Goal: Communication & Community: Share content

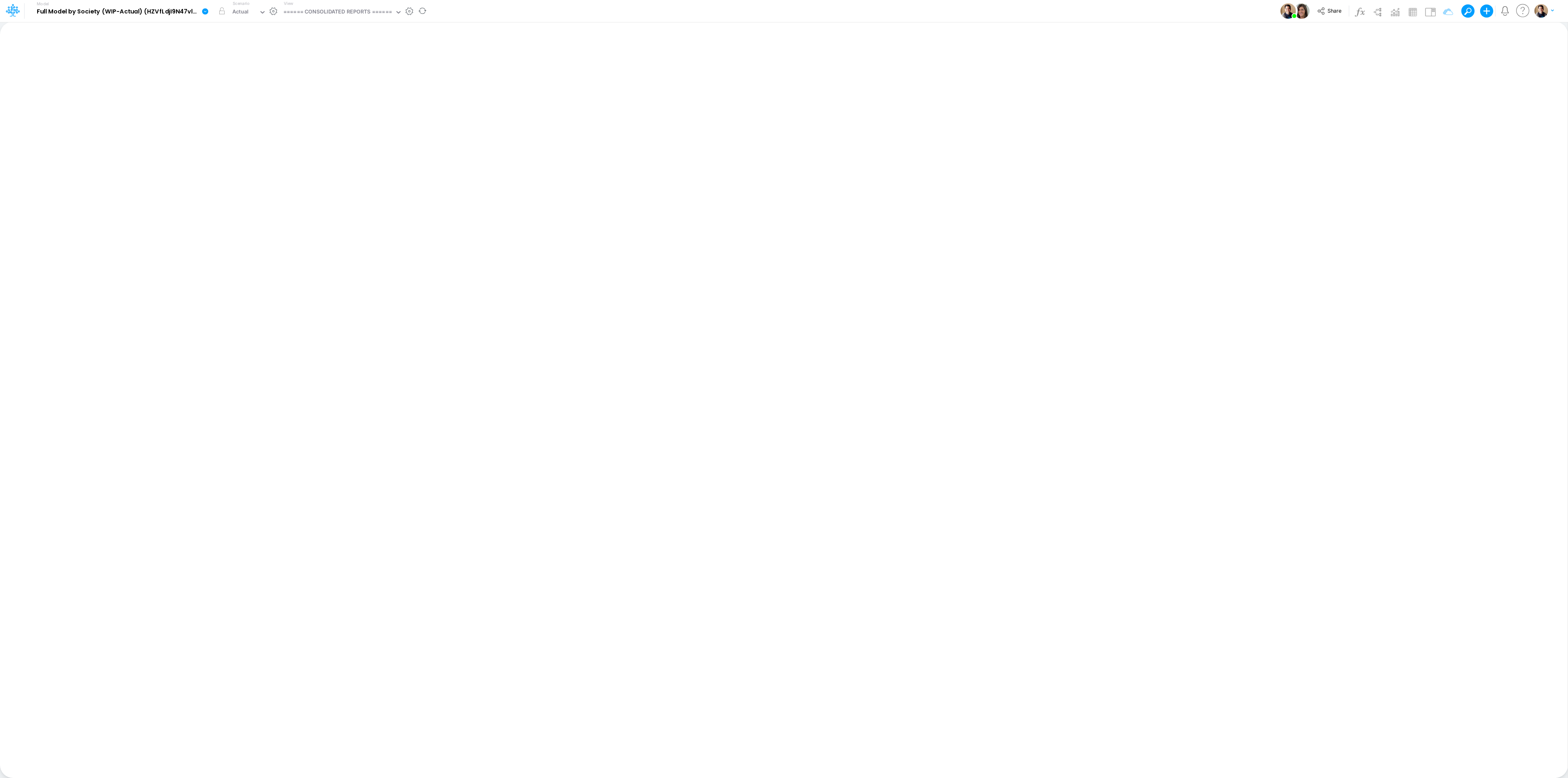
click at [203, 11] on icon at bounding box center [205, 11] width 6 height 6
click at [235, 7] on div "Actual" at bounding box center [244, 12] width 30 height 12
click at [202, 10] on icon at bounding box center [206, 11] width 8 height 8
click at [232, 85] on button "View model info" at bounding box center [246, 84] width 87 height 12
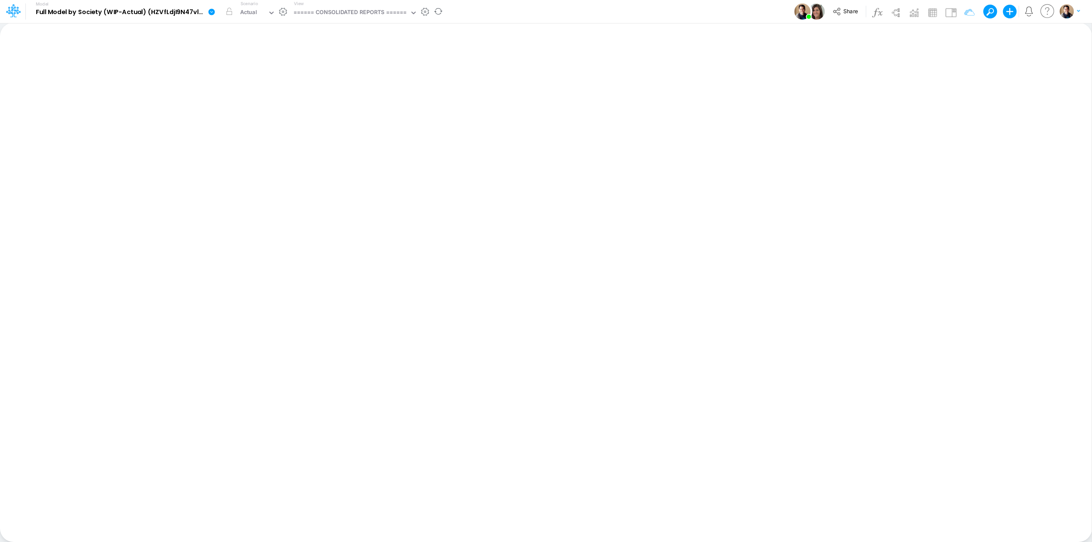
click at [213, 9] on icon at bounding box center [212, 12] width 8 height 8
click at [251, 96] on button "Sync Scenarios" at bounding box center [254, 101] width 91 height 13
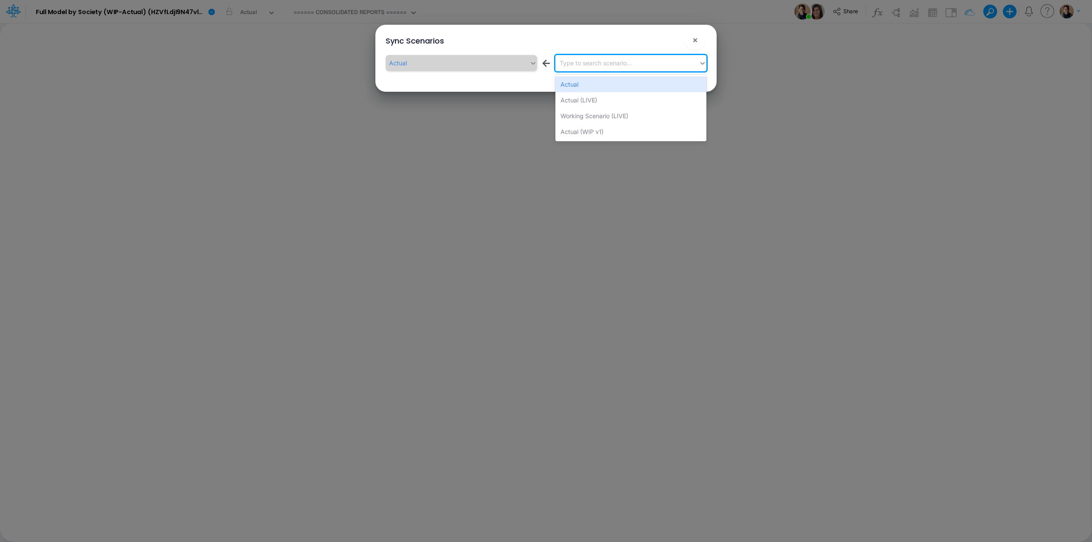
click at [571, 57] on div "Type to search scenario..." at bounding box center [628, 63] width 144 height 14
click at [639, 105] on div "Actual (LIVE)" at bounding box center [631, 100] width 151 height 16
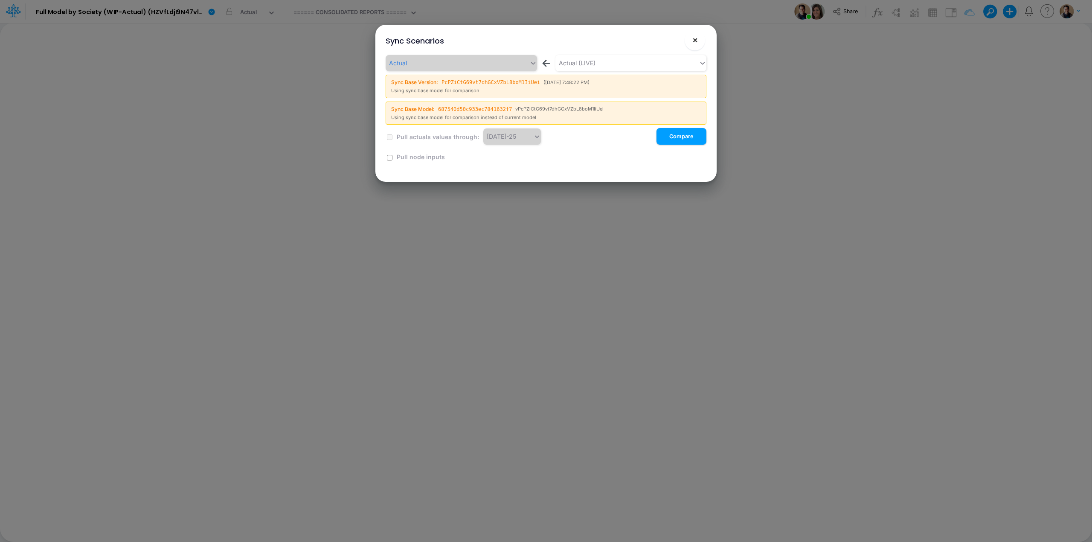
click at [697, 38] on span "×" at bounding box center [696, 40] width 6 height 10
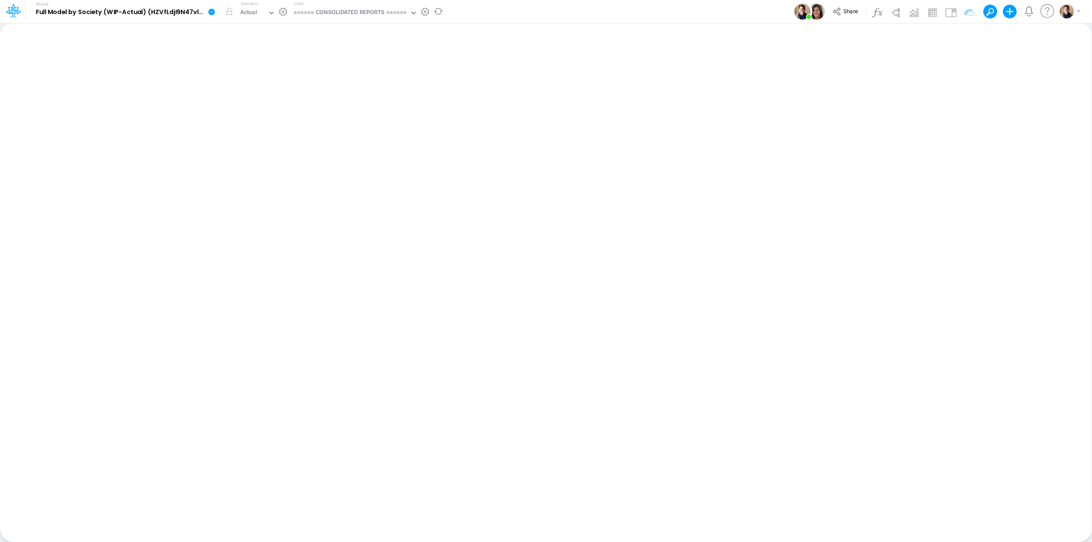
click at [210, 9] on icon at bounding box center [212, 12] width 6 height 6
click at [256, 90] on button "View model info" at bounding box center [254, 88] width 91 height 13
click at [211, 9] on icon at bounding box center [212, 12] width 6 height 6
click at [269, 98] on button "Sync Scenarios" at bounding box center [254, 101] width 91 height 13
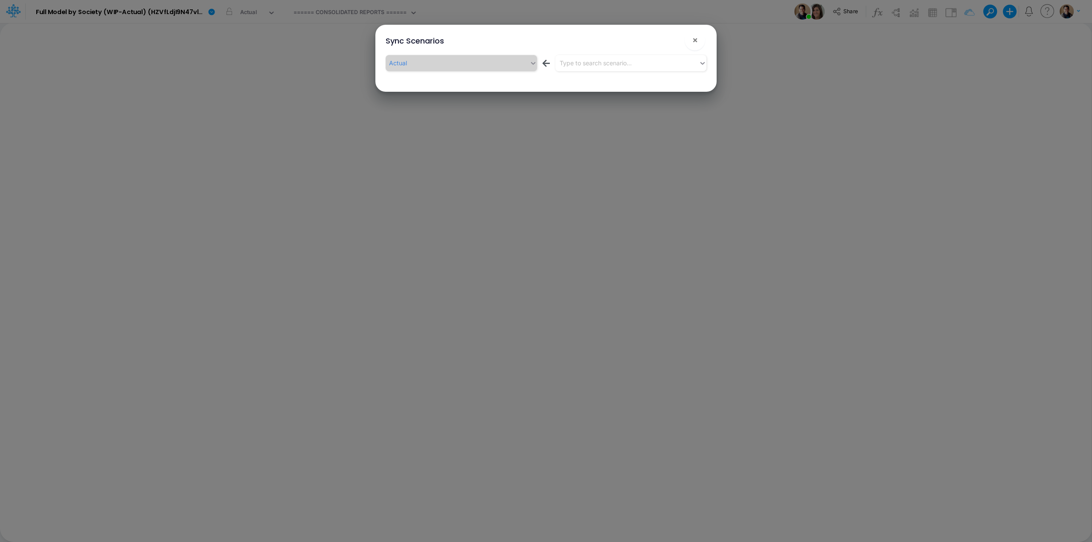
click at [670, 39] on button "!" at bounding box center [668, 42] width 10 height 10
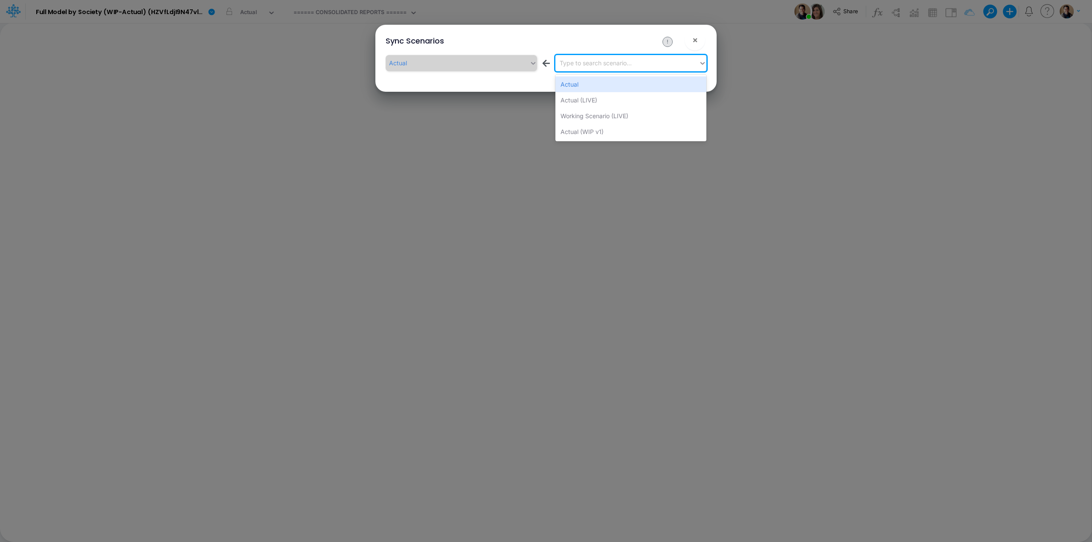
click at [669, 64] on div "Type to search scenario..." at bounding box center [628, 63] width 144 height 14
click at [633, 101] on div "Actual (LIVE)" at bounding box center [631, 100] width 151 height 16
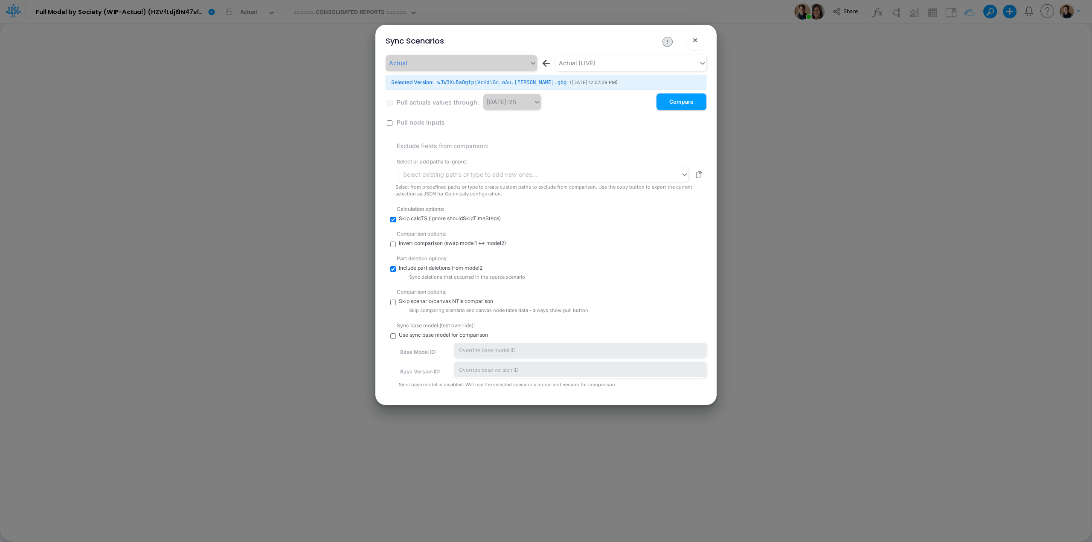
click at [396, 125] on label "Pull node inputs" at bounding box center [420, 122] width 49 height 9
click at [391, 123] on input "checkbox" at bounding box center [390, 123] width 6 height 6
checkbox input "true"
click at [682, 103] on button "Compare" at bounding box center [682, 101] width 50 height 17
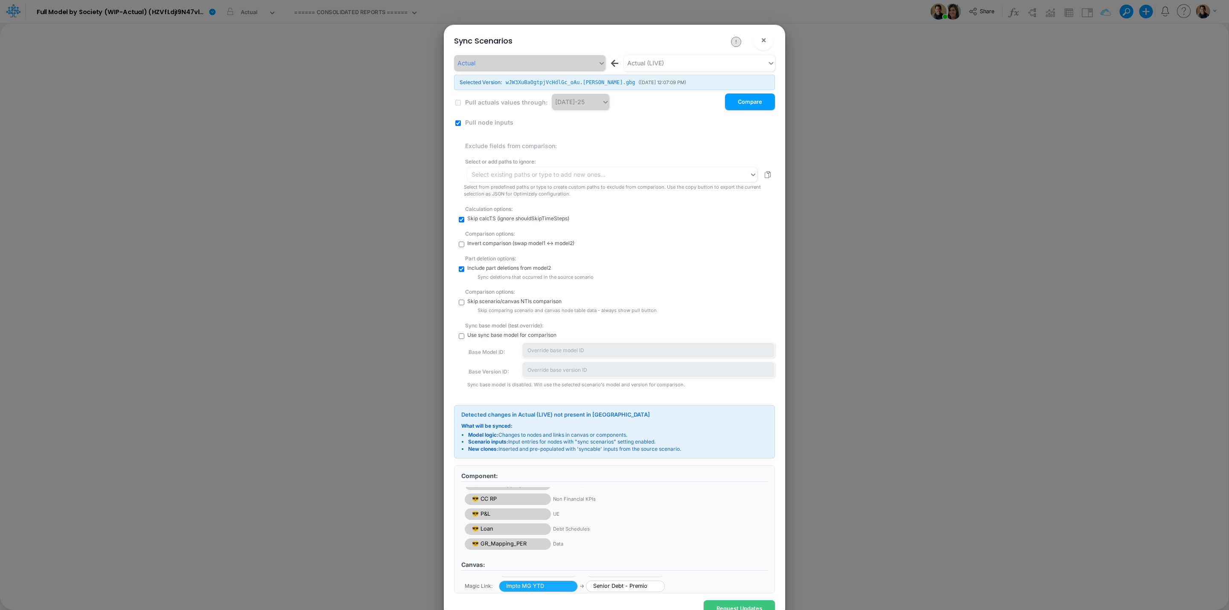
scroll to position [119, 0]
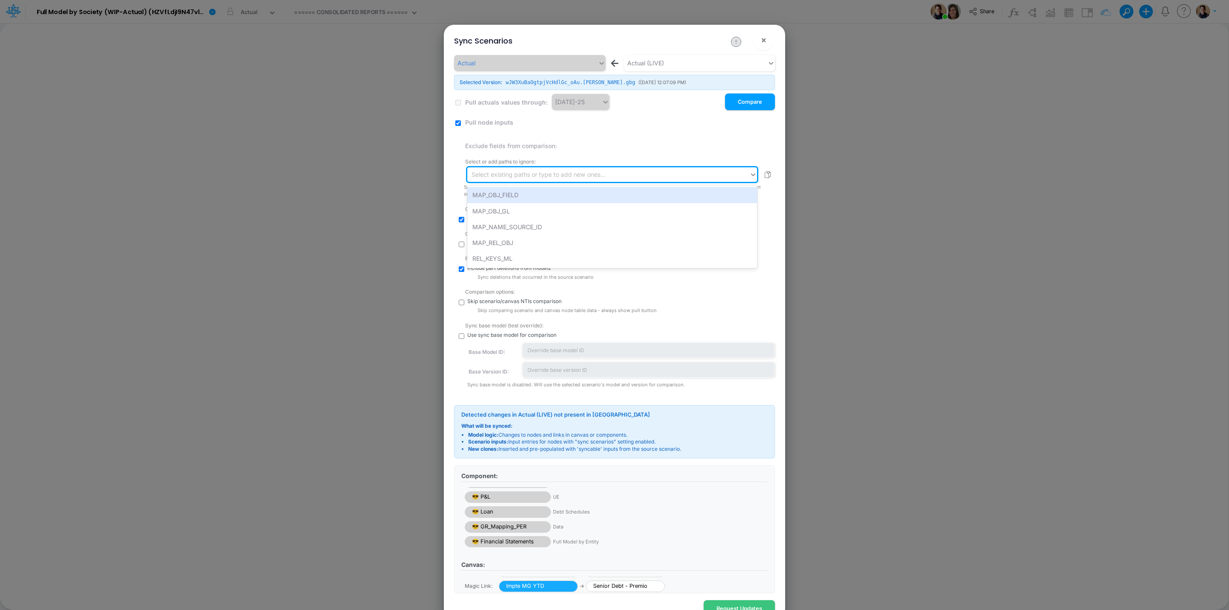
click at [550, 172] on div "Select existing paths or type to add new ones..." at bounding box center [539, 174] width 134 height 9
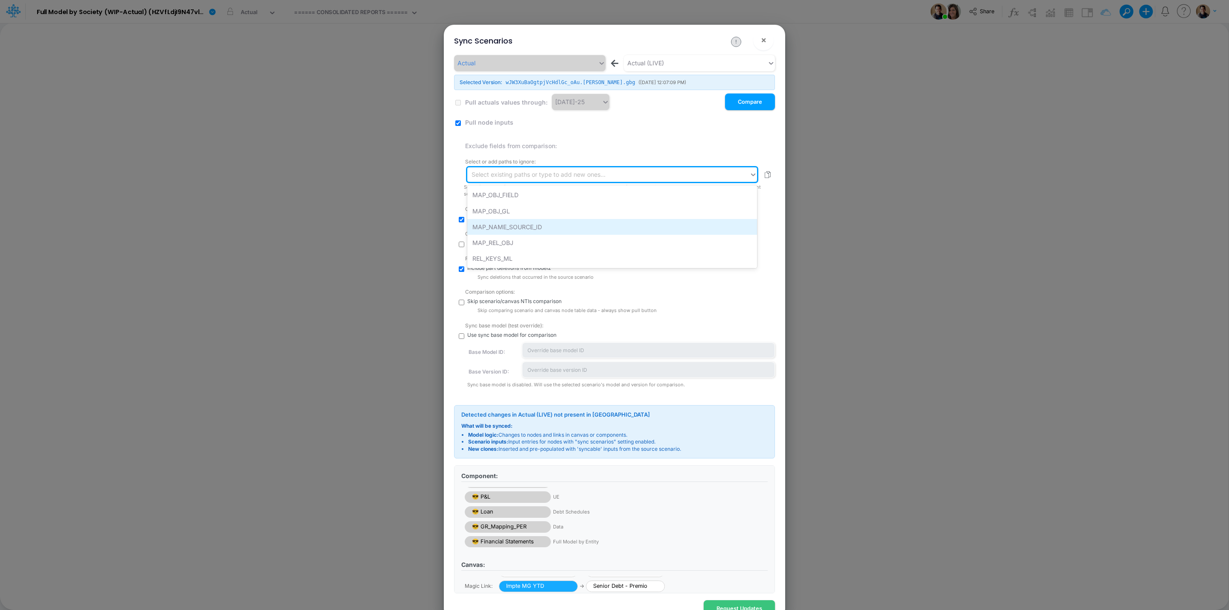
click at [593, 223] on div "MAP_NAME_SOURCE_ID" at bounding box center [612, 227] width 290 height 16
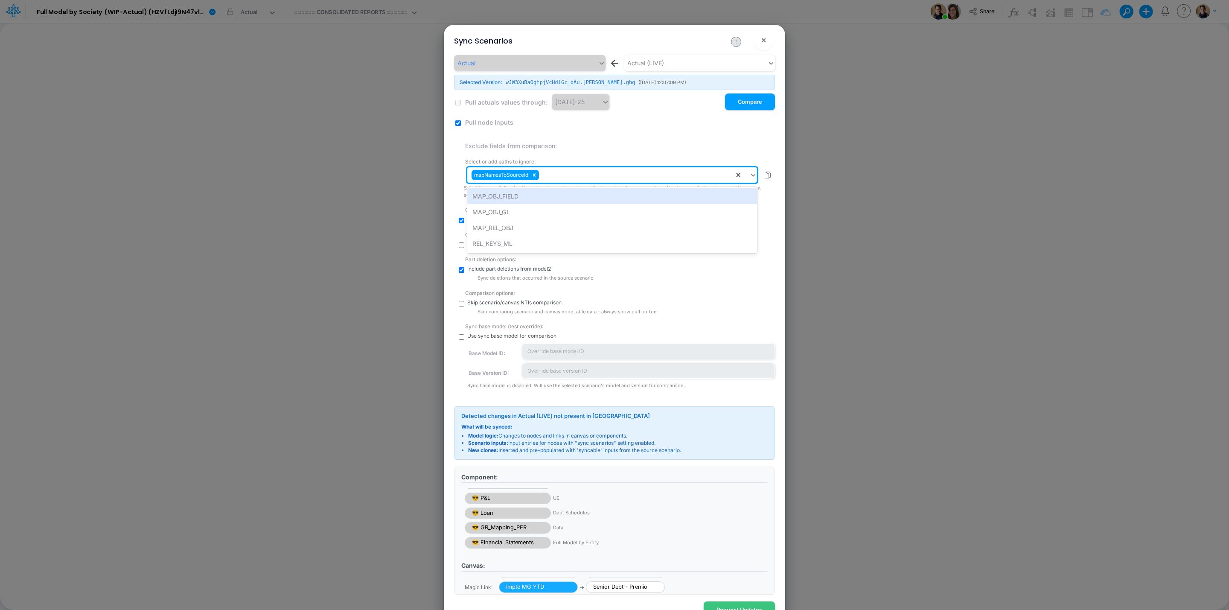
click at [602, 171] on div "mapNamesToSourceId" at bounding box center [600, 175] width 267 height 15
click at [591, 193] on div "MAP_OBJ_FIELD" at bounding box center [612, 196] width 290 height 16
click at [596, 176] on div "mapNamesToSourceId mapObjsFields" at bounding box center [600, 175] width 267 height 15
click at [648, 172] on div "mapNamesToSourceId mapObjsFields" at bounding box center [600, 175] width 267 height 15
click at [742, 101] on button "Compare" at bounding box center [750, 101] width 50 height 17
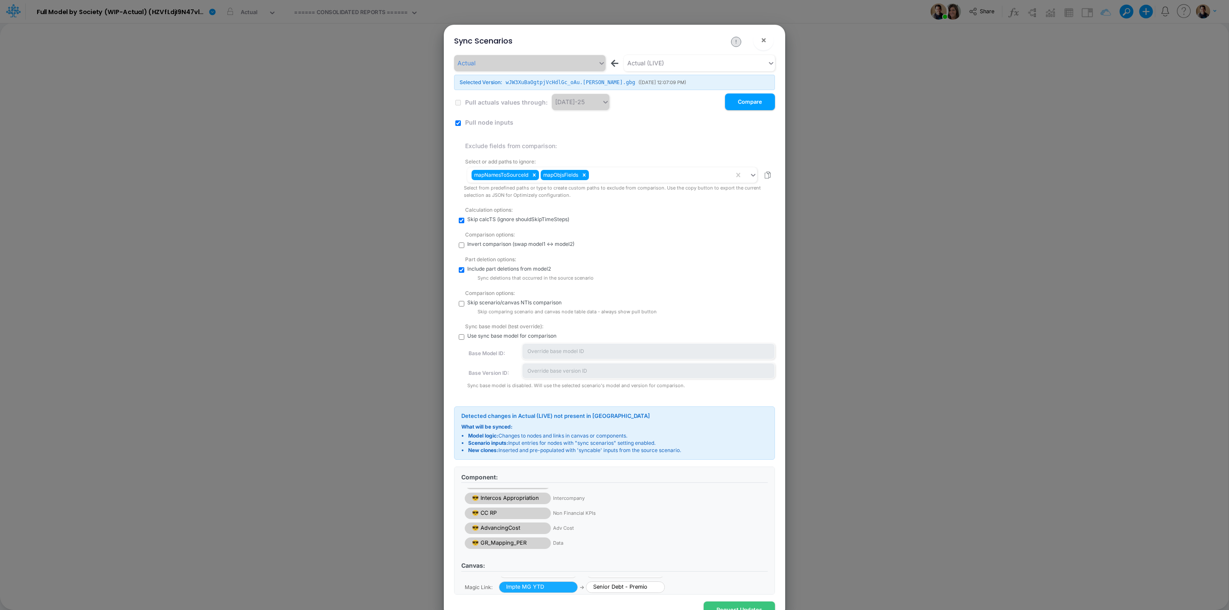
scroll to position [0, 0]
click at [633, 171] on div "mapNamesToSourceId mapObjsFields" at bounding box center [600, 175] width 267 height 15
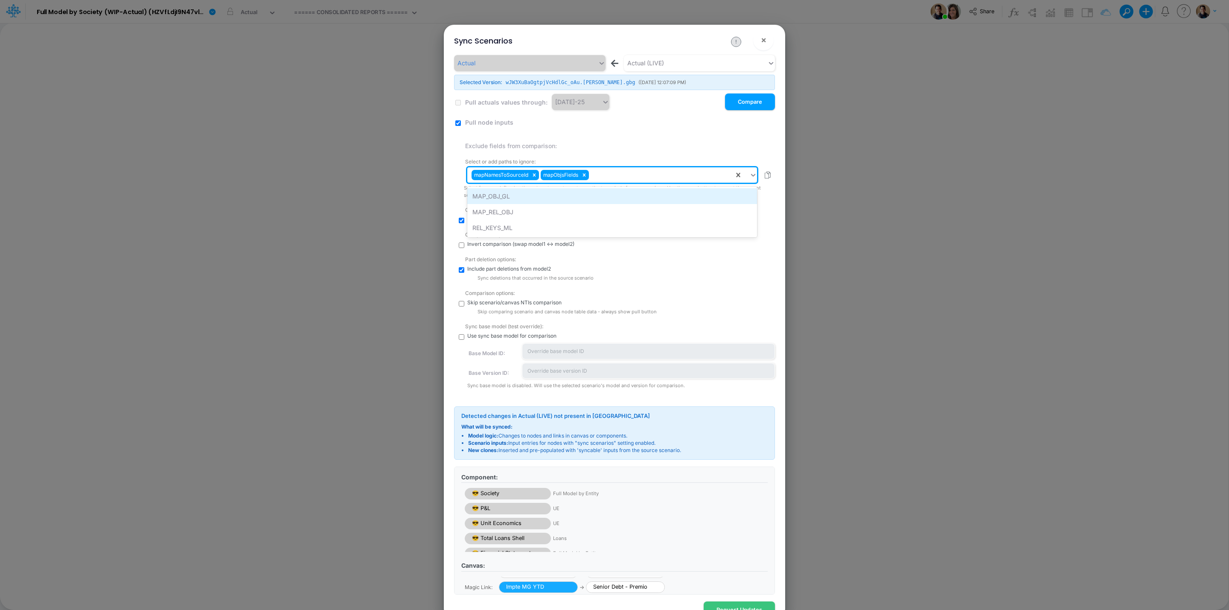
click at [609, 191] on div "MAP_OBJ_GL" at bounding box center [612, 196] width 290 height 16
click at [685, 172] on div "mapNamesToSourceId mapObjsFields mapObjIdsGLs" at bounding box center [600, 175] width 267 height 15
click at [661, 172] on div "mapNamesToSourceId mapObjsFields mapObjIdsGLs" at bounding box center [600, 175] width 267 height 15
click at [644, 192] on div "MAP_REL_OBJ" at bounding box center [612, 196] width 290 height 16
click at [710, 172] on div "mapNamesToSourceId mapObjsFields mapObjIdsGLs mapRelObjs" at bounding box center [600, 175] width 267 height 15
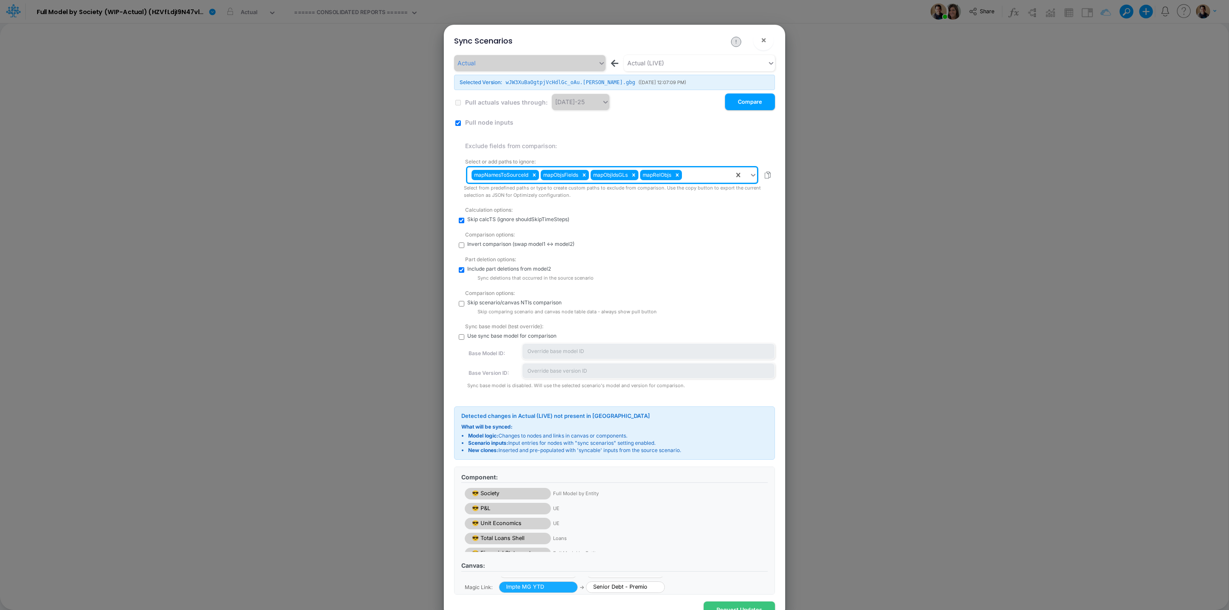
click at [702, 173] on div "mapNamesToSourceId mapObjsFields mapObjIdsGLs mapRelObjs" at bounding box center [600, 175] width 267 height 15
click at [709, 174] on div "mapNamesToSourceId mapObjsFields mapObjIdsGLs mapRelObjs" at bounding box center [600, 175] width 267 height 15
click at [758, 104] on button "Compare" at bounding box center [750, 101] width 50 height 17
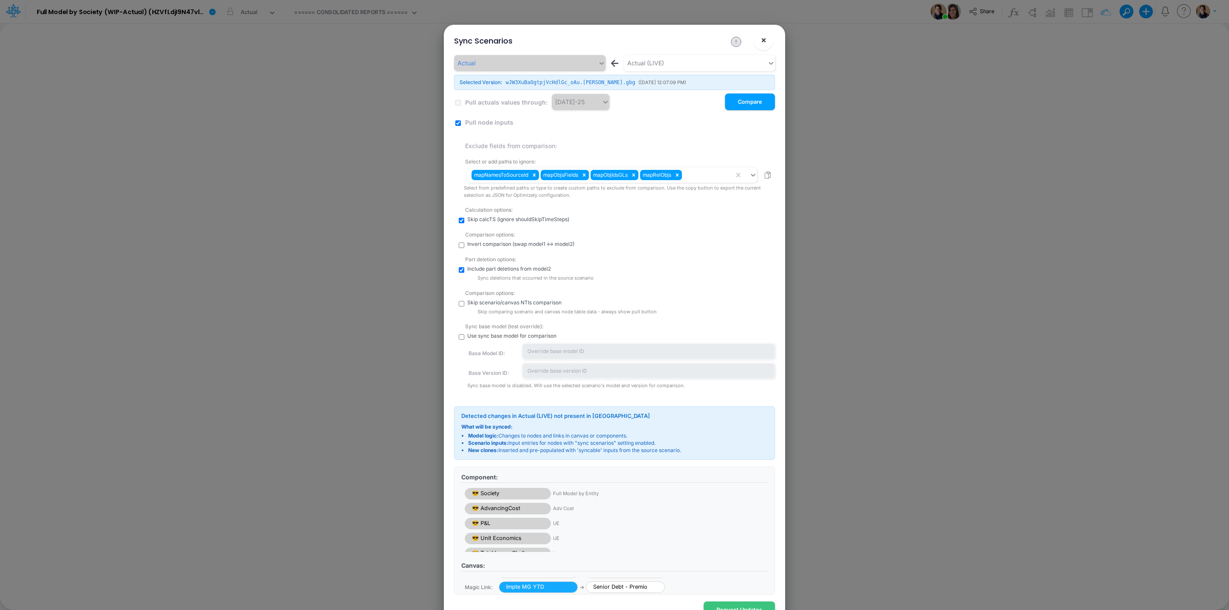
click at [769, 38] on button "×" at bounding box center [763, 40] width 20 height 20
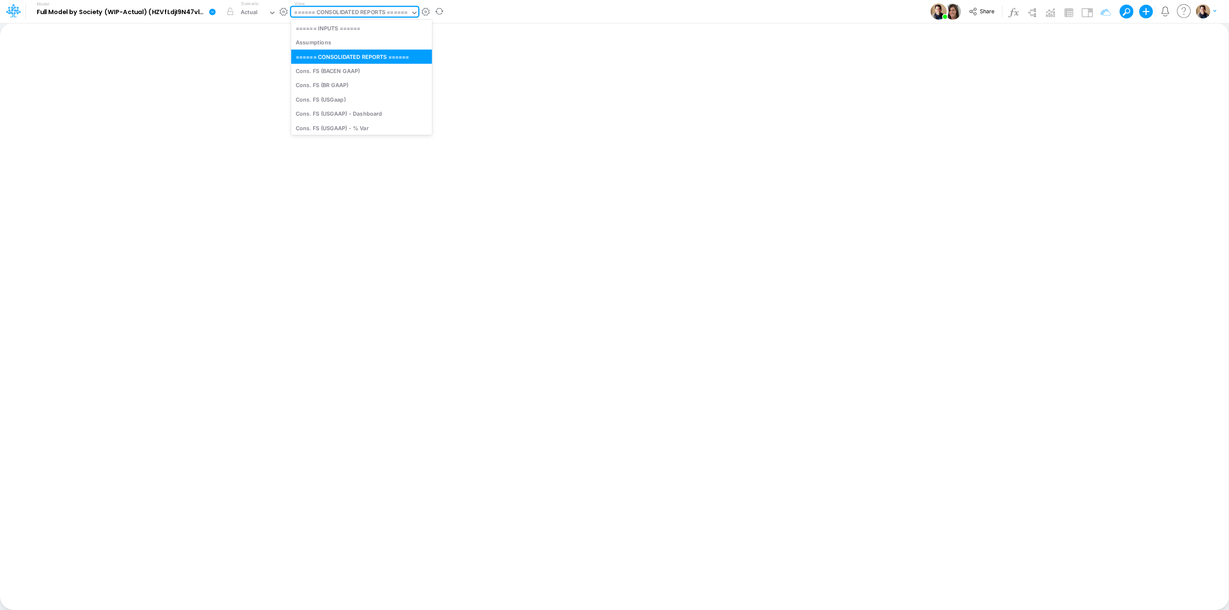
click at [341, 17] on div "====== CONSOLIDATED REPORTS ======" at bounding box center [351, 13] width 114 height 10
click at [348, 7] on div "====== CONSOLIDATED REPORTS ======" at bounding box center [350, 13] width 119 height 13
click at [251, 8] on div "Actual" at bounding box center [249, 13] width 17 height 10
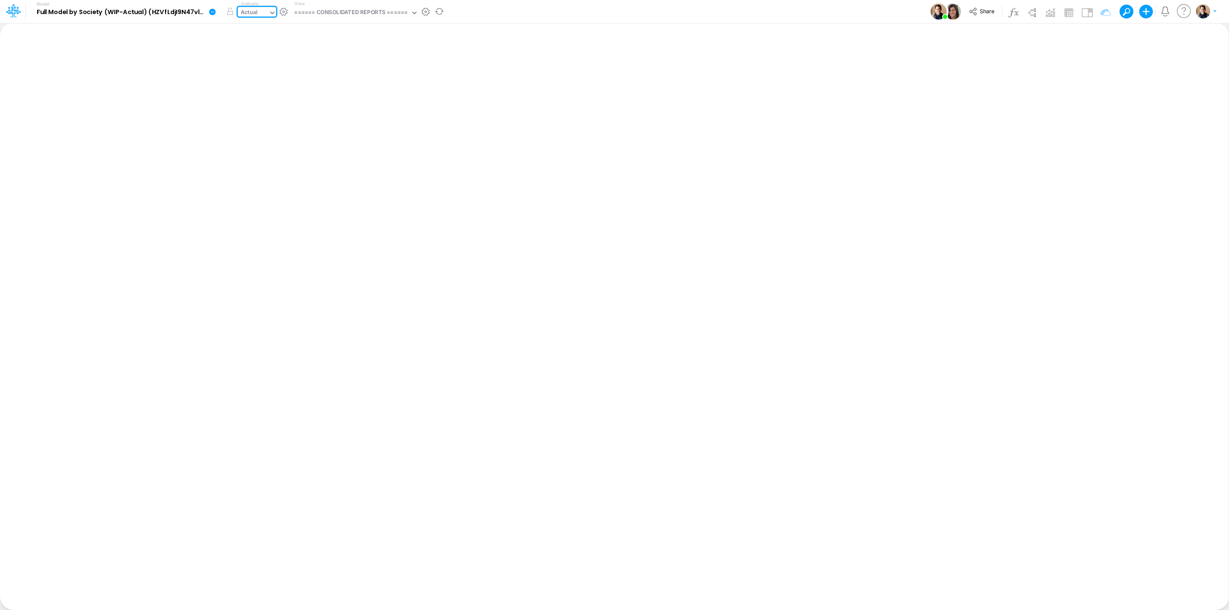
click at [251, 8] on div "Actual" at bounding box center [249, 13] width 17 height 10
click at [356, 17] on div "====== CONSOLIDATED REPORTS ======" at bounding box center [351, 13] width 114 height 10
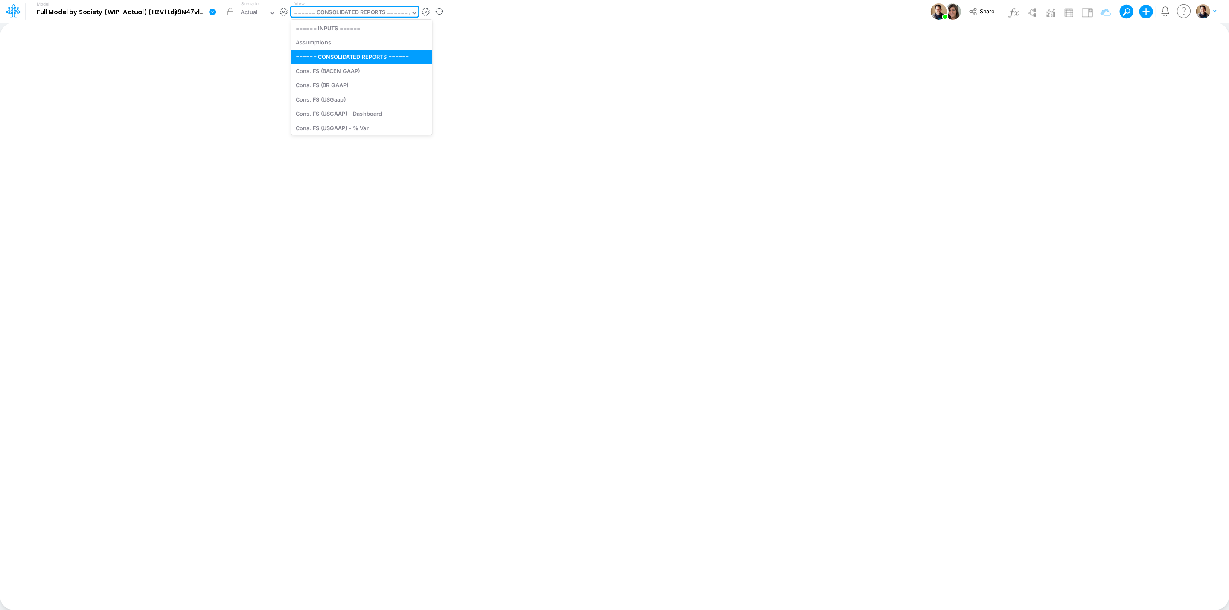
type input "gr"
click at [401, 44] on div "GR Mapping - PER" at bounding box center [361, 42] width 140 height 14
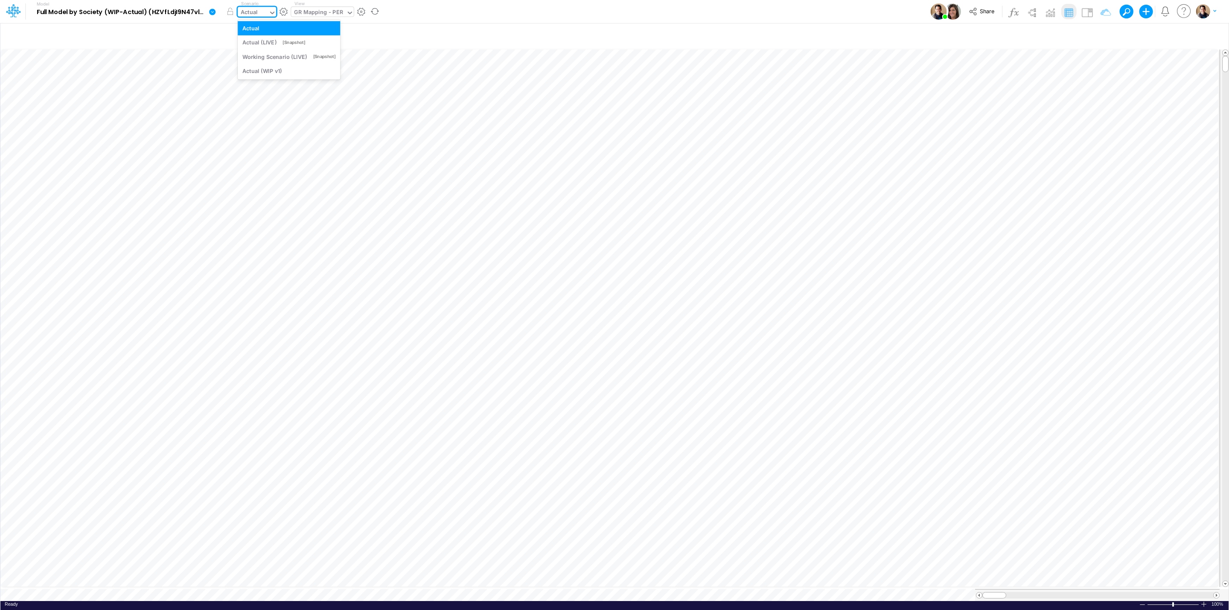
click at [257, 13] on div "Actual" at bounding box center [249, 13] width 17 height 10
click at [834, 8] on div "Model Full Model by Society (WIP-Actual) (HZVfLdjI9N47vlWAPKHYHMVl_BtDnDdp) Edi…" at bounding box center [614, 11] width 1106 height 23
click at [1092, 36] on icon "button" at bounding box center [1102, 36] width 13 height 9
click at [1092, 32] on icon "button" at bounding box center [1149, 36] width 13 height 9
click at [1020, 191] on icon "button" at bounding box center [1018, 192] width 6 height 6
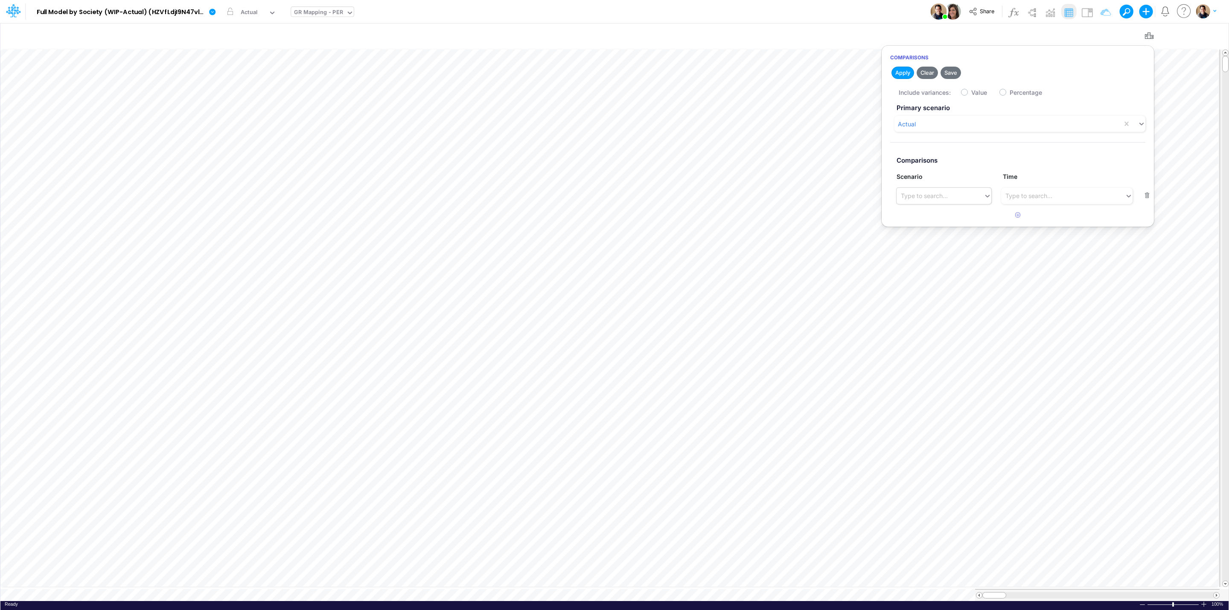
click at [947, 204] on div "Type to search..." at bounding box center [944, 196] width 95 height 16
click at [943, 233] on div "Actual (LIVE)" at bounding box center [944, 233] width 94 height 16
click at [971, 94] on label "Value" at bounding box center [979, 92] width 16 height 9
click at [971, 93] on input "Value" at bounding box center [974, 90] width 6 height 6
checkbox input "true"
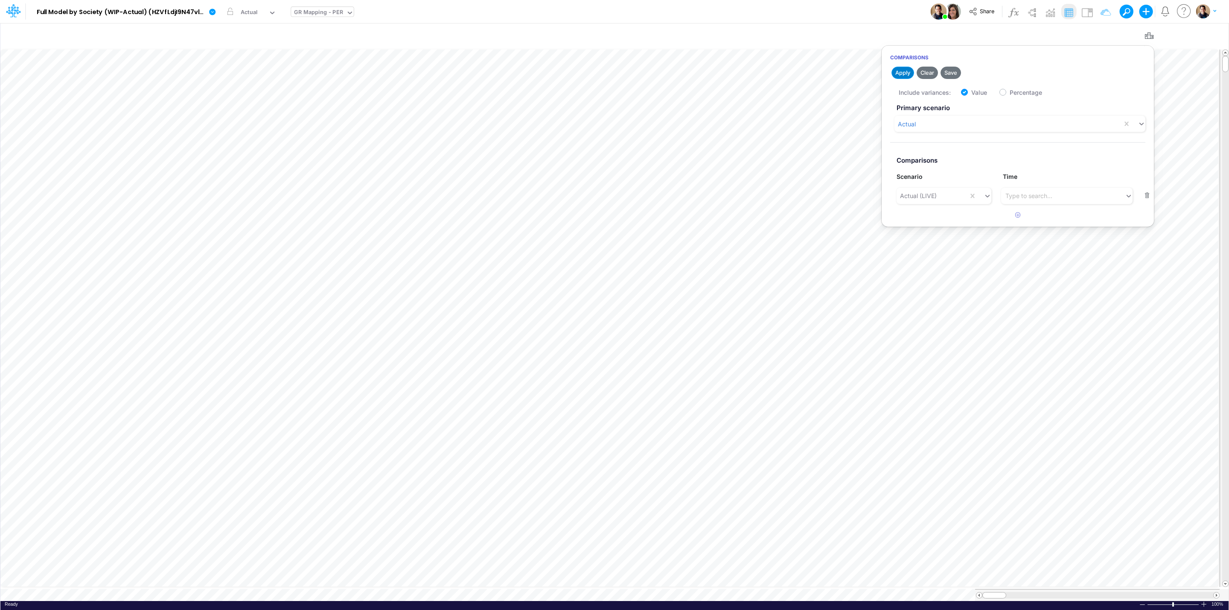
click at [904, 73] on button "Apply" at bounding box center [902, 73] width 23 height 12
click at [1092, 34] on icon "button" at bounding box center [1149, 36] width 13 height 9
drag, startPoint x: 1227, startPoint y: 235, endPoint x: 1224, endPoint y: 299, distance: 64.1
click at [1092, 263] on span at bounding box center [1226, 263] width 6 height 6
click at [1092, 299] on div at bounding box center [1225, 318] width 6 height 524
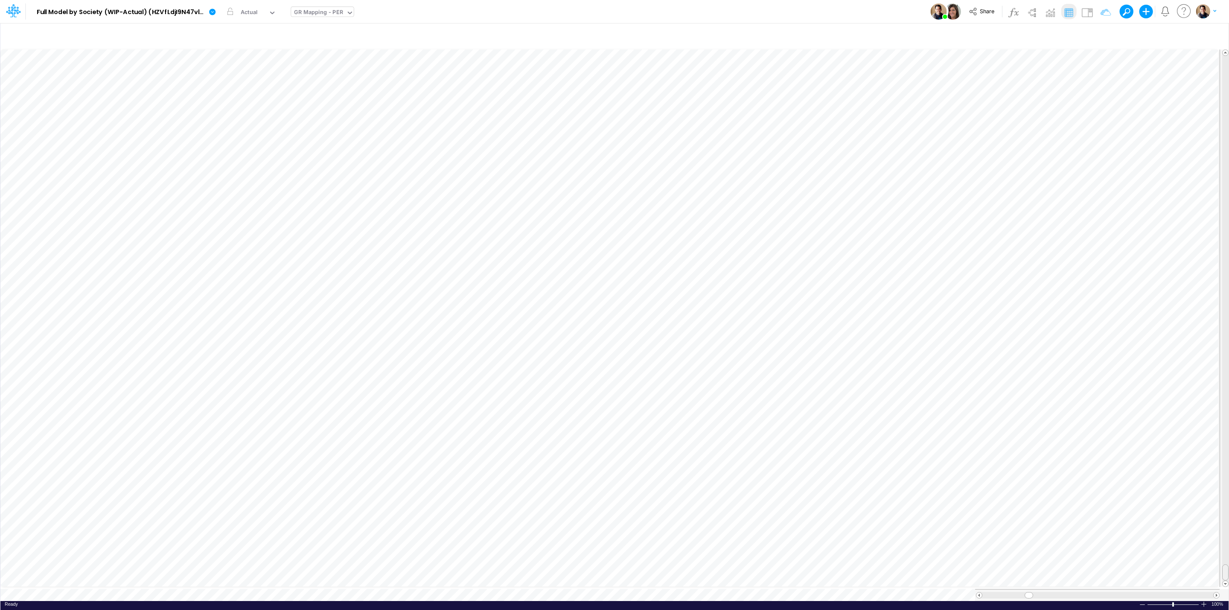
drag, startPoint x: 1225, startPoint y: 277, endPoint x: 1223, endPoint y: 586, distance: 309.8
click at [1092, 541] on table at bounding box center [614, 324] width 1228 height 553
click at [311, 12] on div "GR Mapping - PER" at bounding box center [318, 13] width 49 height 10
type input "gr"
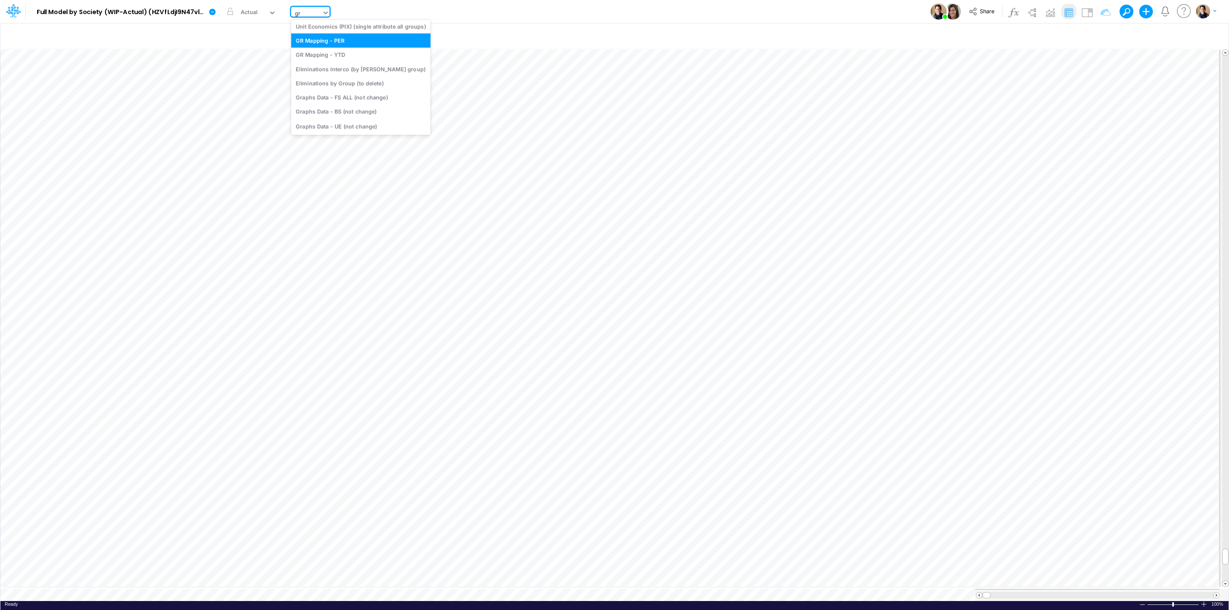
scroll to position [0, 0]
click at [360, 52] on div "GR Mapping - YTD" at bounding box center [361, 56] width 140 height 14
click at [1092, 36] on icon "button" at bounding box center [1149, 36] width 13 height 9
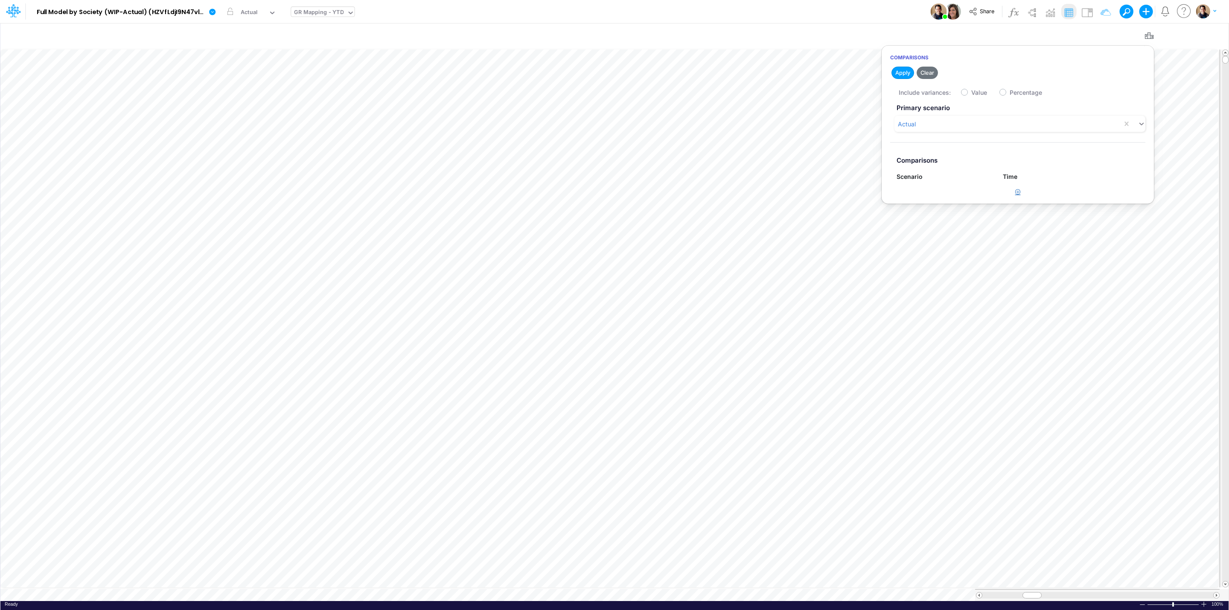
click at [1019, 194] on icon "button" at bounding box center [1018, 192] width 6 height 6
click at [969, 191] on div "Type to search..." at bounding box center [940, 196] width 87 height 14
click at [937, 230] on div "Actual (LIVE)" at bounding box center [944, 233] width 94 height 16
click at [968, 90] on div "Include variances: Value Percentage" at bounding box center [1026, 92] width 255 height 17
click at [971, 93] on label "Value" at bounding box center [979, 92] width 16 height 9
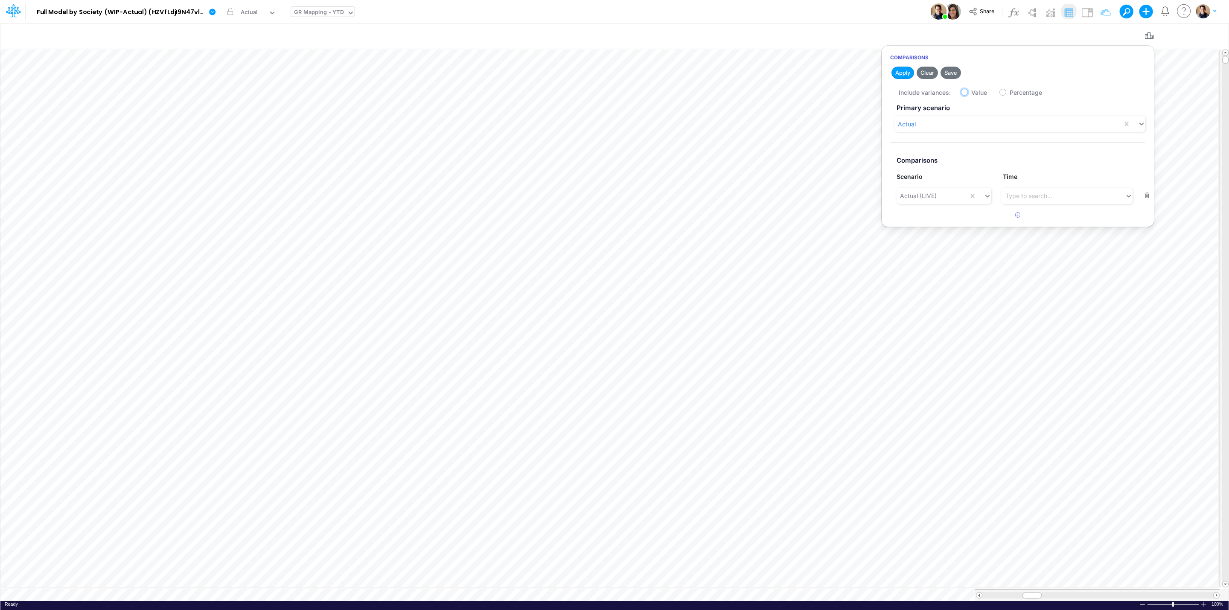
click at [971, 93] on input "Value" at bounding box center [974, 90] width 6 height 6
checkbox input "true"
click at [898, 72] on button "Apply" at bounding box center [902, 73] width 23 height 12
click at [1092, 34] on icon "button" at bounding box center [1149, 36] width 13 height 9
click at [324, 8] on div "GR Mapping - YTD" at bounding box center [318, 13] width 49 height 10
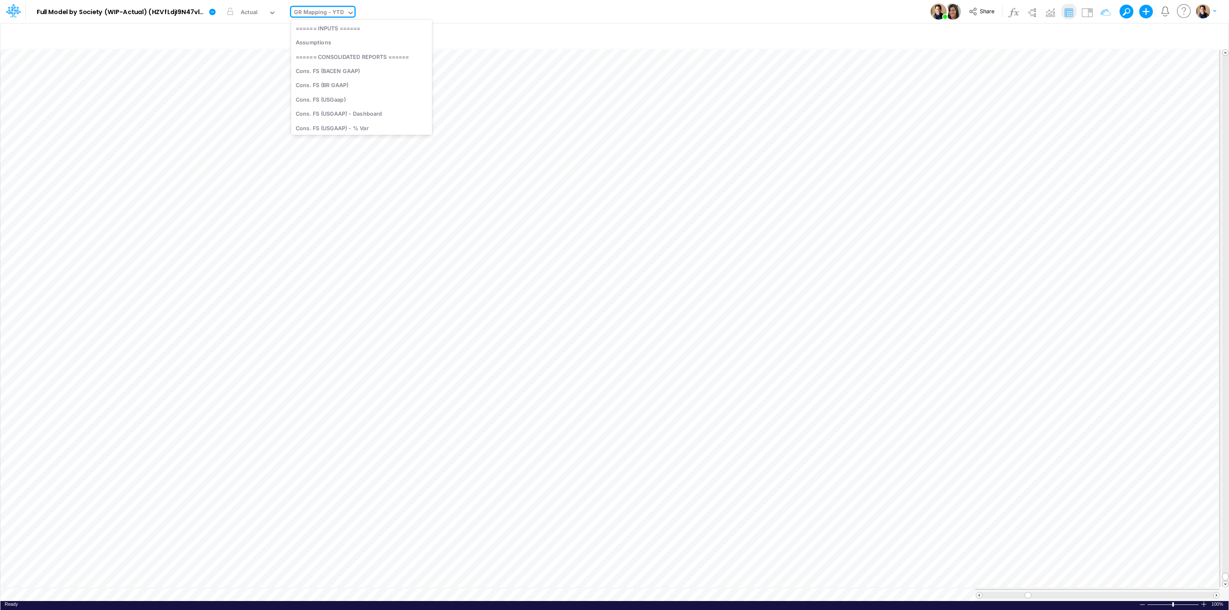
scroll to position [1415, 0]
click at [333, 92] on div "RIV_PixNewUsers" at bounding box center [361, 94] width 141 height 14
click at [1092, 35] on icon "button" at bounding box center [1149, 36] width 13 height 9
click at [1018, 191] on icon "button" at bounding box center [1018, 192] width 6 height 6
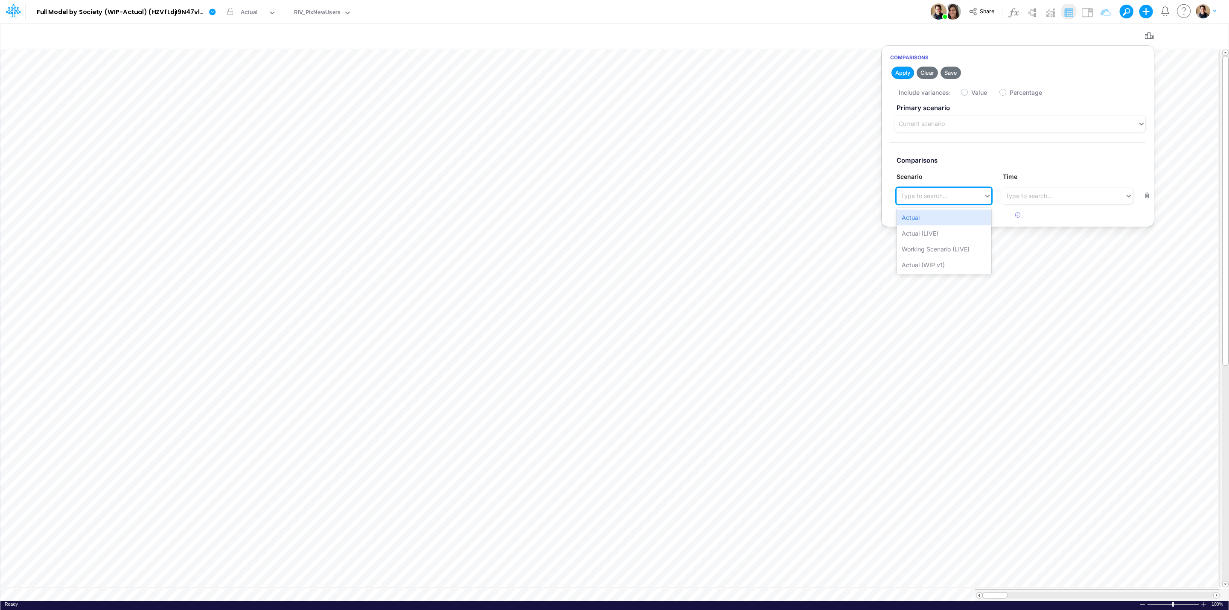
click at [937, 195] on div "Type to search..." at bounding box center [924, 195] width 47 height 9
click at [934, 227] on div "Actual (LIVE)" at bounding box center [944, 233] width 94 height 16
click at [971, 92] on label "Value" at bounding box center [979, 92] width 16 height 9
click at [971, 92] on input "Value" at bounding box center [974, 90] width 6 height 6
checkbox input "true"
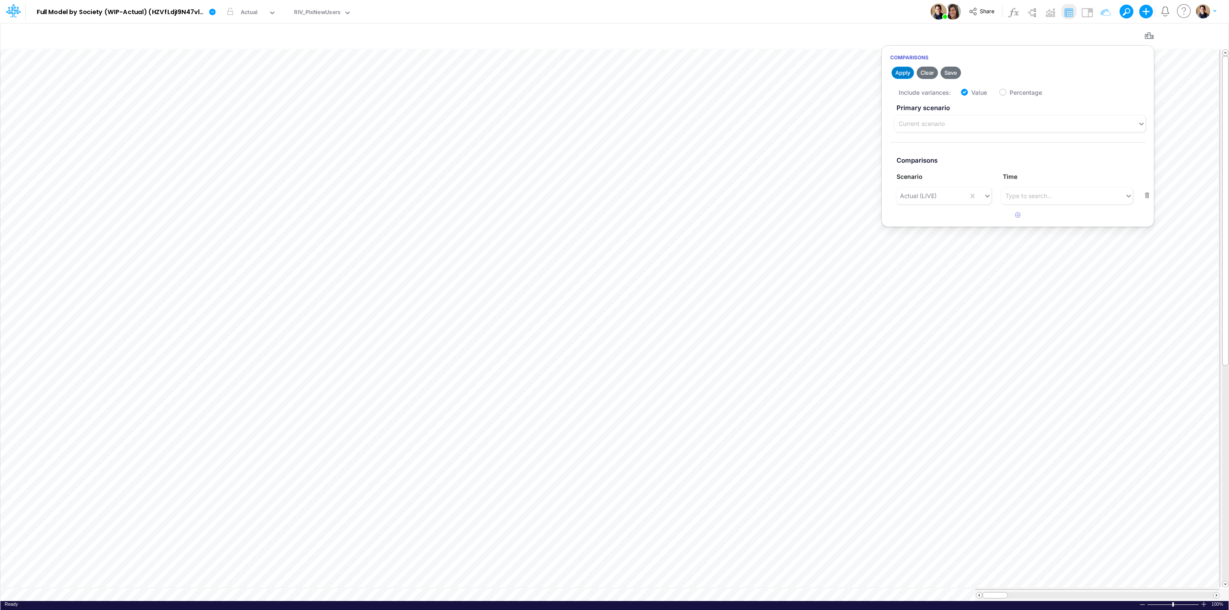
click at [904, 72] on button "Apply" at bounding box center [902, 73] width 23 height 12
click at [1092, 37] on icon "button" at bounding box center [1149, 36] width 13 height 9
click at [1092, 35] on icon "button" at bounding box center [1149, 36] width 13 height 9
click at [331, 13] on div "RIV_PixNewUsers" at bounding box center [317, 13] width 47 height 10
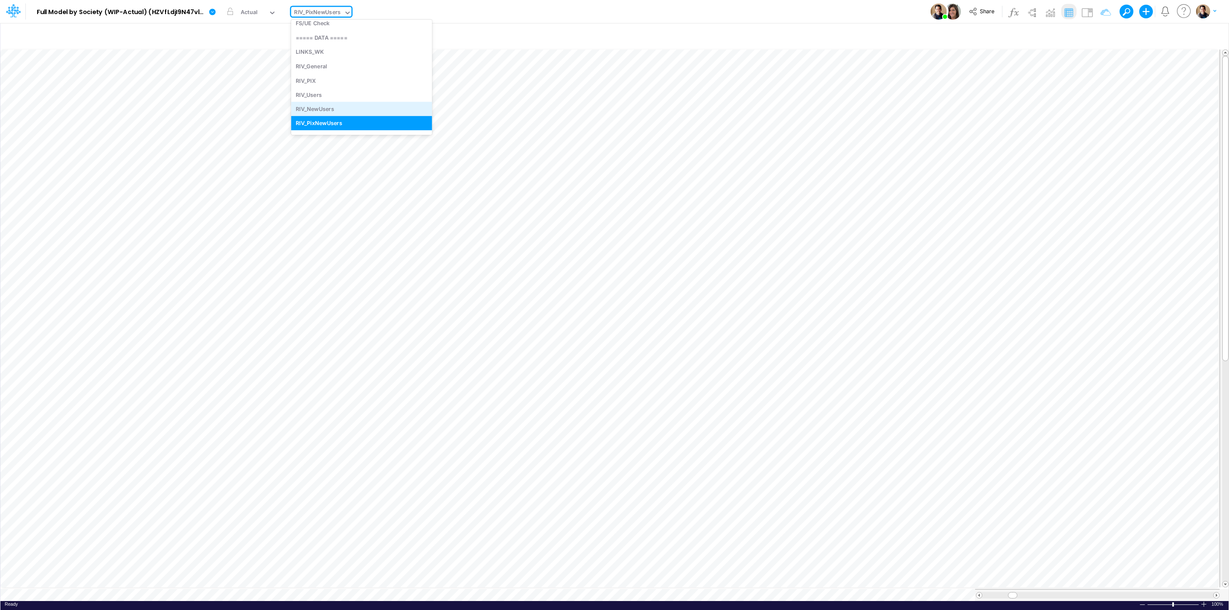
click at [332, 105] on div "RIV_NewUsers" at bounding box center [361, 109] width 141 height 14
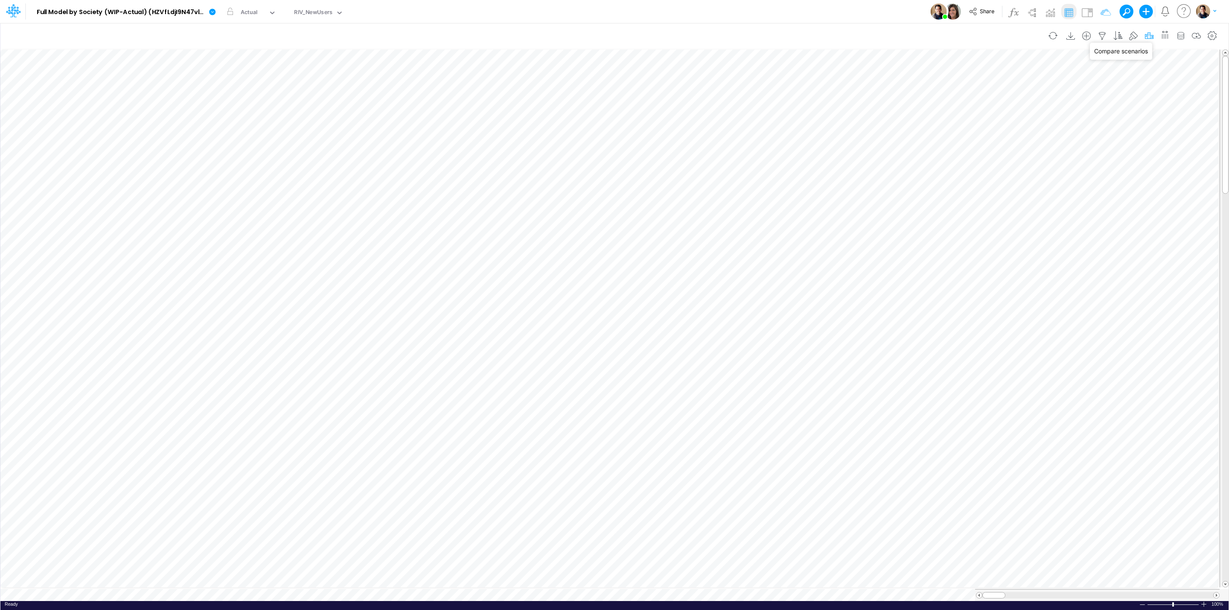
click at [1092, 36] on icon "button" at bounding box center [1149, 36] width 13 height 9
click at [1012, 194] on button "button" at bounding box center [1018, 192] width 17 height 14
click at [932, 207] on article "Primary scenario Current scenario Comparisons Scenario Time Type to search... T…" at bounding box center [1018, 154] width 272 height 108
click at [932, 201] on div "Type to search..." at bounding box center [940, 196] width 87 height 14
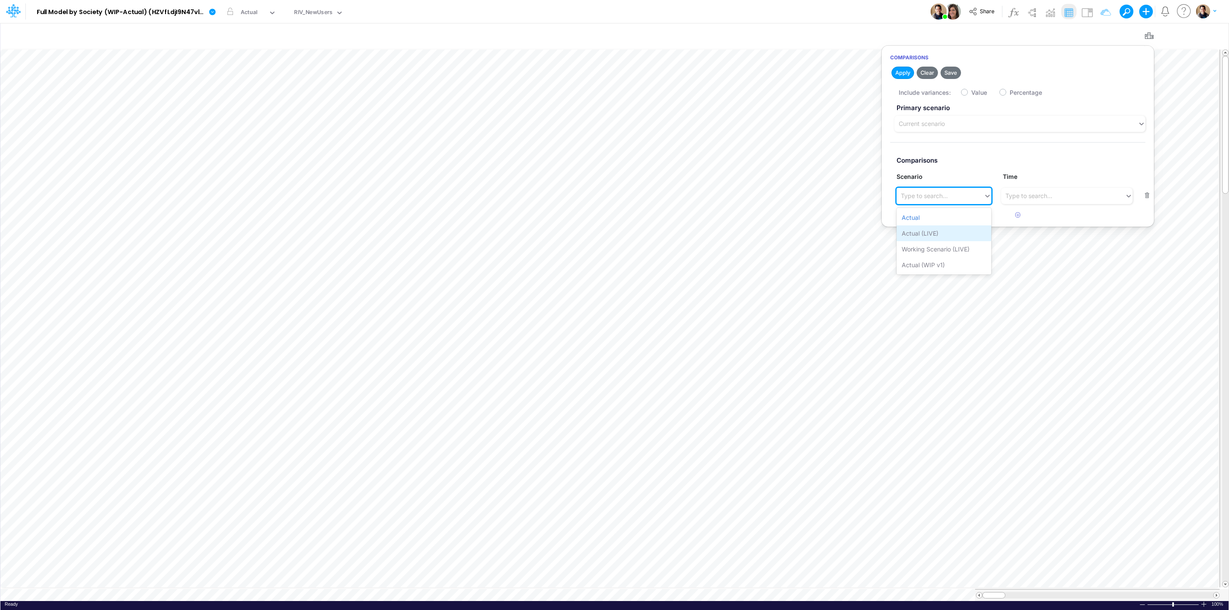
click at [932, 232] on div "Actual (LIVE)" at bounding box center [944, 233] width 94 height 16
click at [971, 92] on label "Value" at bounding box center [979, 92] width 16 height 9
click at [971, 92] on input "Value" at bounding box center [974, 90] width 6 height 6
checkbox input "true"
click at [897, 75] on button "Apply" at bounding box center [902, 73] width 23 height 12
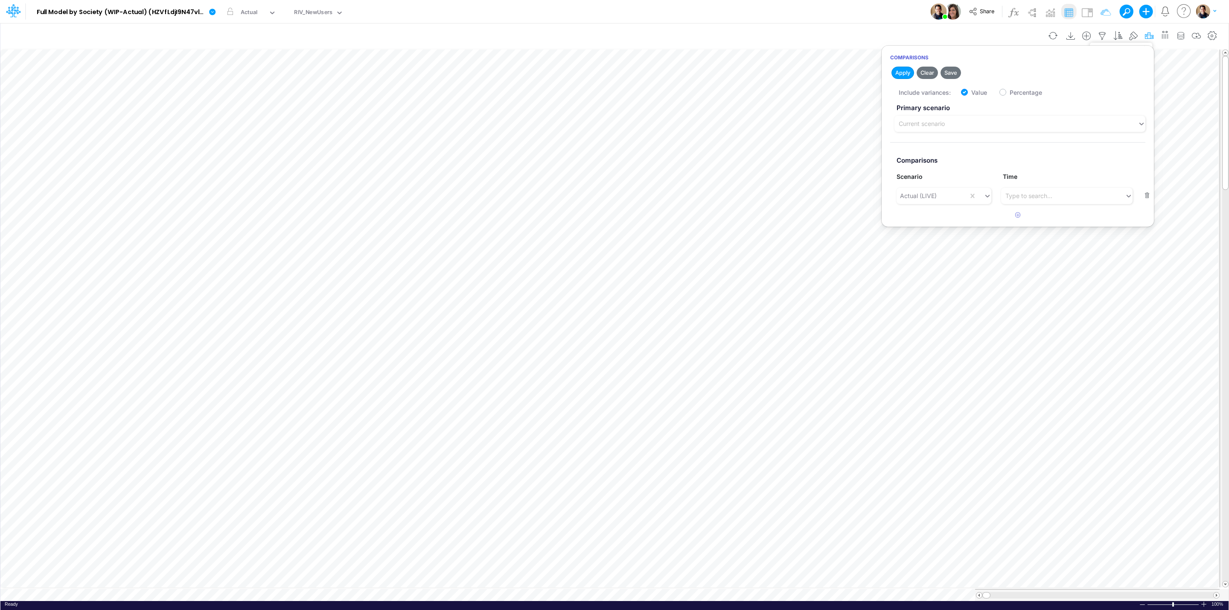
click at [1092, 33] on icon "button" at bounding box center [1149, 36] width 13 height 9
click at [308, 15] on div "RIV_NewUsers" at bounding box center [313, 13] width 38 height 10
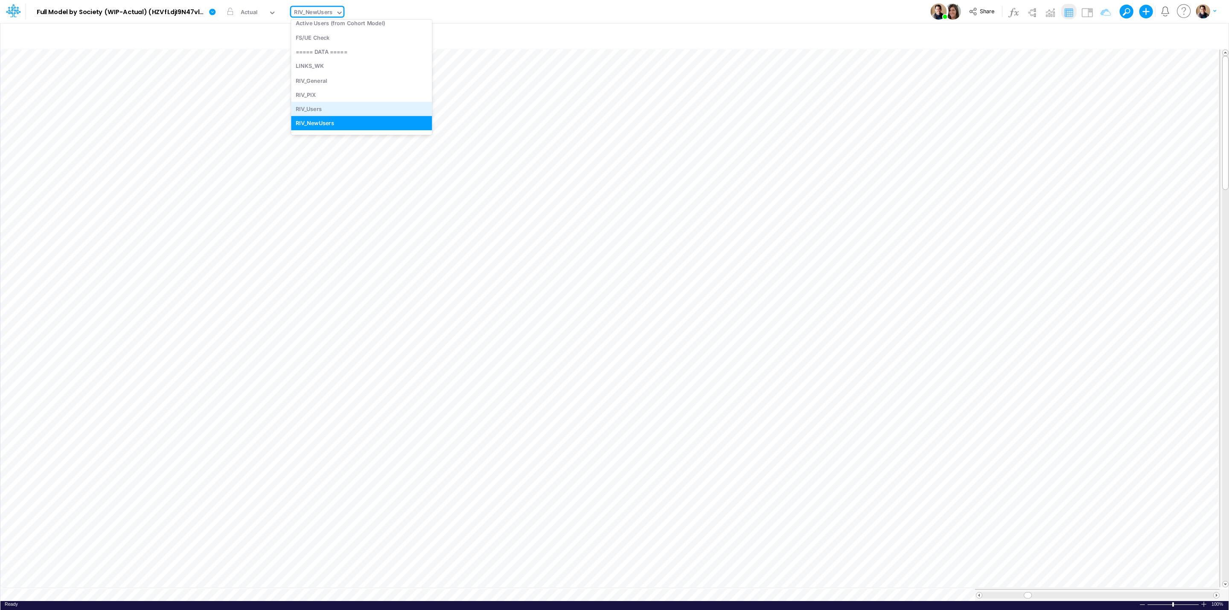
click at [333, 104] on div "RIV_Users" at bounding box center [361, 109] width 141 height 14
click at [1092, 35] on icon "button" at bounding box center [1149, 36] width 13 height 9
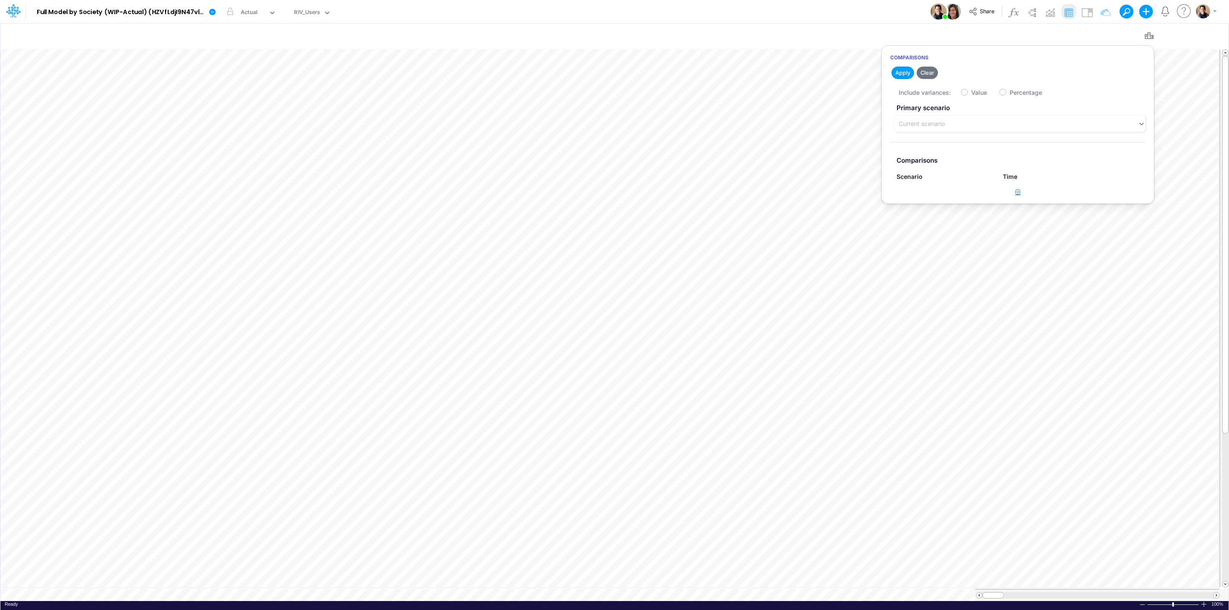
click at [1021, 192] on button "button" at bounding box center [1018, 192] width 17 height 14
click at [946, 114] on label "Primary scenario" at bounding box center [1017, 108] width 255 height 16
click at [945, 120] on div "Current scenario" at bounding box center [922, 123] width 46 height 9
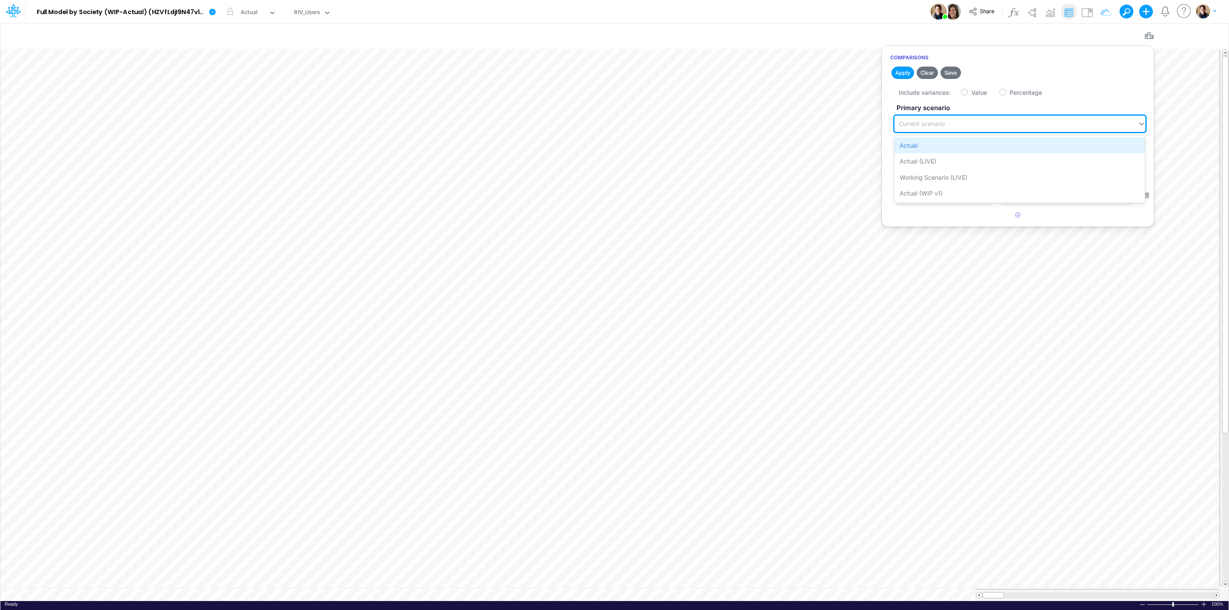
click at [942, 144] on div "Actual" at bounding box center [1019, 145] width 250 height 16
click at [945, 195] on div "Type to search..." at bounding box center [924, 195] width 47 height 9
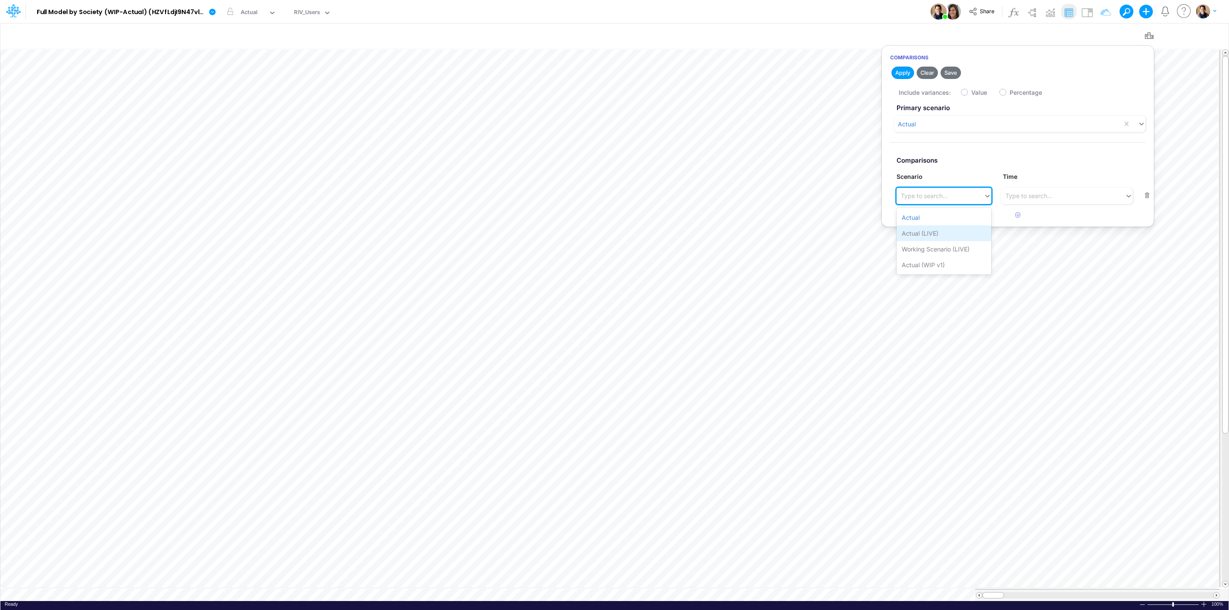
click at [946, 230] on div "Actual (LIVE)" at bounding box center [944, 233] width 94 height 16
click at [971, 95] on label "Value" at bounding box center [979, 92] width 16 height 9
click at [971, 93] on input "Value" at bounding box center [974, 90] width 6 height 6
checkbox input "true"
drag, startPoint x: 900, startPoint y: 72, endPoint x: 877, endPoint y: 4, distance: 72.1
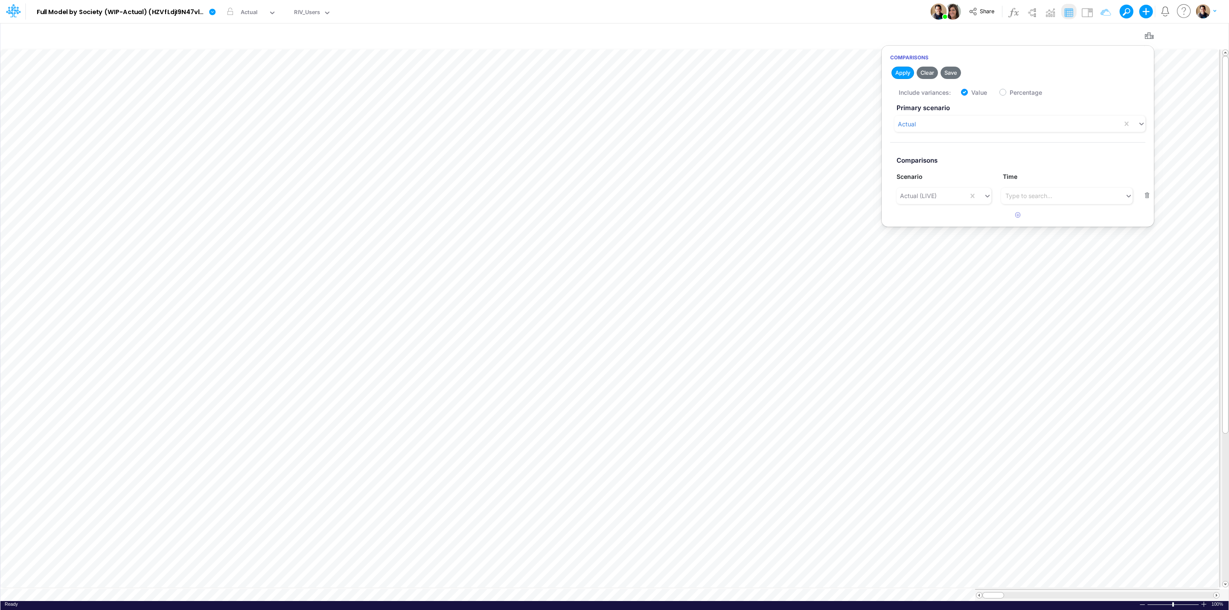
click at [900, 72] on button "Apply" at bounding box center [902, 73] width 23 height 12
click at [1092, 36] on icon "button" at bounding box center [1149, 36] width 13 height 9
click at [302, 11] on div "RIV_Users" at bounding box center [307, 13] width 26 height 10
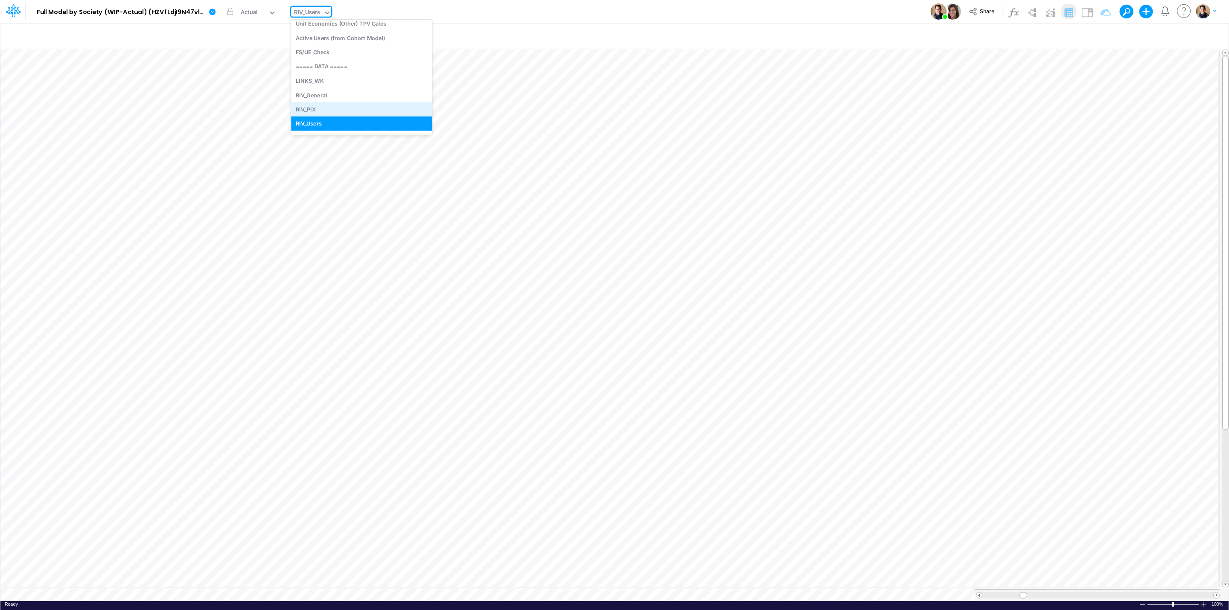
click at [337, 102] on div "RIV_PIX" at bounding box center [361, 109] width 141 height 14
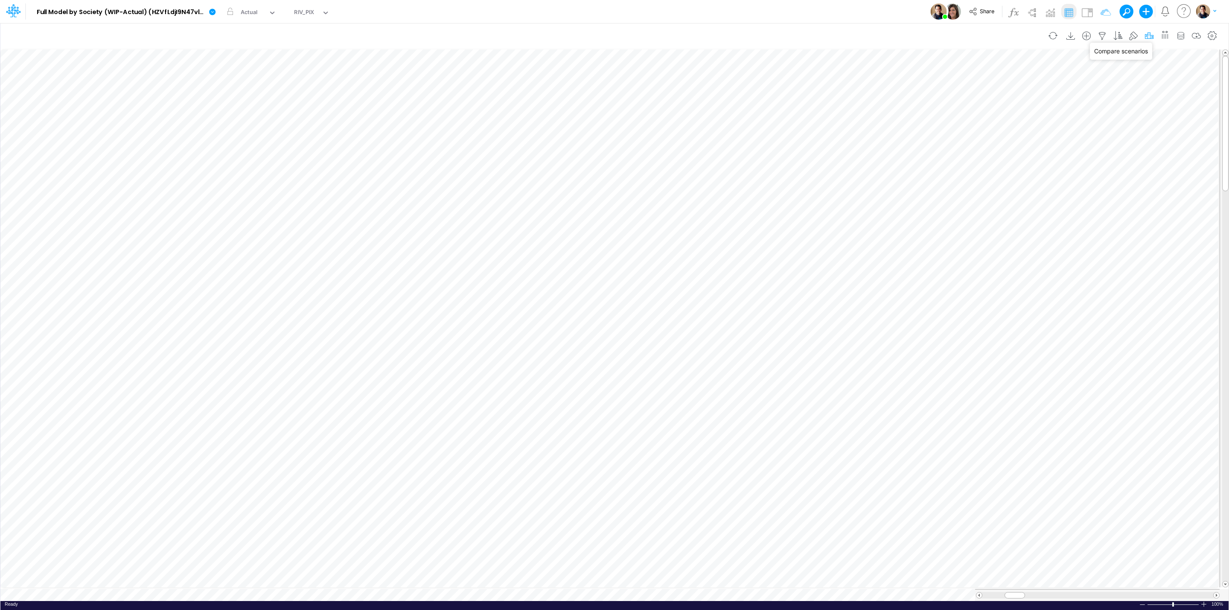
click at [1092, 36] on icon "button" at bounding box center [1149, 36] width 13 height 9
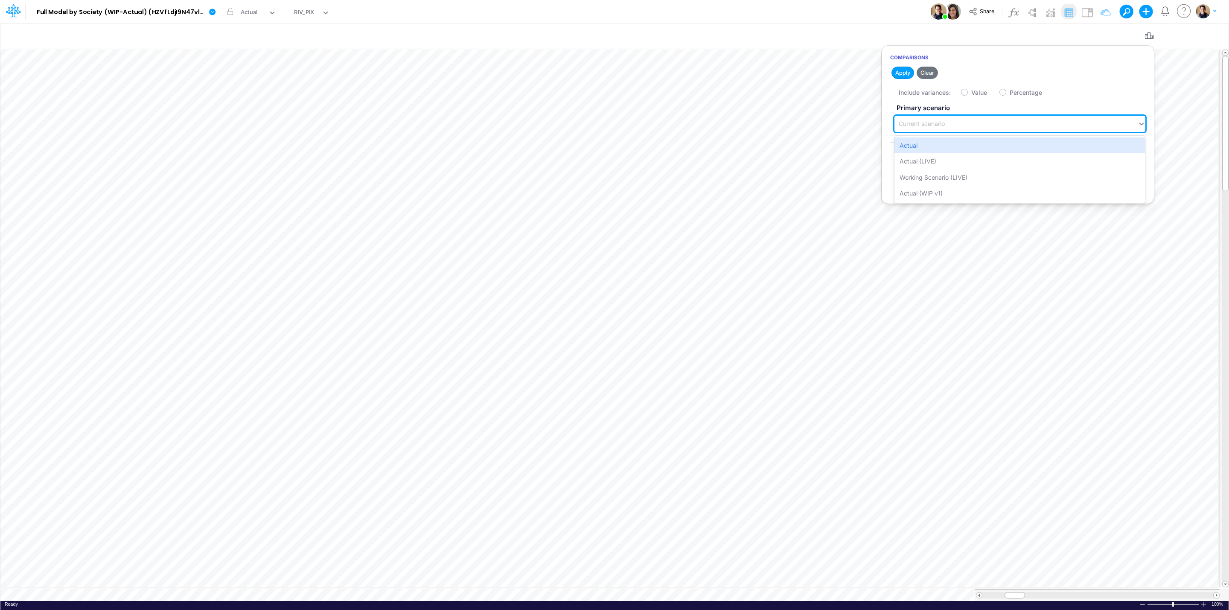
click at [1005, 124] on div "Current scenario" at bounding box center [1015, 124] width 243 height 14
click at [983, 145] on div "Actual" at bounding box center [1019, 145] width 250 height 16
click at [1020, 190] on icon "button" at bounding box center [1018, 192] width 6 height 6
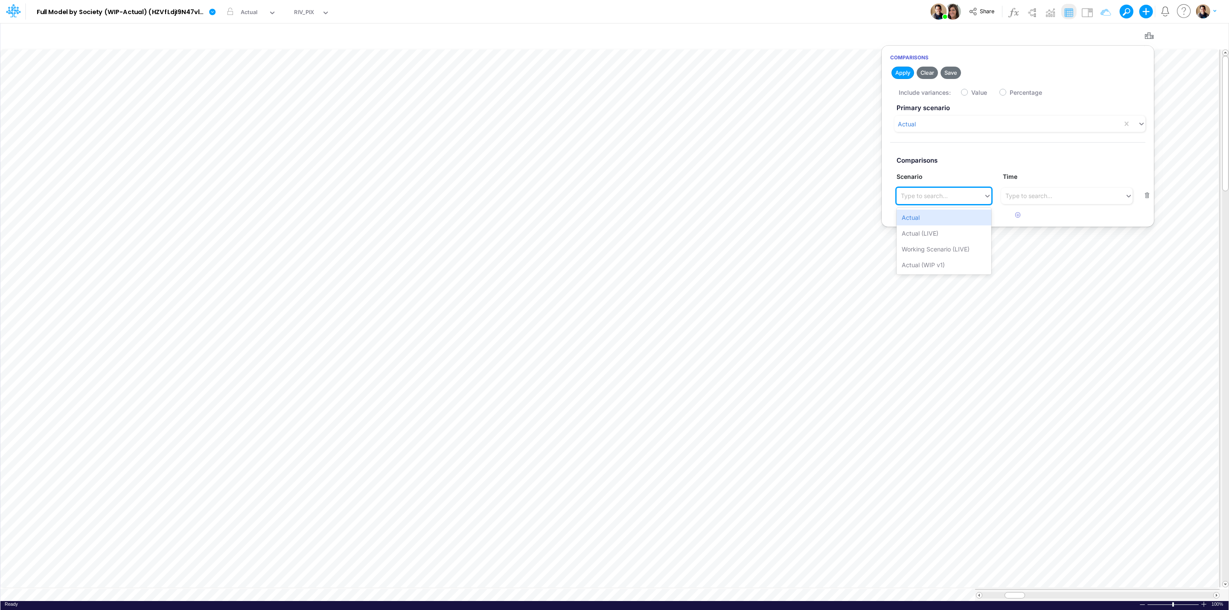
click at [949, 198] on div "Type to search..." at bounding box center [940, 196] width 87 height 14
click at [940, 232] on div "Actual (LIVE)" at bounding box center [944, 233] width 94 height 16
click at [971, 92] on label "Value" at bounding box center [979, 92] width 16 height 9
click at [971, 92] on input "Value" at bounding box center [974, 90] width 6 height 6
checkbox input "true"
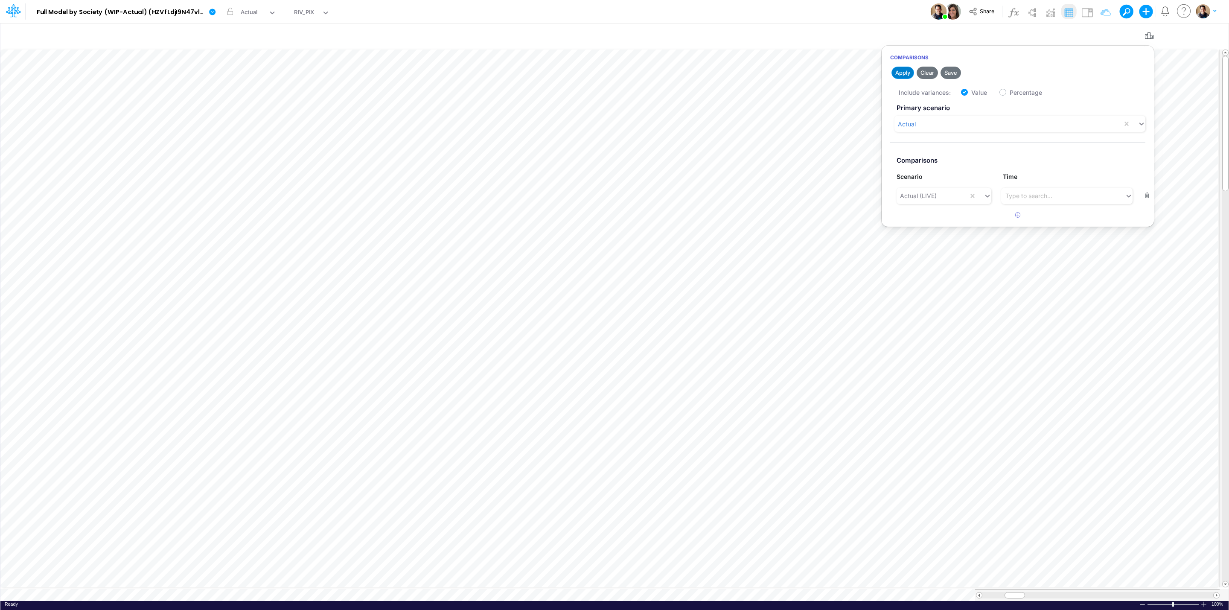
click at [900, 73] on button "Apply" at bounding box center [902, 73] width 23 height 12
click at [1092, 35] on icon "button" at bounding box center [1149, 36] width 13 height 9
click at [296, 16] on div "RIV_PIX" at bounding box center [304, 13] width 20 height 10
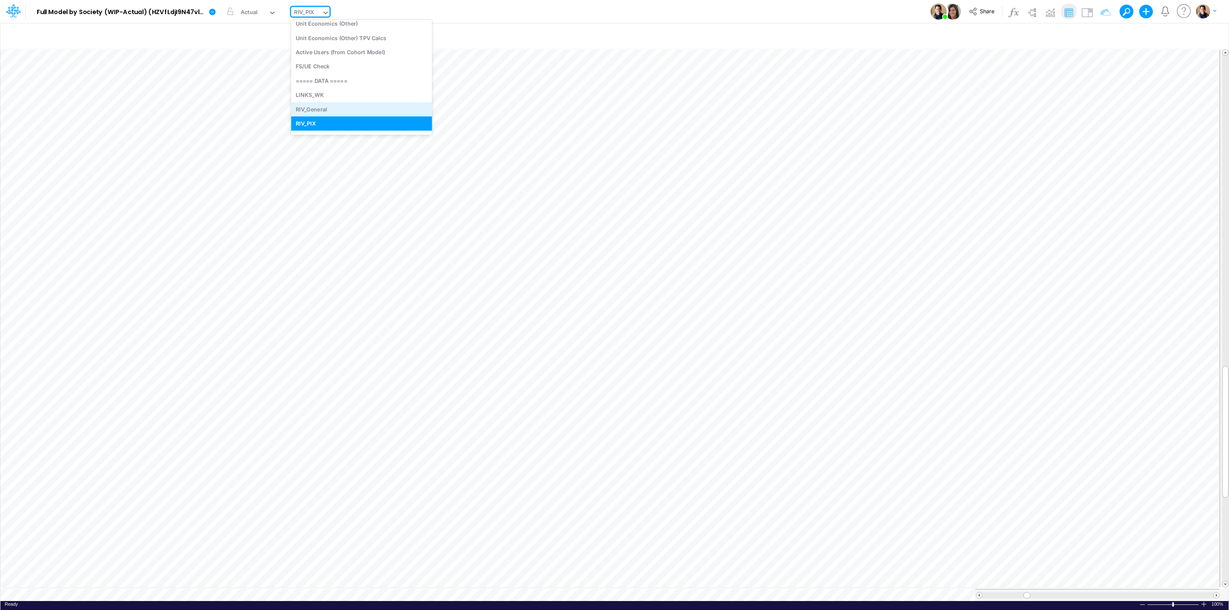
click at [334, 104] on div "RIV_General" at bounding box center [361, 109] width 141 height 14
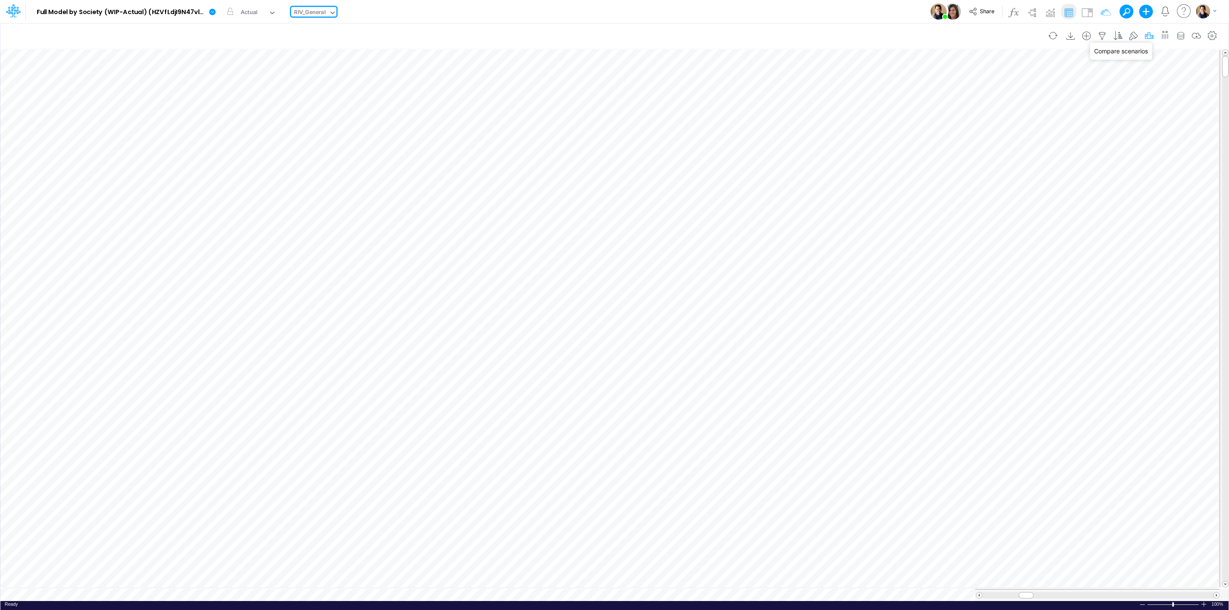
click at [1092, 36] on icon "button" at bounding box center [1149, 36] width 13 height 9
click at [1014, 187] on button "button" at bounding box center [1018, 192] width 17 height 14
click at [955, 201] on div "Type to search..." at bounding box center [940, 196] width 87 height 14
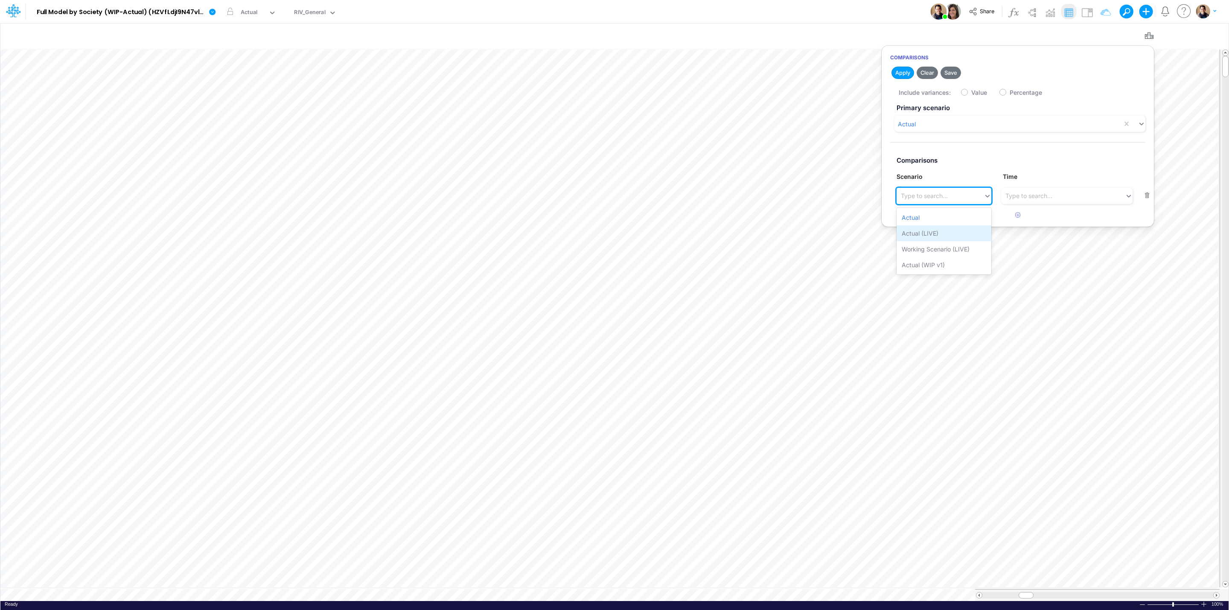
click at [946, 228] on div "Actual (LIVE)" at bounding box center [944, 233] width 94 height 16
click at [971, 93] on label "Value" at bounding box center [979, 92] width 16 height 9
click at [971, 93] on input "Value" at bounding box center [974, 90] width 6 height 6
checkbox input "true"
click at [904, 73] on button "Apply" at bounding box center [902, 73] width 23 height 12
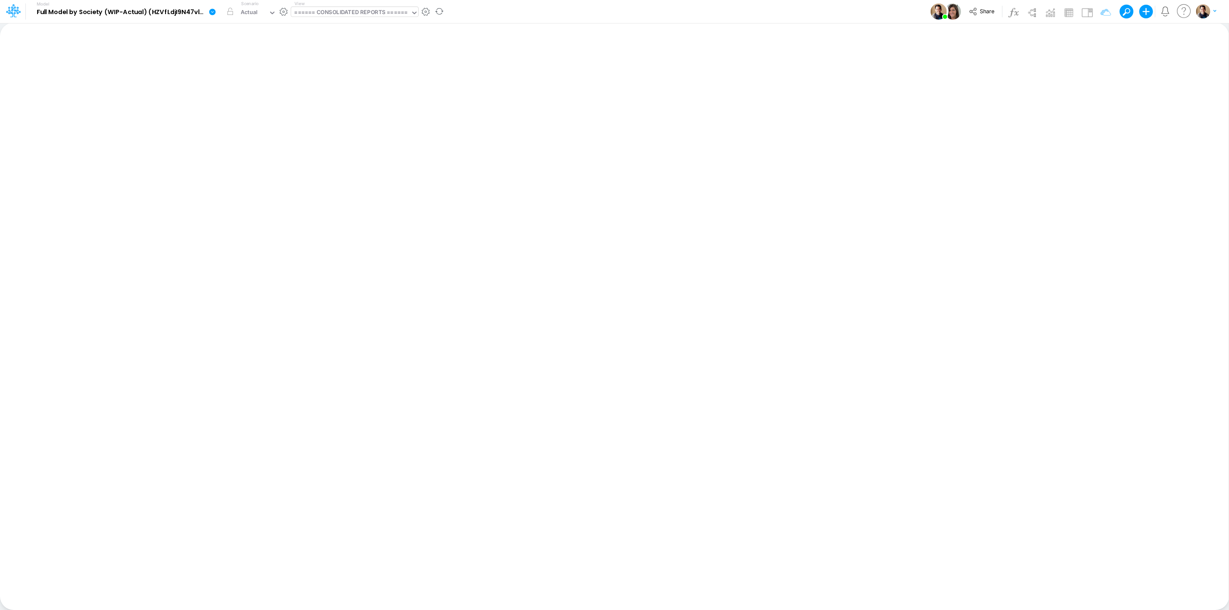
click at [364, 12] on div "====== CONSOLIDATED REPORTS ======" at bounding box center [351, 13] width 114 height 10
type input "riv"
click at [361, 26] on div "RIV_General" at bounding box center [348, 28] width 115 height 14
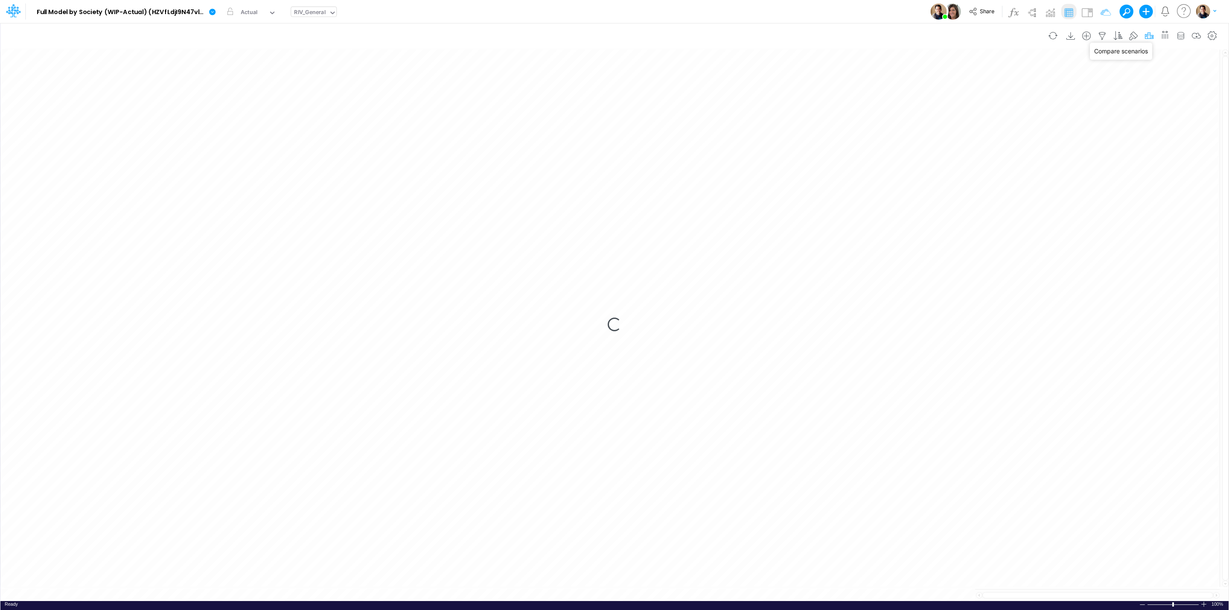
click at [1148, 35] on icon "button" at bounding box center [1149, 36] width 13 height 9
click at [1019, 187] on button "button" at bounding box center [1018, 192] width 17 height 14
click at [931, 195] on div "Type to search..." at bounding box center [924, 195] width 47 height 9
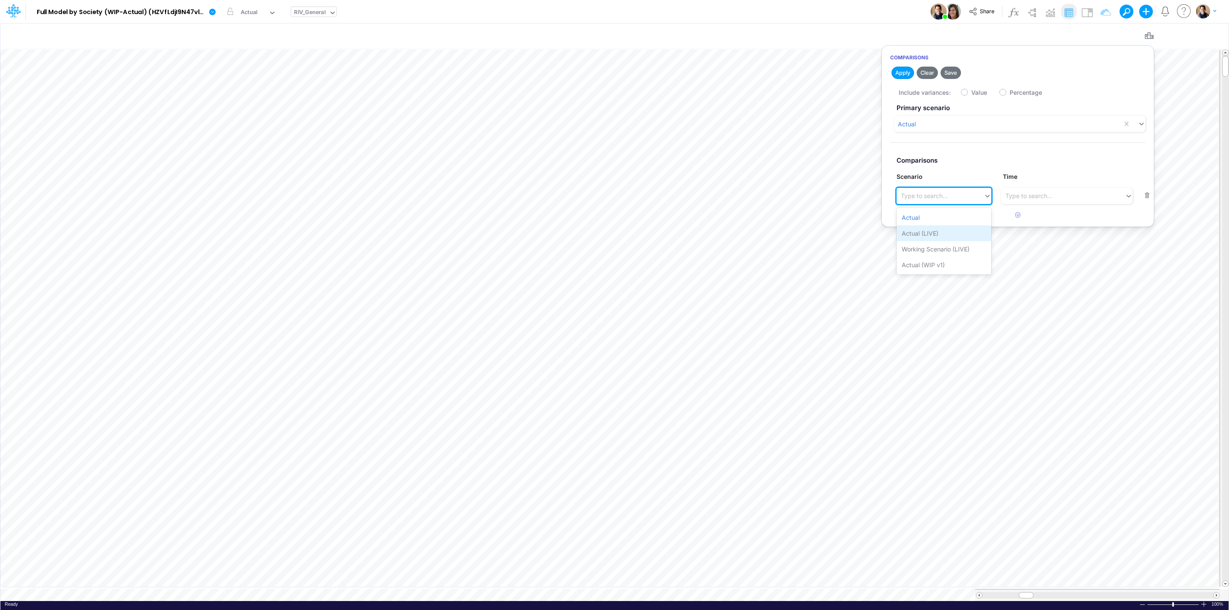
click at [946, 232] on div "Actual (LIVE)" at bounding box center [944, 233] width 94 height 16
click at [971, 93] on label "Value" at bounding box center [979, 92] width 16 height 9
click at [971, 93] on input "Value" at bounding box center [974, 90] width 6 height 6
checkbox input "true"
click at [899, 73] on button "Apply" at bounding box center [902, 73] width 23 height 12
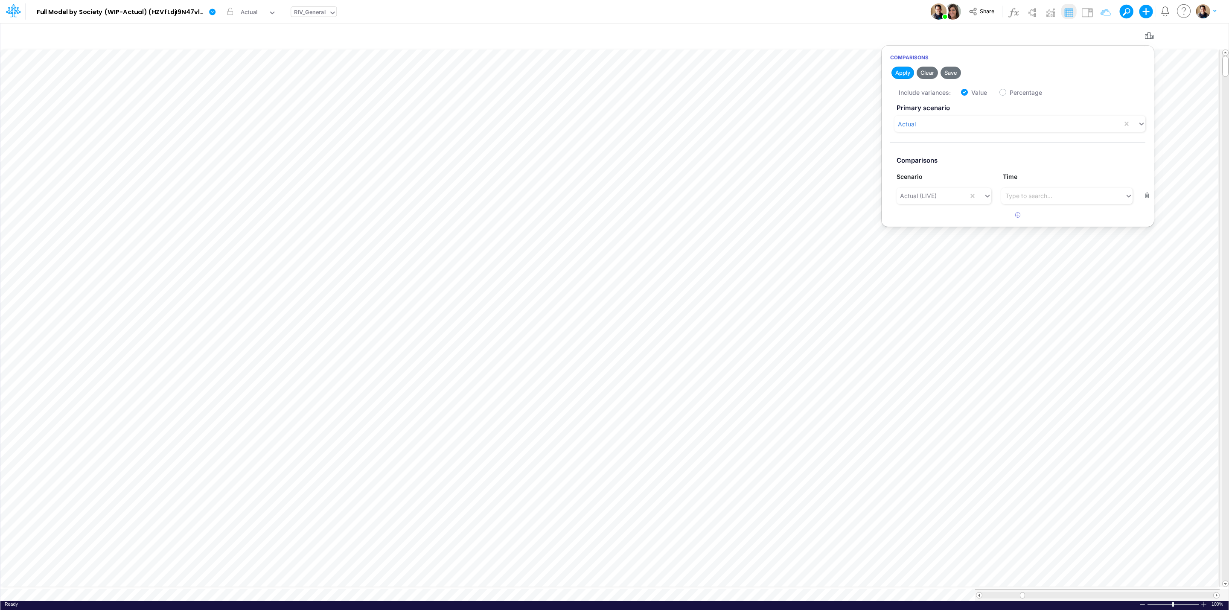
click at [830, 12] on div "Model Full Model by Society (WIP-Actual) (HZVfLdjI9N47vlWAPKHYHMVl_BtDnDdp) Edi…" at bounding box center [614, 11] width 1106 height 23
click at [1219, 592] on div at bounding box center [1216, 595] width 6 height 6
click at [980, 592] on span at bounding box center [979, 595] width 6 height 6
click at [1217, 594] on span at bounding box center [1217, 595] width 6 height 6
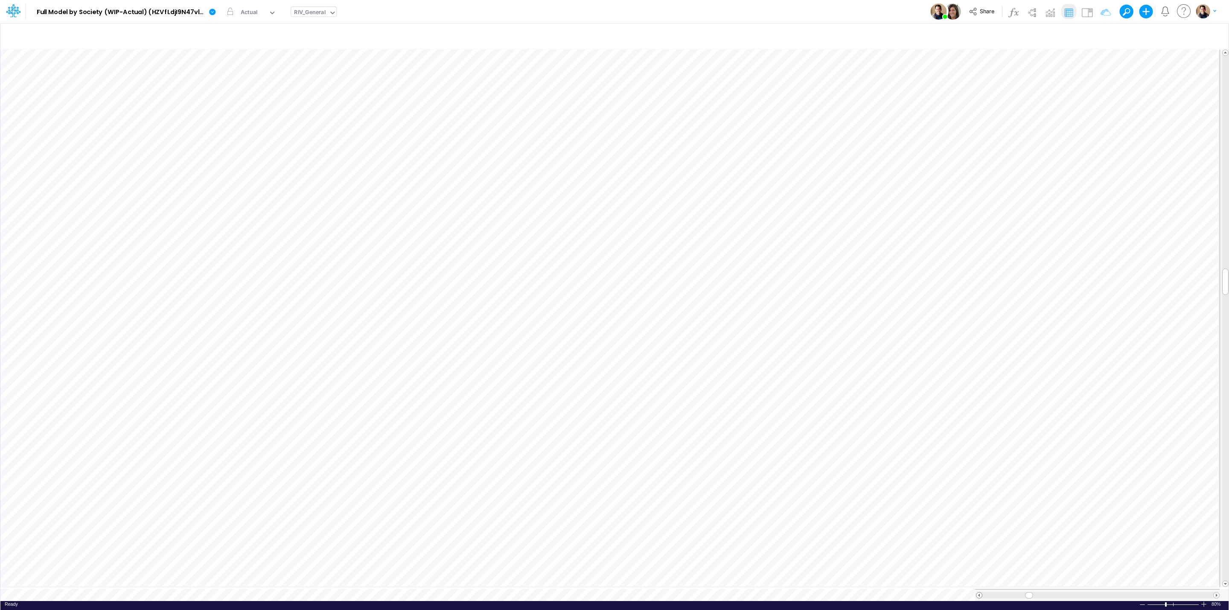
click at [978, 593] on span at bounding box center [979, 595] width 6 height 6
click at [978, 592] on span at bounding box center [979, 595] width 6 height 6
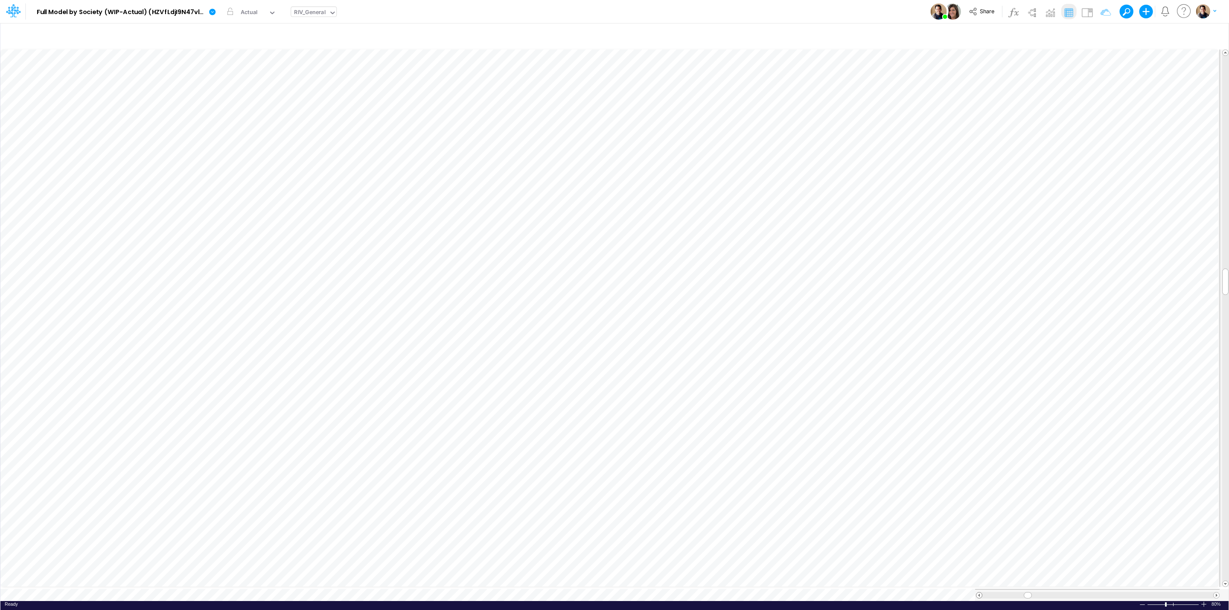
click at [978, 592] on span at bounding box center [979, 595] width 6 height 6
drag, startPoint x: 1224, startPoint y: 283, endPoint x: 1224, endPoint y: 60, distance: 223.2
click at [1224, 60] on div at bounding box center [1225, 69] width 6 height 26
click at [311, 11] on div "RIV_General" at bounding box center [310, 13] width 32 height 10
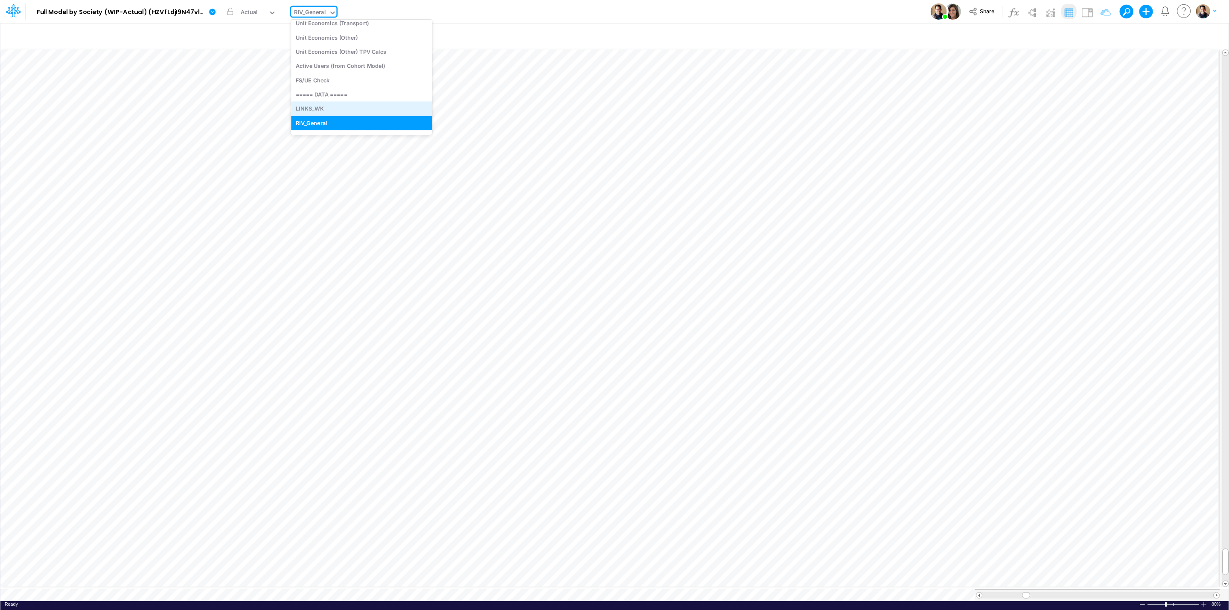
click at [329, 104] on div "LINKS_WK" at bounding box center [361, 109] width 141 height 14
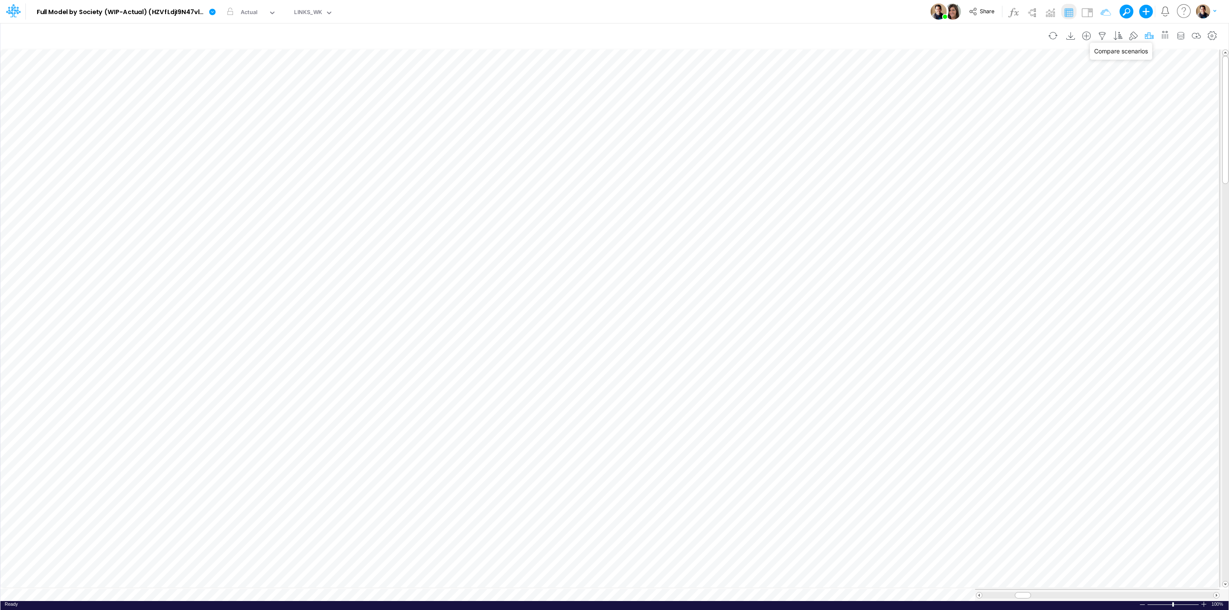
click at [1150, 32] on icon "button" at bounding box center [1149, 36] width 13 height 9
click at [1018, 189] on icon "button" at bounding box center [1018, 192] width 6 height 6
click at [940, 201] on div "Type to search..." at bounding box center [940, 196] width 87 height 14
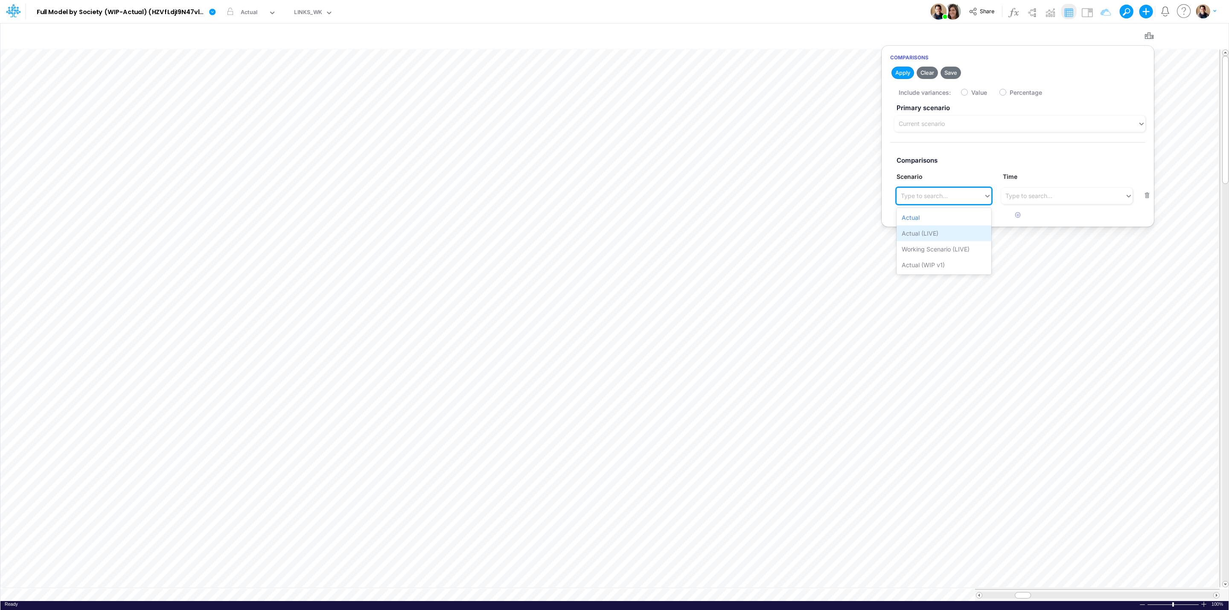
click at [939, 231] on div "Actual (LIVE)" at bounding box center [944, 233] width 94 height 16
click at [971, 91] on label "Value" at bounding box center [979, 92] width 16 height 9
click at [971, 91] on input "Value" at bounding box center [974, 90] width 6 height 6
checkbox input "true"
click at [897, 73] on button "Apply" at bounding box center [902, 73] width 23 height 12
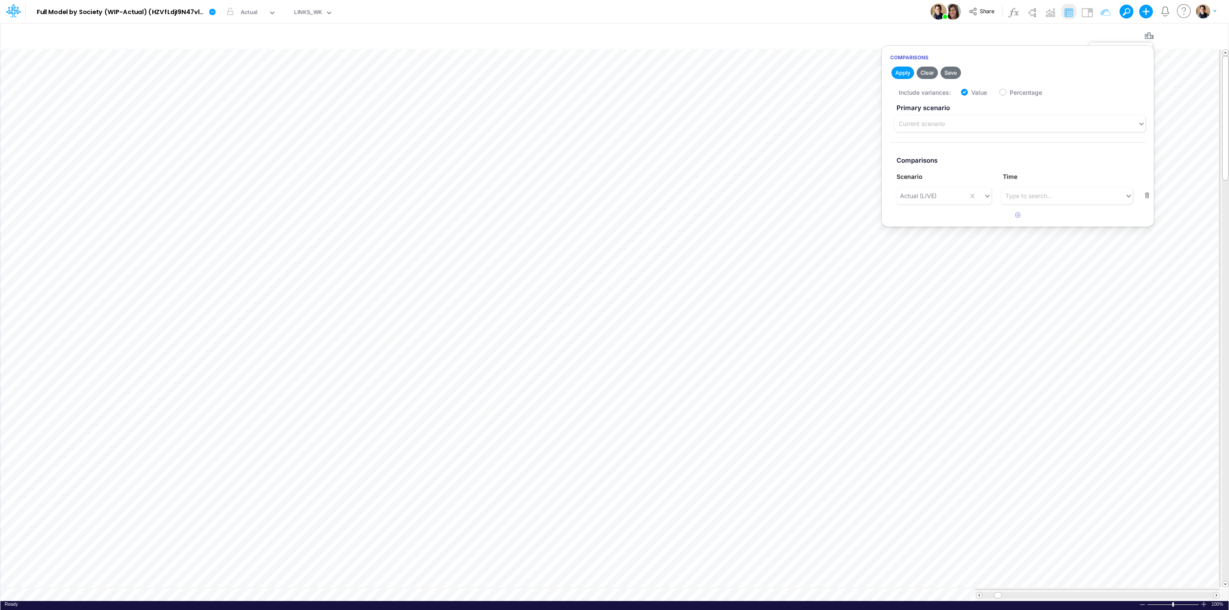
drag, startPoint x: 1147, startPoint y: 32, endPoint x: 1100, endPoint y: 55, distance: 53.1
click at [1147, 32] on icon "button" at bounding box center [1149, 36] width 13 height 9
drag, startPoint x: 1225, startPoint y: 303, endPoint x: 1228, endPoint y: 210, distance: 92.2
click at [1228, 210] on div "Insert component Insert node Component Variable Constant Group Addition Subtrac…" at bounding box center [614, 316] width 1229 height 587
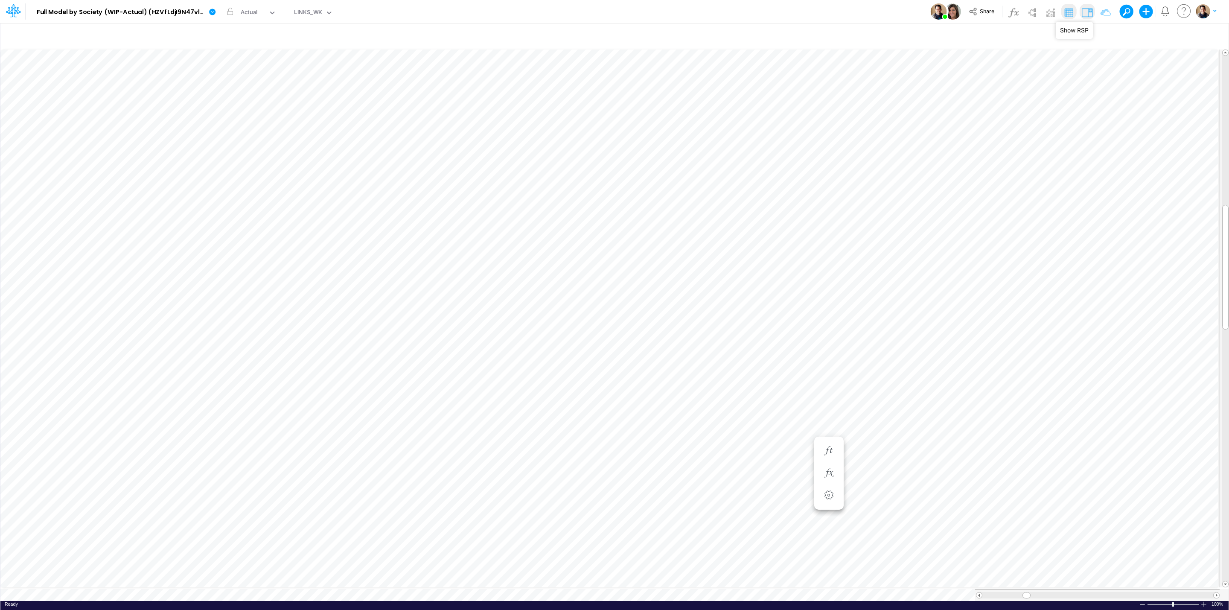
click at [1088, 12] on img at bounding box center [1087, 13] width 14 height 14
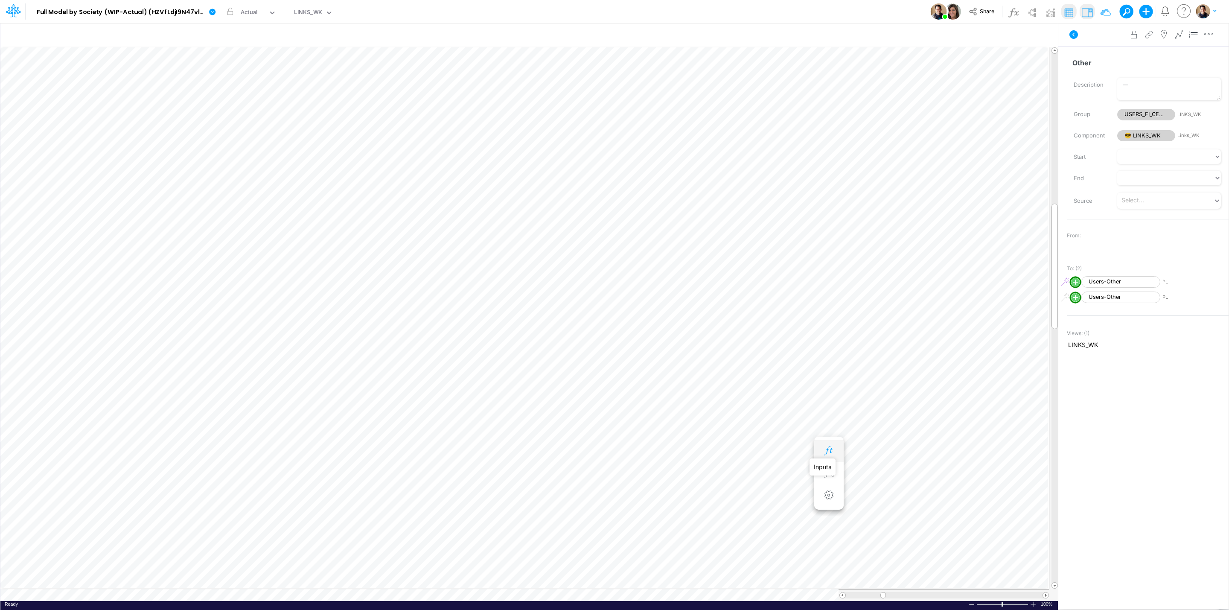
click at [826, 450] on icon "button" at bounding box center [828, 450] width 13 height 9
click at [885, 448] on icon "button" at bounding box center [879, 450] width 13 height 9
click at [1049, 596] on div at bounding box center [1053, 595] width 9 height 12
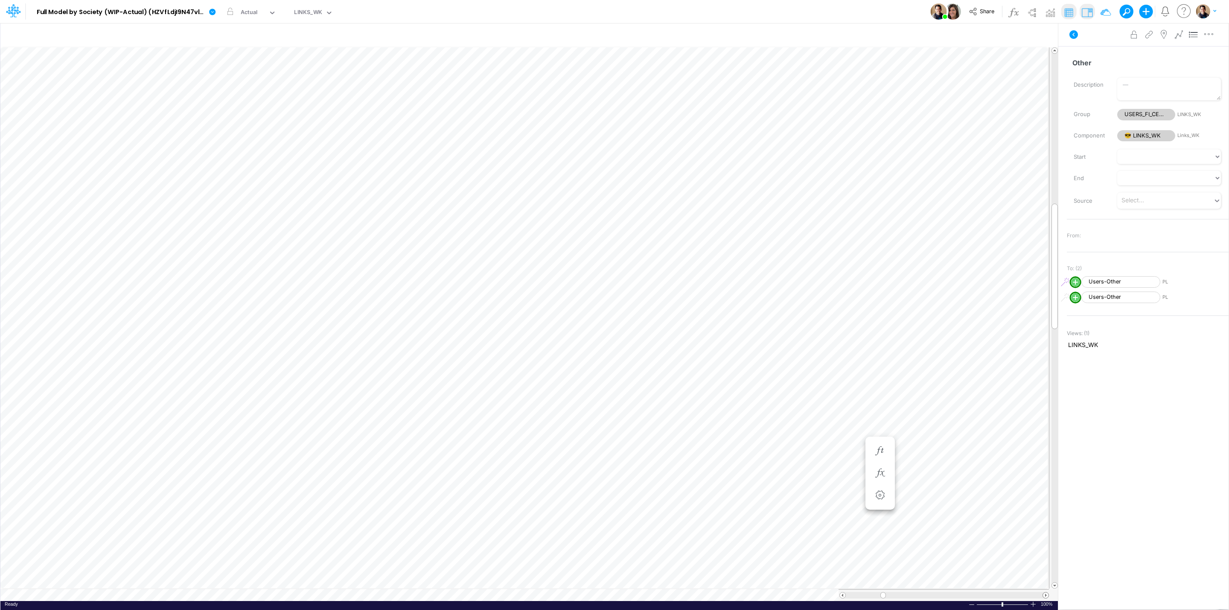
click at [1046, 596] on span at bounding box center [1046, 595] width 6 height 6
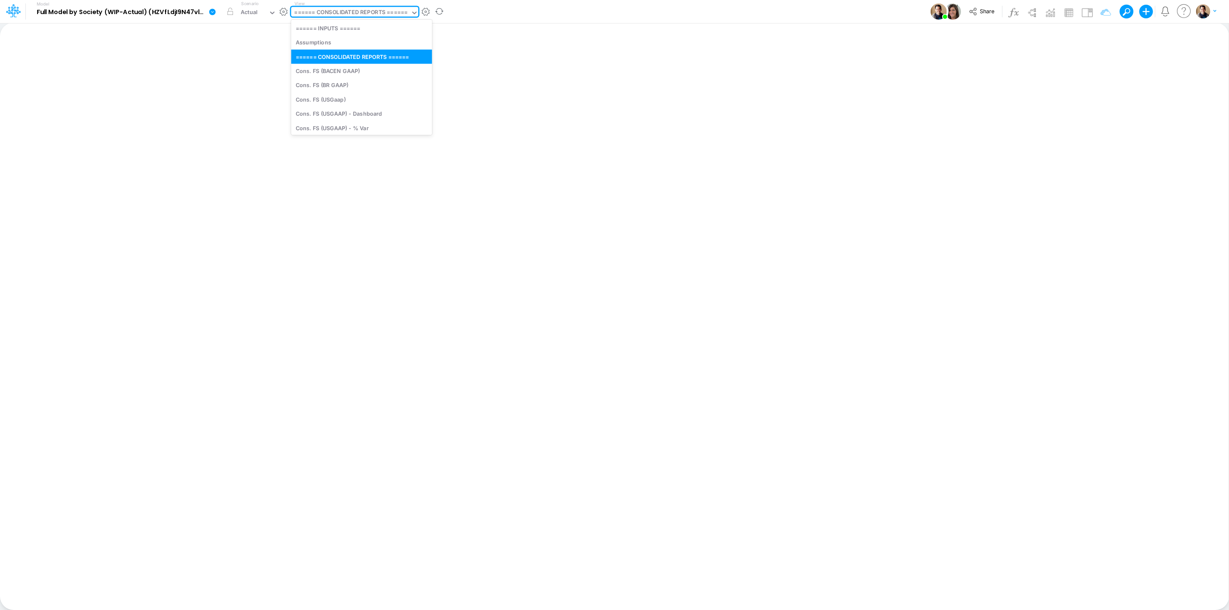
click at [361, 9] on div "====== CONSOLIDATED REPORTS ======" at bounding box center [351, 13] width 114 height 10
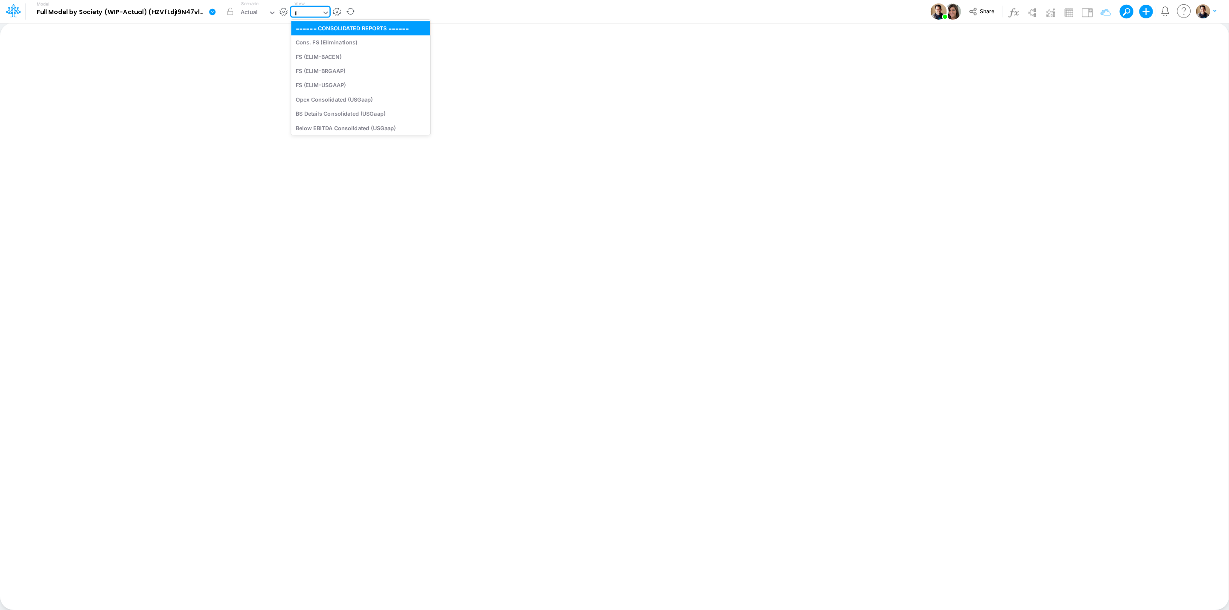
type input "link"
drag, startPoint x: 362, startPoint y: 25, endPoint x: 347, endPoint y: 0, distance: 28.9
click at [362, 25] on div "LINKS_WK" at bounding box center [348, 28] width 115 height 14
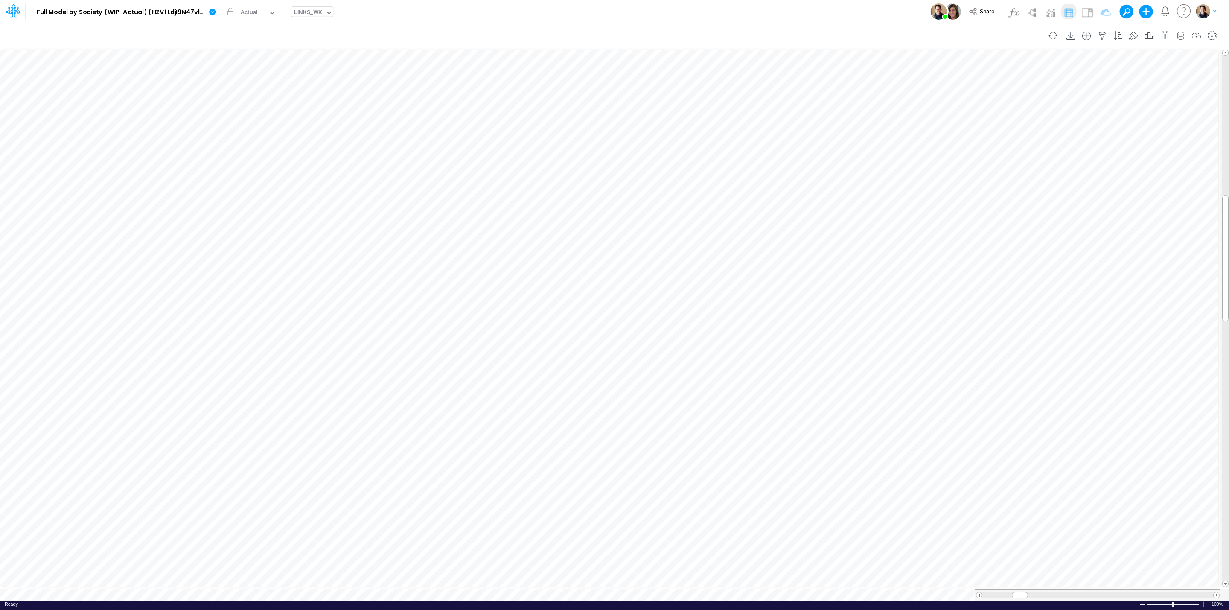
scroll to position [0, 0]
click at [255, 13] on div "Actual" at bounding box center [249, 13] width 17 height 10
click at [262, 40] on div "Actual (LIVE)" at bounding box center [259, 42] width 34 height 8
click at [780, 469] on icon "button" at bounding box center [782, 472] width 13 height 9
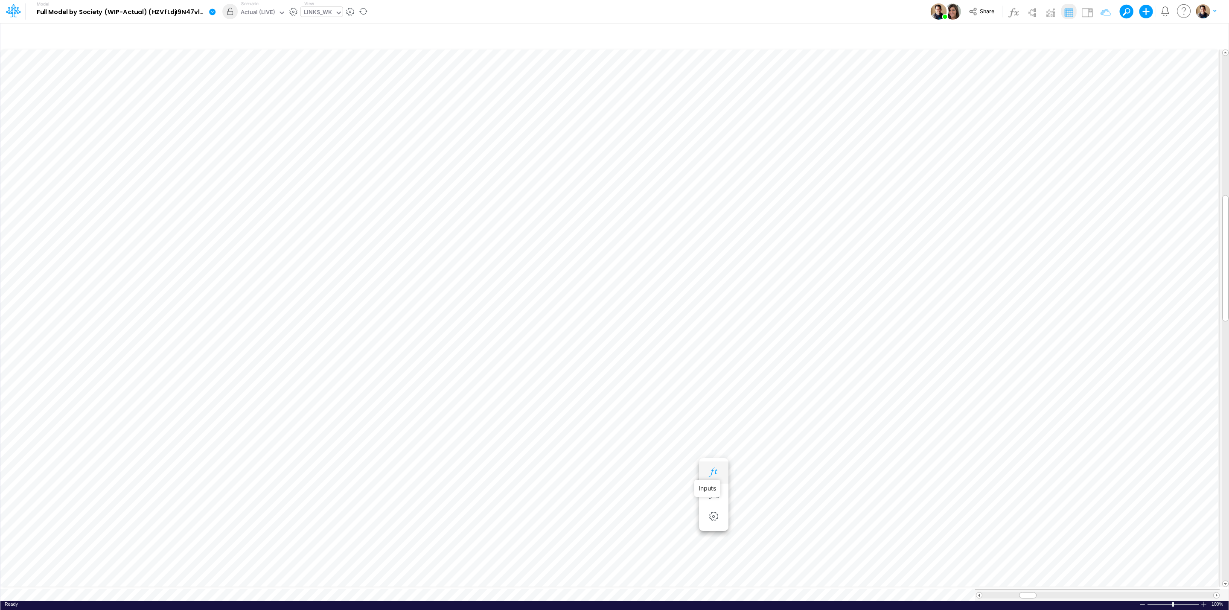
click at [717, 471] on icon "button" at bounding box center [713, 472] width 13 height 9
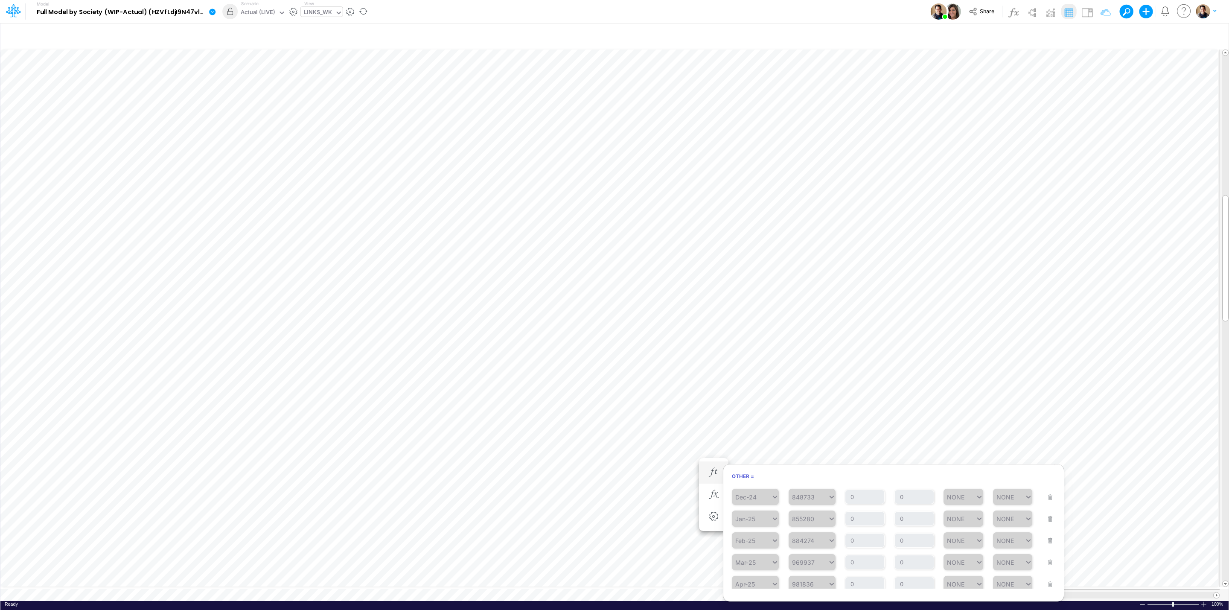
scroll to position [574, 0]
click at [230, 11] on button "button" at bounding box center [229, 11] width 15 height 15
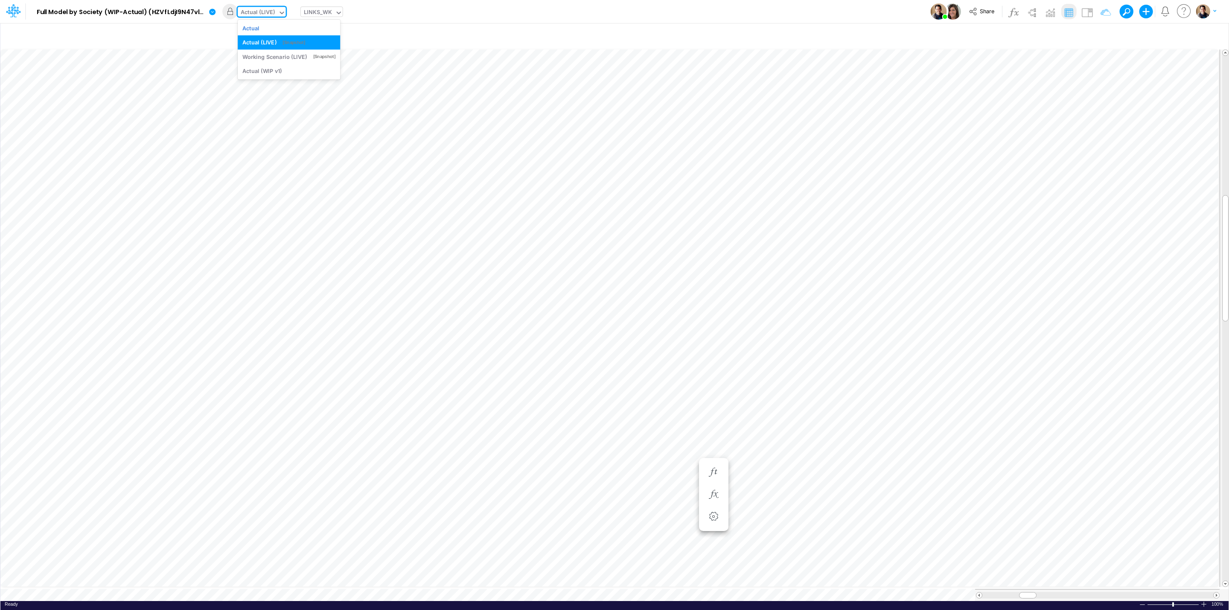
click at [268, 12] on div "Actual (LIVE)" at bounding box center [258, 13] width 34 height 10
click at [270, 26] on div "Actual" at bounding box center [288, 28] width 93 height 8
click at [784, 470] on icon "button" at bounding box center [782, 472] width 13 height 9
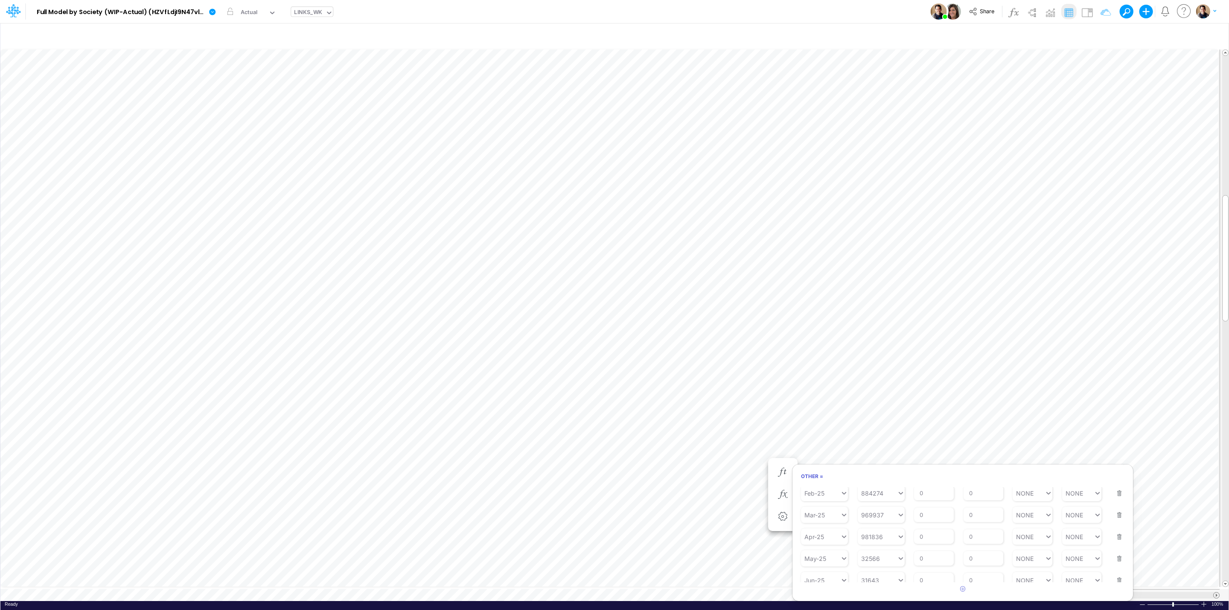
click at [1217, 592] on span at bounding box center [1217, 595] width 6 height 6
click at [978, 592] on span at bounding box center [979, 595] width 6 height 6
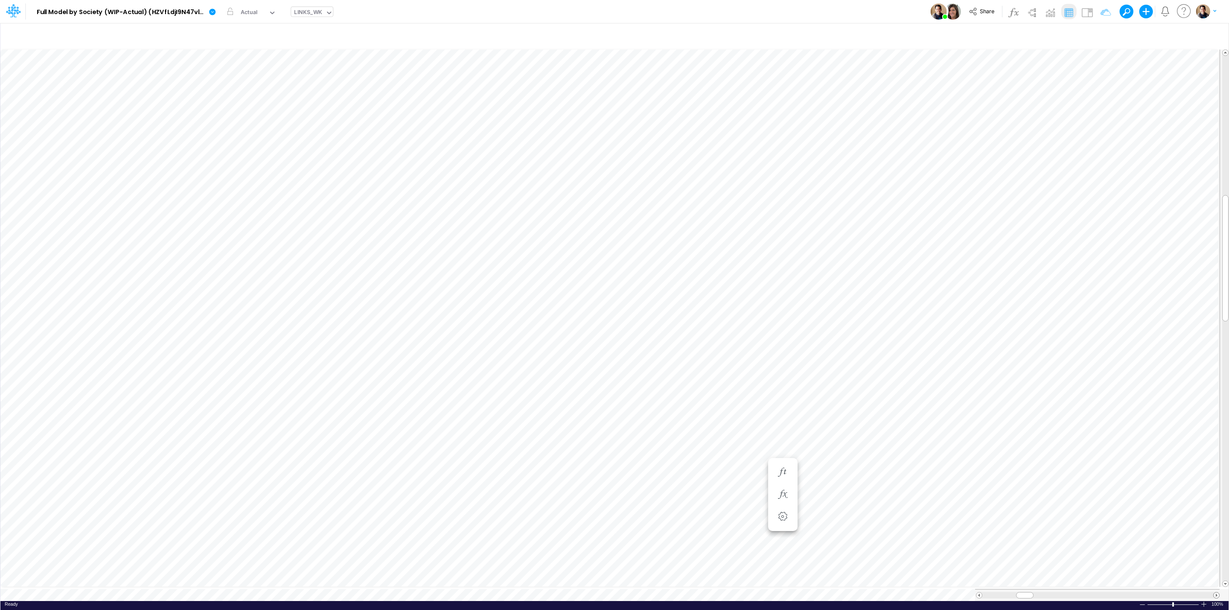
click at [1219, 592] on div at bounding box center [1216, 595] width 6 height 6
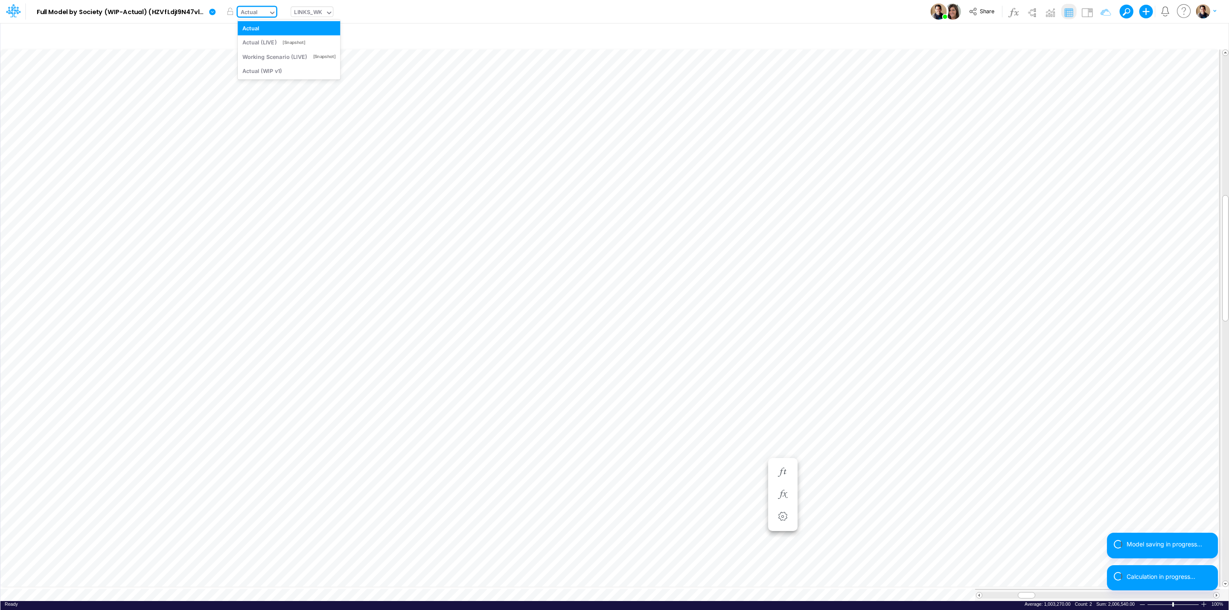
click at [256, 10] on div "Actual" at bounding box center [249, 13] width 17 height 10
click at [409, 11] on div "Model Full Model by Society (WIP-Actual) (HZVfLdjI9N47vlWAPKHYHMVl_BtDnDdp) Edi…" at bounding box center [614, 11] width 1106 height 23
click at [212, 11] on icon at bounding box center [212, 12] width 6 height 6
click at [259, 86] on button "View model info" at bounding box center [255, 88] width 91 height 13
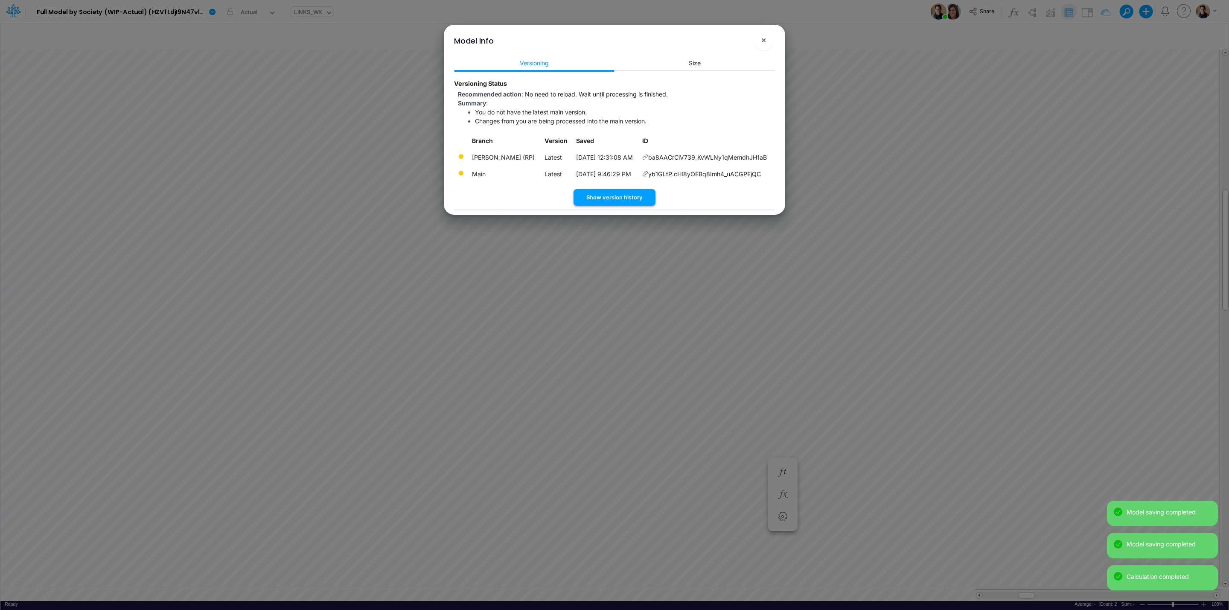
click at [600, 196] on button "Show version history" at bounding box center [614, 197] width 82 height 17
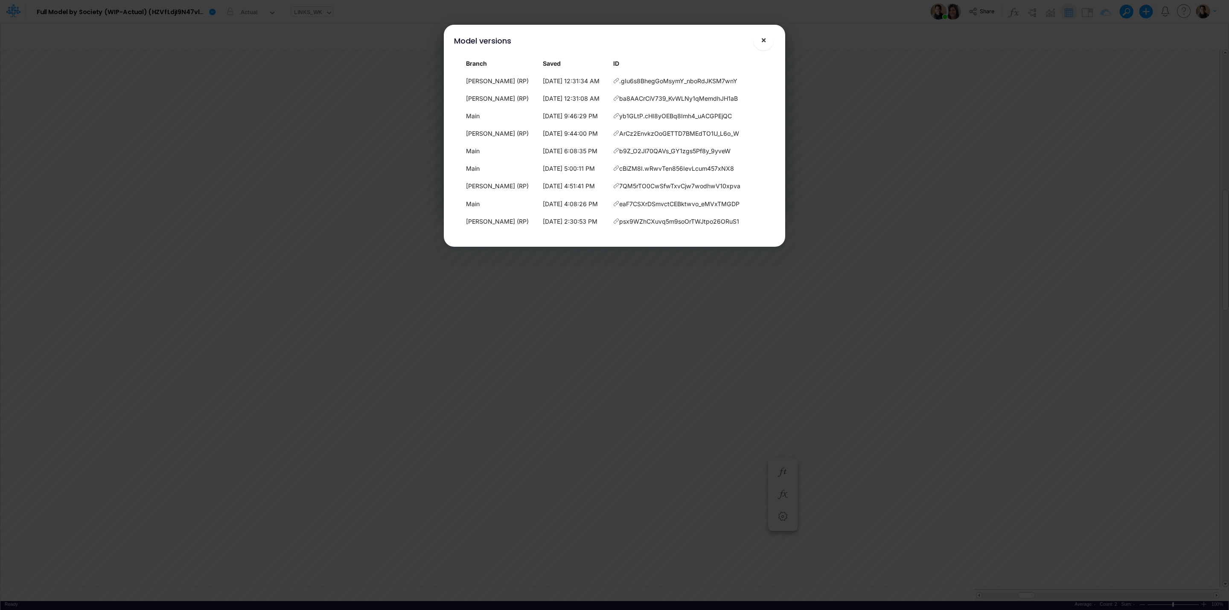
click at [762, 36] on span "×" at bounding box center [764, 40] width 6 height 10
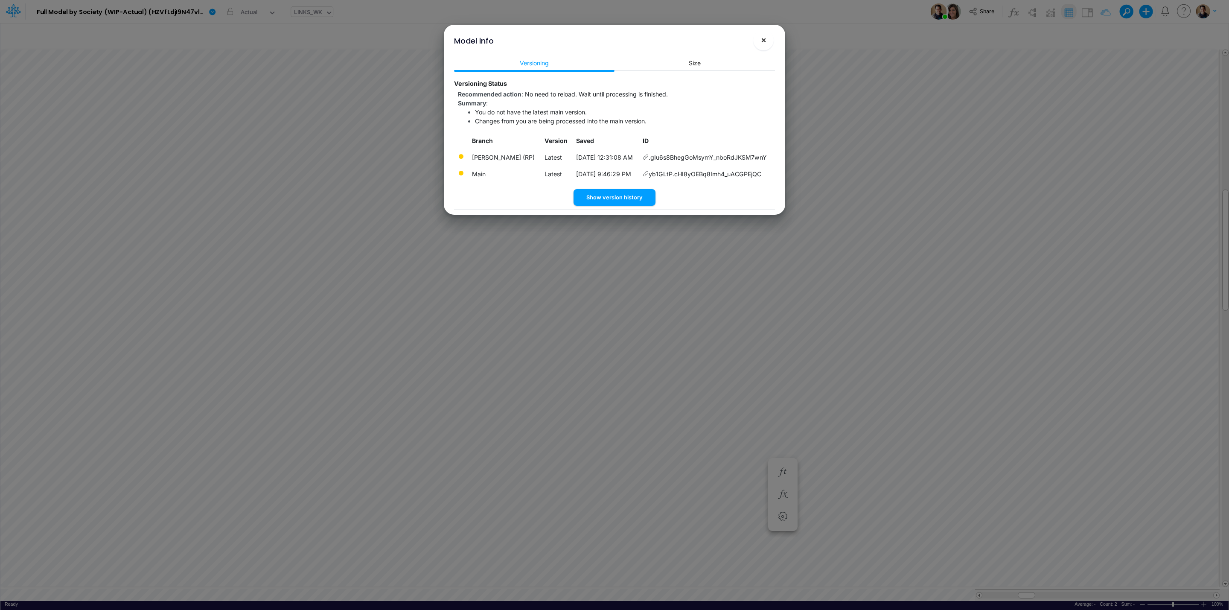
click at [766, 34] on button "×" at bounding box center [763, 40] width 20 height 20
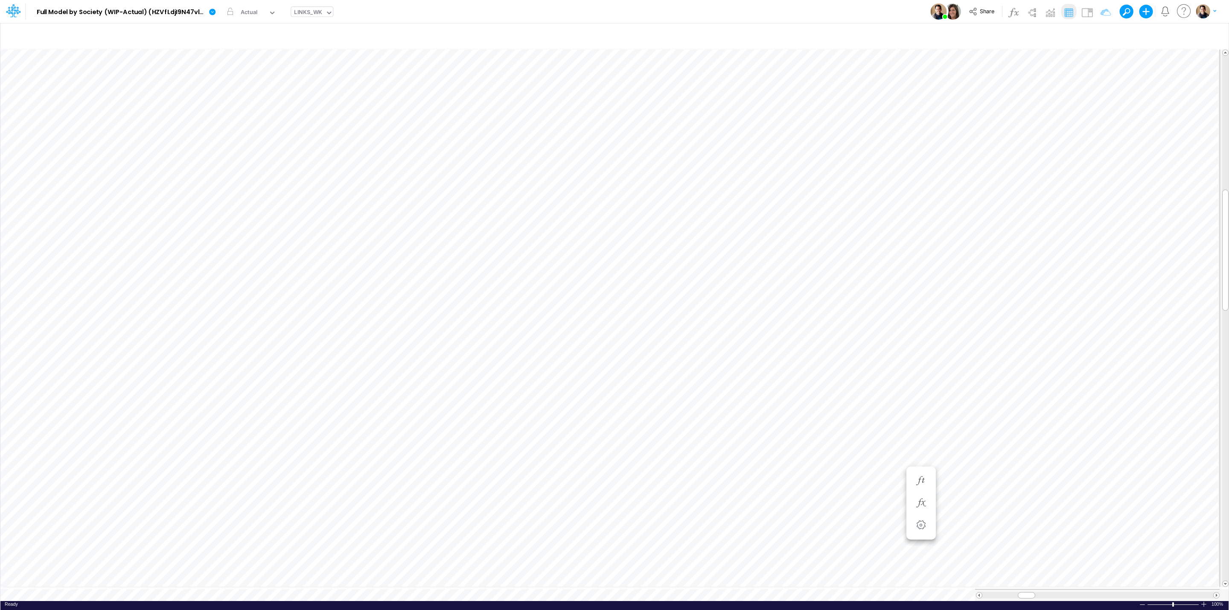
scroll to position [0, 0]
click at [1052, 36] on button "button" at bounding box center [1053, 35] width 20 height 15
click at [157, 14] on div "Working Scenario" at bounding box center [145, 13] width 47 height 10
click at [159, 27] on div "Actual" at bounding box center [157, 28] width 67 height 8
click at [140, 9] on div "Actual" at bounding box center [134, 13] width 31 height 13
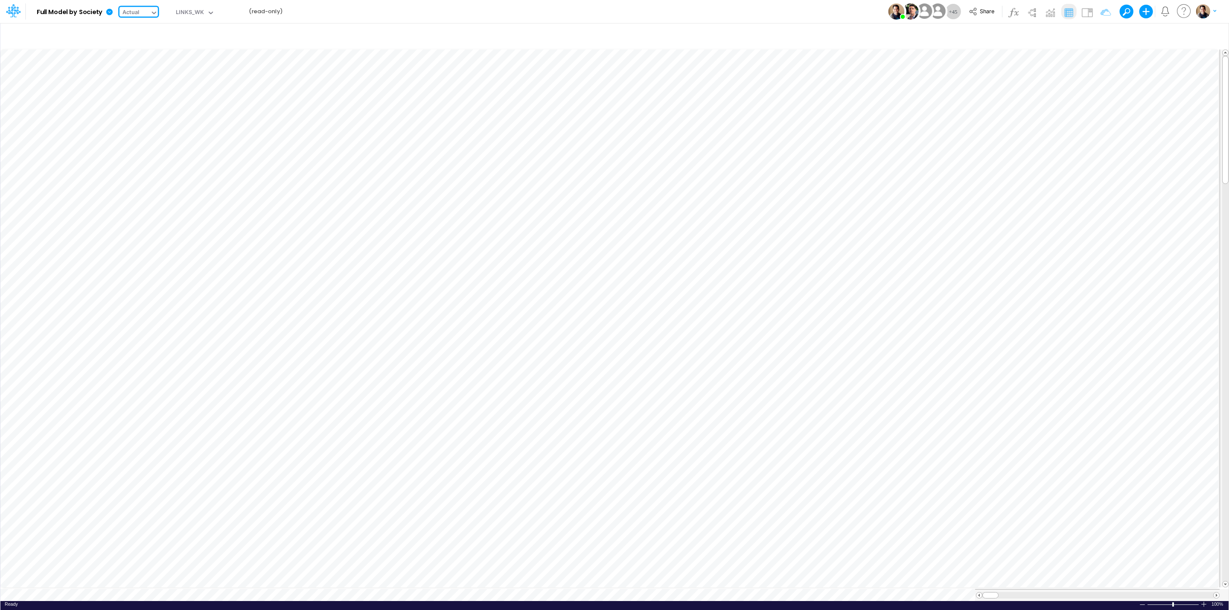
click at [140, 9] on div "Actual" at bounding box center [134, 13] width 31 height 13
click at [853, 470] on icon "button" at bounding box center [851, 472] width 13 height 9
click at [856, 472] on icon "button" at bounding box center [851, 472] width 13 height 9
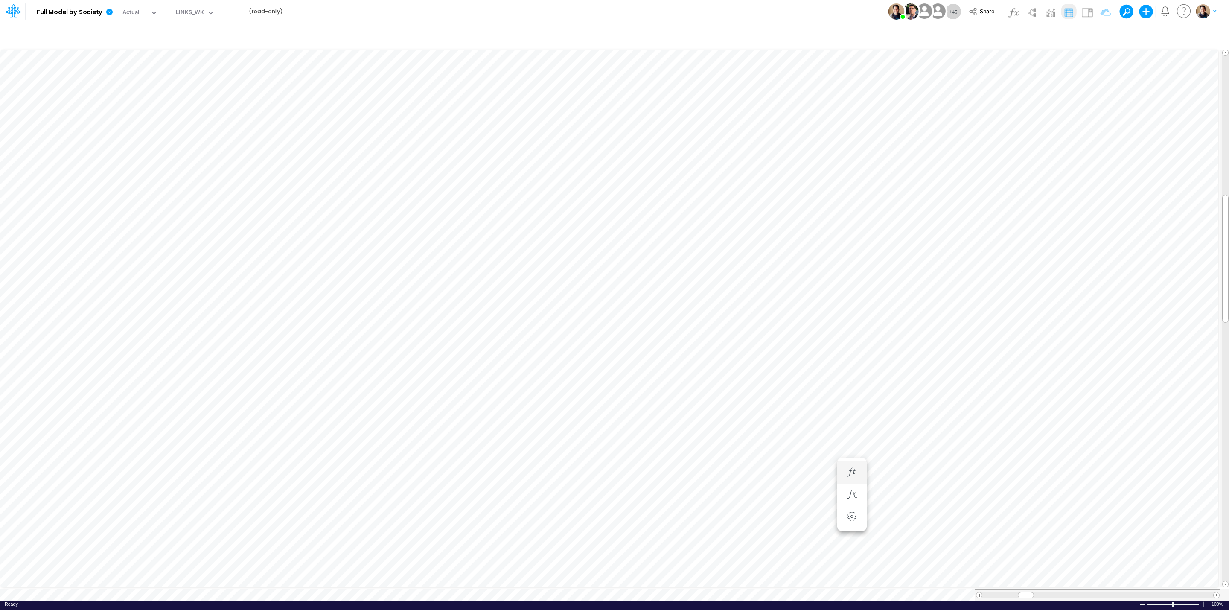
scroll to position [0, 0]
click at [851, 470] on icon "button" at bounding box center [851, 472] width 13 height 9
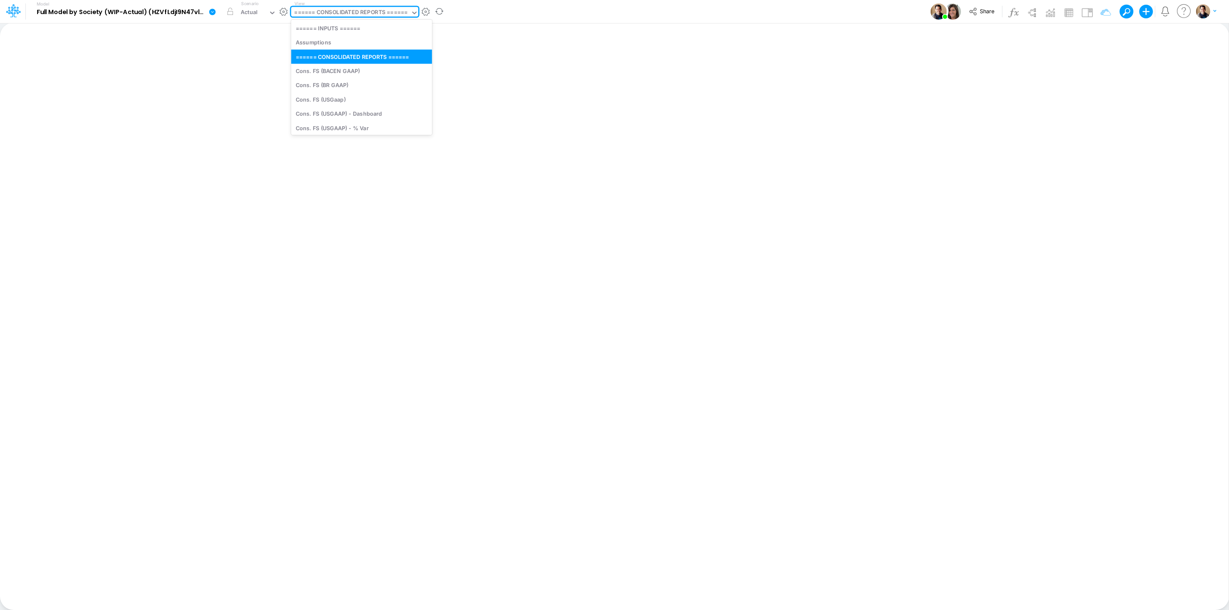
click at [346, 9] on div "====== CONSOLIDATED REPORTS ======" at bounding box center [351, 13] width 114 height 10
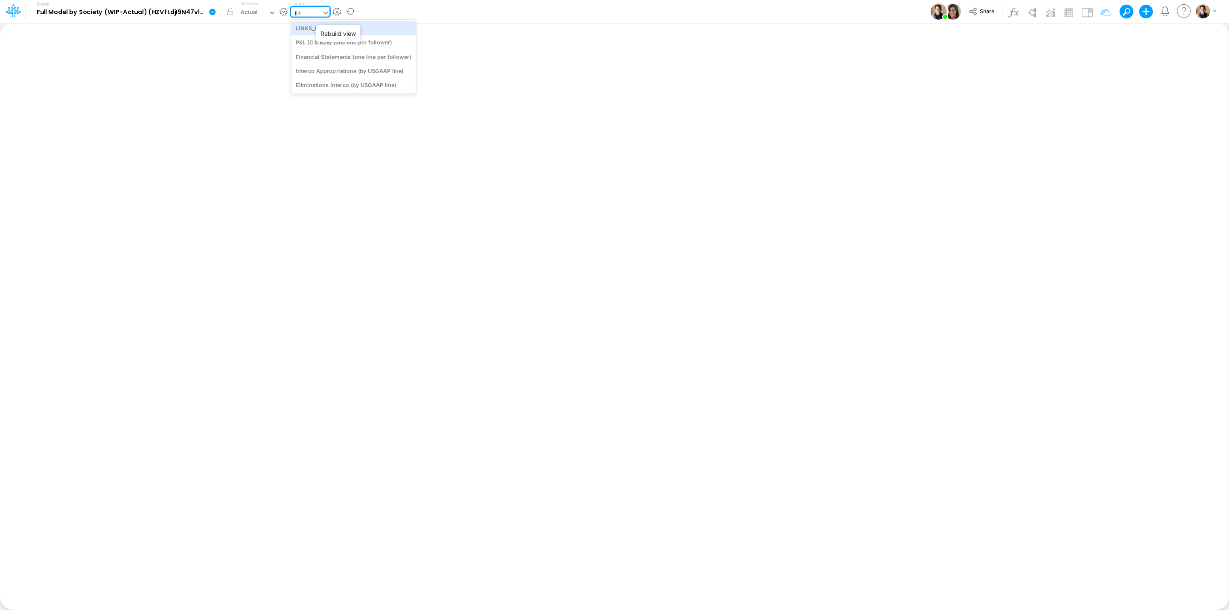
type input "link"
click at [353, 24] on div "LINKS_WK" at bounding box center [348, 28] width 115 height 14
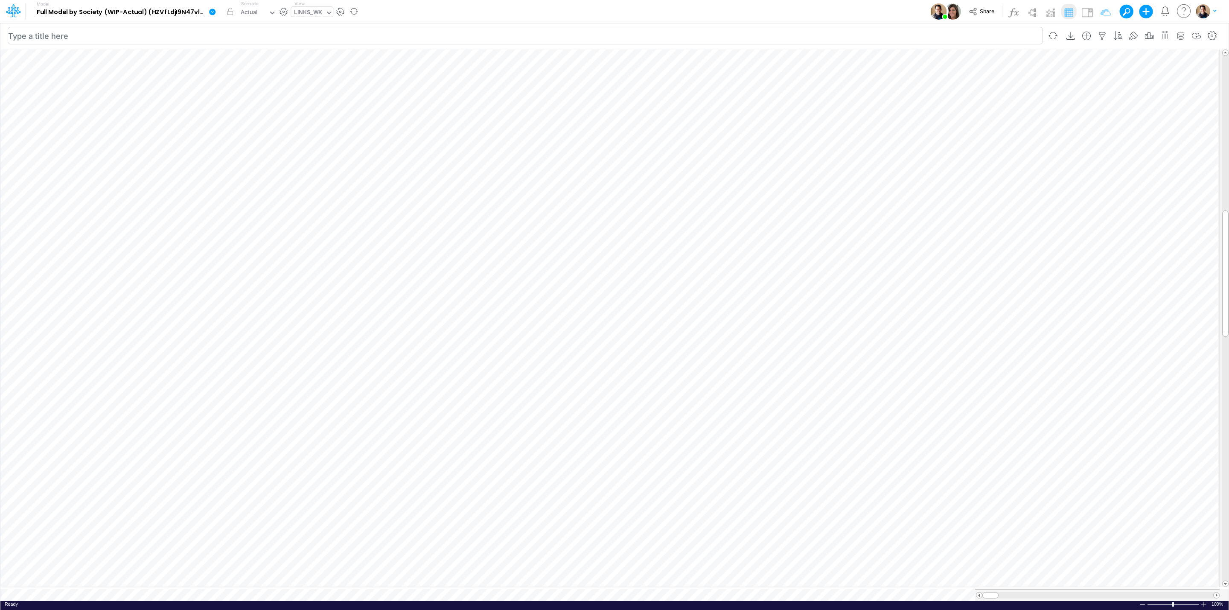
scroll to position [0, 0]
click at [213, 13] on icon at bounding box center [212, 12] width 6 height 6
click at [264, 84] on button "View model info" at bounding box center [255, 88] width 91 height 13
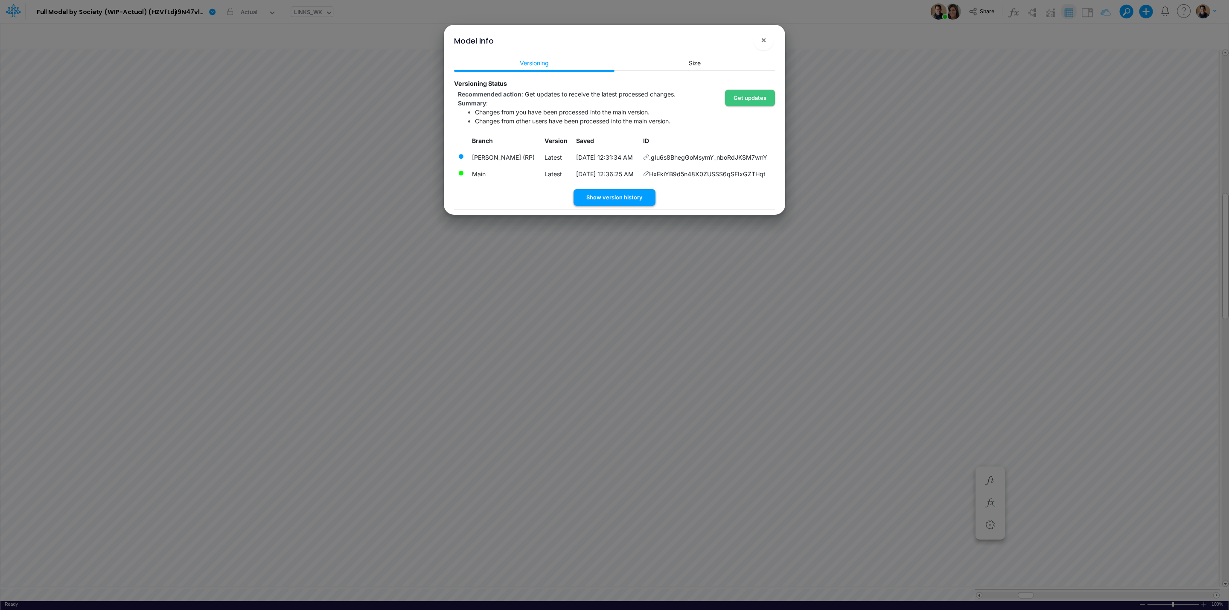
click at [634, 196] on button "Show version history" at bounding box center [614, 197] width 82 height 17
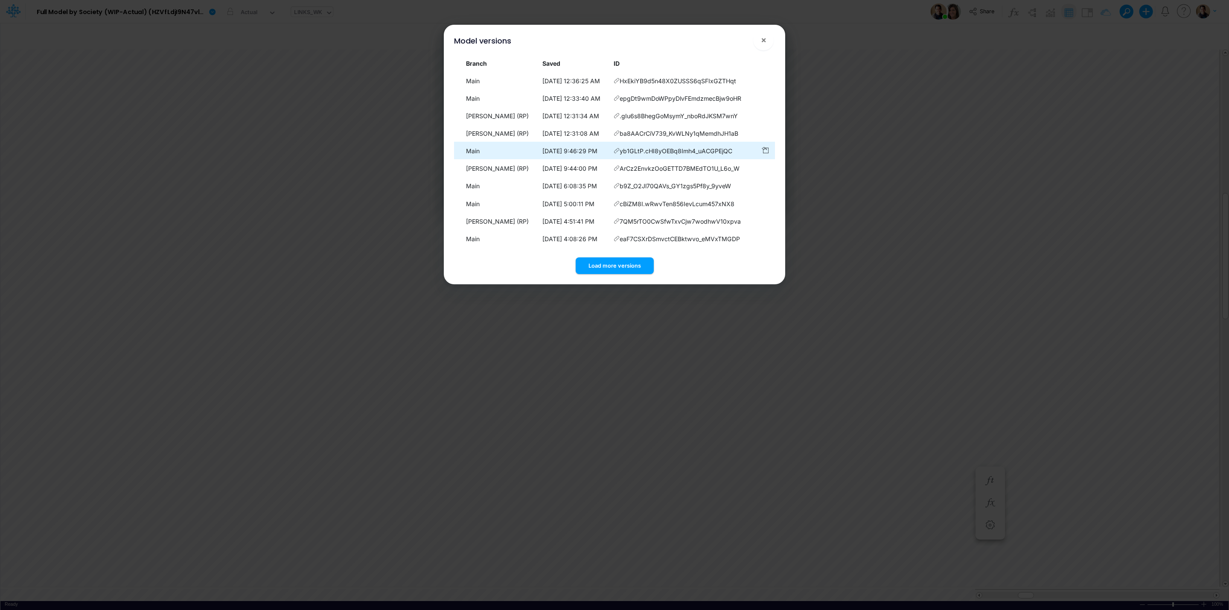
click at [617, 151] on icon at bounding box center [617, 151] width 6 height 6
click at [763, 40] on span "×" at bounding box center [764, 40] width 6 height 10
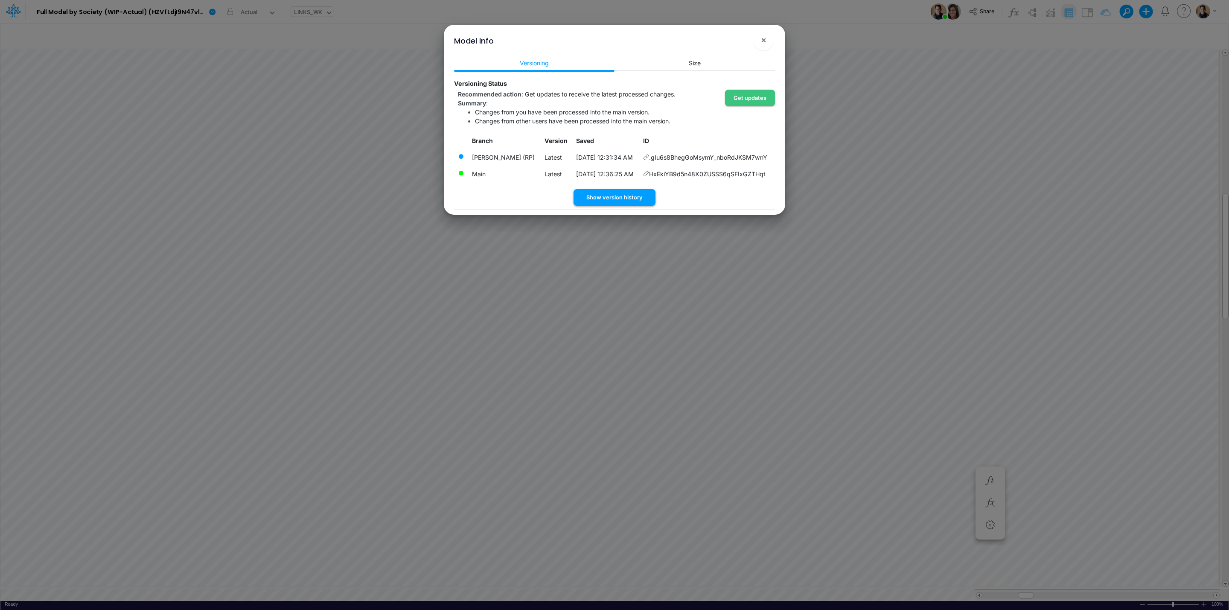
click at [624, 200] on button "Show version history" at bounding box center [614, 197] width 82 height 17
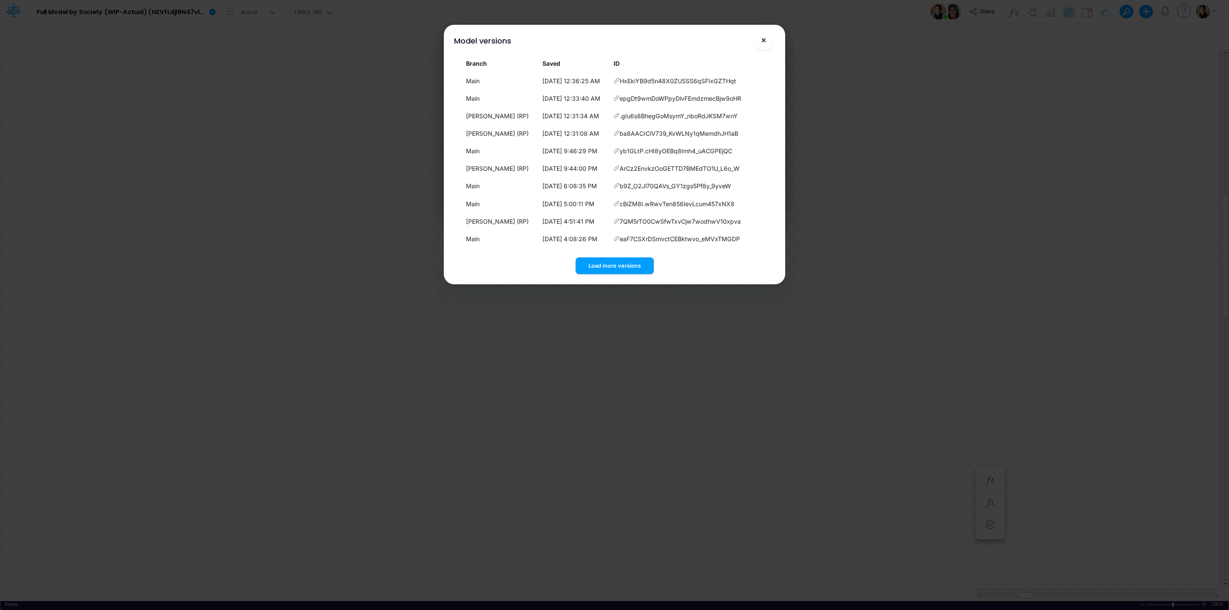
click at [767, 41] on button "×" at bounding box center [763, 40] width 20 height 20
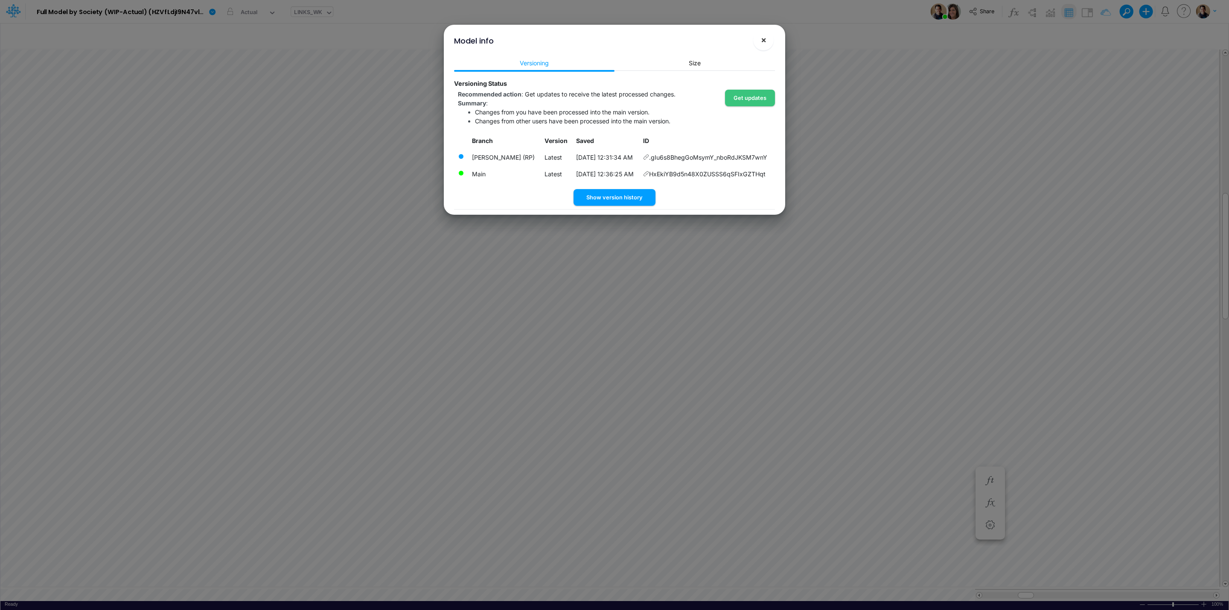
click at [768, 36] on button "×" at bounding box center [763, 40] width 20 height 20
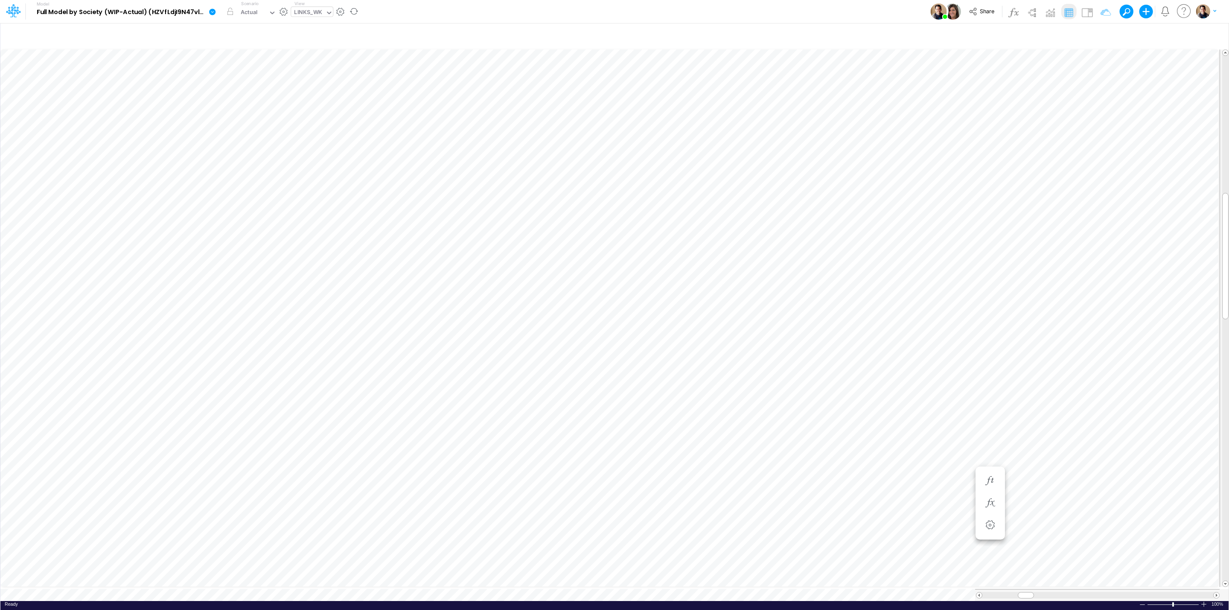
click at [211, 10] on icon at bounding box center [212, 12] width 6 height 6
click at [259, 88] on button "View model info" at bounding box center [255, 88] width 91 height 13
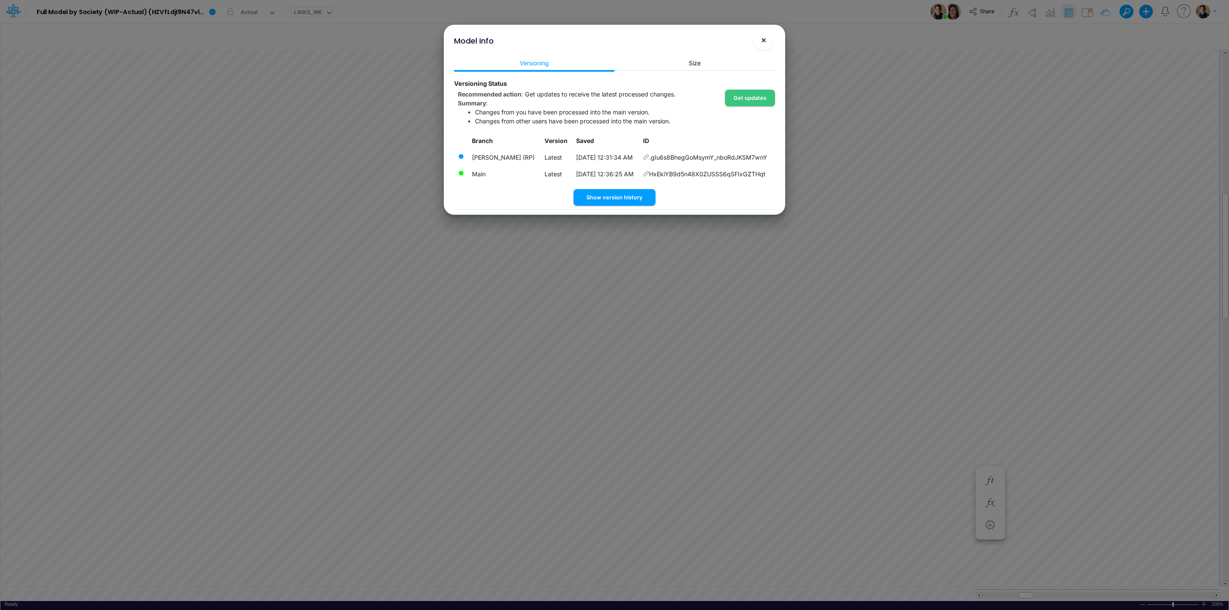
click at [772, 41] on button "×" at bounding box center [763, 40] width 20 height 20
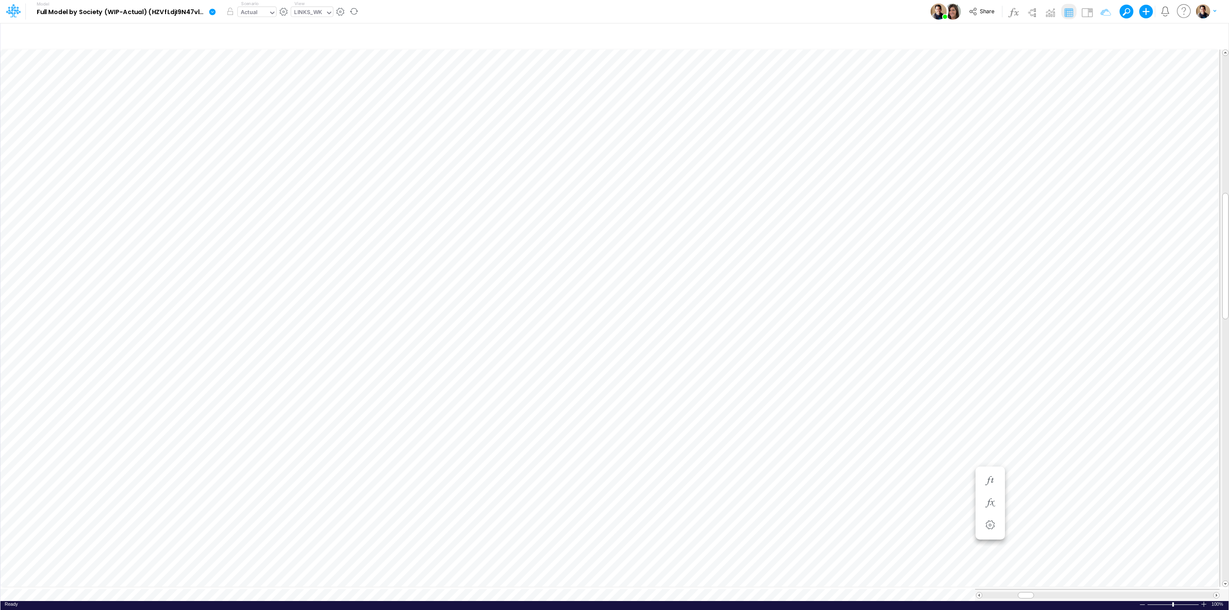
click at [251, 14] on div "Actual" at bounding box center [249, 13] width 17 height 10
click at [265, 16] on div "Actual" at bounding box center [253, 13] width 31 height 13
click at [250, 9] on div "Actual" at bounding box center [249, 13] width 17 height 10
click at [322, 12] on div "LINKS_WK" at bounding box center [308, 13] width 28 height 10
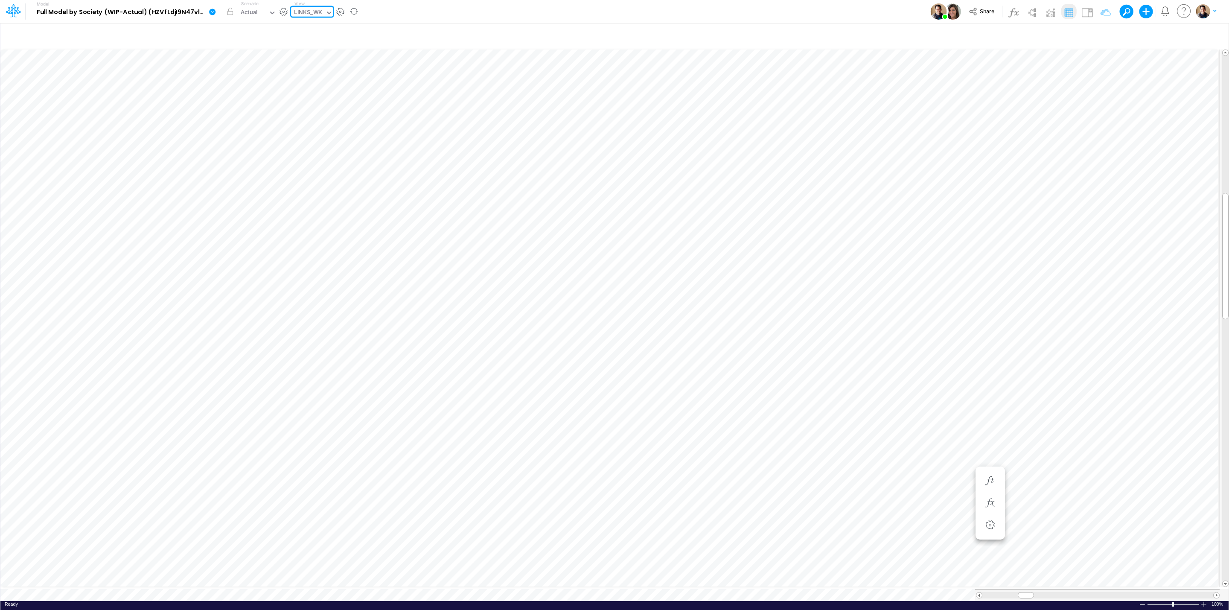
click at [320, 10] on div "LINKS_WK" at bounding box center [308, 13] width 28 height 10
type input "=="
click at [368, 44] on div "====== CONSOLIDATED REPORTS ======" at bounding box center [352, 42] width 122 height 14
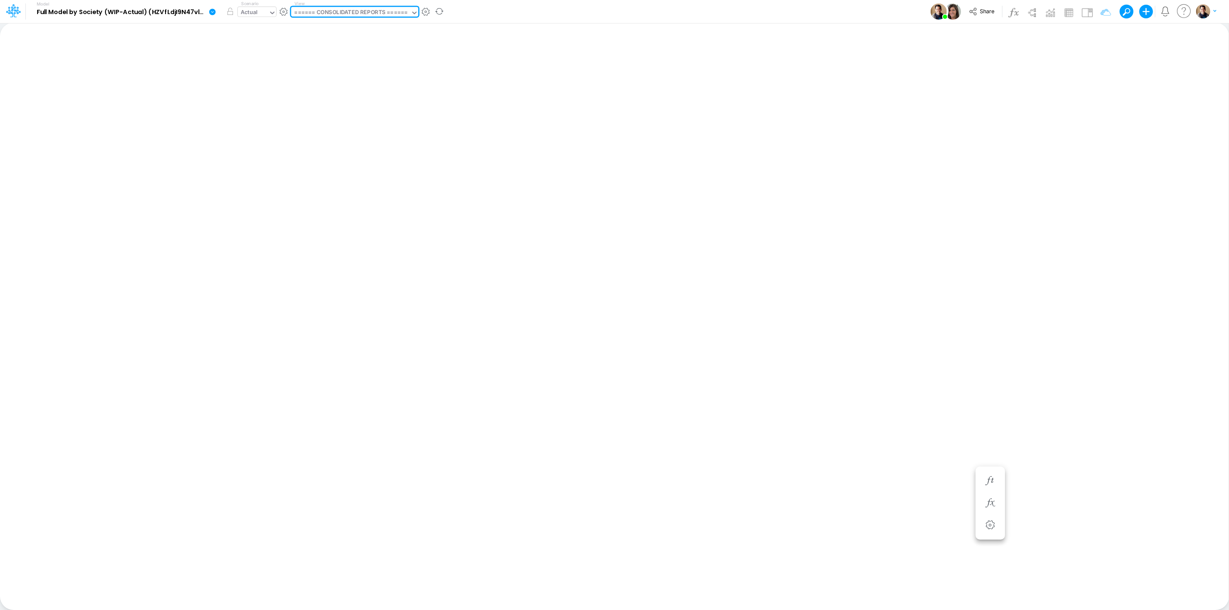
click at [262, 10] on div "Actual" at bounding box center [253, 13] width 31 height 13
click at [250, 11] on div "Actual" at bounding box center [249, 13] width 17 height 10
click at [265, 8] on div "Actual" at bounding box center [253, 13] width 31 height 13
click at [260, 8] on div "Actual" at bounding box center [253, 13] width 31 height 13
click at [269, 70] on div "Actual (WIP v1)" at bounding box center [262, 71] width 40 height 8
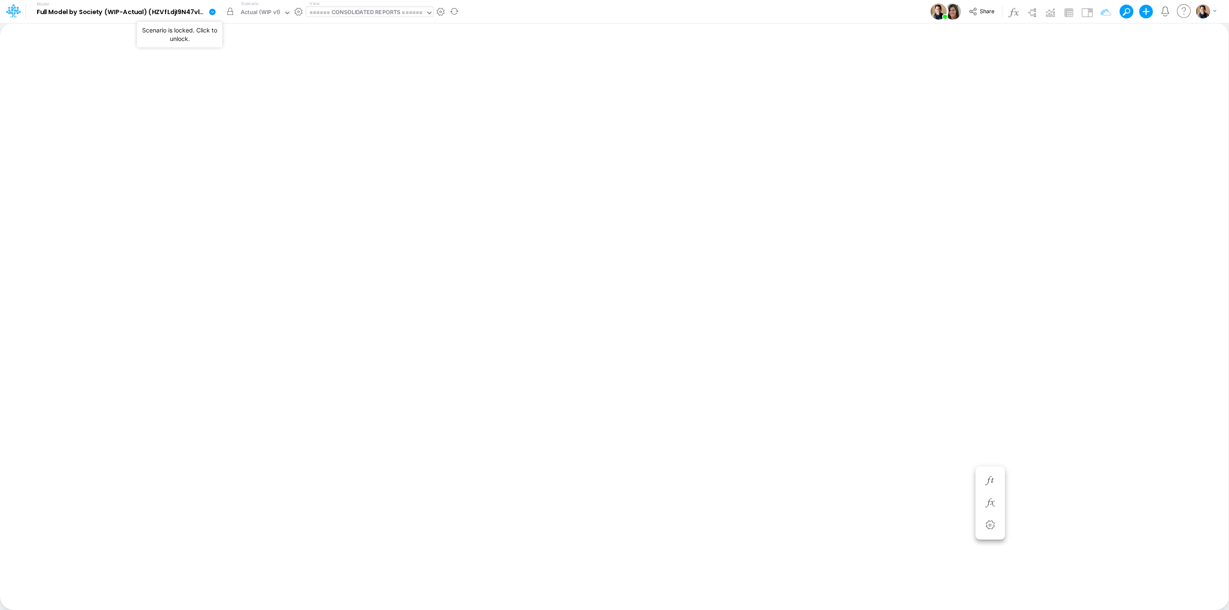
click at [227, 12] on button "button" at bounding box center [229, 11] width 15 height 15
click at [276, 14] on div "Actual (WIP v1)" at bounding box center [261, 13] width 40 height 10
click at [274, 24] on div "Actual" at bounding box center [288, 28] width 93 height 8
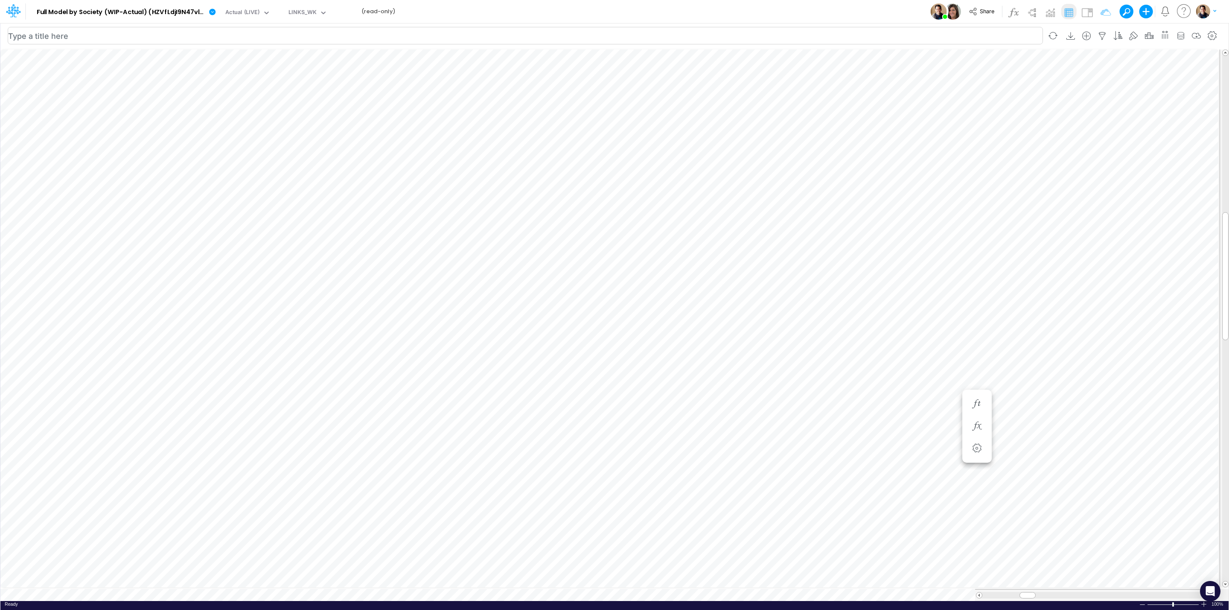
scroll to position [0, 0]
click at [237, 9] on div "Actual (LIVE)" at bounding box center [242, 13] width 34 height 10
click at [246, 16] on div "Actual (LIVE)" at bounding box center [242, 13] width 34 height 10
click at [248, 13] on div "Actual (LIVE)" at bounding box center [242, 13] width 34 height 10
click at [250, 28] on div "Actual" at bounding box center [273, 28] width 93 height 8
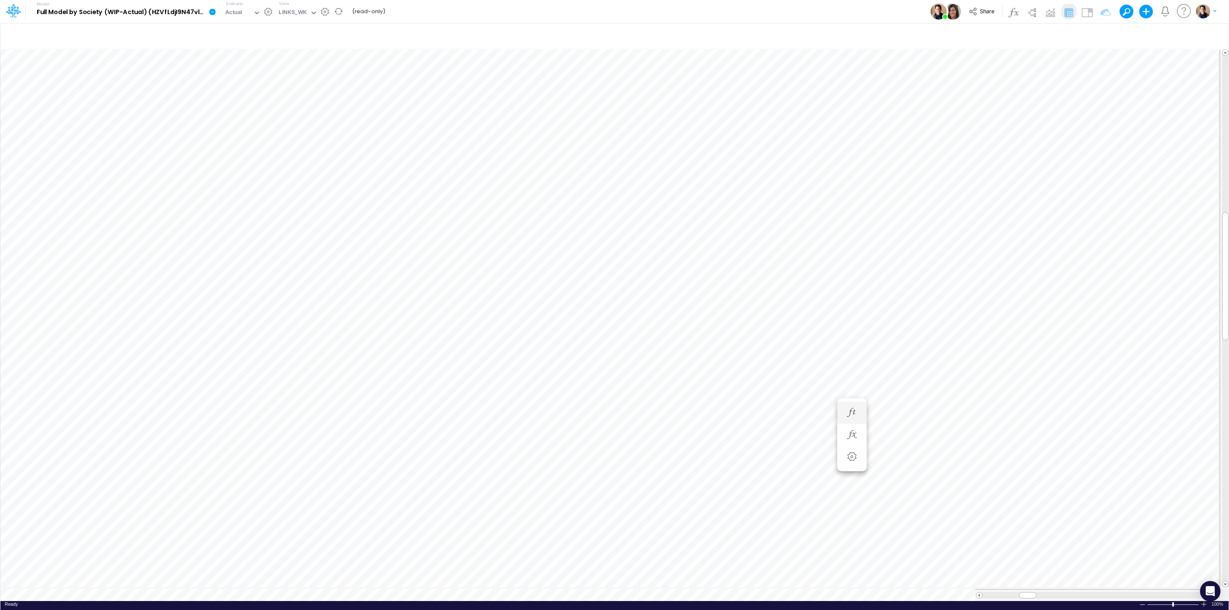
scroll to position [0, 0]
click at [214, 8] on icon at bounding box center [213, 12] width 8 height 8
click at [262, 86] on button "View model info" at bounding box center [255, 88] width 91 height 13
click at [249, 12] on div "Actual (LIVE)" at bounding box center [258, 13] width 34 height 10
click at [257, 27] on div "Actual" at bounding box center [250, 28] width 17 height 8
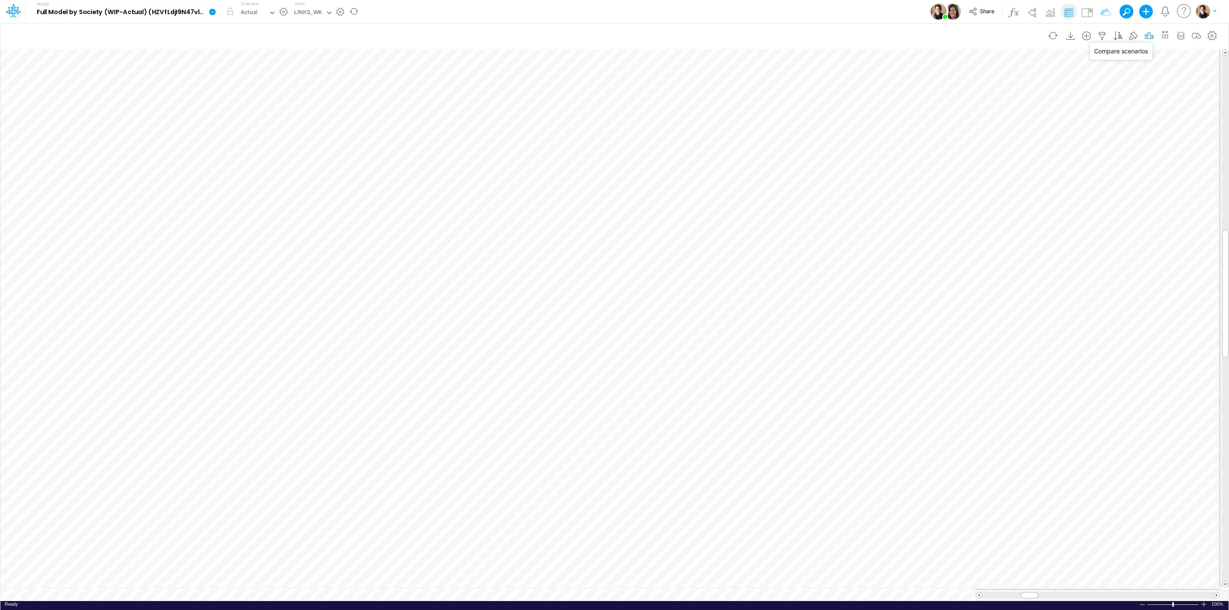
click at [1146, 33] on icon "button" at bounding box center [1149, 36] width 13 height 9
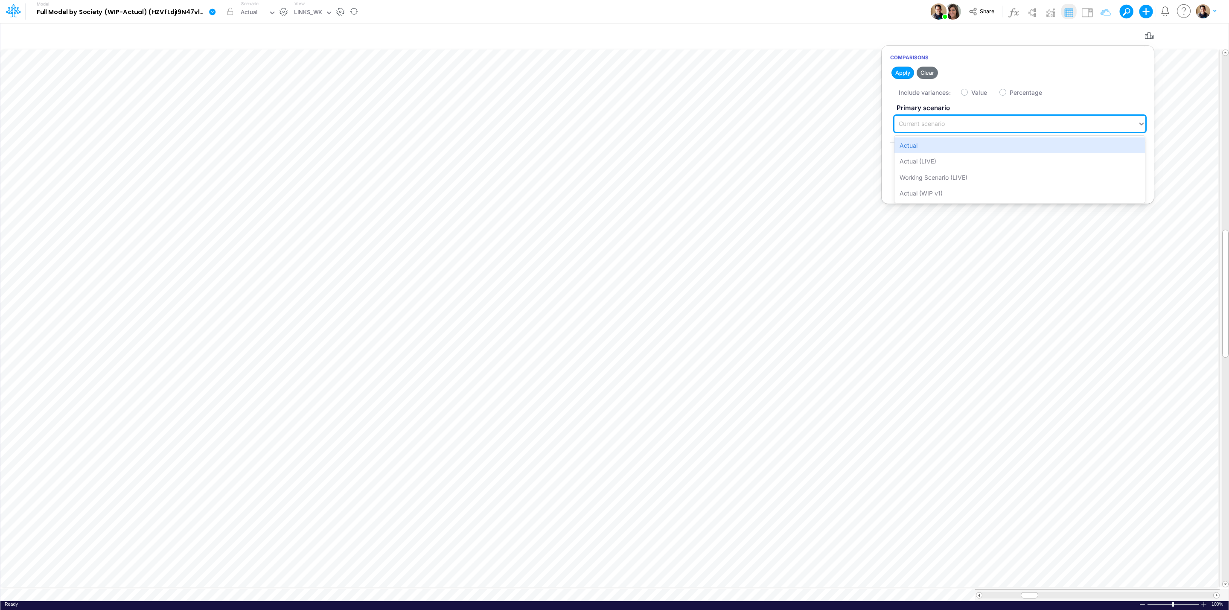
click at [1007, 129] on div "Current scenario" at bounding box center [1015, 124] width 243 height 14
click at [988, 144] on div "Actual" at bounding box center [1019, 145] width 250 height 16
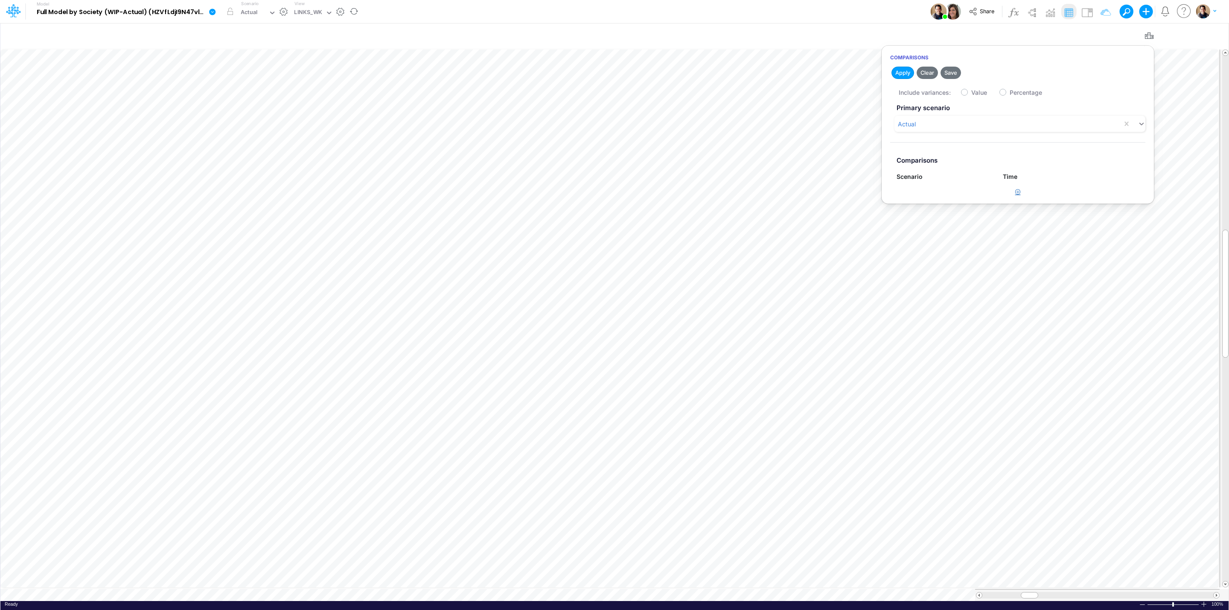
click at [1016, 188] on button "button" at bounding box center [1018, 192] width 17 height 14
click at [938, 199] on div "Type to search..." at bounding box center [924, 195] width 47 height 9
click at [936, 228] on div "Actual (LIVE)" at bounding box center [944, 233] width 94 height 16
click at [971, 94] on label "Value" at bounding box center [979, 92] width 16 height 9
click at [971, 93] on input "Value" at bounding box center [974, 90] width 6 height 6
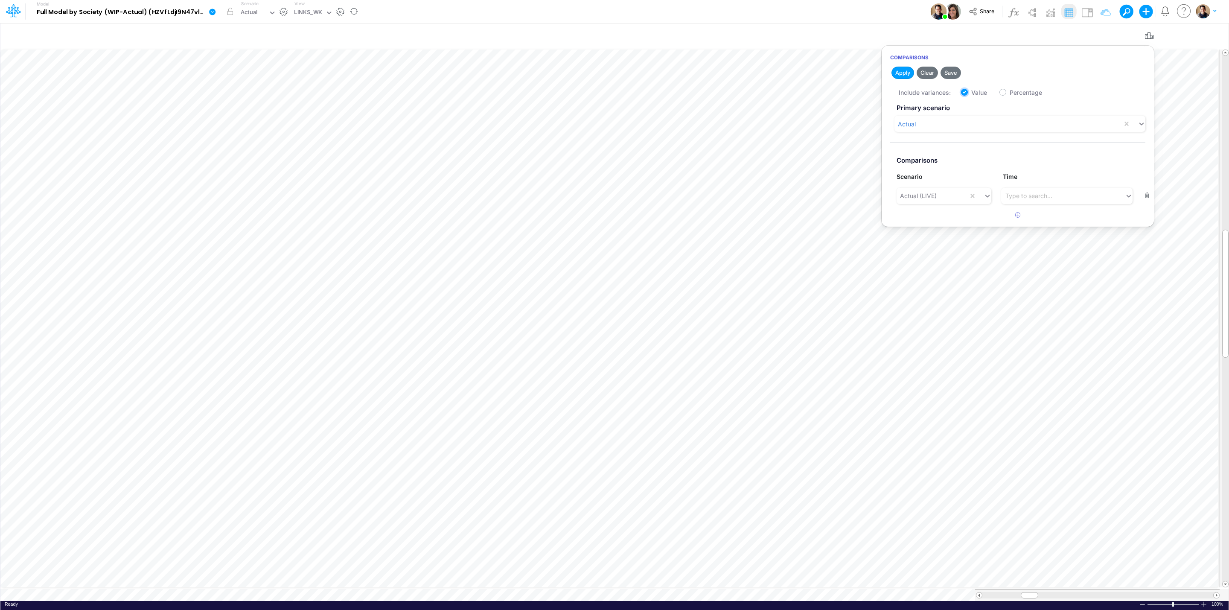
checkbox input "true"
click at [899, 74] on button "Apply" at bounding box center [902, 73] width 23 height 12
click at [1151, 35] on icon "button" at bounding box center [1149, 36] width 13 height 9
click at [333, 13] on div at bounding box center [339, 11] width 12 height 9
click at [321, 11] on div "LINKS_WK" at bounding box center [308, 13] width 28 height 10
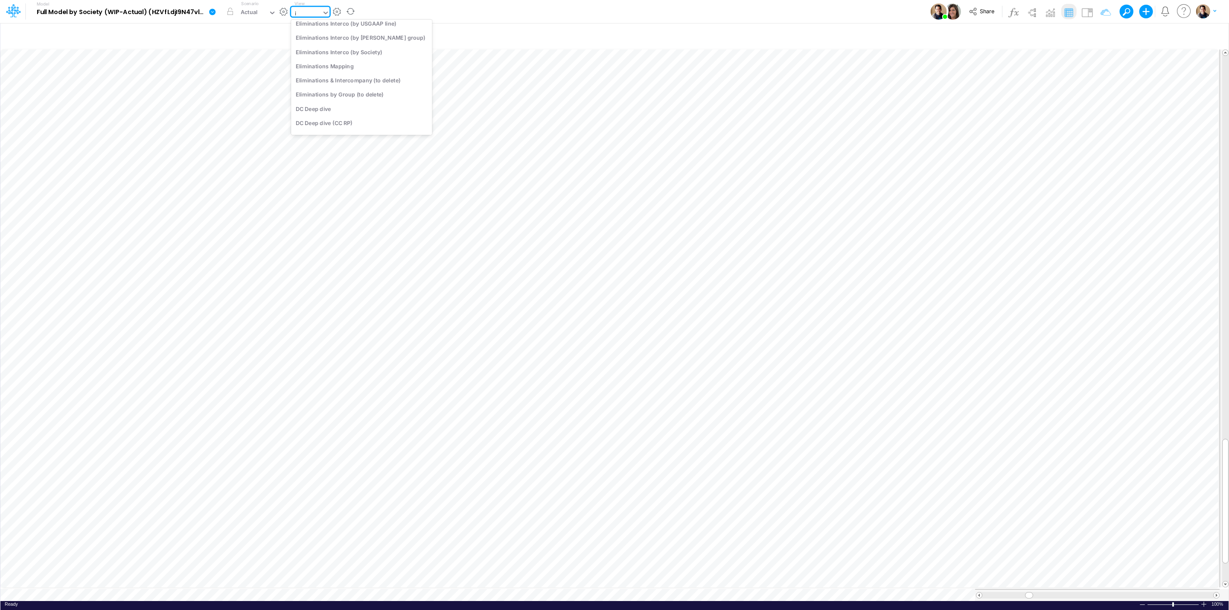
scroll to position [623, 0]
type input "ip"
click at [327, 39] on div "FS (01BR - IP)" at bounding box center [348, 42] width 115 height 14
click at [1144, 36] on icon "button" at bounding box center [1149, 36] width 13 height 9
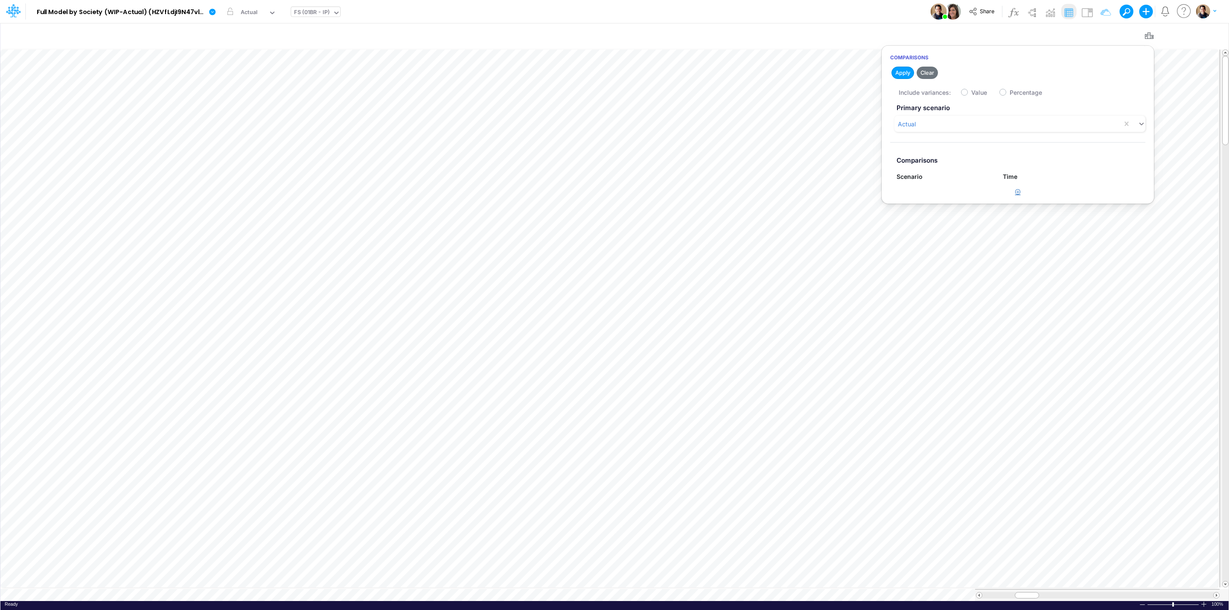
click at [1017, 191] on icon "button" at bounding box center [1018, 192] width 6 height 6
click at [948, 197] on div "Type to search..." at bounding box center [924, 195] width 47 height 9
click at [941, 236] on div "Actual (LIVE)" at bounding box center [944, 233] width 94 height 16
click at [971, 90] on label "Value" at bounding box center [979, 92] width 16 height 9
click at [971, 90] on input "Value" at bounding box center [974, 90] width 6 height 6
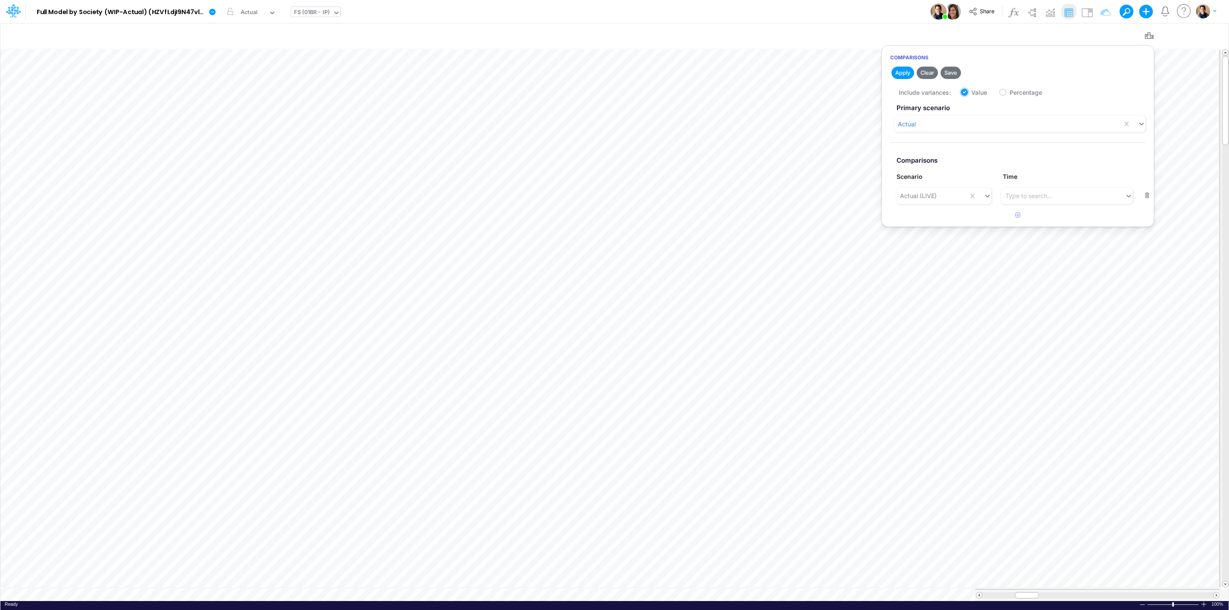
checkbox input "true"
click at [902, 73] on button "Apply" at bounding box center [902, 73] width 23 height 12
click at [1150, 33] on icon "button" at bounding box center [1149, 36] width 13 height 9
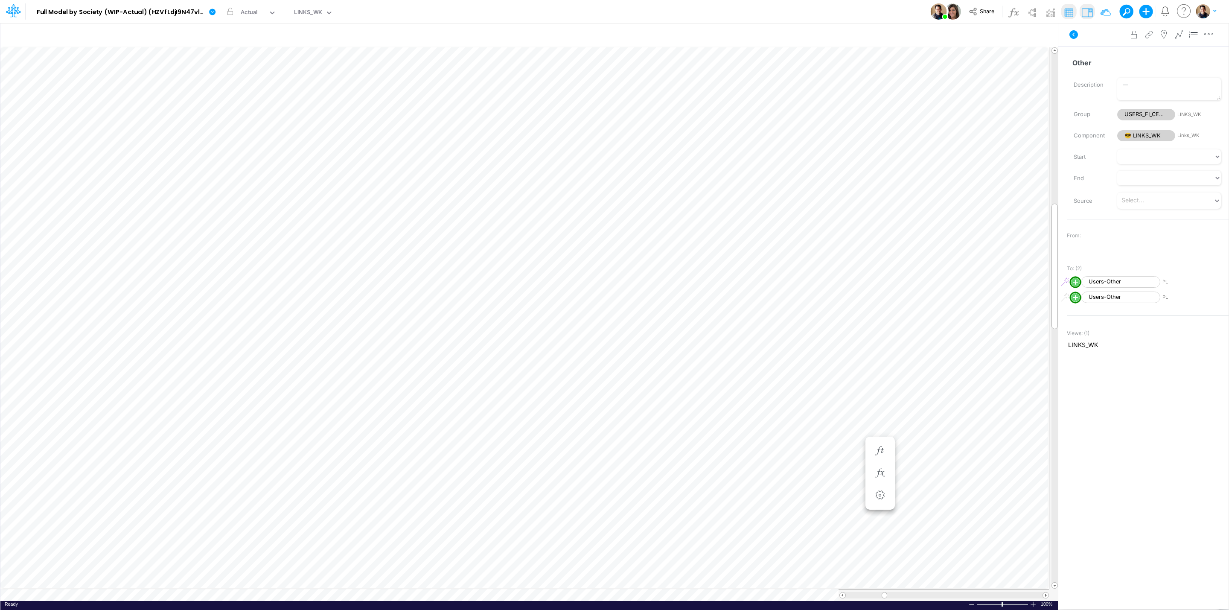
scroll to position [0, 0]
click at [12, 10] on icon at bounding box center [13, 10] width 15 height 15
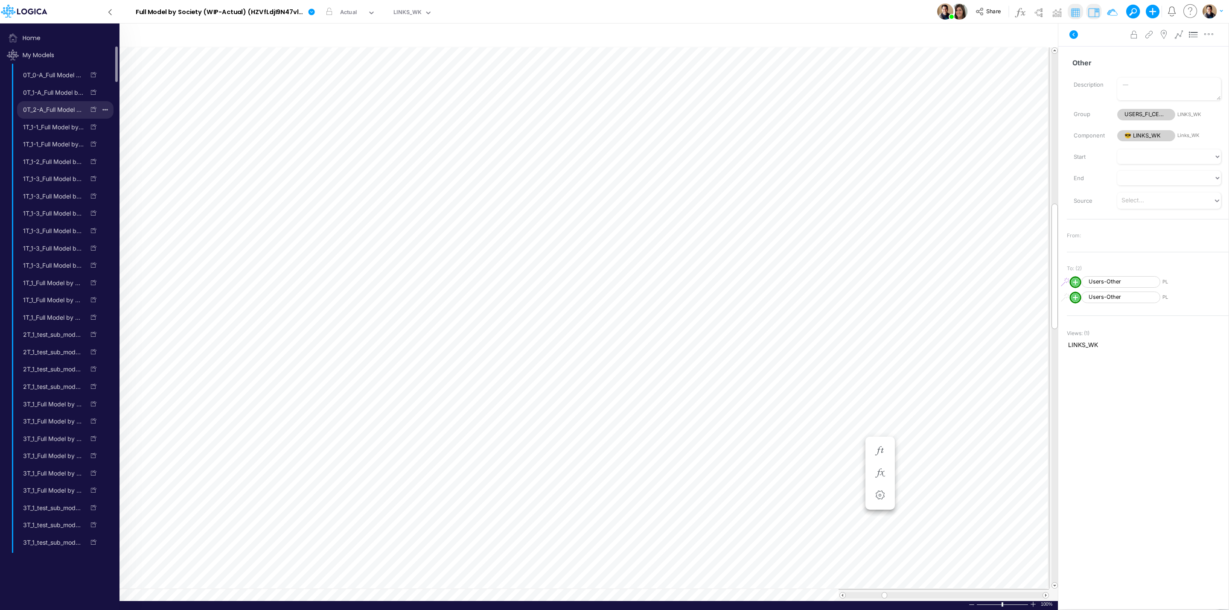
click at [106, 107] on icon "button" at bounding box center [105, 110] width 6 height 12
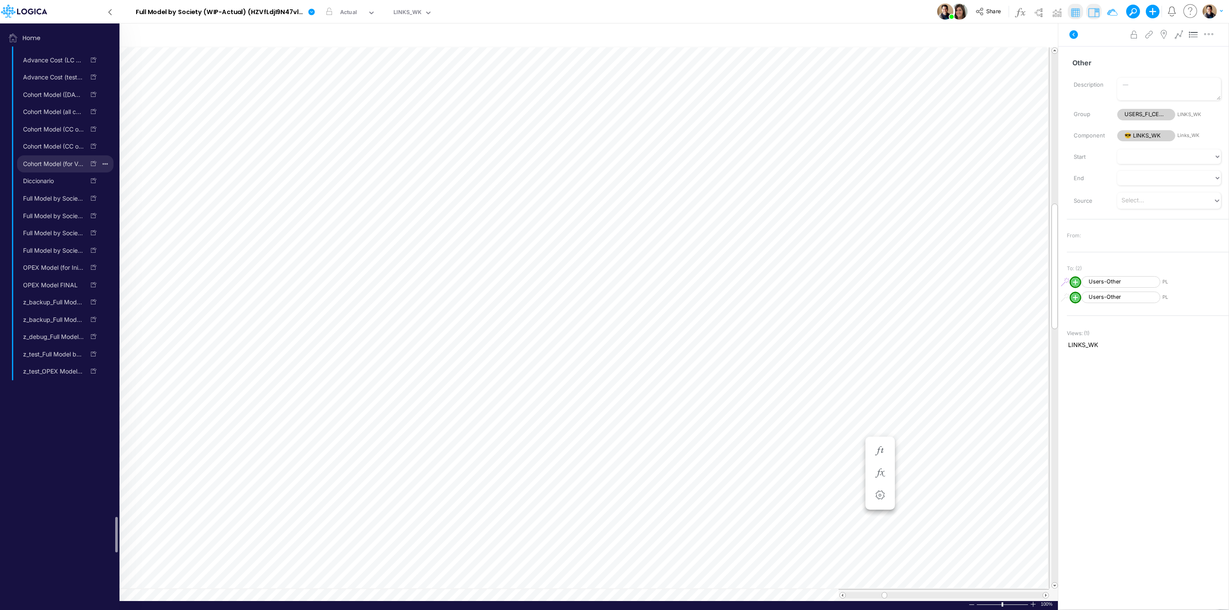
click at [105, 170] on icon "button" at bounding box center [105, 164] width 6 height 12
click at [108, 173] on button "button" at bounding box center [105, 163] width 17 height 17
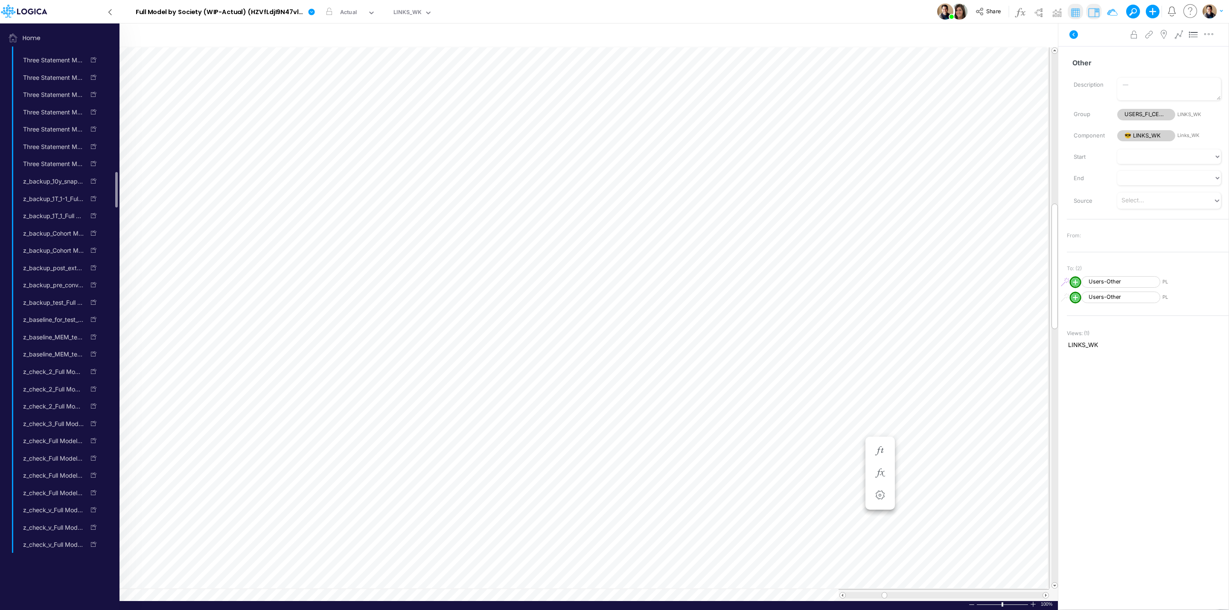
scroll to position [3525, 0]
click at [106, 206] on icon "button" at bounding box center [105, 201] width 6 height 12
click at [309, 17] on link at bounding box center [313, 11] width 17 height 22
click at [628, 8] on div "Model Full Model by Society (WIP-Actual) (HZVfLdjI9N47vlWAPKHYHMVl_BtDnDdp) Edi…" at bounding box center [680, 11] width 987 height 23
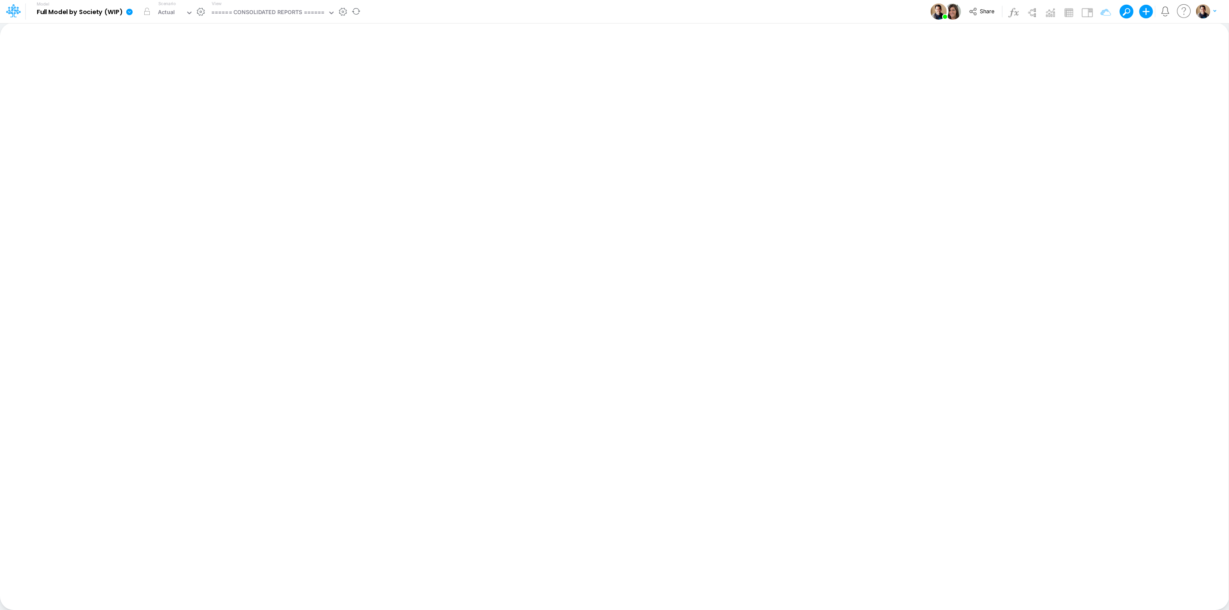
click at [130, 12] on icon at bounding box center [129, 12] width 8 height 8
click at [170, 12] on div "Actual" at bounding box center [166, 13] width 17 height 10
click at [127, 10] on icon at bounding box center [129, 12] width 6 height 6
click at [169, 86] on button "View model info" at bounding box center [172, 88] width 91 height 13
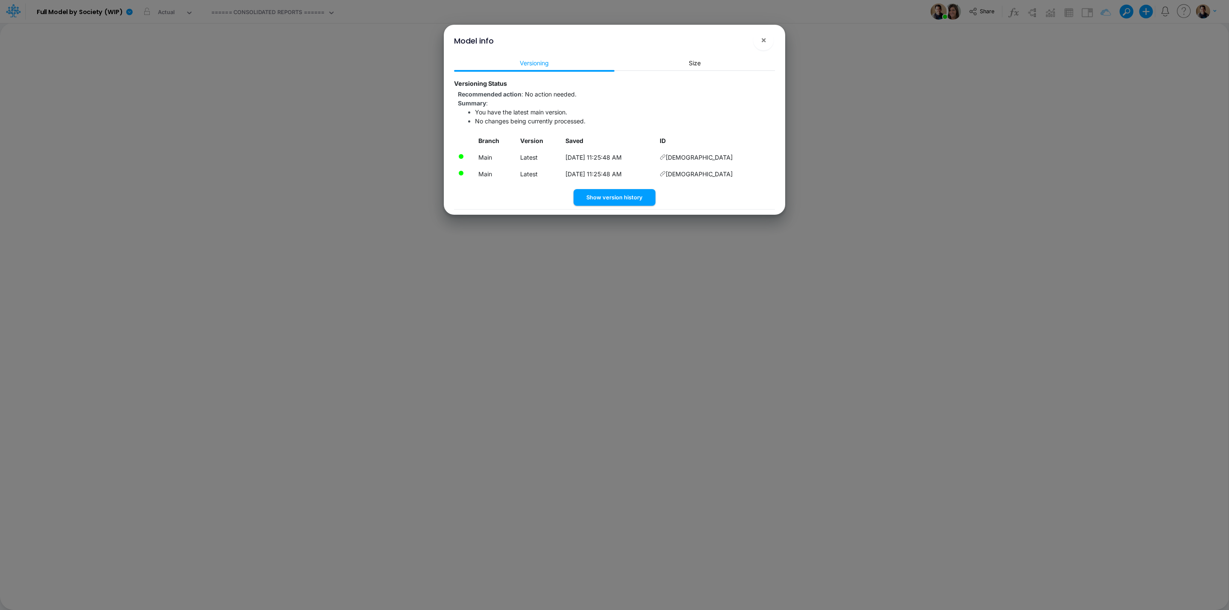
drag, startPoint x: 755, startPoint y: 177, endPoint x: 748, endPoint y: 175, distance: 7.6
click at [748, 175] on td "[DEMOGRAPHIC_DATA]" at bounding box center [715, 174] width 119 height 17
copy td "[DEMOGRAPHIC_DATA]"
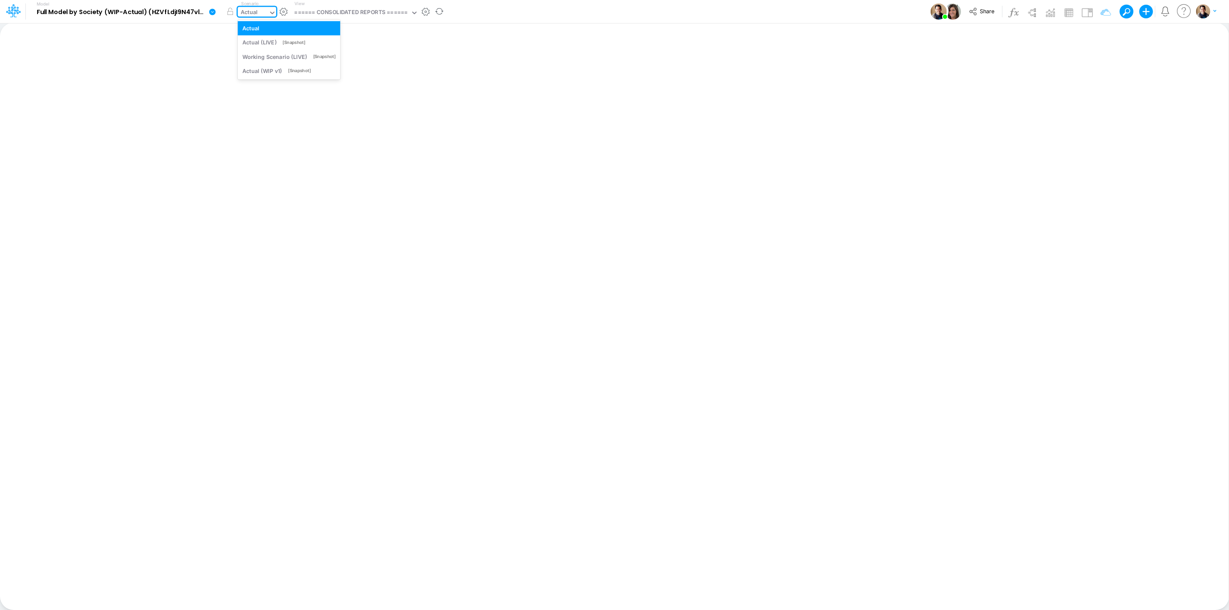
click at [255, 8] on div "Actual" at bounding box center [249, 13] width 17 height 10
click at [250, 8] on div "Actual" at bounding box center [249, 13] width 17 height 10
click at [256, 10] on div "Actual" at bounding box center [249, 13] width 17 height 10
click at [263, 11] on div "Actual" at bounding box center [253, 13] width 31 height 13
click at [250, 8] on div "Actual" at bounding box center [249, 13] width 17 height 10
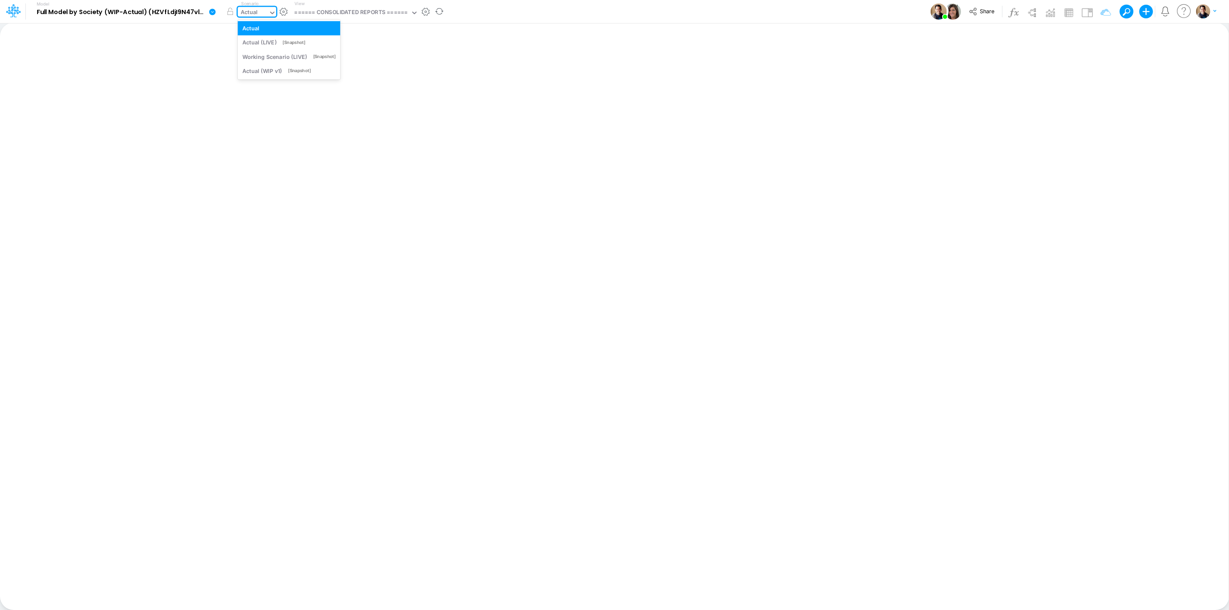
click at [250, 8] on div "Actual" at bounding box center [249, 13] width 17 height 10
click at [349, 8] on div "====== CONSOLIDATED REPORTS ======" at bounding box center [351, 13] width 114 height 10
click at [982, 9] on span "Share" at bounding box center [987, 11] width 15 height 6
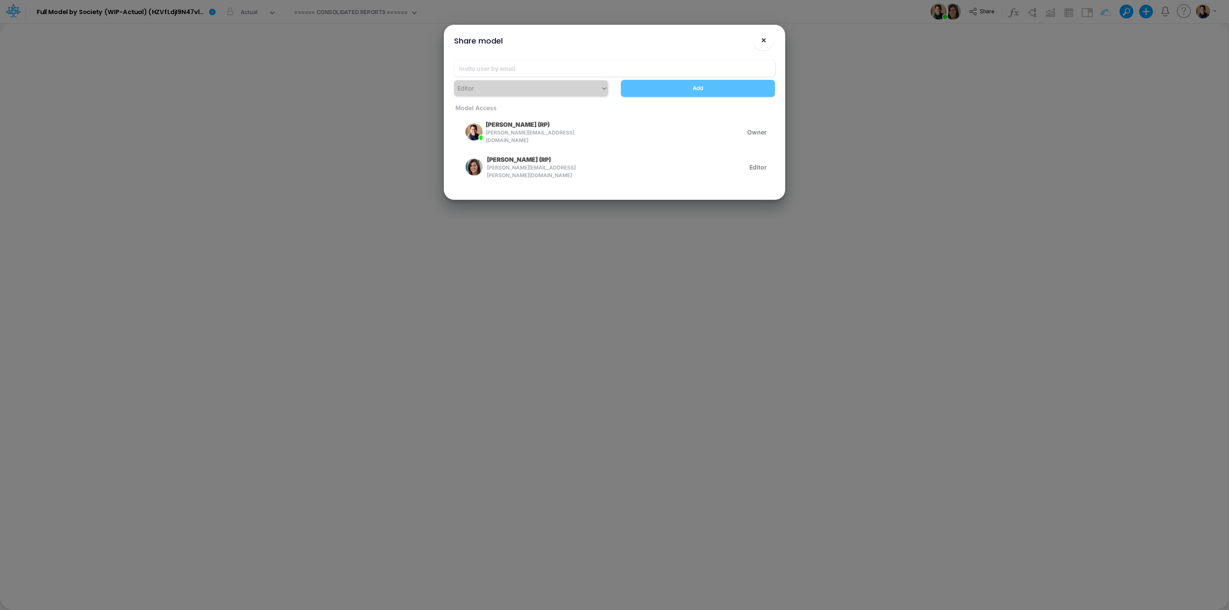
drag, startPoint x: 767, startPoint y: 37, endPoint x: 696, endPoint y: 34, distance: 71.3
click at [767, 37] on button "×" at bounding box center [763, 40] width 20 height 20
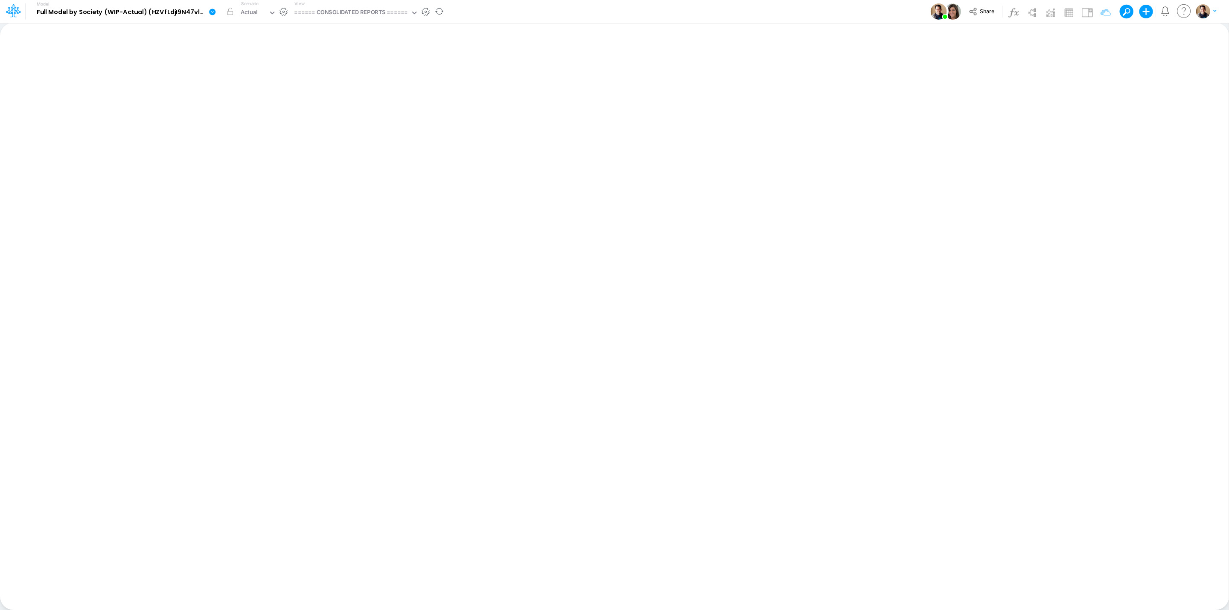
click at [214, 11] on icon at bounding box center [212, 12] width 6 height 6
click at [265, 87] on button "View model info" at bounding box center [255, 88] width 91 height 13
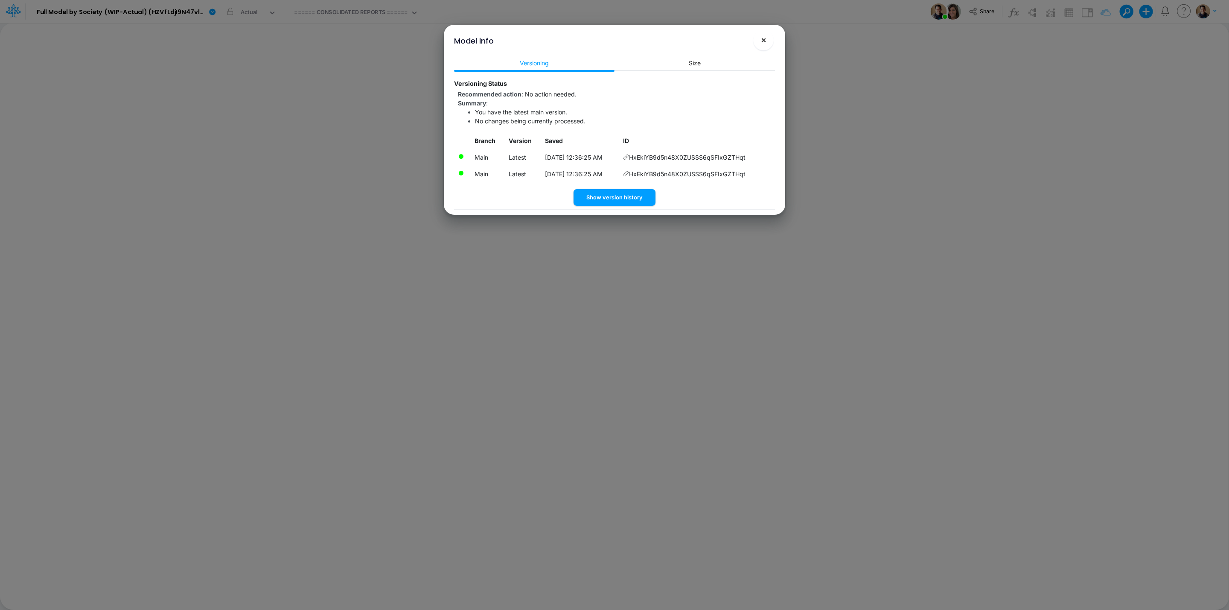
click at [765, 40] on span "×" at bounding box center [764, 40] width 6 height 10
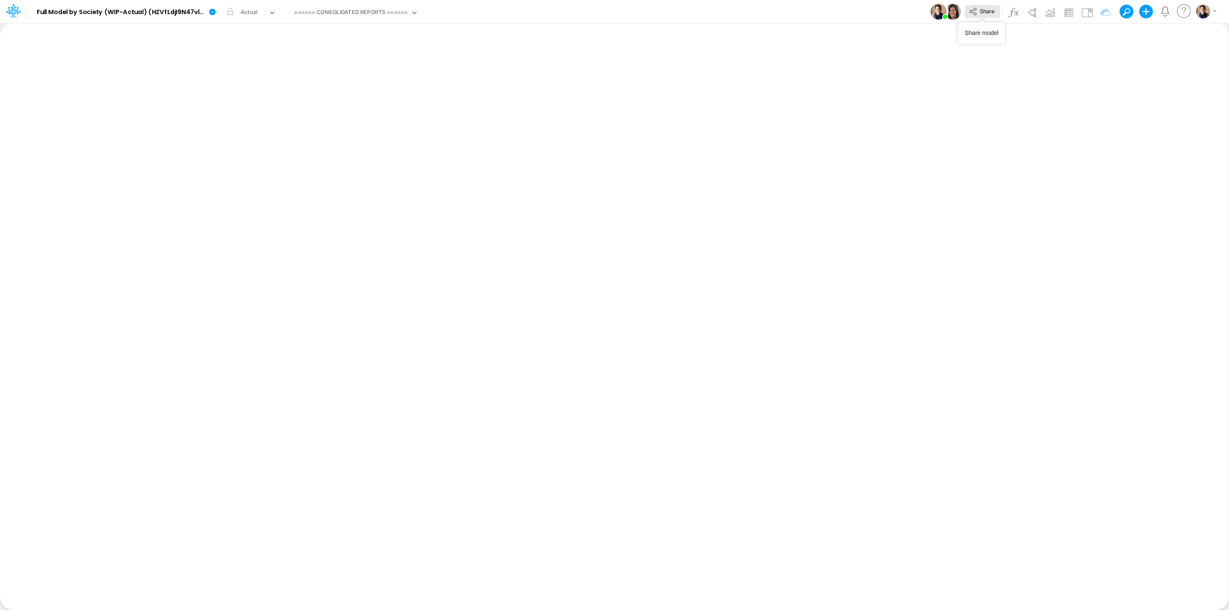
click at [982, 12] on span "Share" at bounding box center [987, 11] width 15 height 6
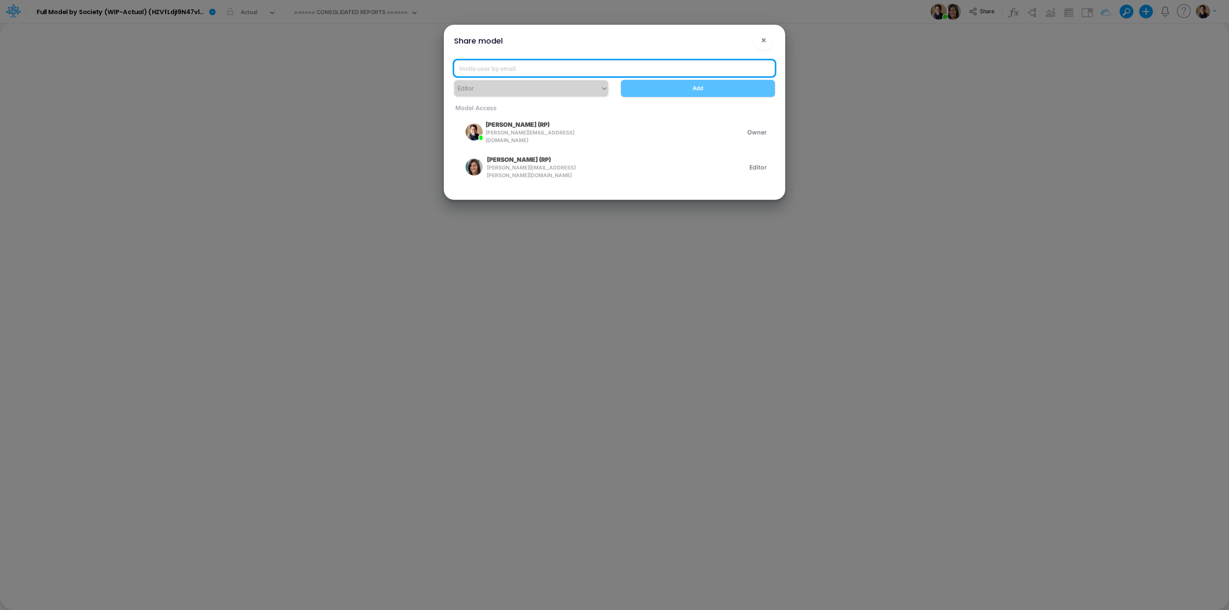
click at [552, 63] on input "email" at bounding box center [614, 68] width 321 height 16
paste input "joel.bonaldi@recargapay.com"
type input "joel.bonaldi@recargapay.com"
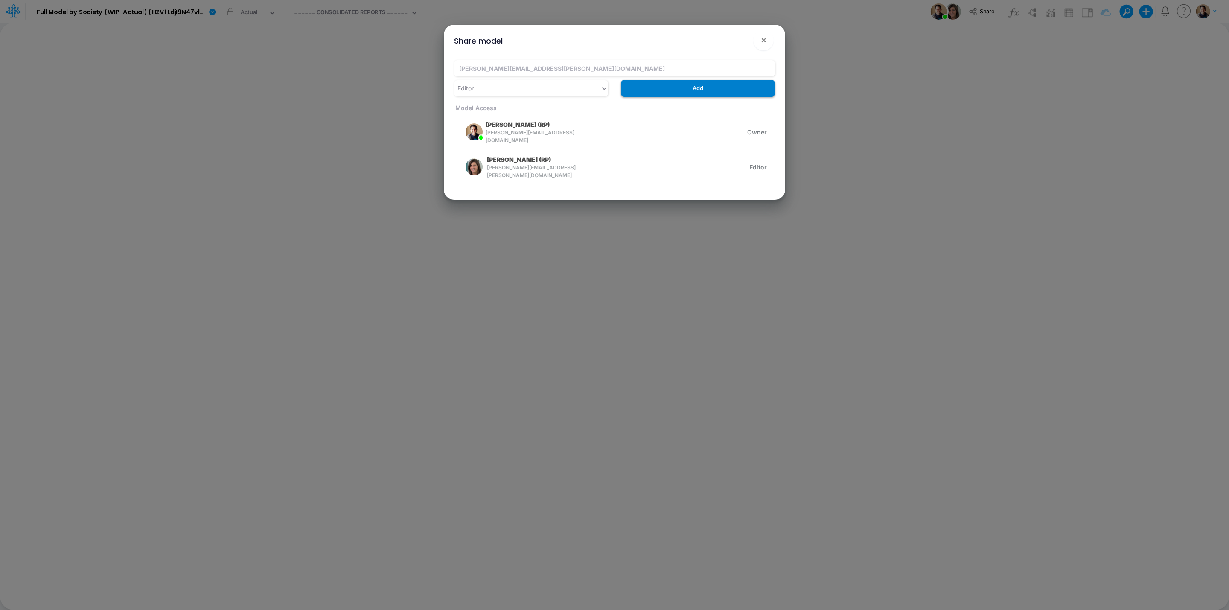
click at [685, 86] on button "Add" at bounding box center [698, 88] width 154 height 17
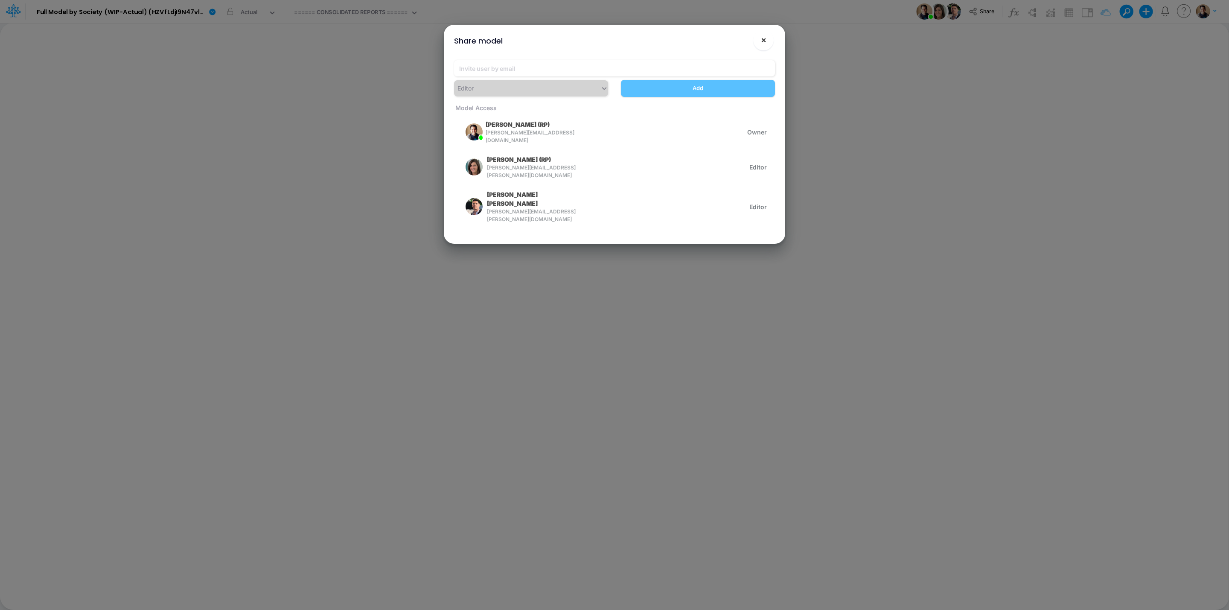
click at [767, 38] on button "×" at bounding box center [763, 40] width 20 height 20
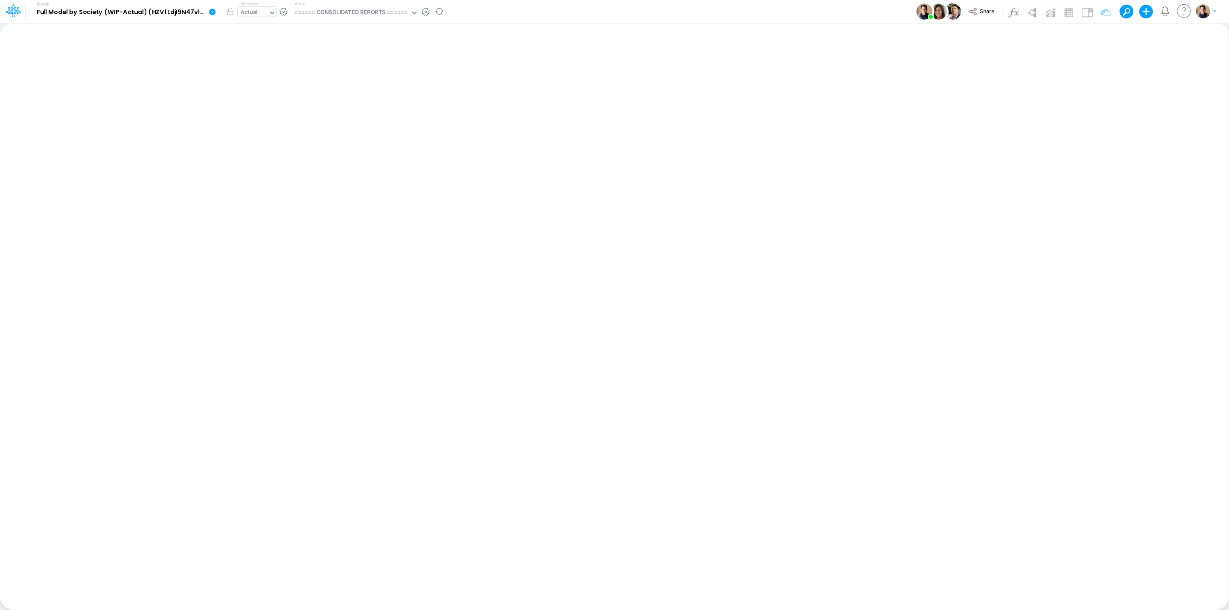
click at [253, 13] on div "Actual" at bounding box center [249, 13] width 17 height 10
click at [258, 59] on div "Working Scenario (LIVE)" at bounding box center [274, 56] width 64 height 8
click at [230, 11] on button "button" at bounding box center [229, 11] width 15 height 15
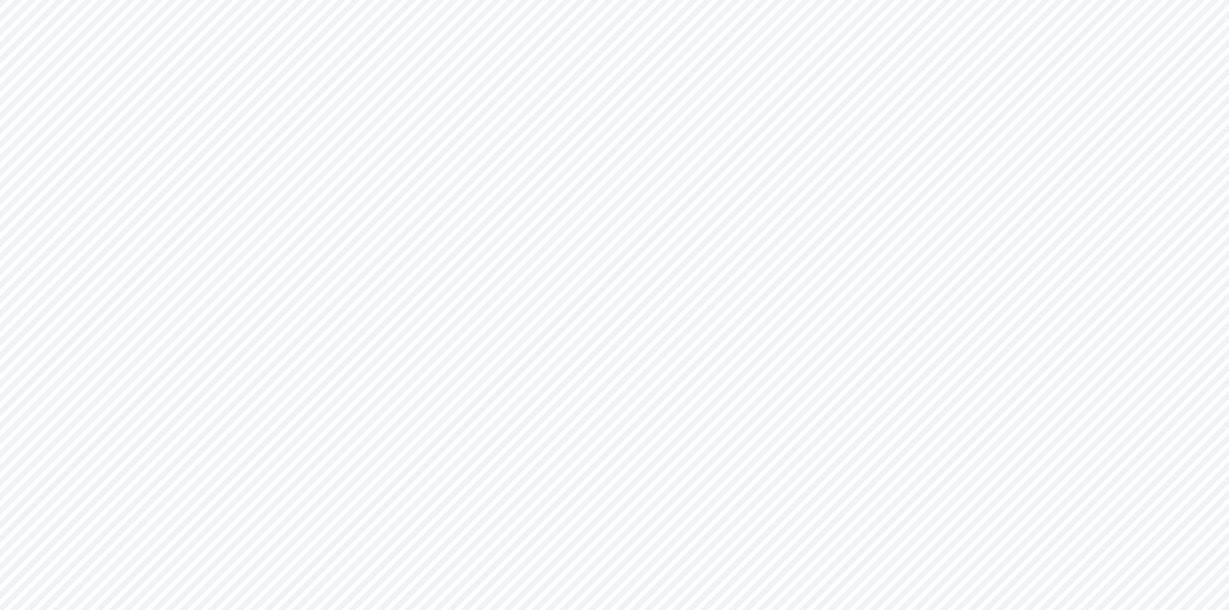
type input "BS (USGAAP) - Detailed"
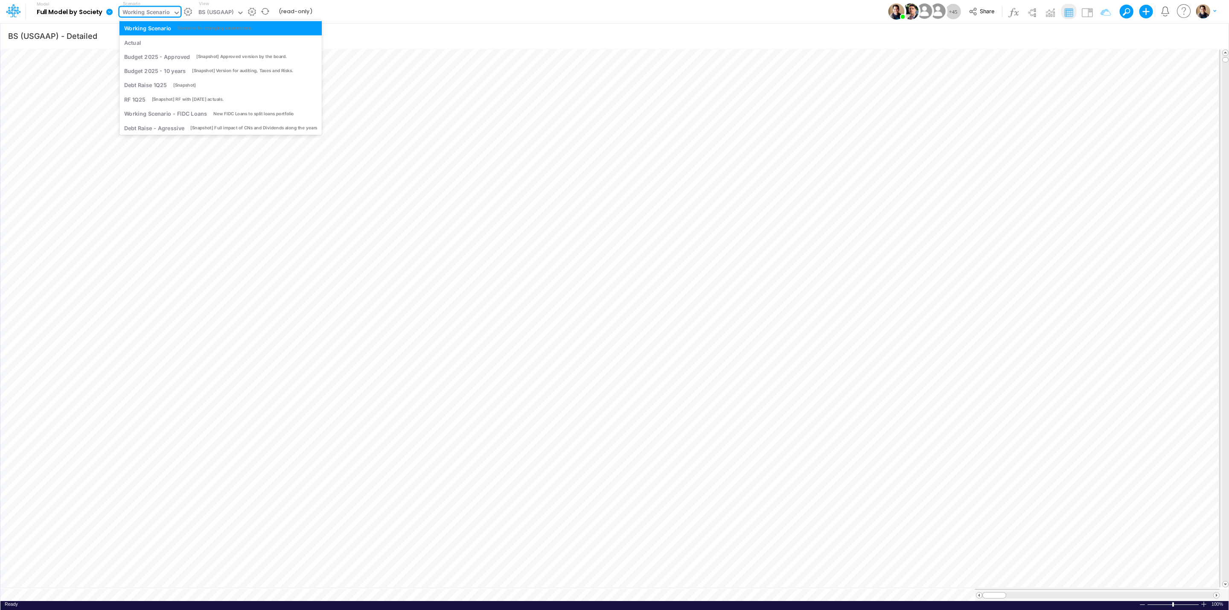
click at [152, 12] on div "Working Scenario" at bounding box center [145, 13] width 47 height 10
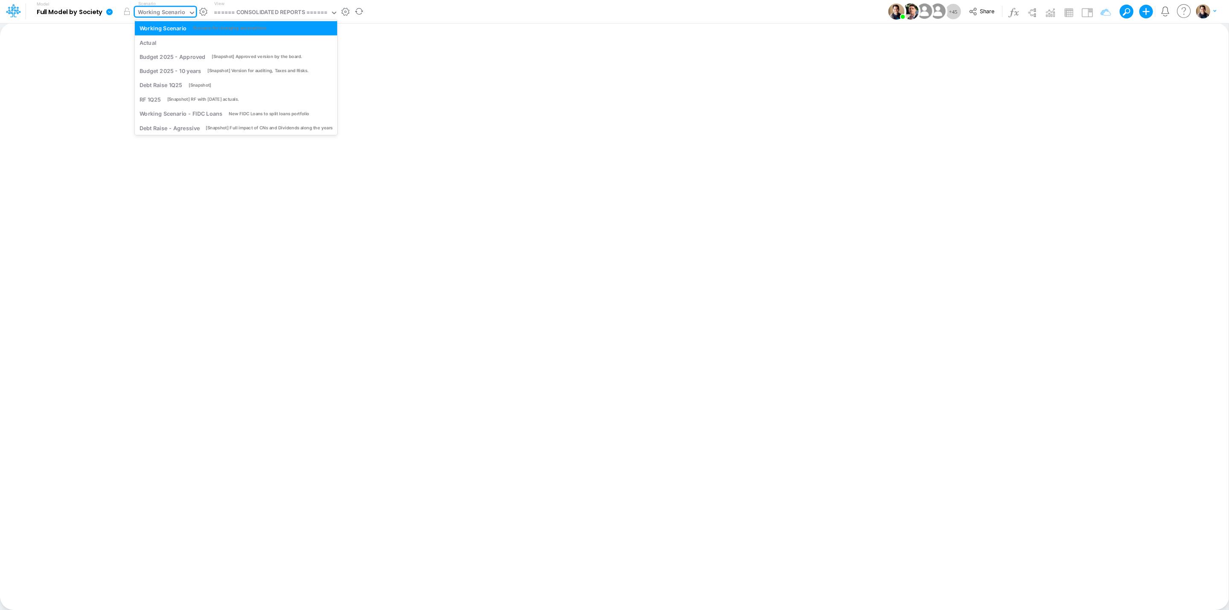
click at [172, 12] on div "Working Scenario" at bounding box center [161, 13] width 47 height 10
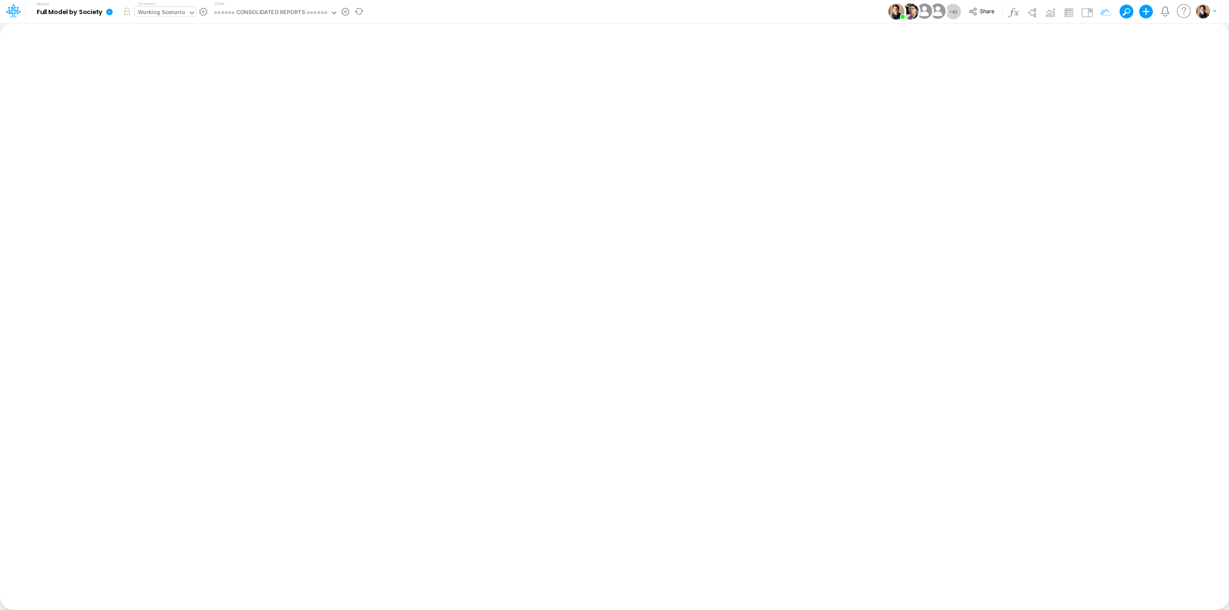
click at [166, 10] on div "Working Scenario" at bounding box center [161, 13] width 47 height 10
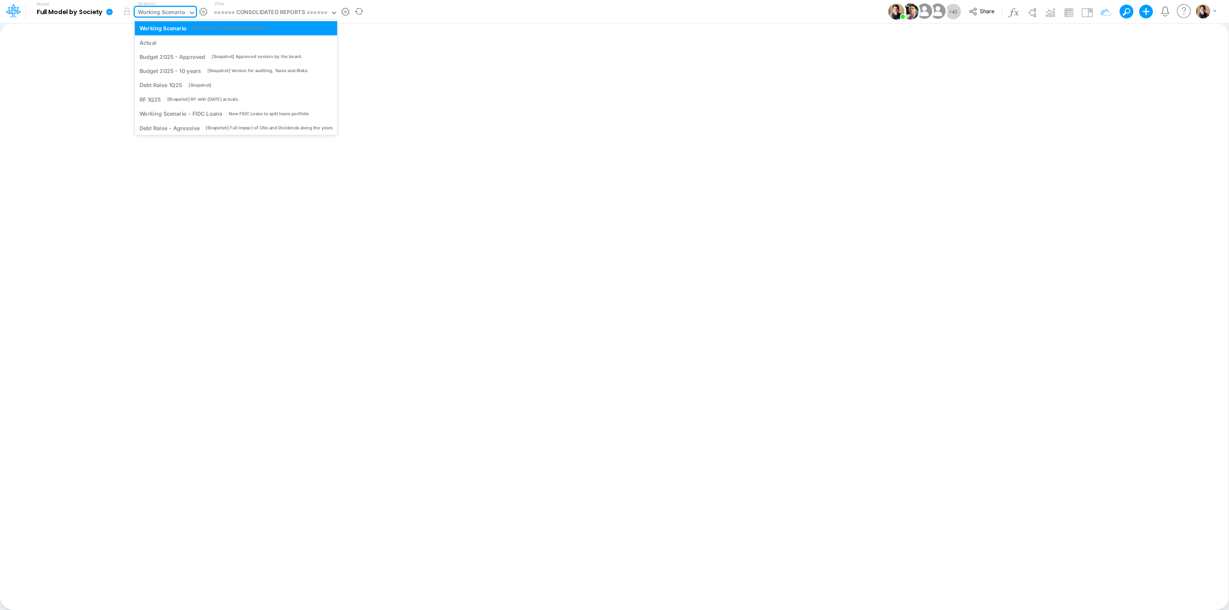
click at [171, 14] on div "Working Scenario" at bounding box center [161, 13] width 47 height 10
click at [160, 12] on div "Working Scenario" at bounding box center [161, 13] width 47 height 10
click at [591, 9] on div "Model Full Model by Society Edit model settings Duplicate Import QuickBooks Qui…" at bounding box center [614, 11] width 1106 height 23
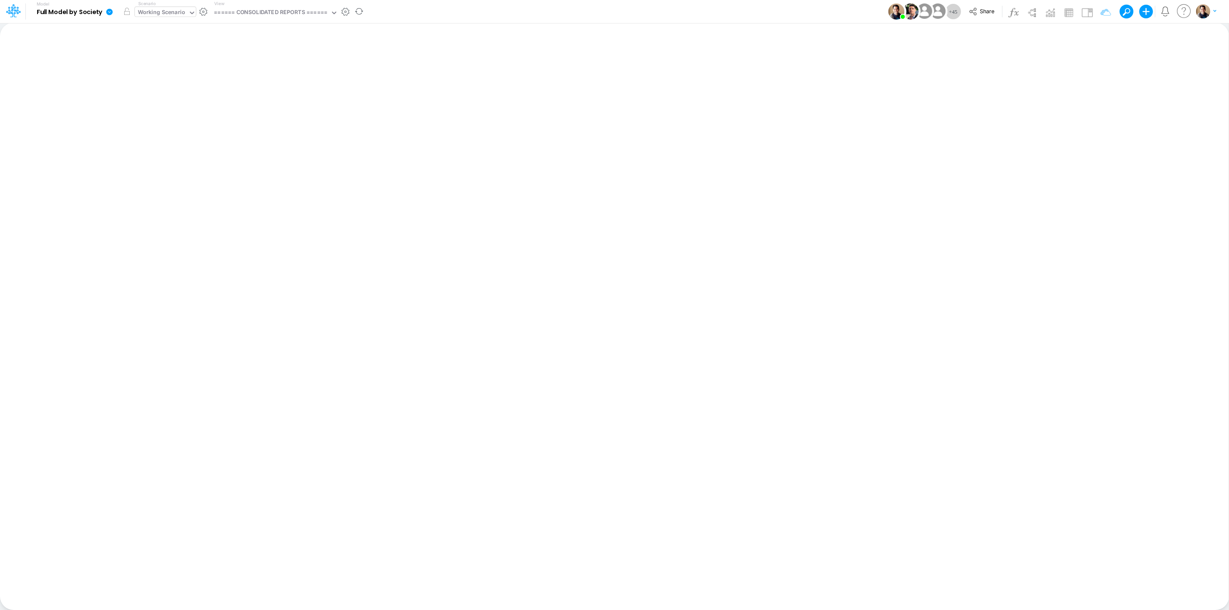
click at [171, 14] on div "Working Scenario" at bounding box center [161, 13] width 47 height 10
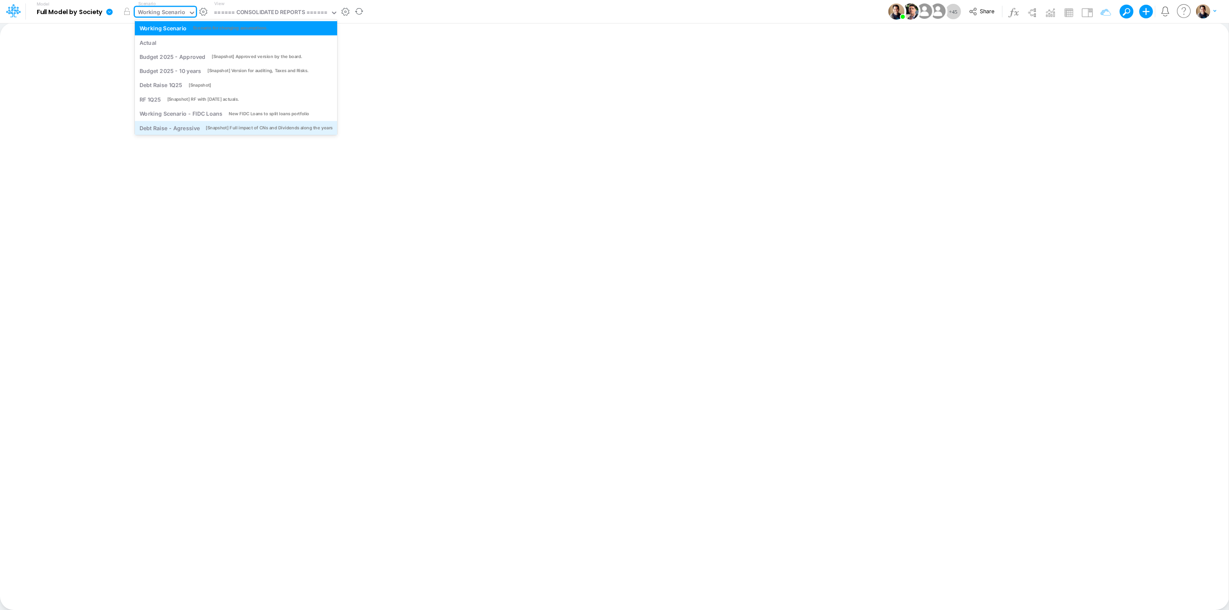
scroll to position [18, 0]
click at [174, 10] on div "Working Scenario" at bounding box center [161, 13] width 47 height 10
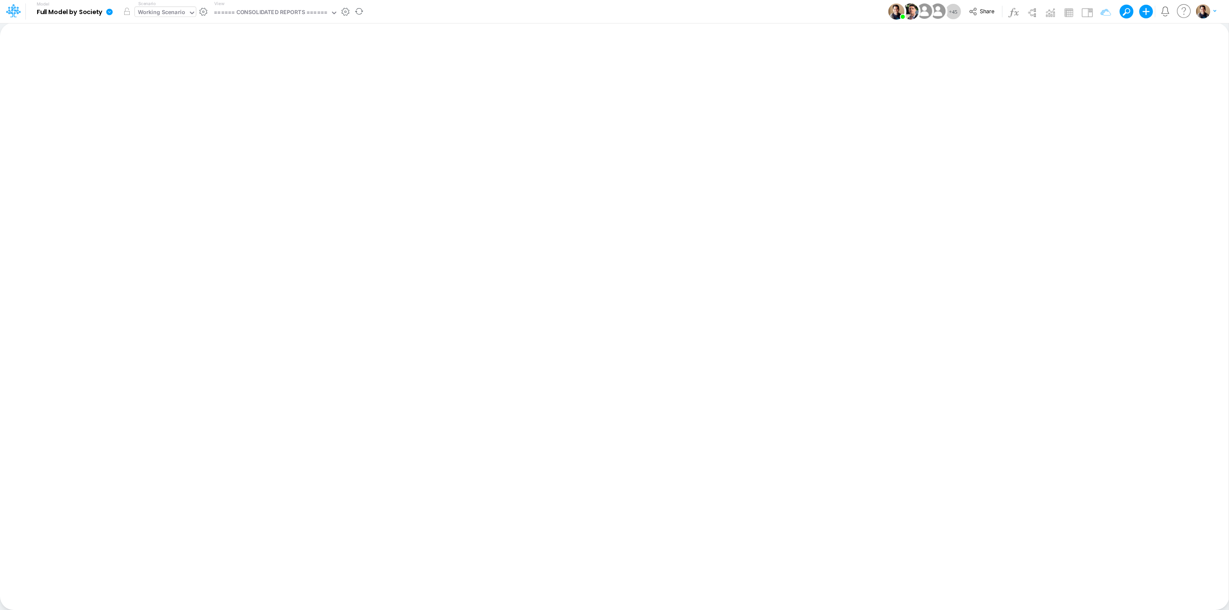
click at [174, 7] on div "Working Scenario" at bounding box center [161, 13] width 53 height 13
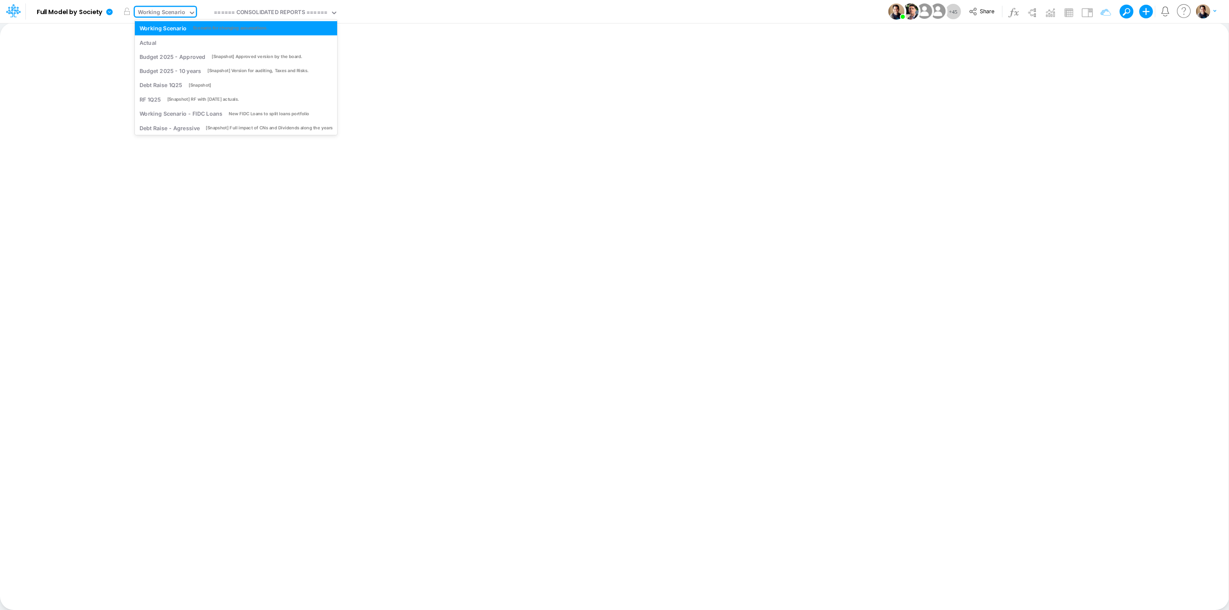
click at [172, 9] on div "Working Scenario" at bounding box center [161, 13] width 47 height 10
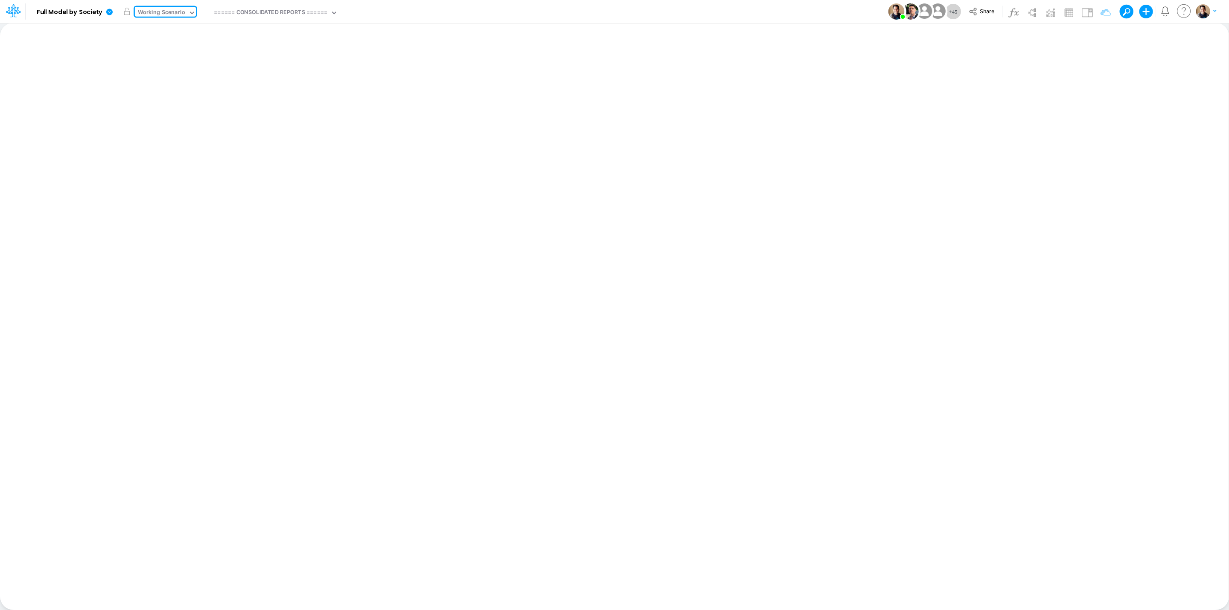
click at [163, 12] on div "Working Scenario" at bounding box center [161, 13] width 47 height 10
click at [521, 9] on div "Model Full Model by Society Edit model settings Duplicate Import QuickBooks Qui…" at bounding box center [614, 11] width 1106 height 23
click at [169, 9] on div "Working Scenario" at bounding box center [161, 13] width 47 height 10
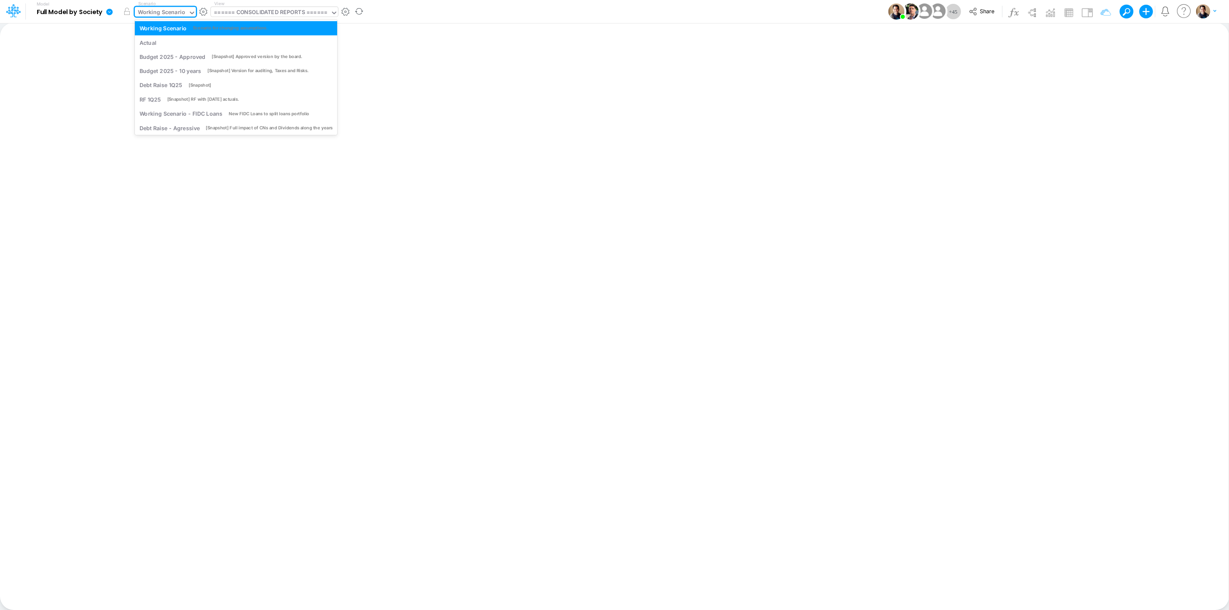
click at [285, 7] on div "====== CONSOLIDATED REPORTS ======" at bounding box center [270, 13] width 119 height 13
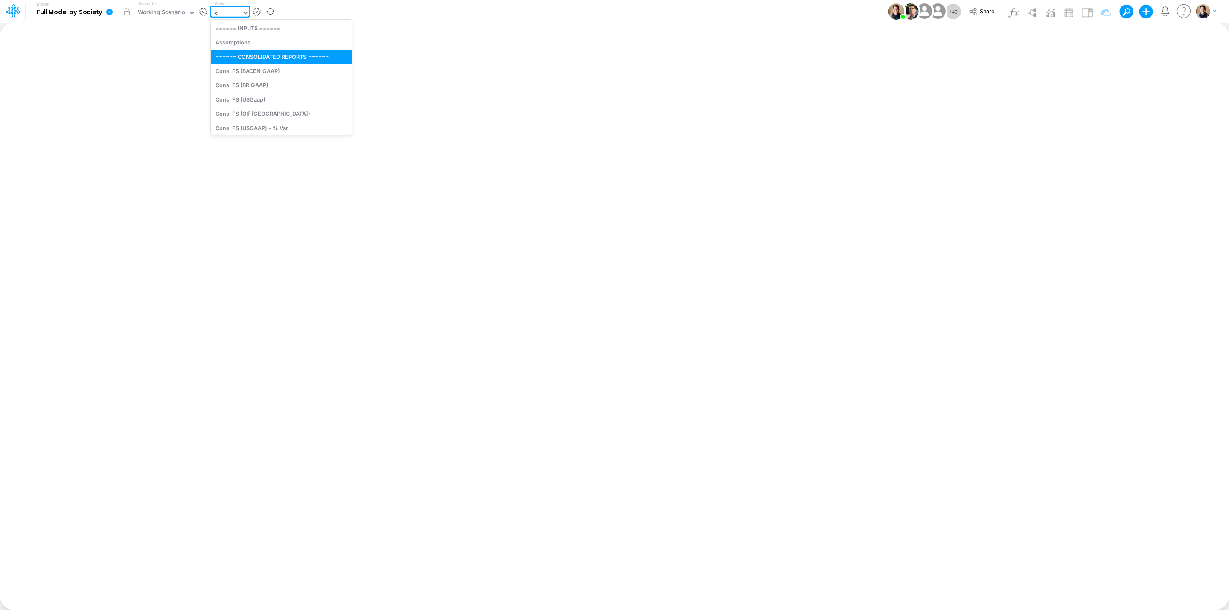
type input "sce"
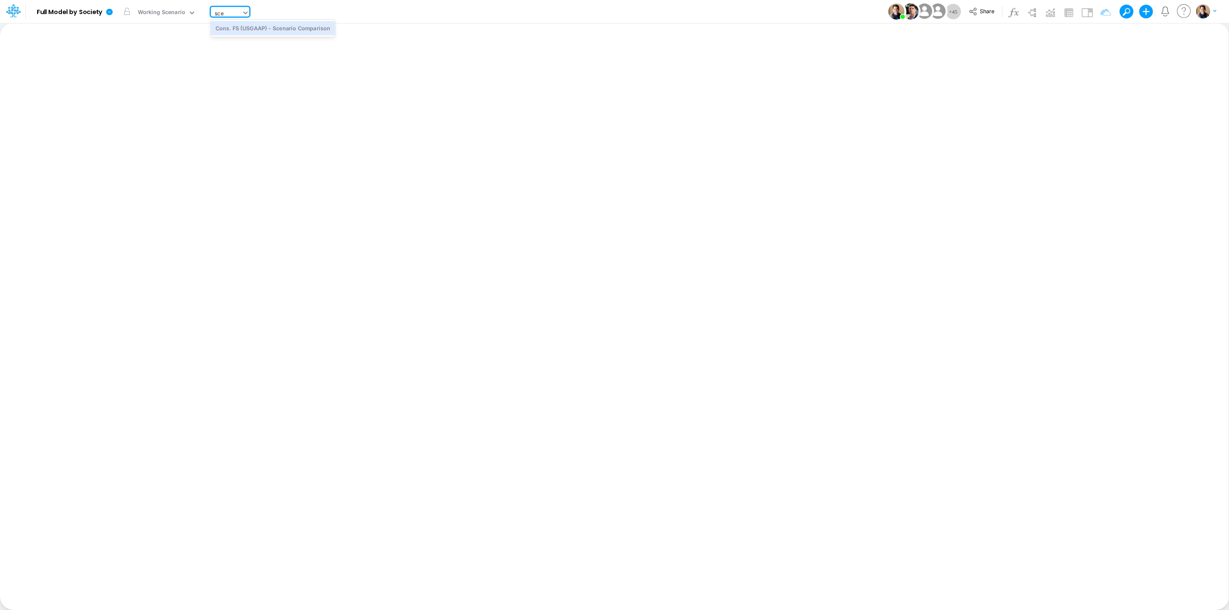
drag, startPoint x: 292, startPoint y: 27, endPoint x: 923, endPoint y: 6, distance: 631.9
click at [292, 27] on div "Cons. FS (USGAAP) - Scenario Comparison" at bounding box center [273, 28] width 124 height 14
type input "Consolidated FS - USGAAP"
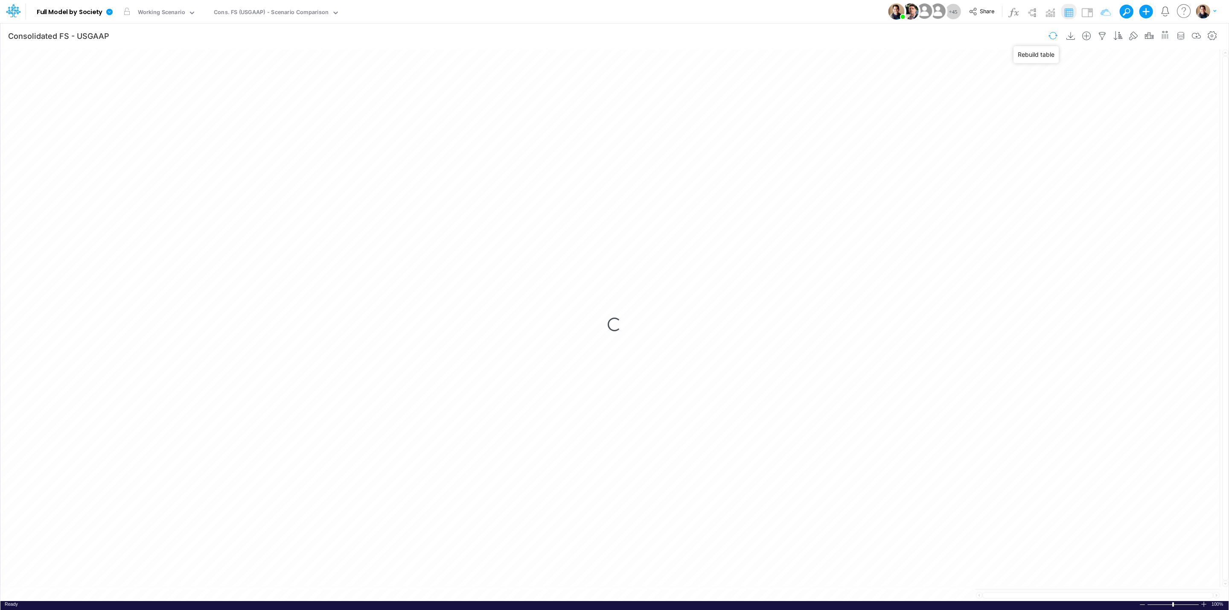
click at [1048, 35] on button "button" at bounding box center [1053, 35] width 20 height 15
click at [1054, 13] on img at bounding box center [1050, 13] width 14 height 14
click at [1194, 33] on button "button" at bounding box center [1194, 35] width 20 height 15
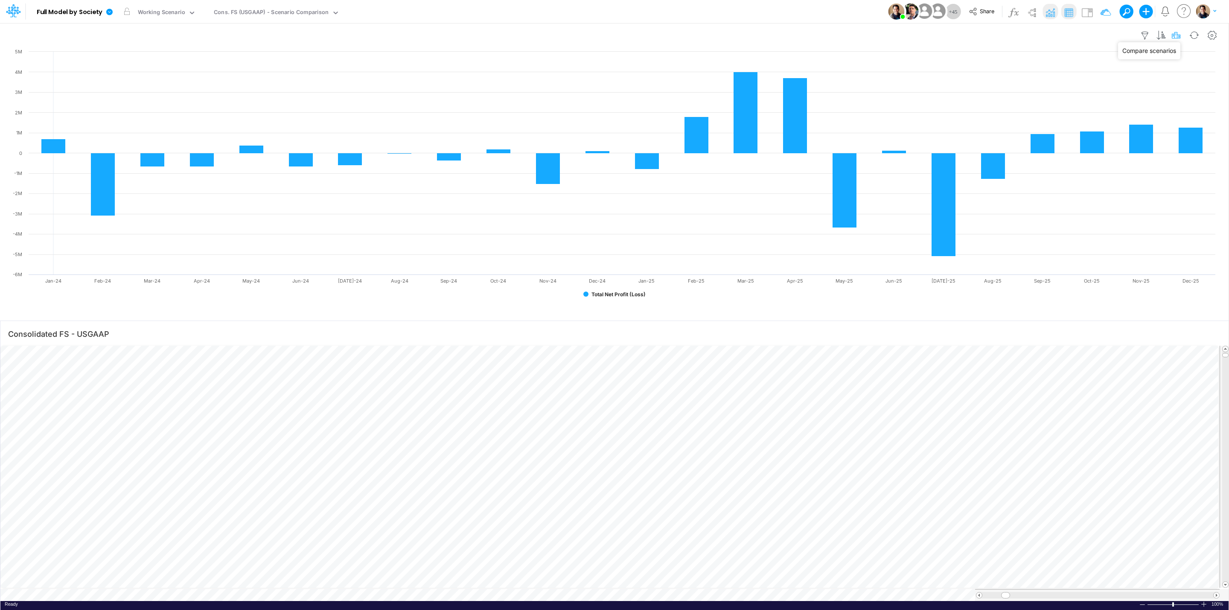
click at [1173, 34] on icon "button" at bounding box center [1176, 35] width 13 height 9
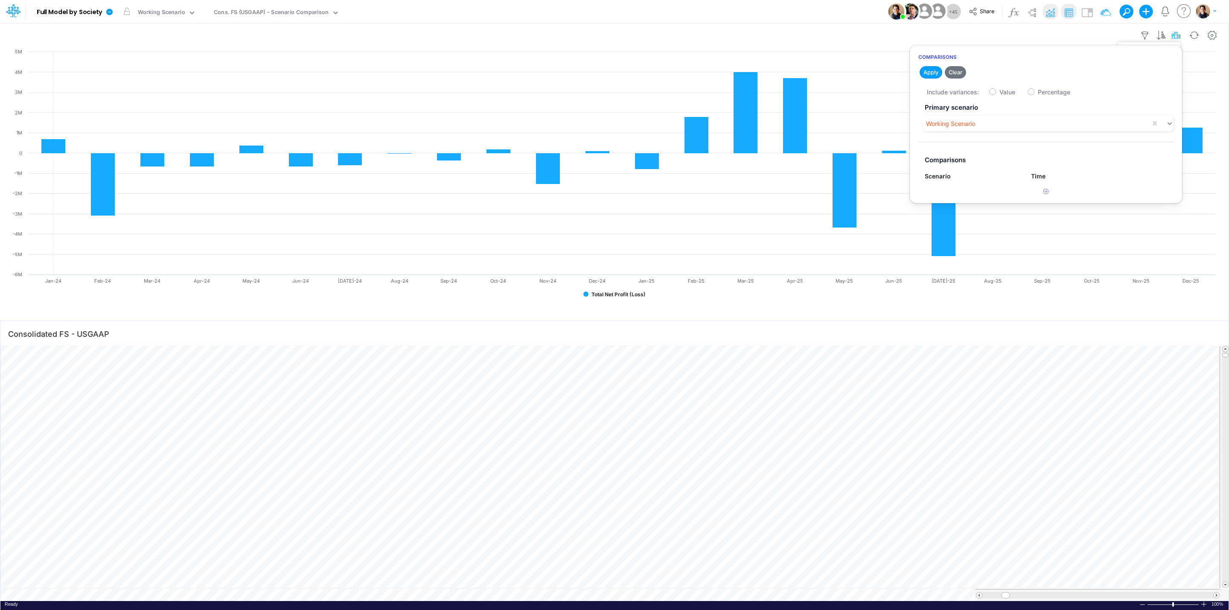
click at [1173, 34] on icon "button" at bounding box center [1176, 35] width 13 height 9
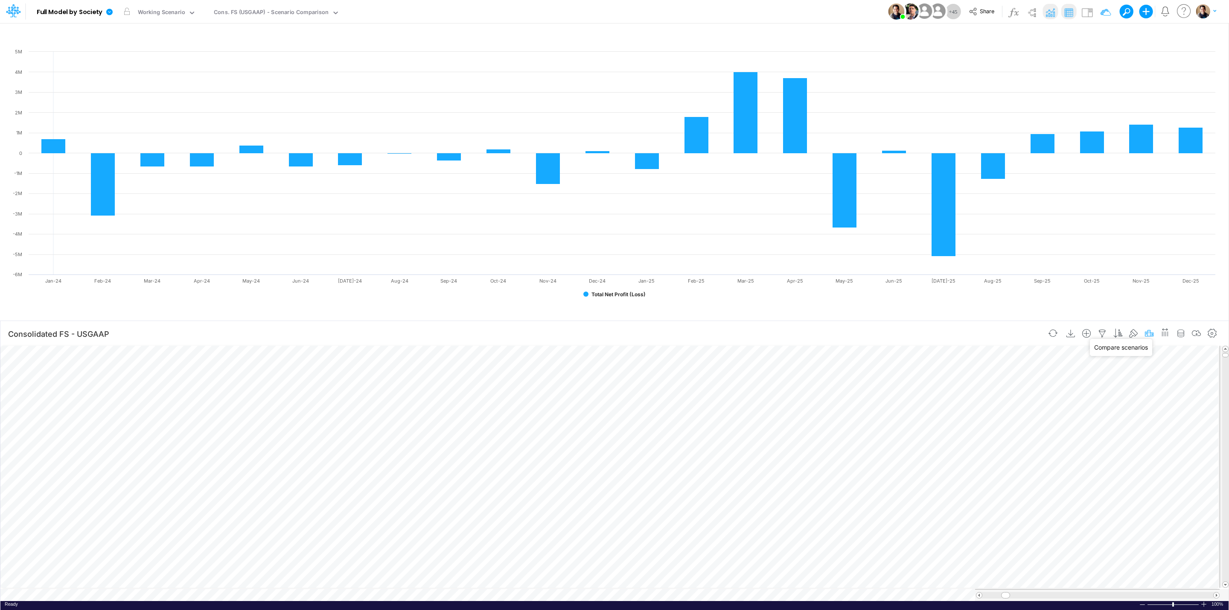
click at [1147, 330] on icon "button" at bounding box center [1149, 333] width 13 height 9
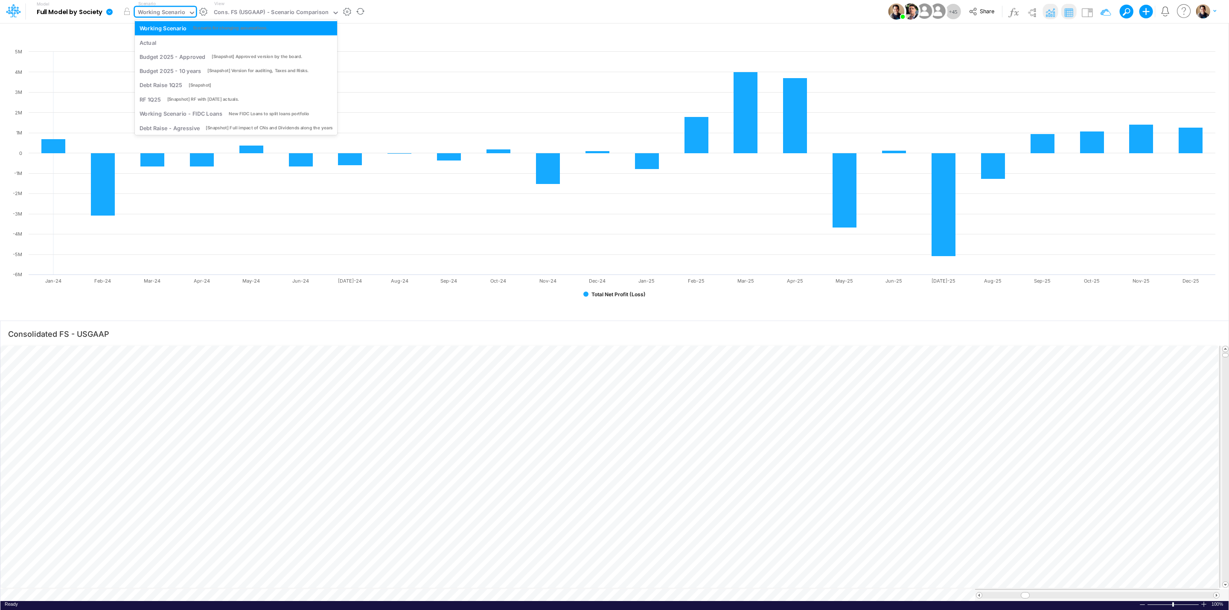
click at [170, 16] on div "Working Scenario" at bounding box center [161, 13] width 47 height 10
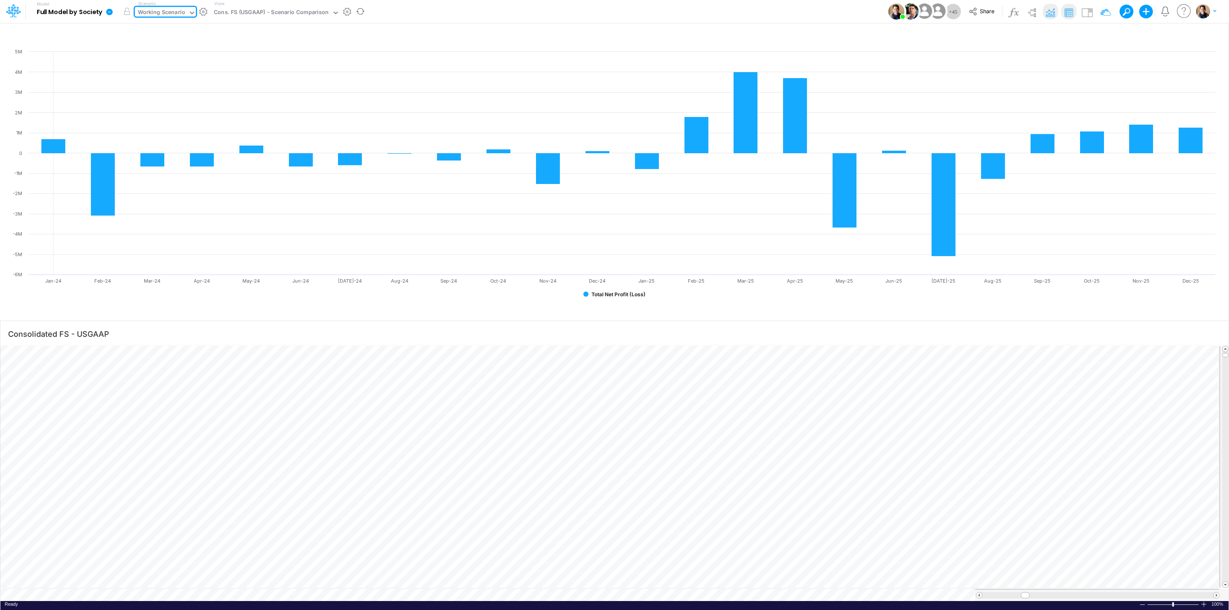
click at [170, 16] on div "Working Scenario" at bounding box center [161, 13] width 47 height 10
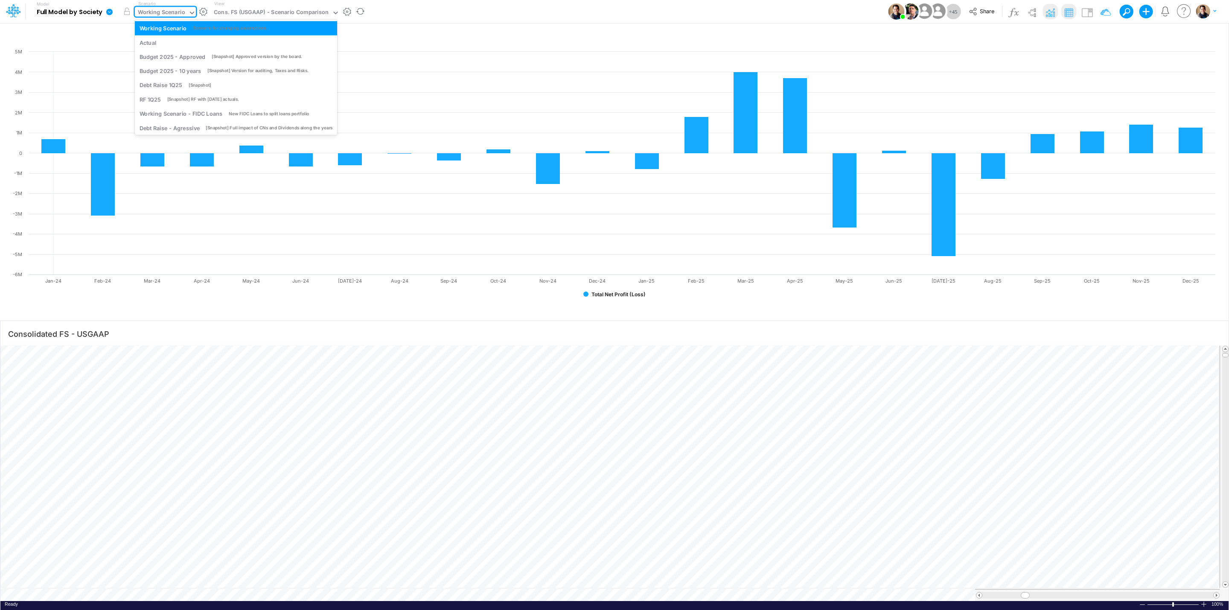
click at [172, 13] on div "Working Scenario" at bounding box center [161, 13] width 47 height 10
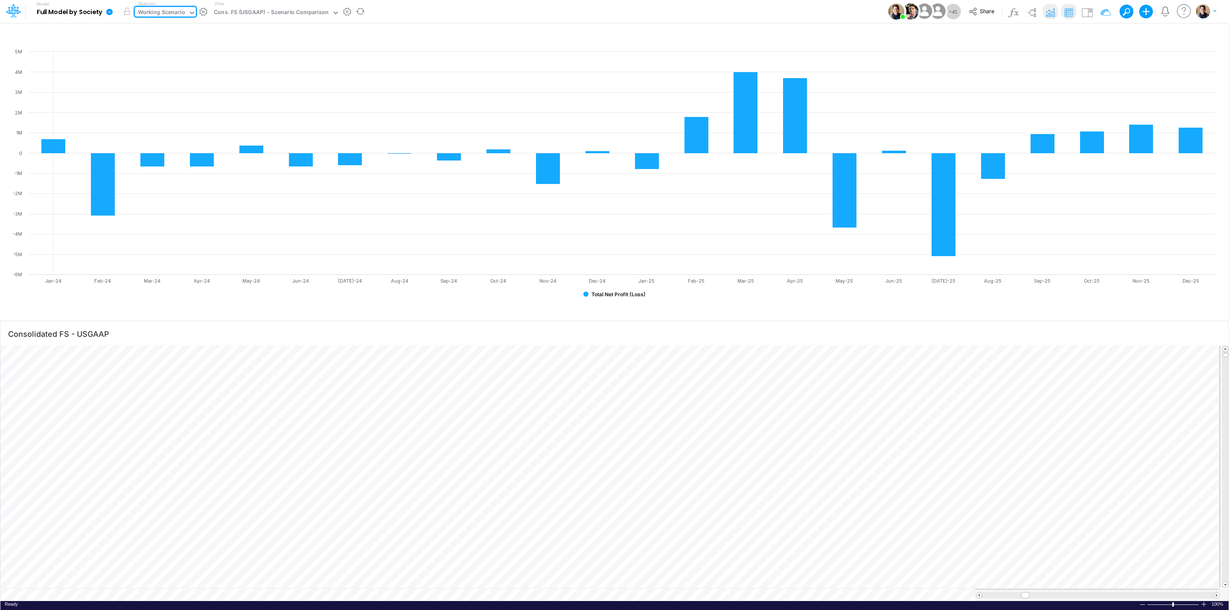
click at [172, 13] on div "Working Scenario" at bounding box center [161, 13] width 47 height 10
click at [145, 8] on div "Working Scenario" at bounding box center [161, 13] width 47 height 10
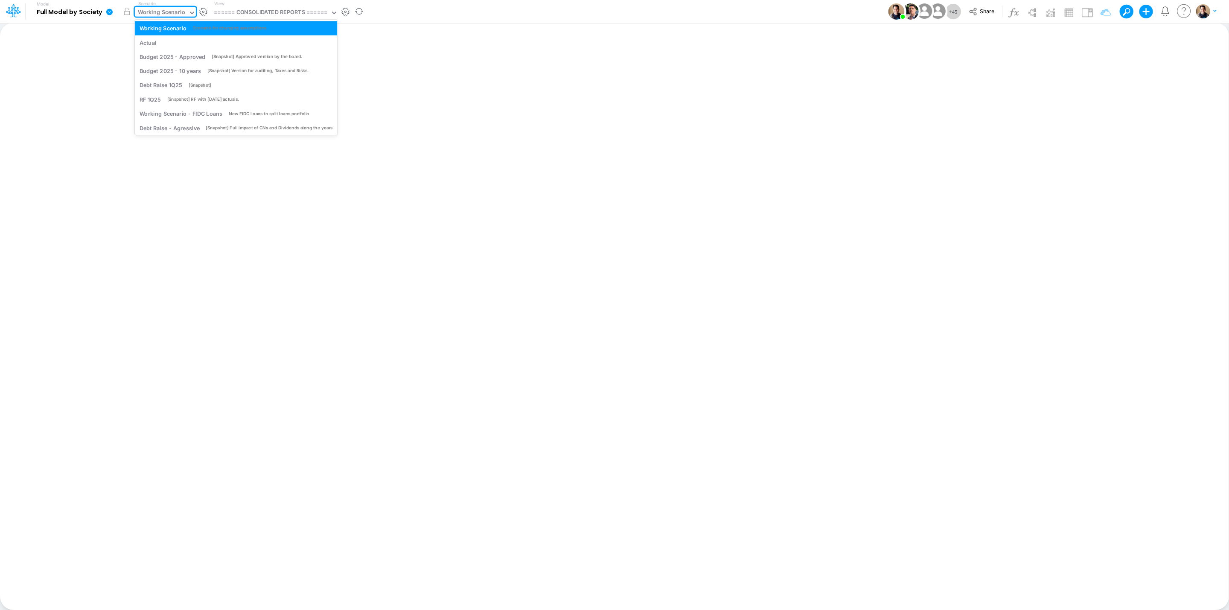
click at [166, 11] on div "Working Scenario" at bounding box center [161, 13] width 47 height 10
click at [173, 12] on div "Working Scenario" at bounding box center [161, 13] width 47 height 10
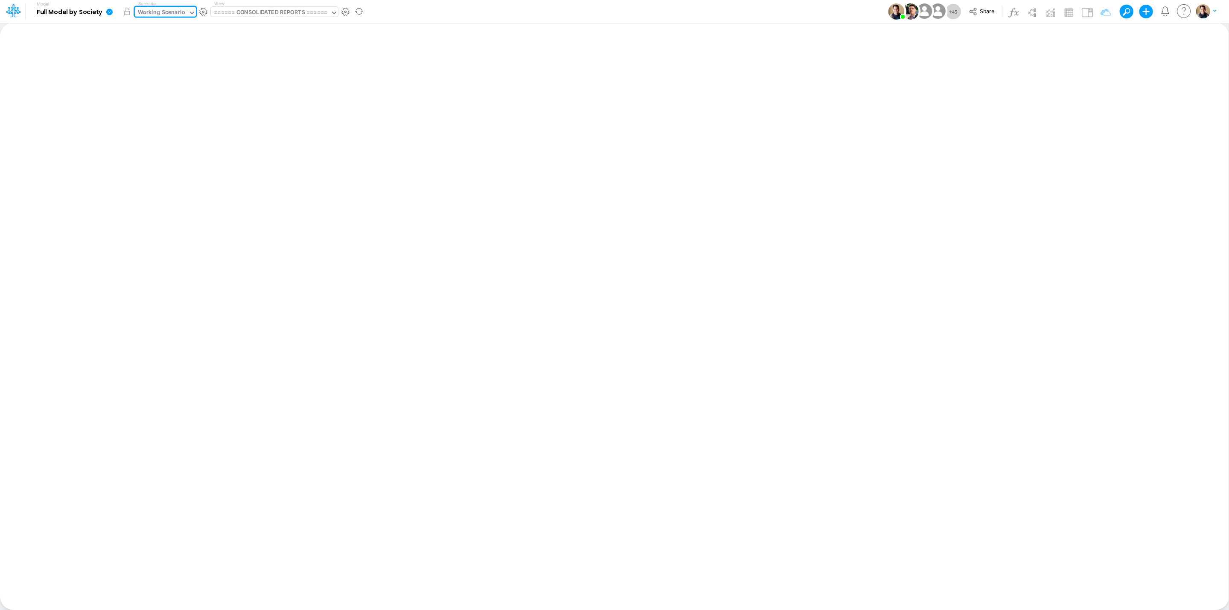
click at [292, 17] on div "====== CONSOLIDATED REPORTS ======" at bounding box center [271, 13] width 114 height 10
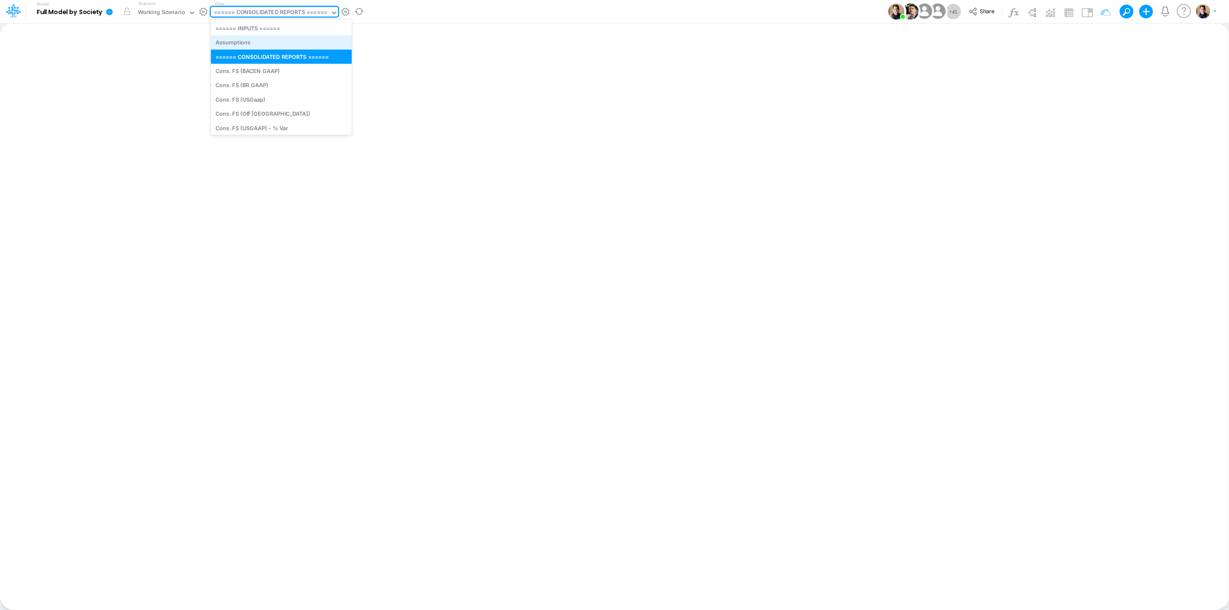
click at [287, 43] on div "Assumptions" at bounding box center [281, 42] width 141 height 14
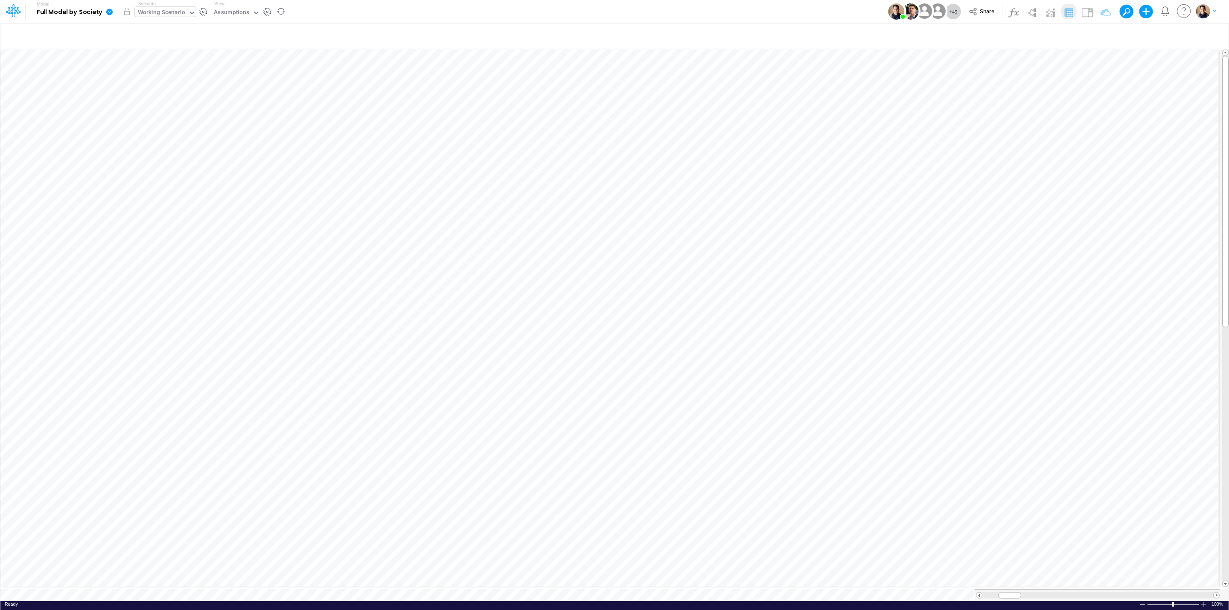
click at [148, 12] on div "Working Scenario" at bounding box center [161, 13] width 47 height 10
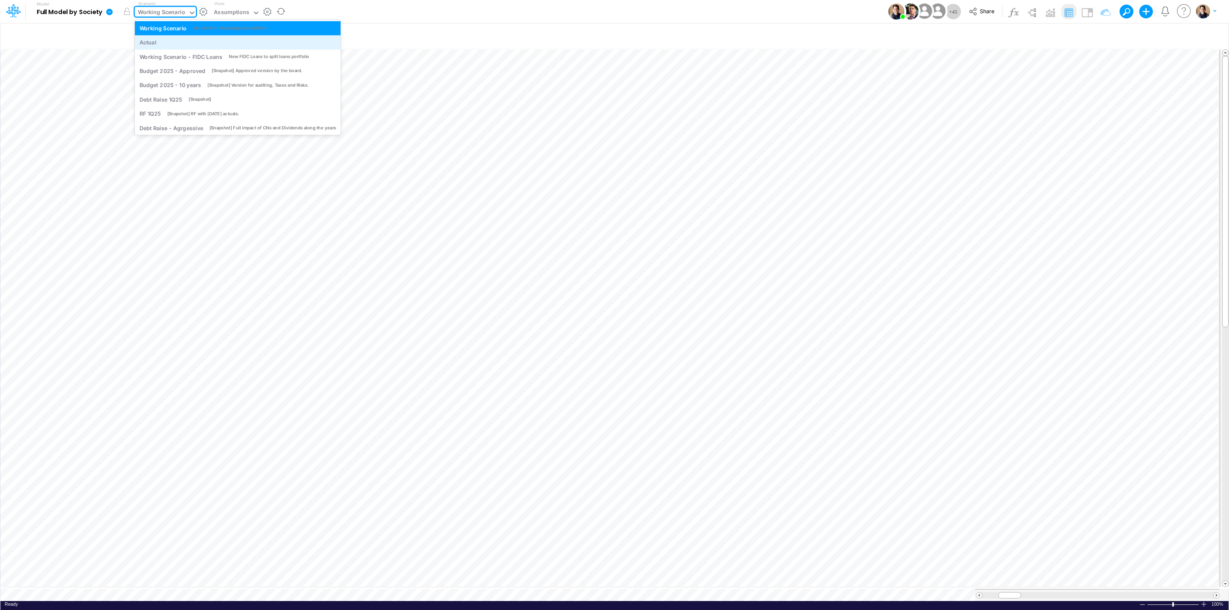
click at [160, 40] on div "Actual" at bounding box center [238, 42] width 197 height 8
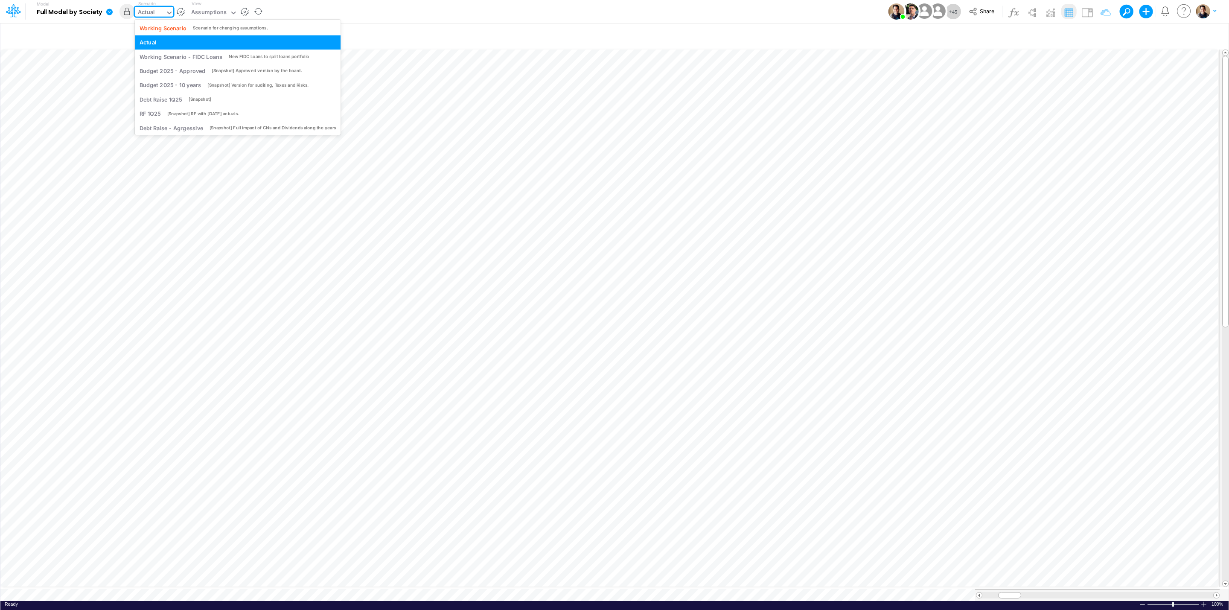
click at [154, 13] on div "Actual" at bounding box center [146, 13] width 17 height 10
click at [161, 55] on div "Working Scenario - FIDC Loans" at bounding box center [181, 56] width 83 height 8
click at [184, 8] on div "Working Scenario - FIDC Loans" at bounding box center [179, 13] width 83 height 10
click at [187, 13] on div "Working Scenario - FIDC Loans" at bounding box center [179, 13] width 83 height 10
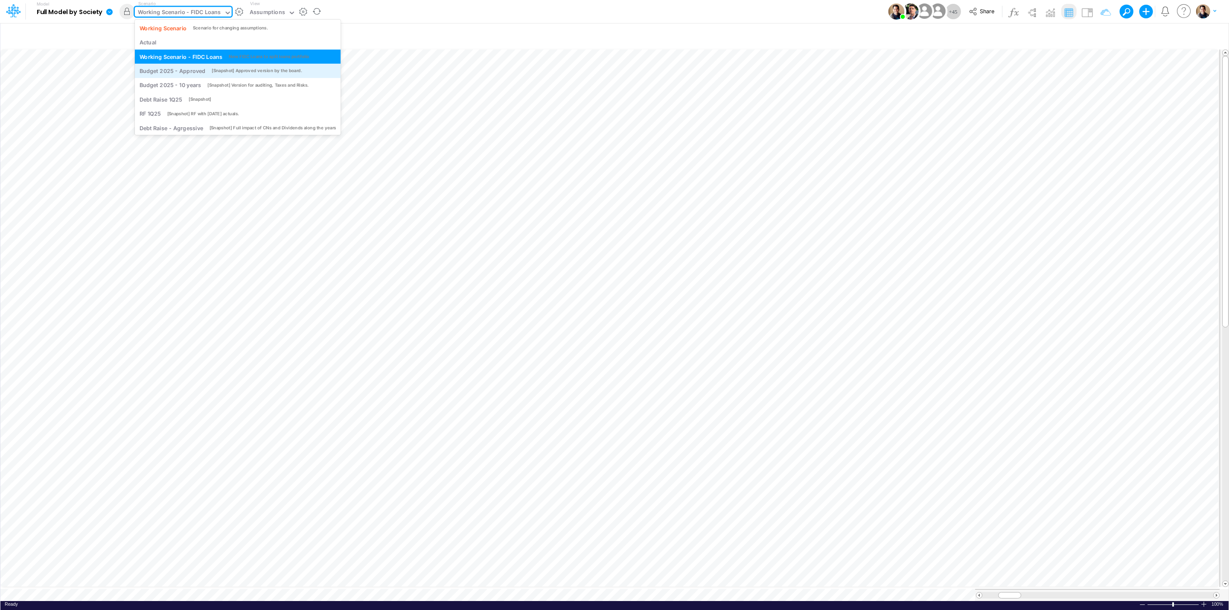
click at [182, 76] on div "Budget 2025 - Approved [Snapshot] Approved version by the board." at bounding box center [238, 71] width 206 height 14
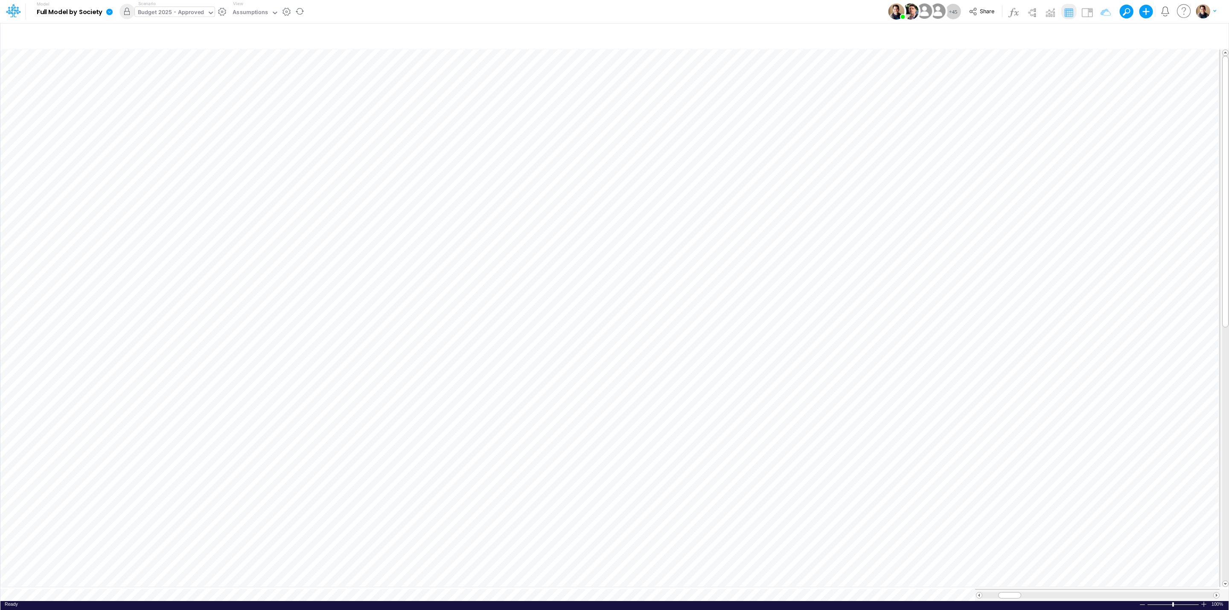
click at [166, 14] on div "Budget 2025 - Approved" at bounding box center [171, 13] width 66 height 10
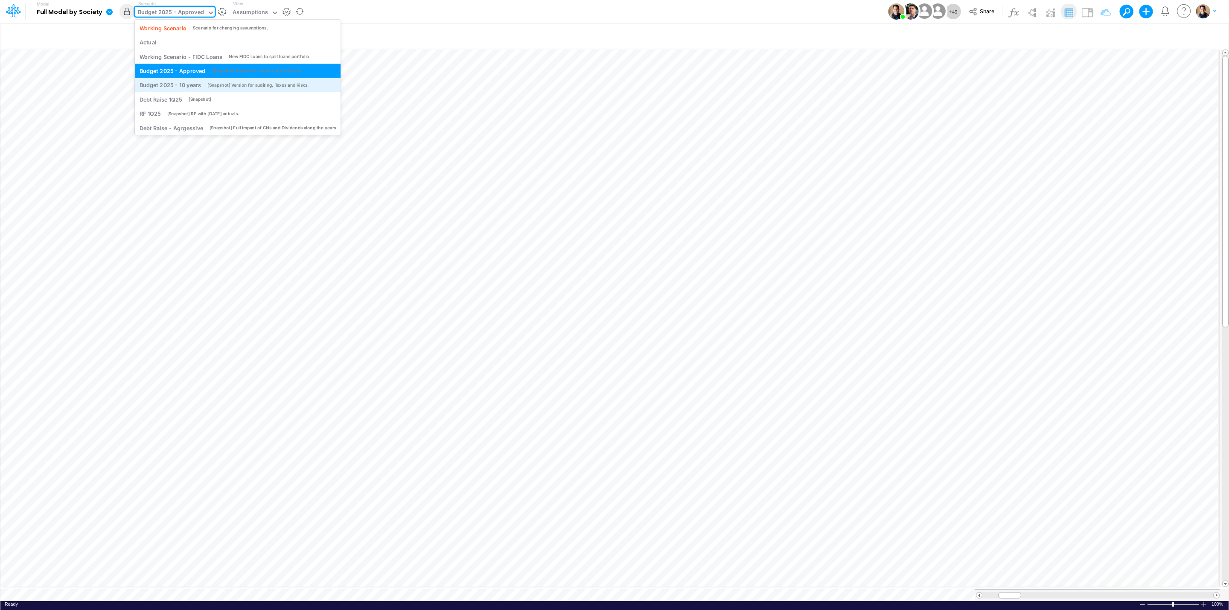
click at [176, 87] on div "Budget 2025 - 10 years" at bounding box center [171, 85] width 62 height 8
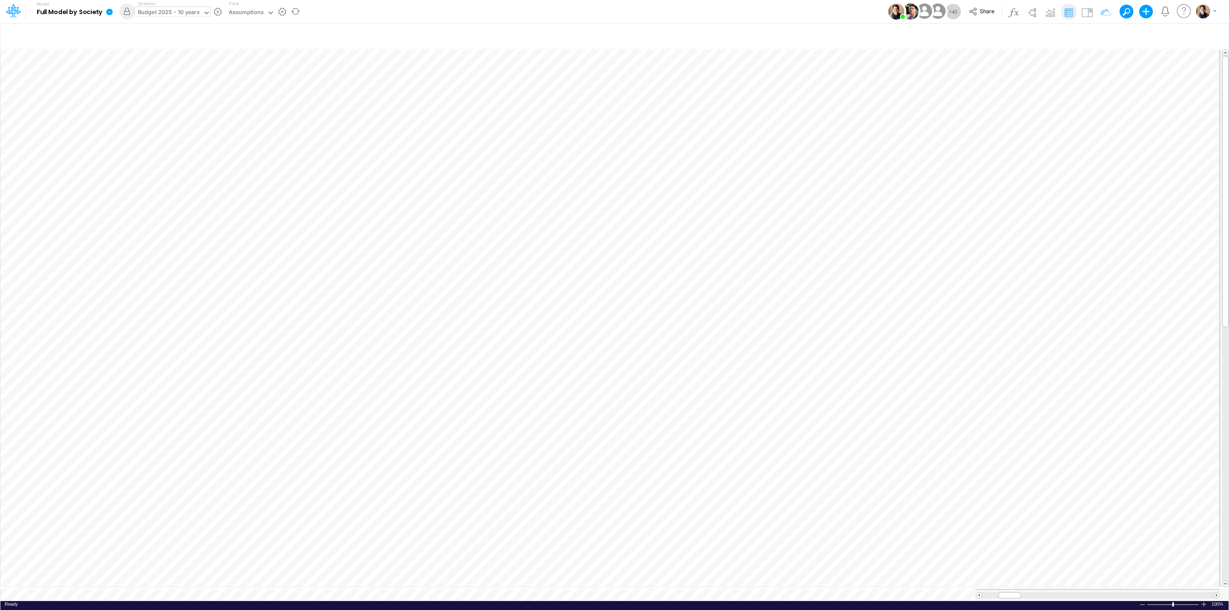
click at [178, 12] on div "Budget 2025 - 10 years" at bounding box center [169, 13] width 62 height 10
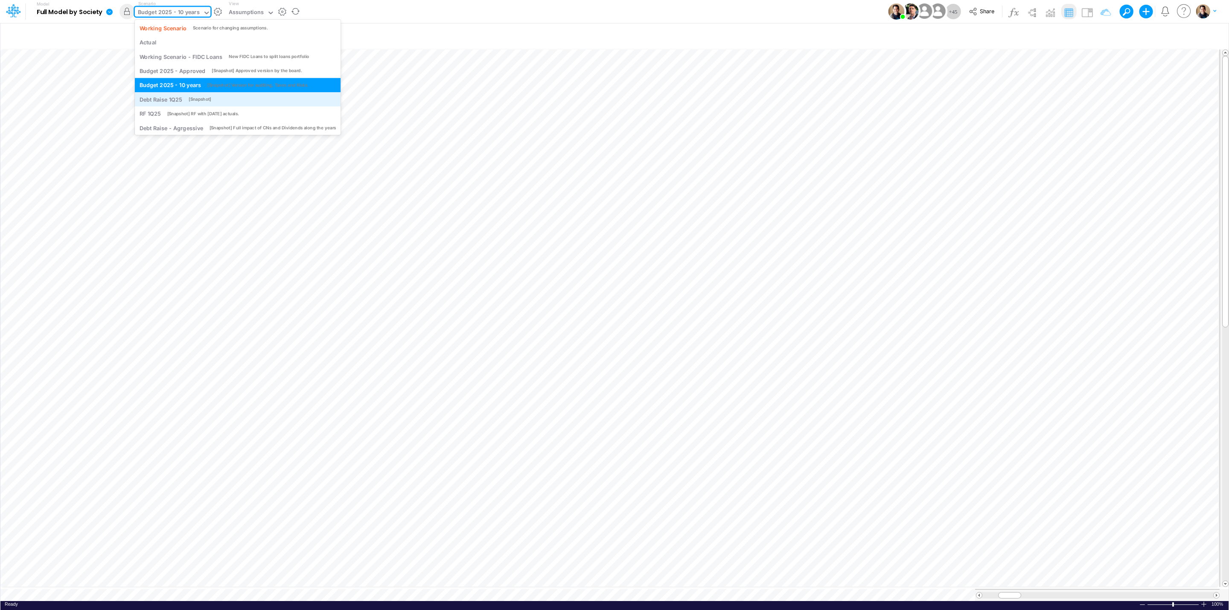
click at [195, 100] on div "[Snapshot]" at bounding box center [200, 99] width 23 height 6
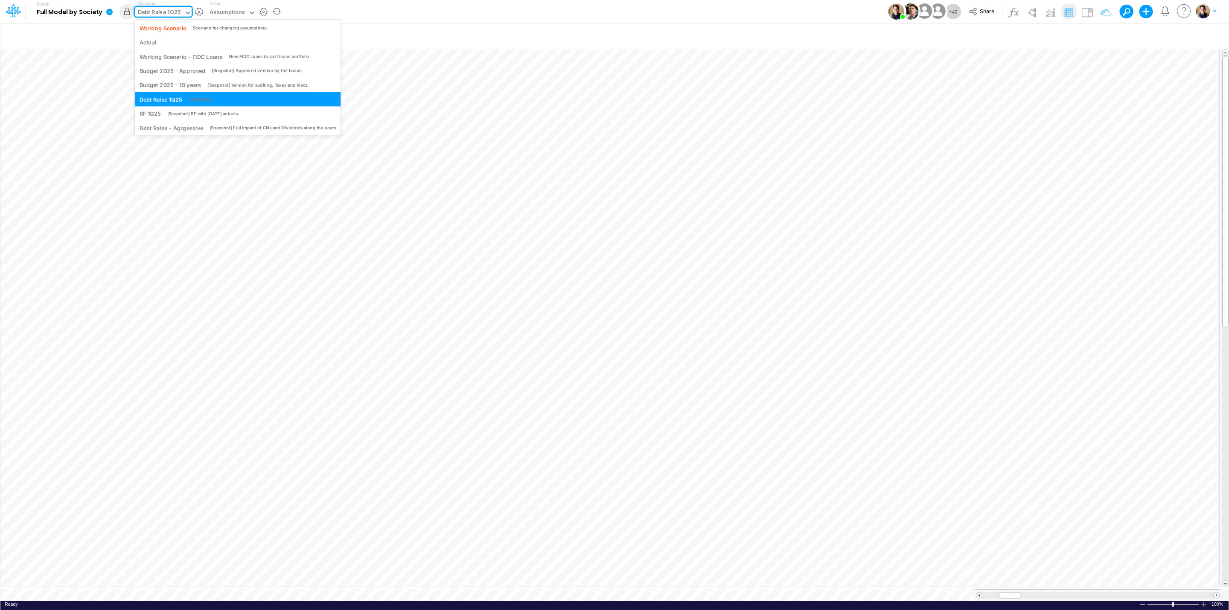
click at [173, 7] on div "Debt Raise 1Q25" at bounding box center [159, 13] width 49 height 13
click at [201, 113] on div "[Snapshot] RF with [DATE] actuals." at bounding box center [203, 114] width 72 height 6
click at [144, 9] on div "RF 1Q25" at bounding box center [148, 13] width 21 height 10
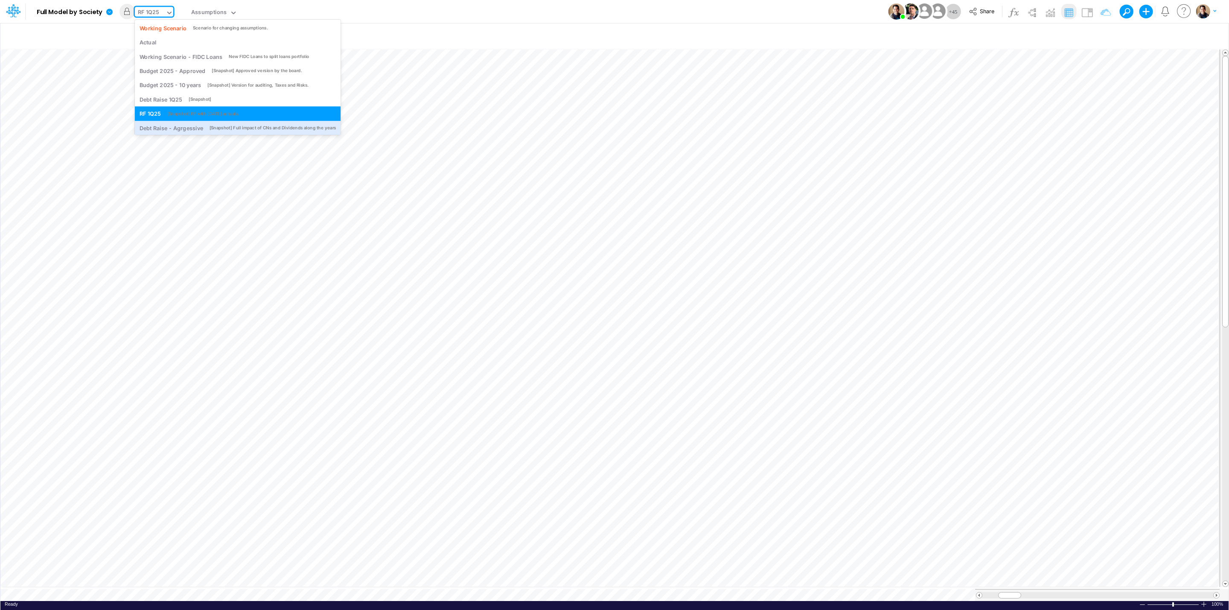
drag, startPoint x: 179, startPoint y: 127, endPoint x: 1228, endPoint y: 48, distance: 1051.8
click at [179, 127] on div "Debt Raise - Agrgessive" at bounding box center [172, 128] width 64 height 8
click at [168, 12] on div "Debt Raise - Agrgessive" at bounding box center [170, 13] width 64 height 10
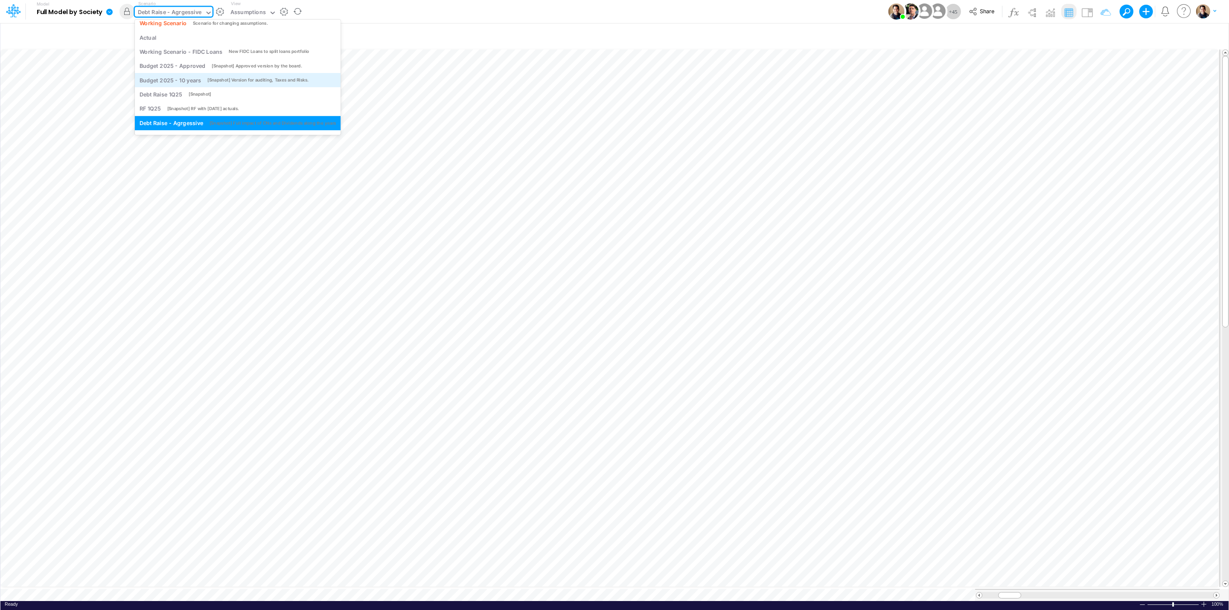
scroll to position [18, 0]
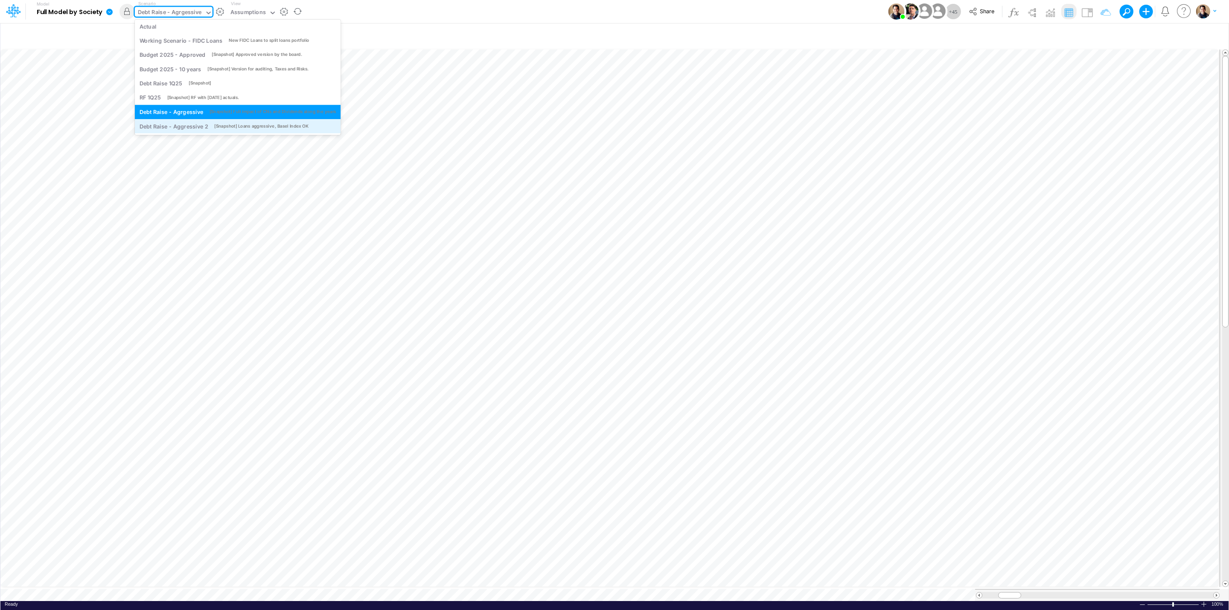
click at [210, 119] on div "Debt Raise - Aggressive 2 [Snapshot] Loans aggressive, Basel Index OK" at bounding box center [238, 126] width 206 height 14
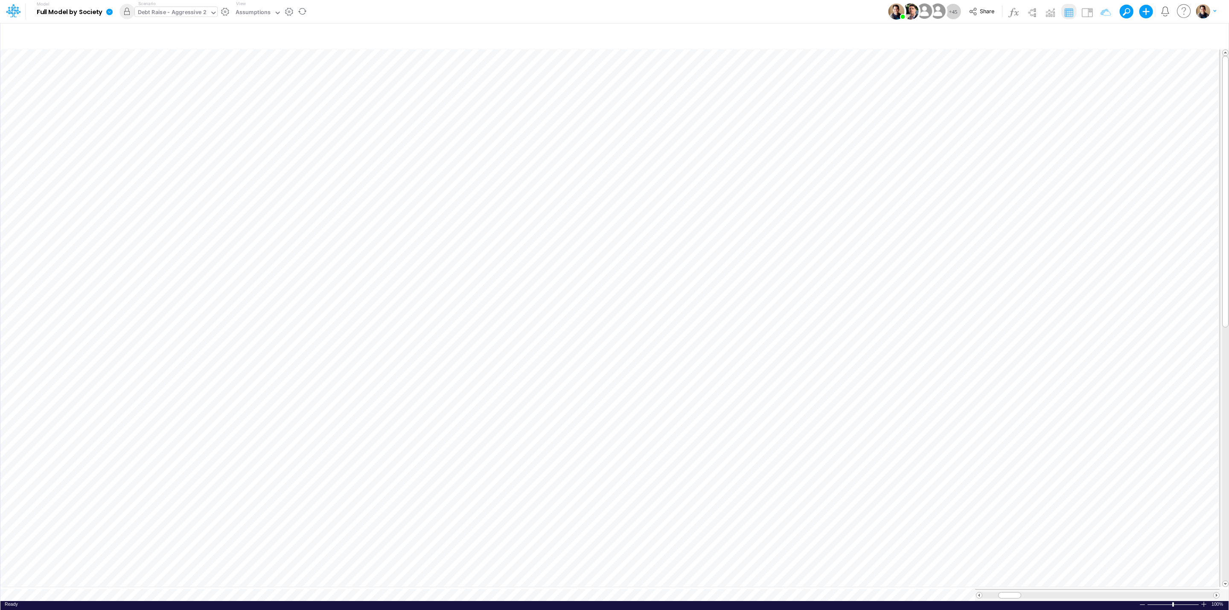
click at [168, 12] on div "Debt Raise - Aggressive 2" at bounding box center [172, 13] width 69 height 10
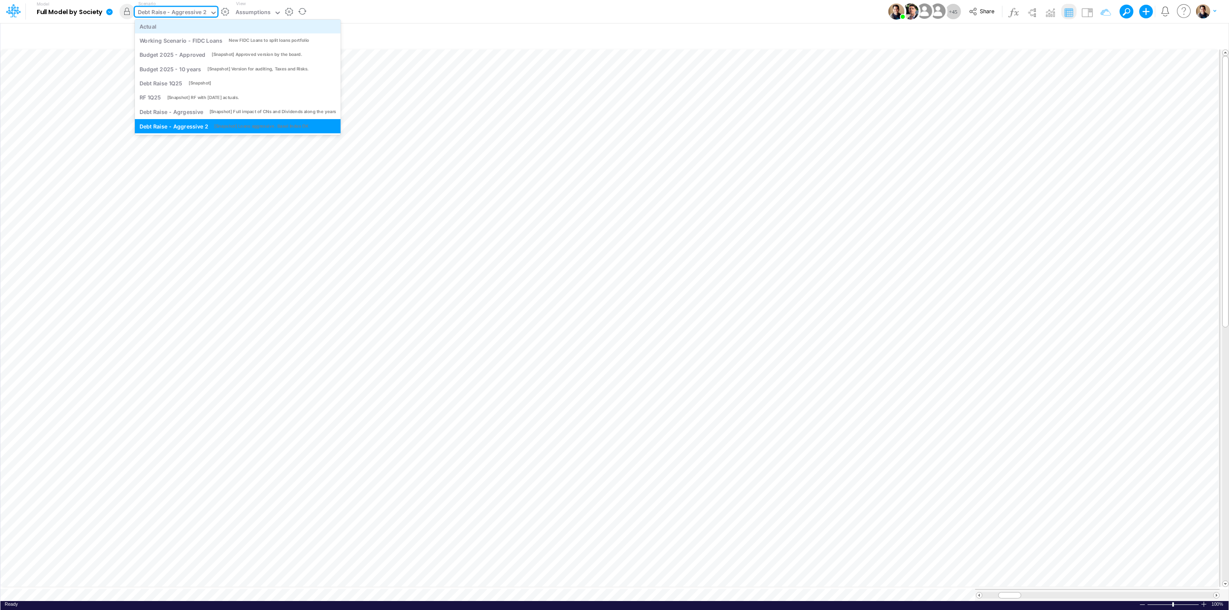
scroll to position [0, 0]
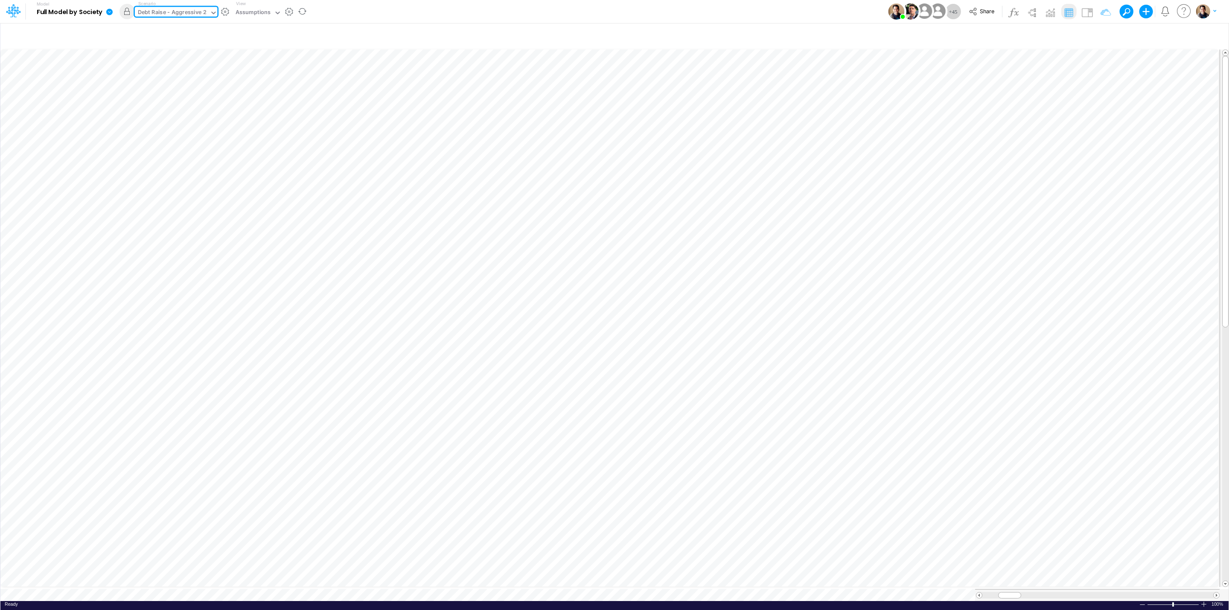
click at [173, 12] on div "Debt Raise - Aggressive 2" at bounding box center [172, 13] width 69 height 10
click at [183, 15] on div "Debt Raise - Aggressive 2" at bounding box center [172, 13] width 69 height 10
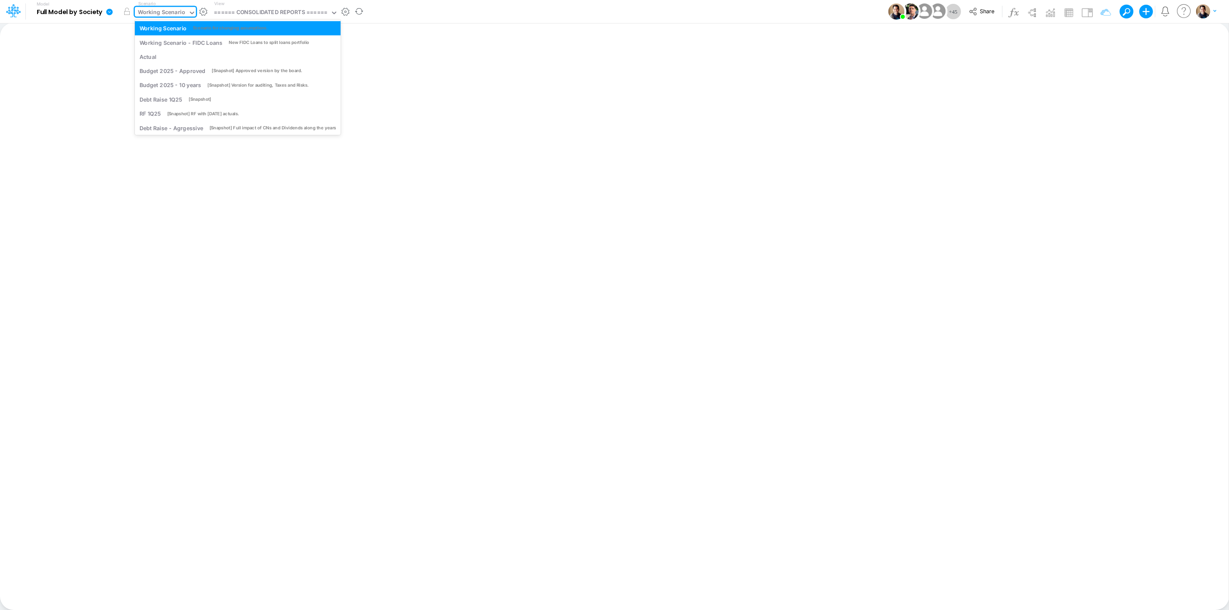
click at [173, 11] on div "Working Scenario" at bounding box center [161, 13] width 47 height 10
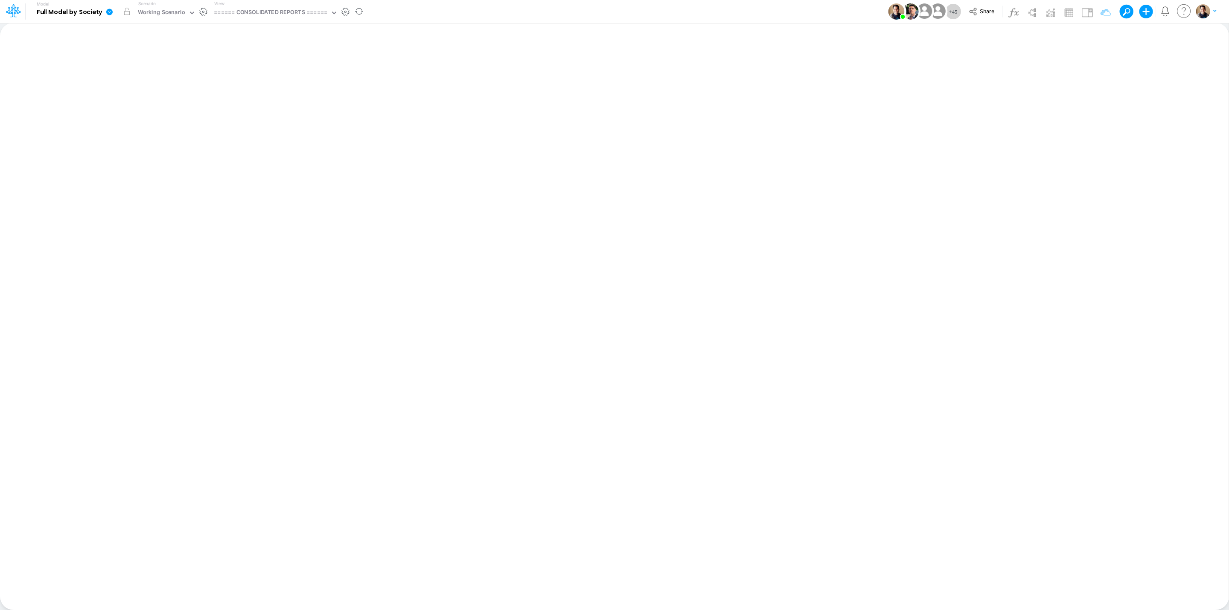
click at [309, 4] on div "View ====== CONSOLIDATED REPORTS ======" at bounding box center [274, 11] width 127 height 22
click at [307, 11] on div "====== CONSOLIDATED REPORTS ======" at bounding box center [271, 13] width 114 height 10
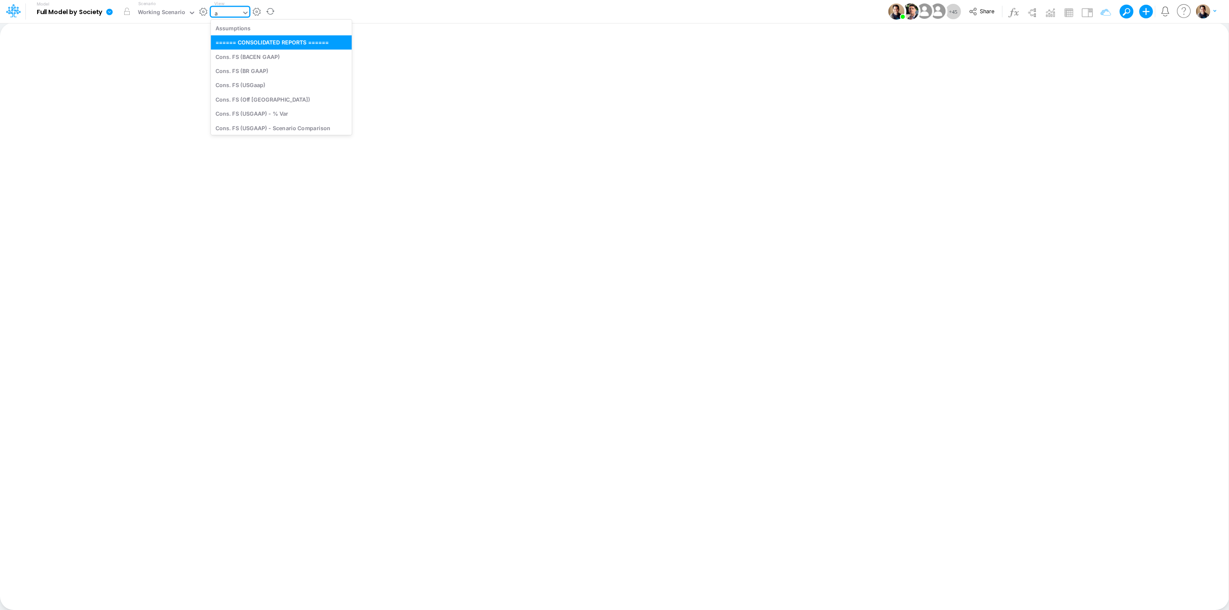
type input "as"
click at [286, 21] on div "Assumptions" at bounding box center [268, 28] width 115 height 14
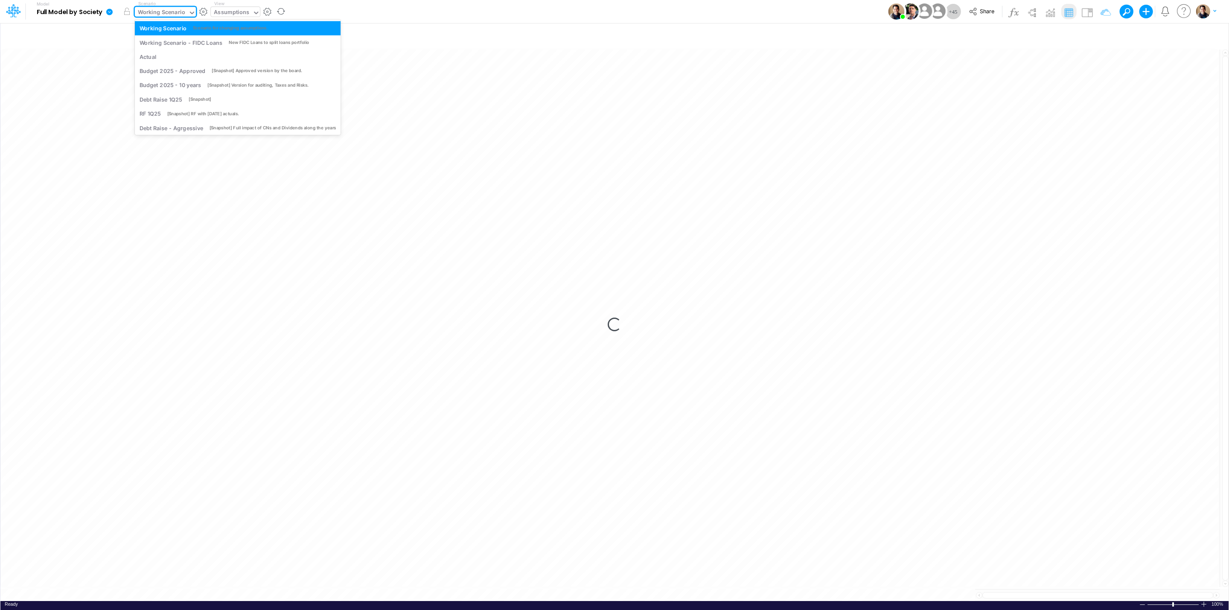
click at [166, 13] on div "Working Scenario" at bounding box center [161, 13] width 47 height 10
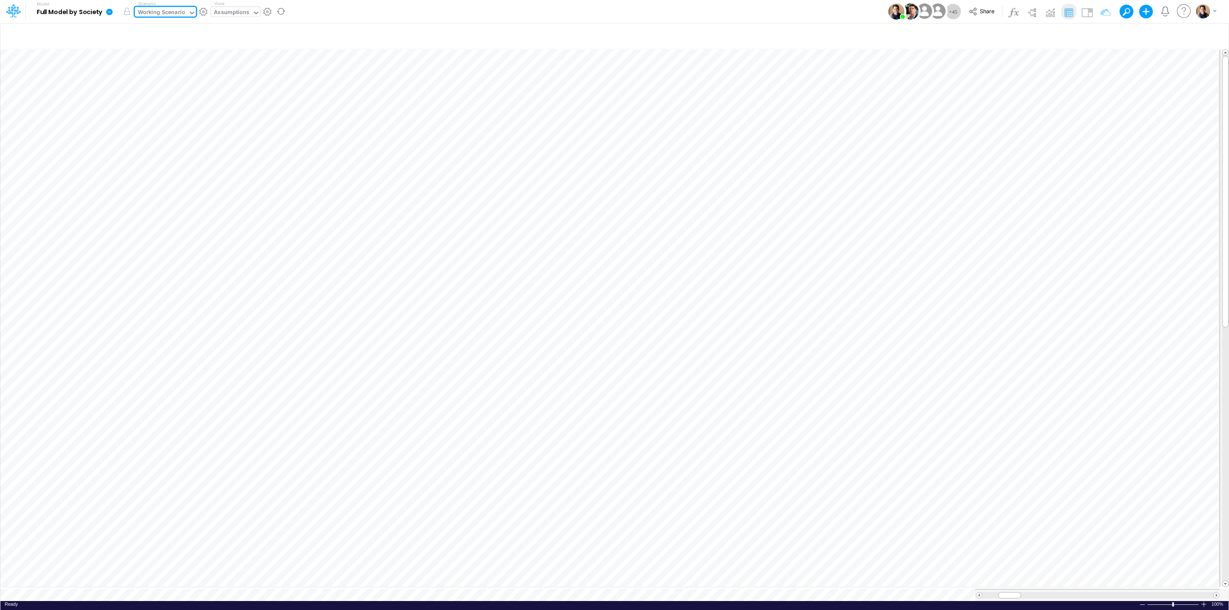
click at [166, 13] on div "Working Scenario" at bounding box center [161, 13] width 47 height 10
click at [162, 38] on div "Working Scenario - FIDC Loans" at bounding box center [181, 42] width 83 height 8
click at [173, 15] on div "Working Scenario - FIDC Loans" at bounding box center [179, 13] width 83 height 10
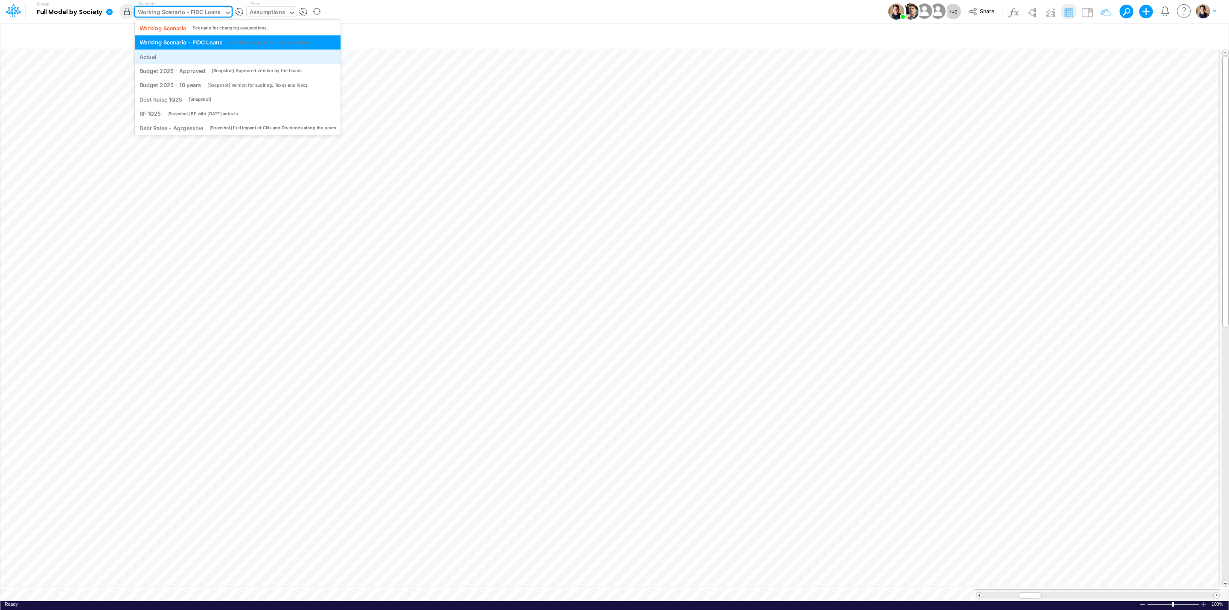
click at [175, 51] on div "Actual" at bounding box center [238, 56] width 206 height 14
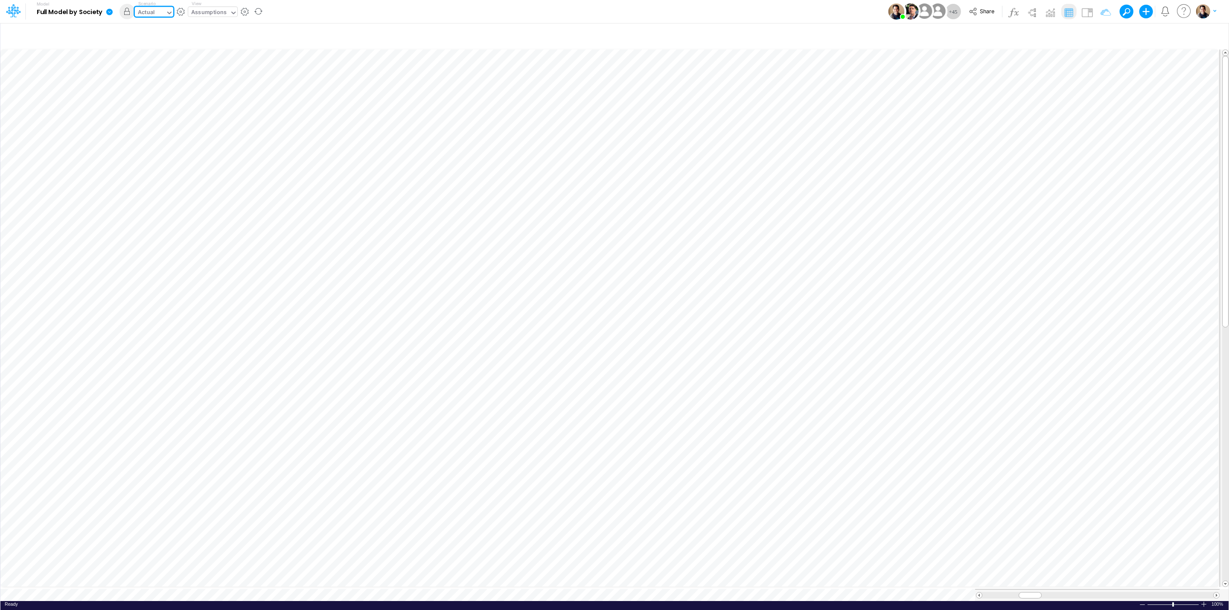
click at [146, 7] on div "Actual" at bounding box center [150, 13] width 31 height 13
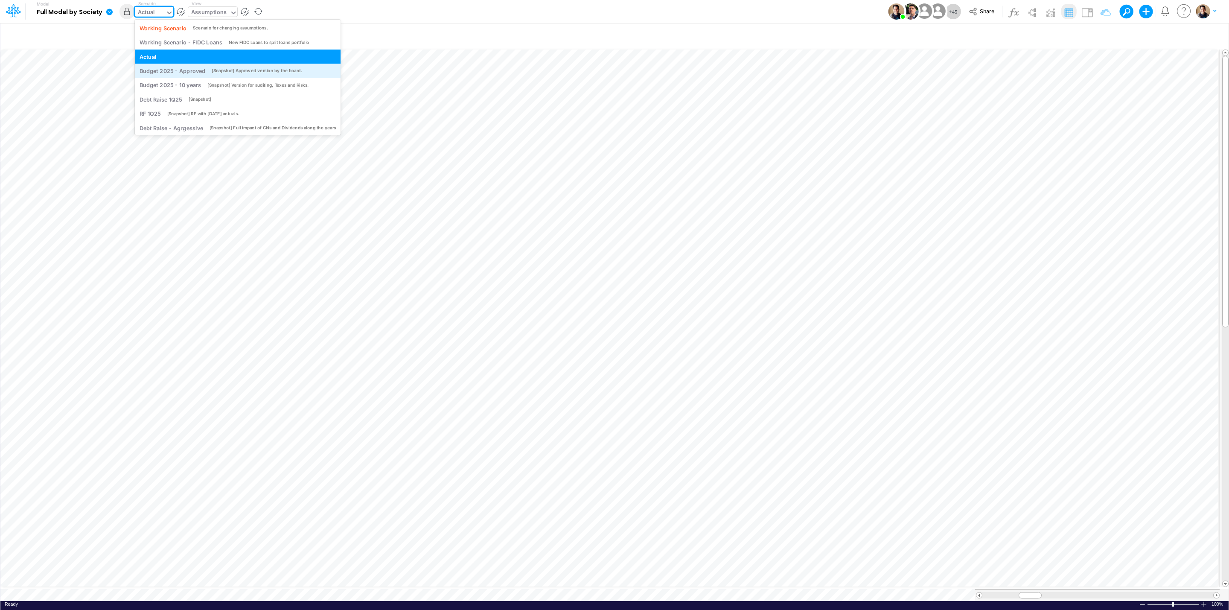
click at [191, 67] on div "Budget 2025 - Approved" at bounding box center [173, 71] width 66 height 8
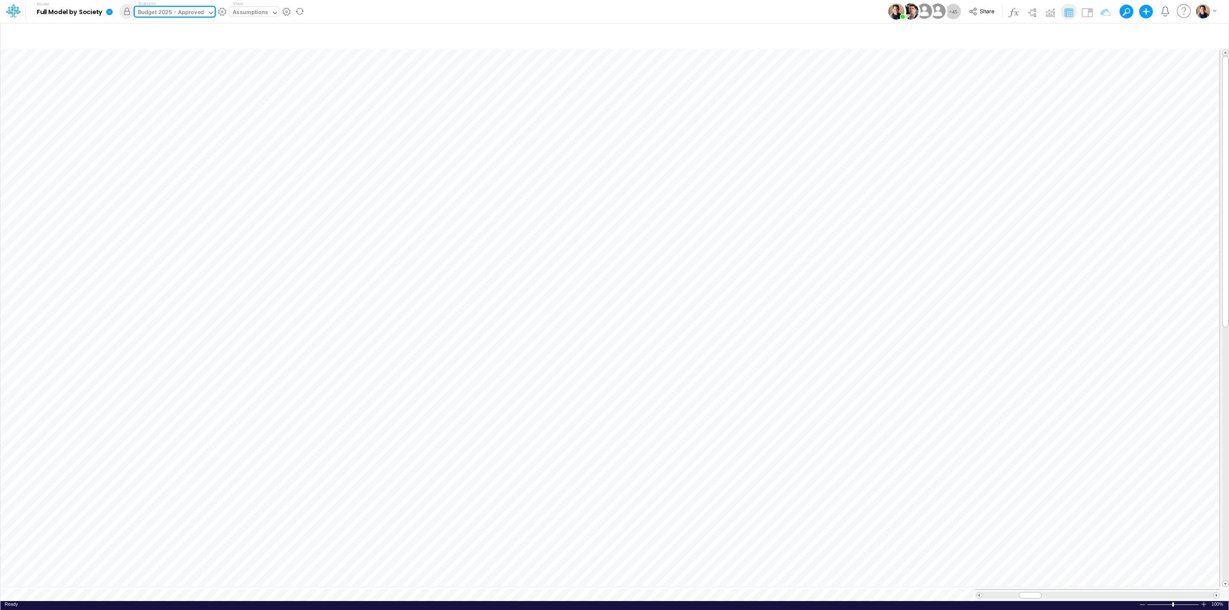
click at [158, 13] on div "Budget 2025 - Approved" at bounding box center [171, 13] width 66 height 10
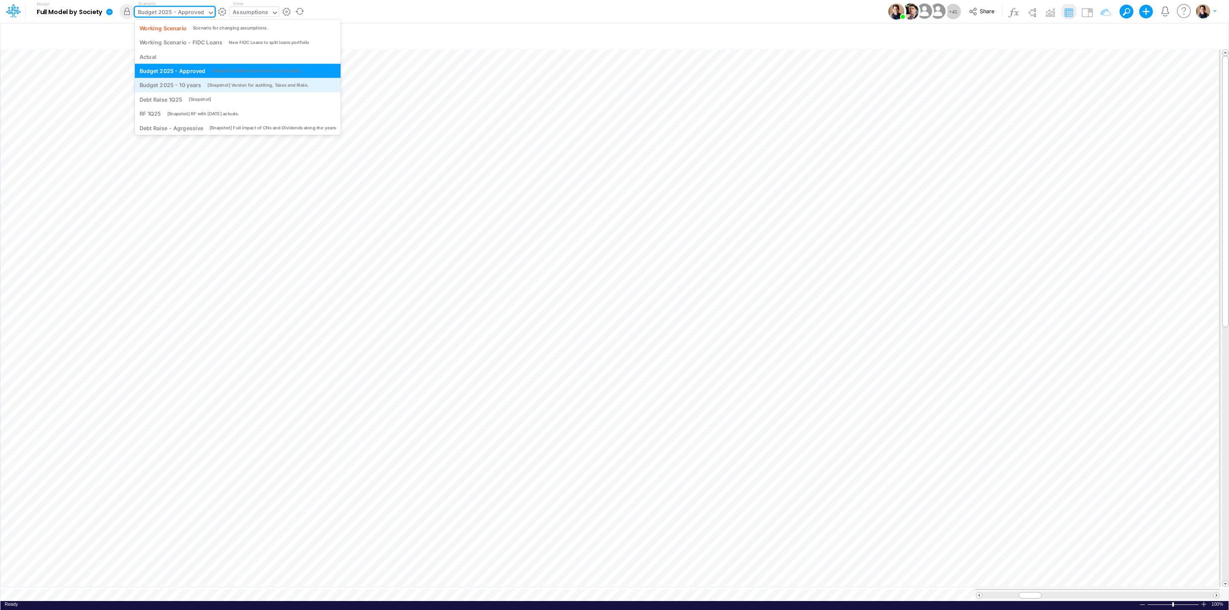
click at [183, 86] on div "Budget 2025 - 10 years" at bounding box center [171, 85] width 62 height 8
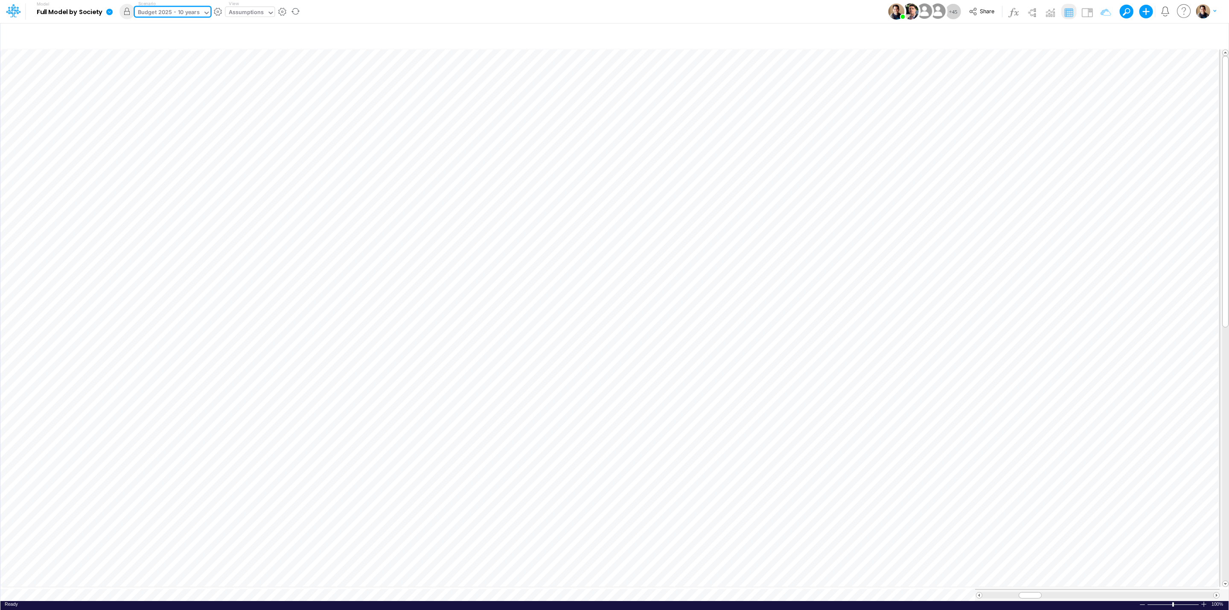
click at [163, 13] on div "Budget 2025 - 10 years" at bounding box center [169, 13] width 62 height 10
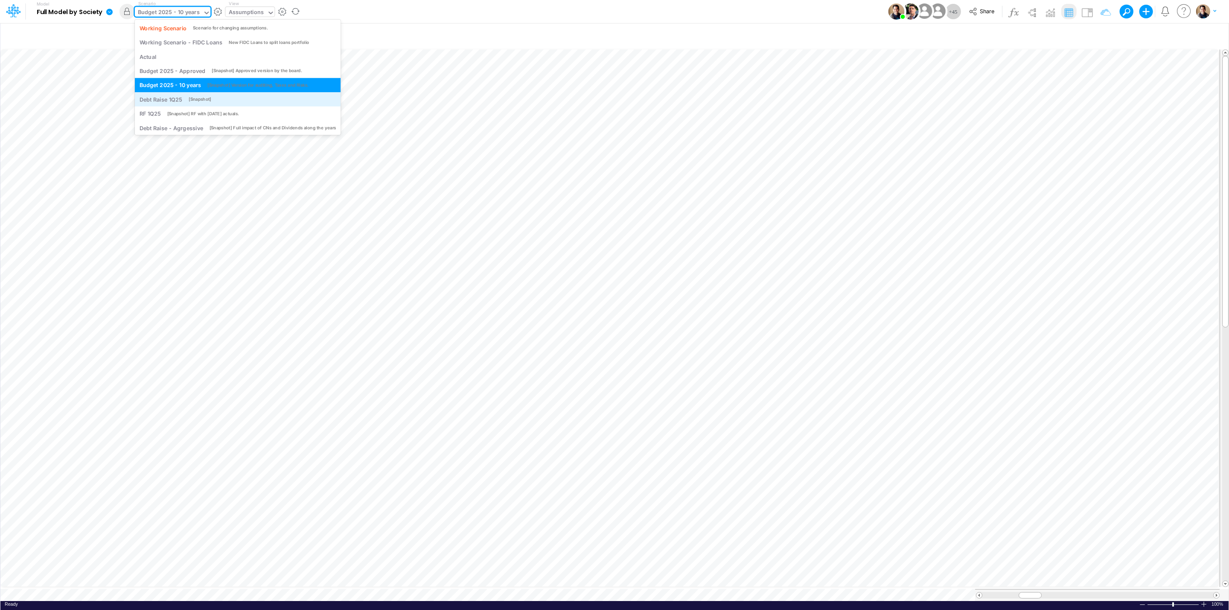
click at [167, 94] on div "Debt Raise 1Q25 [Snapshot]" at bounding box center [238, 99] width 206 height 14
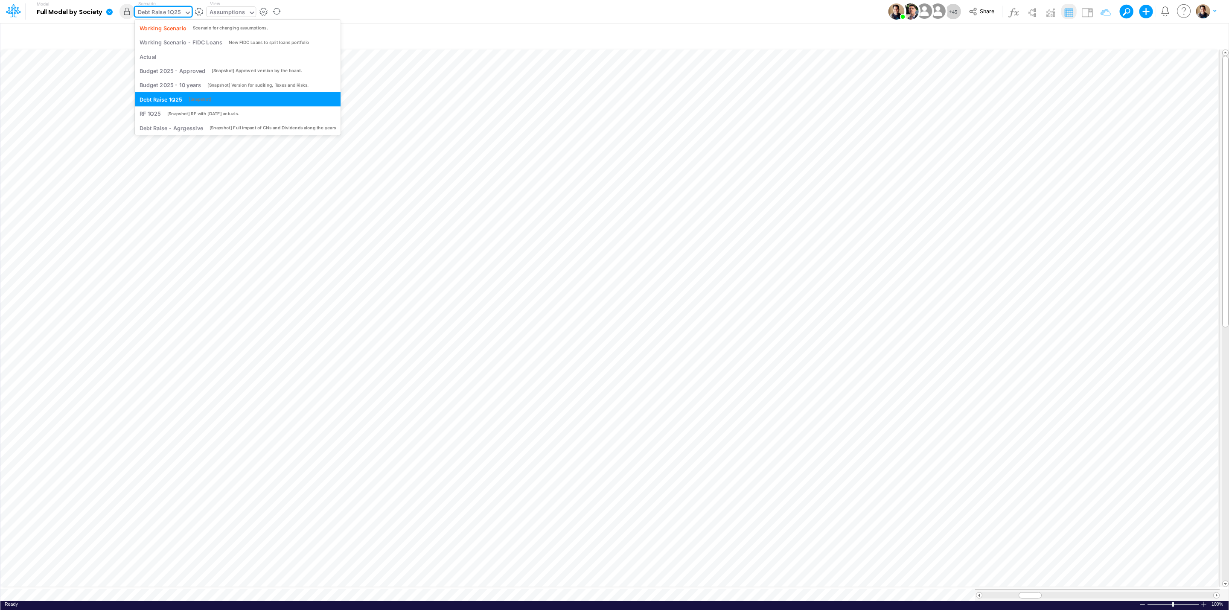
click at [155, 12] on div "Debt Raise 1Q25" at bounding box center [159, 13] width 43 height 10
click at [167, 113] on div "[Snapshot] RF with [DATE] actuals." at bounding box center [203, 114] width 72 height 6
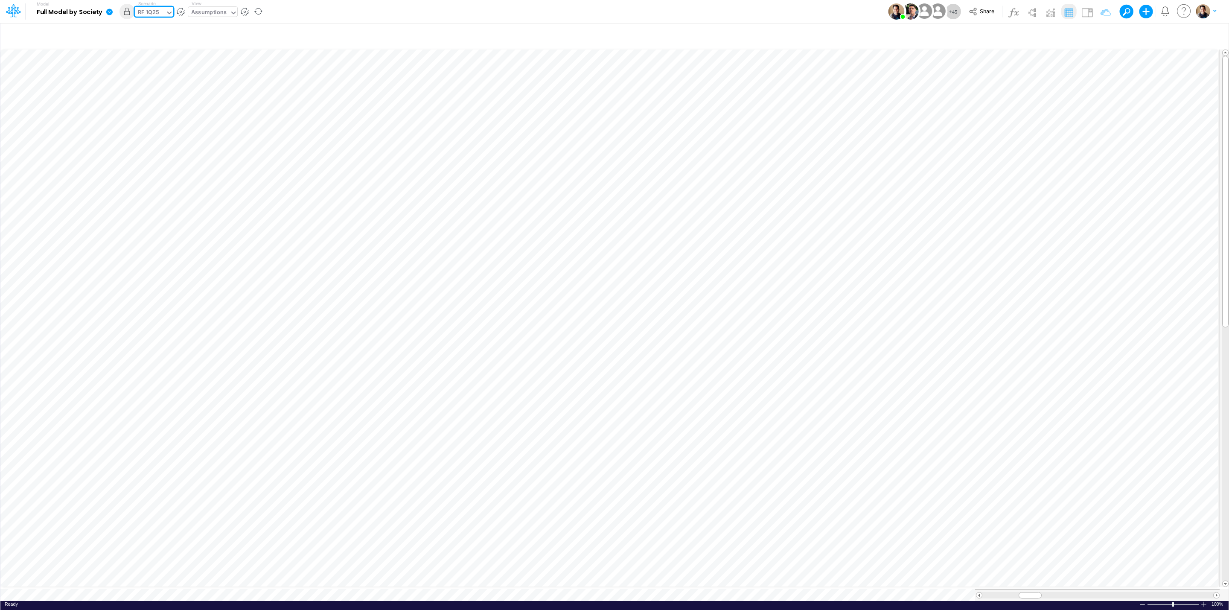
click at [156, 13] on div "RF 1Q25" at bounding box center [148, 13] width 21 height 10
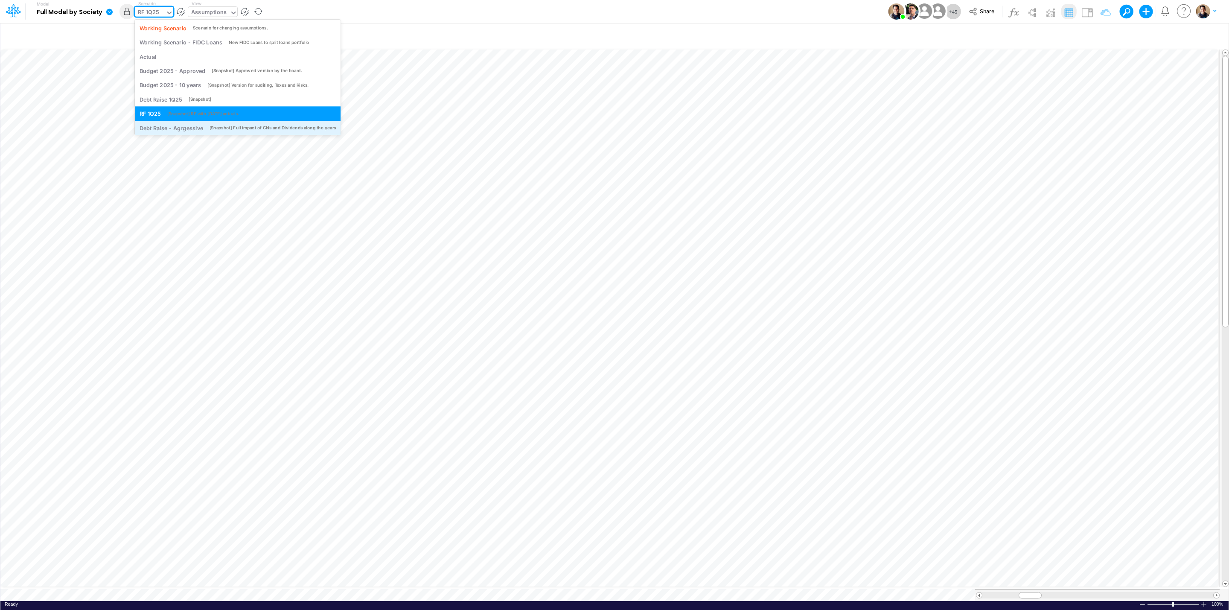
click at [164, 127] on div "Debt Raise - Agrgessive" at bounding box center [172, 128] width 64 height 8
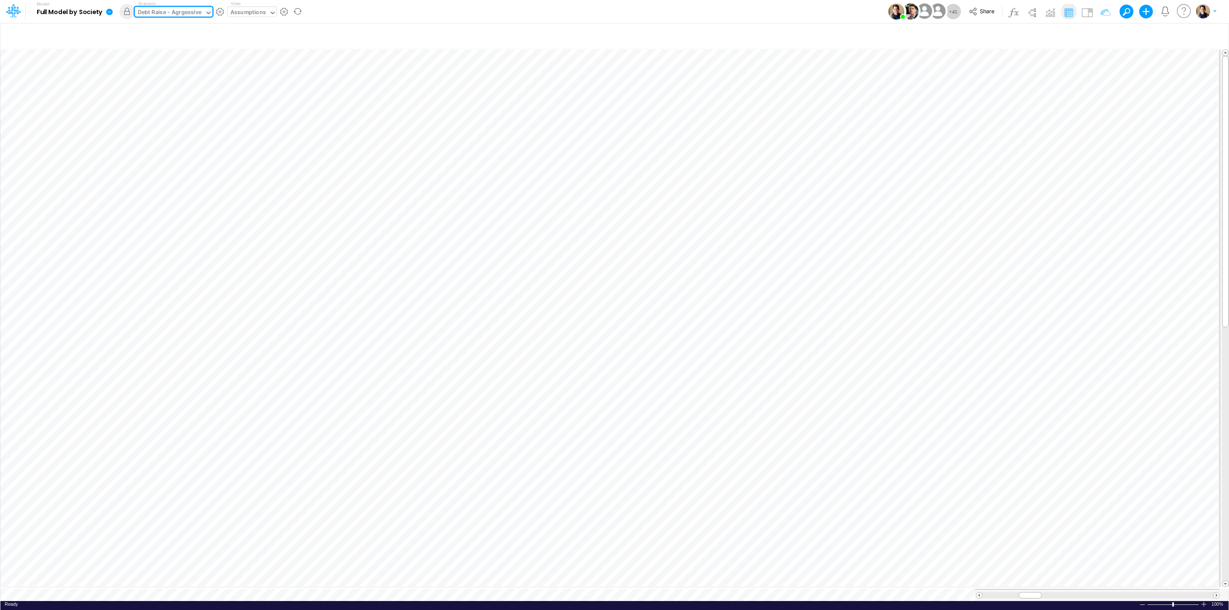
click at [161, 12] on div "Debt Raise - Agrgessive" at bounding box center [170, 13] width 64 height 10
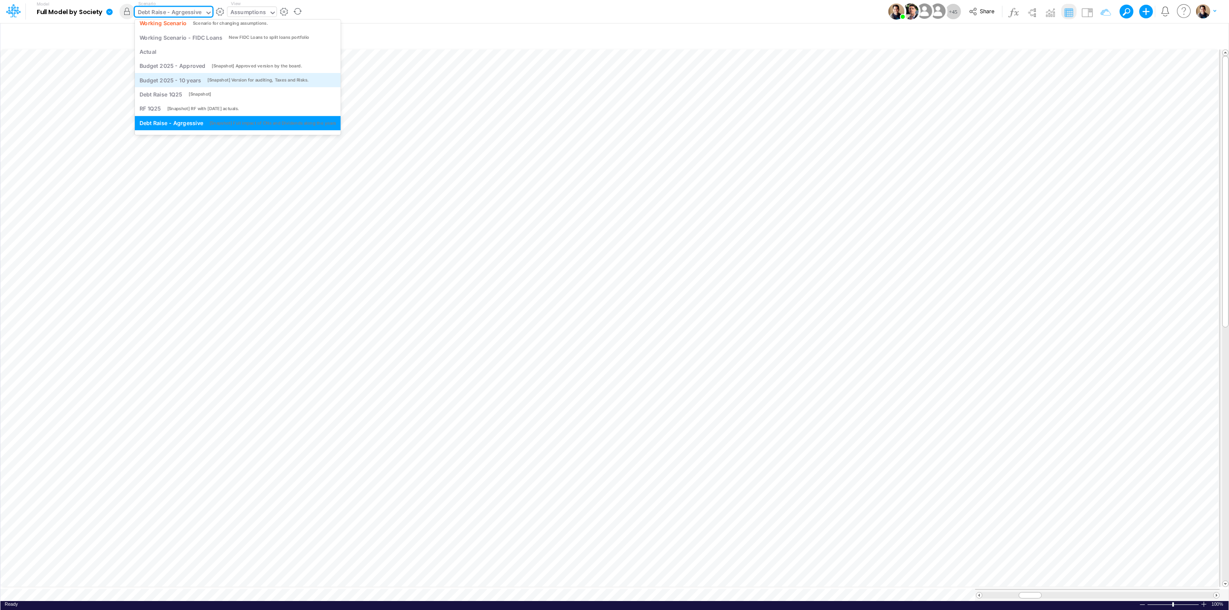
scroll to position [18, 0]
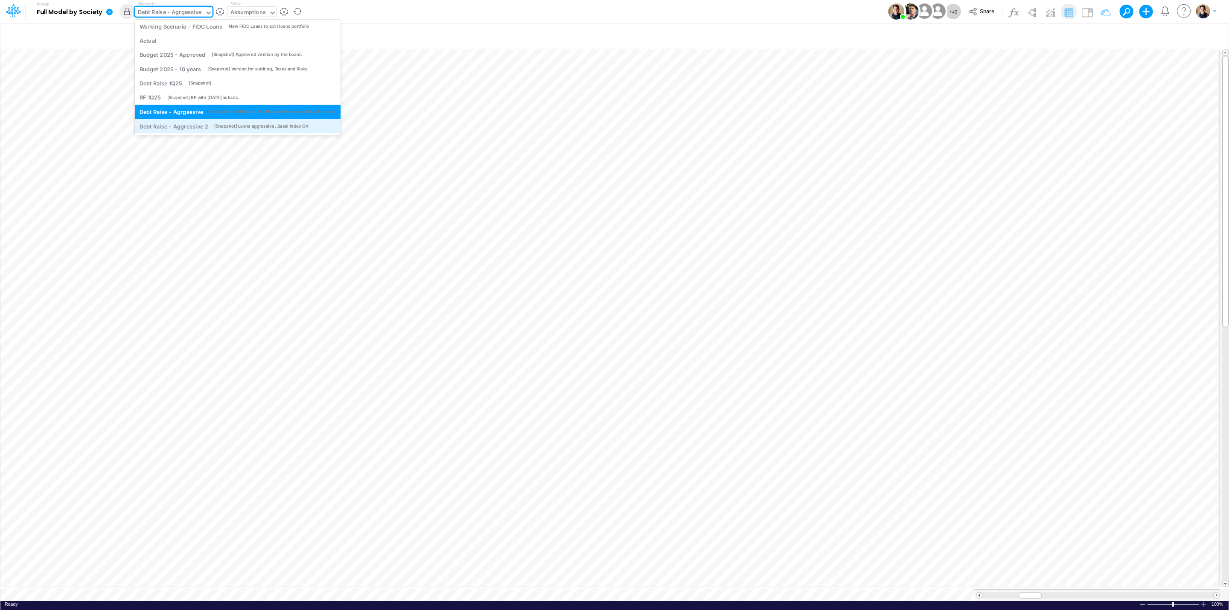
click at [189, 124] on div "Debt Raise - Aggressive 2" at bounding box center [174, 126] width 69 height 8
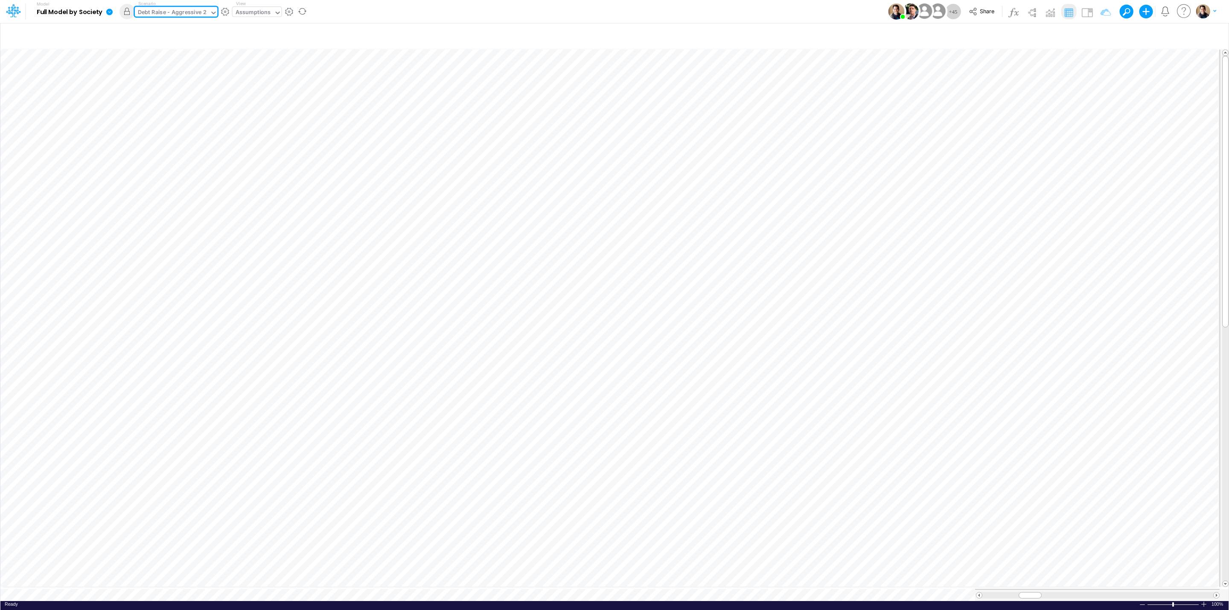
click at [247, 14] on div "Assumptions" at bounding box center [253, 13] width 35 height 10
type input "scena"
click at [306, 24] on div "Cons. FS (USGAAP) - Scenario Comparison" at bounding box center [295, 28] width 124 height 14
type input "Consolidated FS - USGAAP"
click at [760, 6] on div "Model Full Model by Society Edit model settings Duplicate Import QuickBooks Qui…" at bounding box center [614, 11] width 1106 height 23
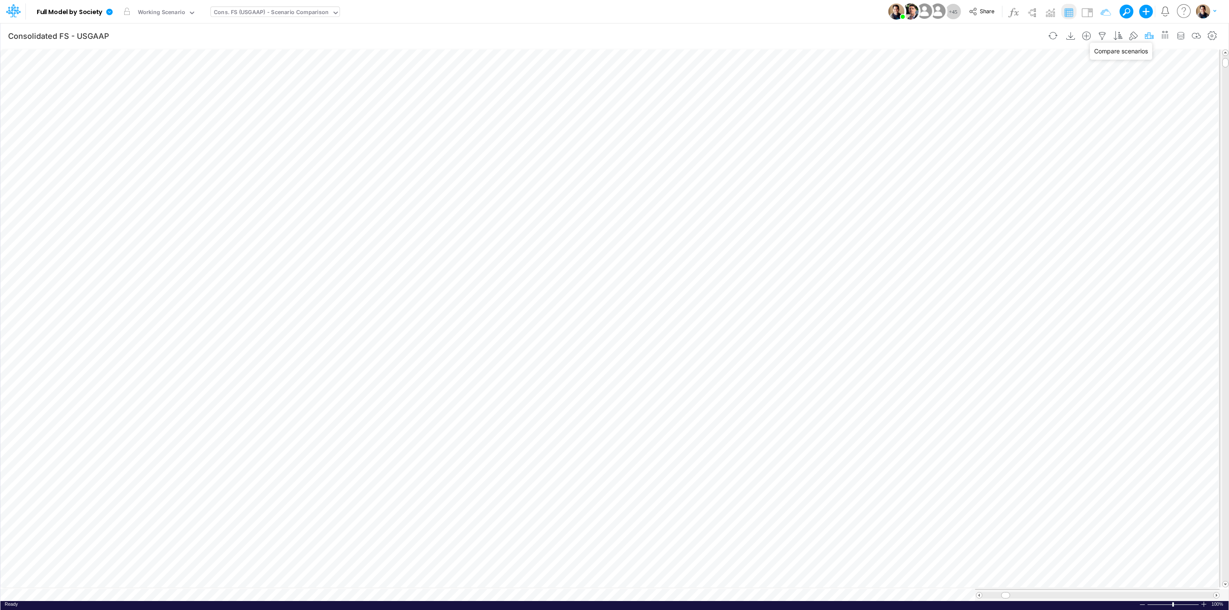
click at [1147, 37] on icon "button" at bounding box center [1149, 36] width 13 height 9
click at [950, 195] on div "Actual" at bounding box center [933, 196] width 72 height 14
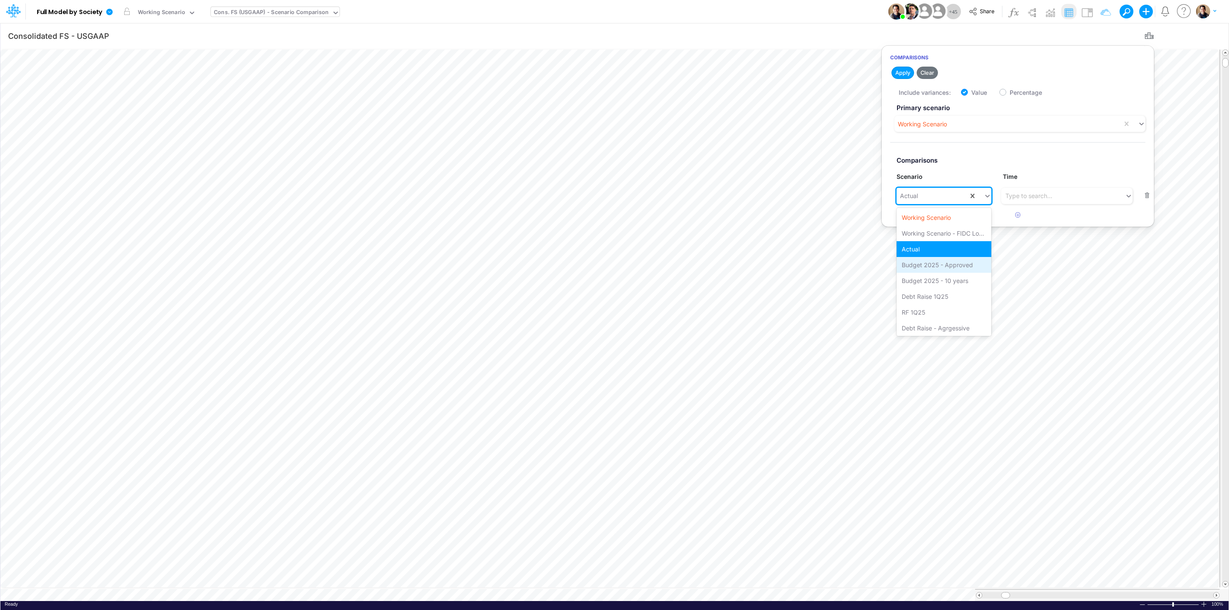
click at [936, 260] on div "Budget 2025 - Approved" at bounding box center [944, 265] width 94 height 16
click at [906, 71] on button "Apply" at bounding box center [902, 73] width 23 height 12
click at [954, 71] on button "Save" at bounding box center [950, 73] width 20 height 12
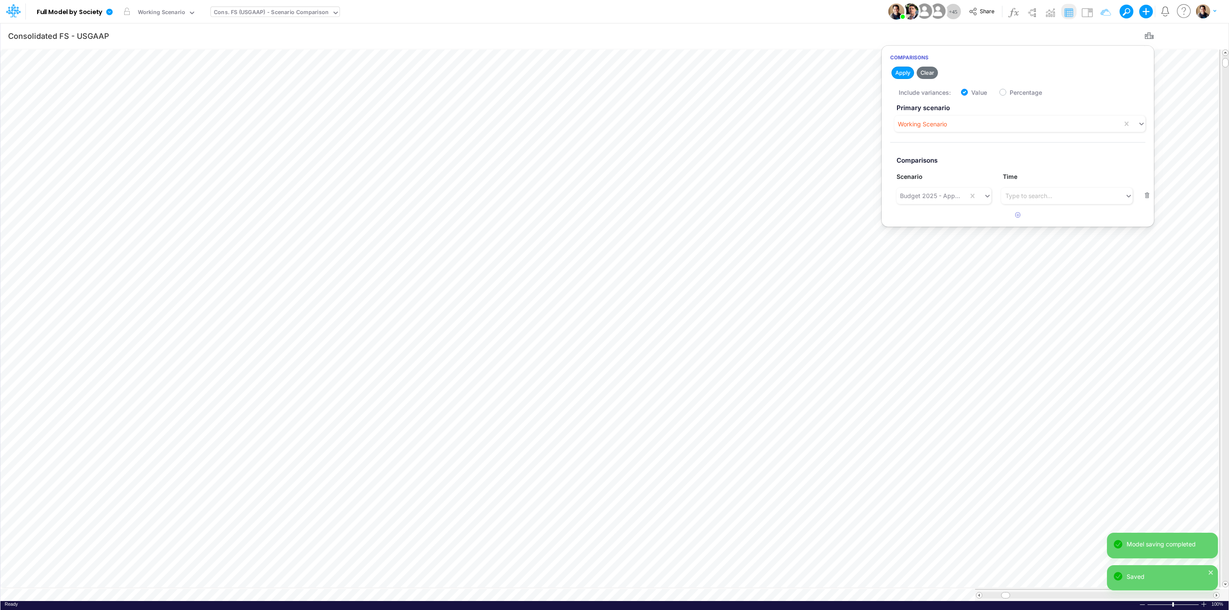
click at [437, 15] on div "Model Full Model by Society Edit model settings Duplicate Import QuickBooks Qui…" at bounding box center [614, 11] width 1106 height 23
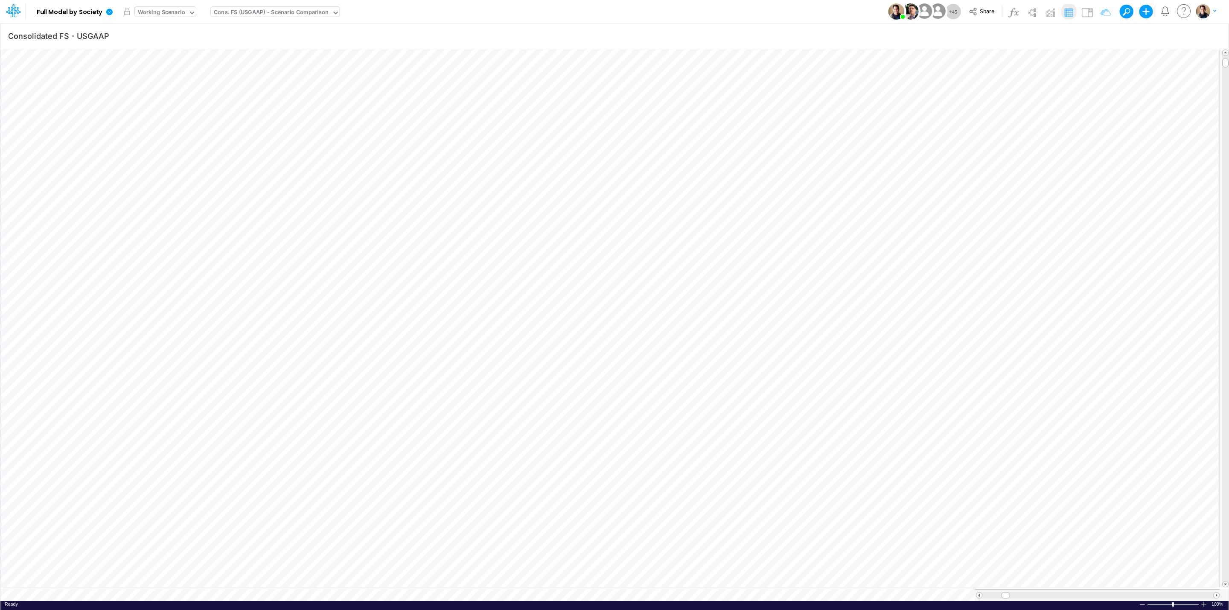
click at [180, 9] on div "Working Scenario" at bounding box center [161, 13] width 47 height 10
click at [244, 9] on div "Cons. FS (USGAAP) - Scenario Comparison" at bounding box center [271, 13] width 115 height 10
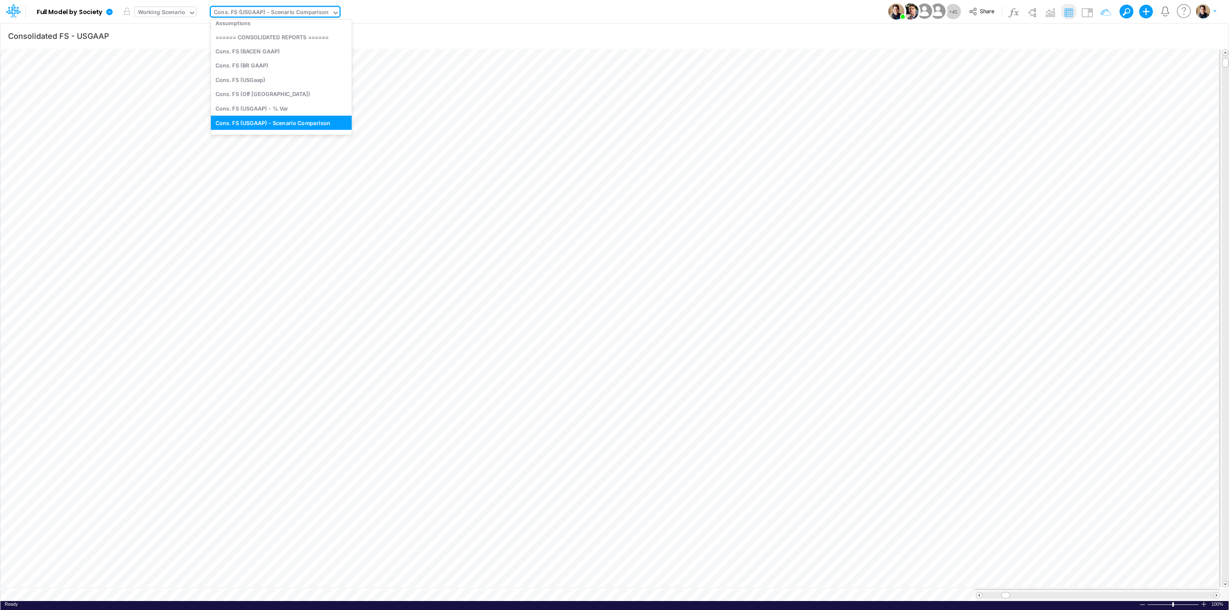
click at [146, 7] on div "Working Scenario" at bounding box center [161, 13] width 53 height 13
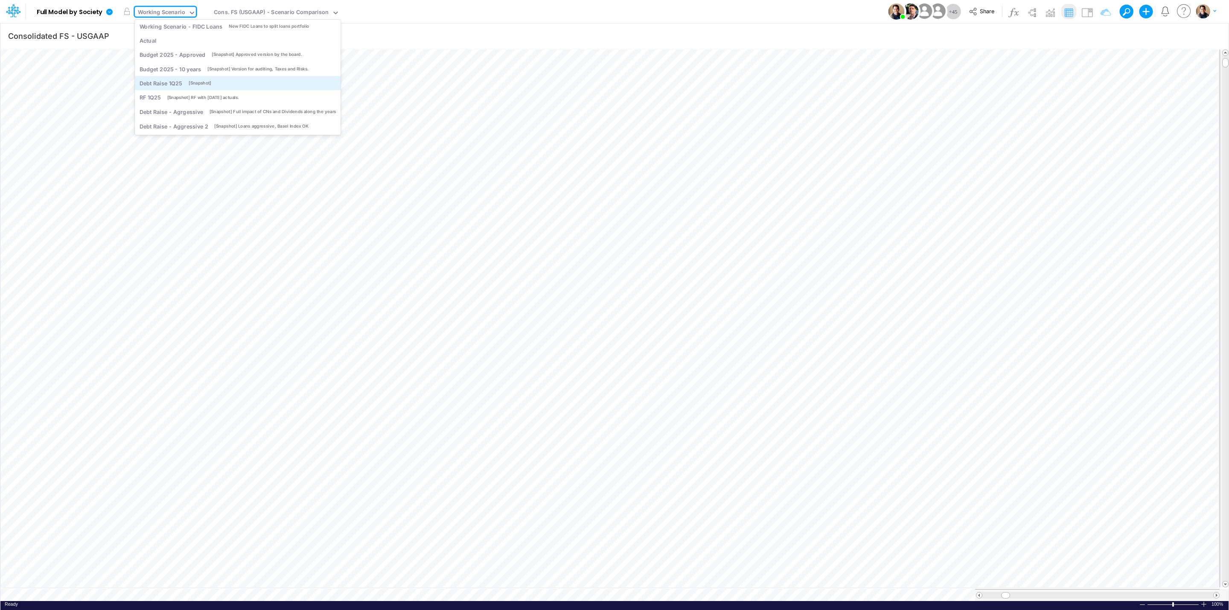
scroll to position [0, 0]
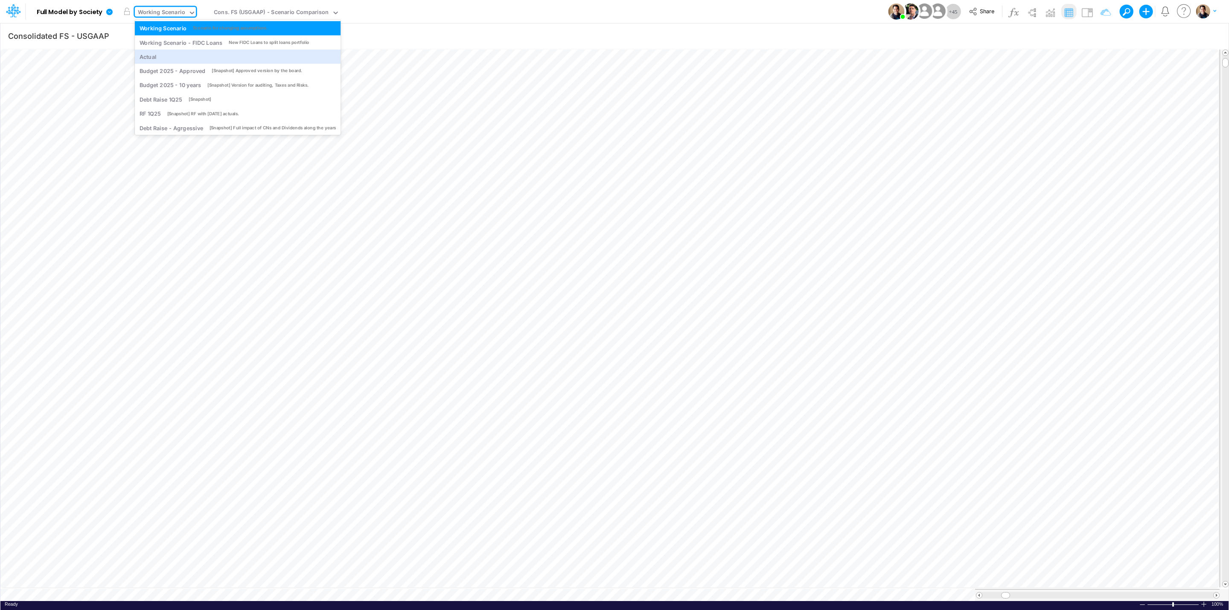
click at [184, 11] on div "Working Scenario" at bounding box center [161, 13] width 53 height 13
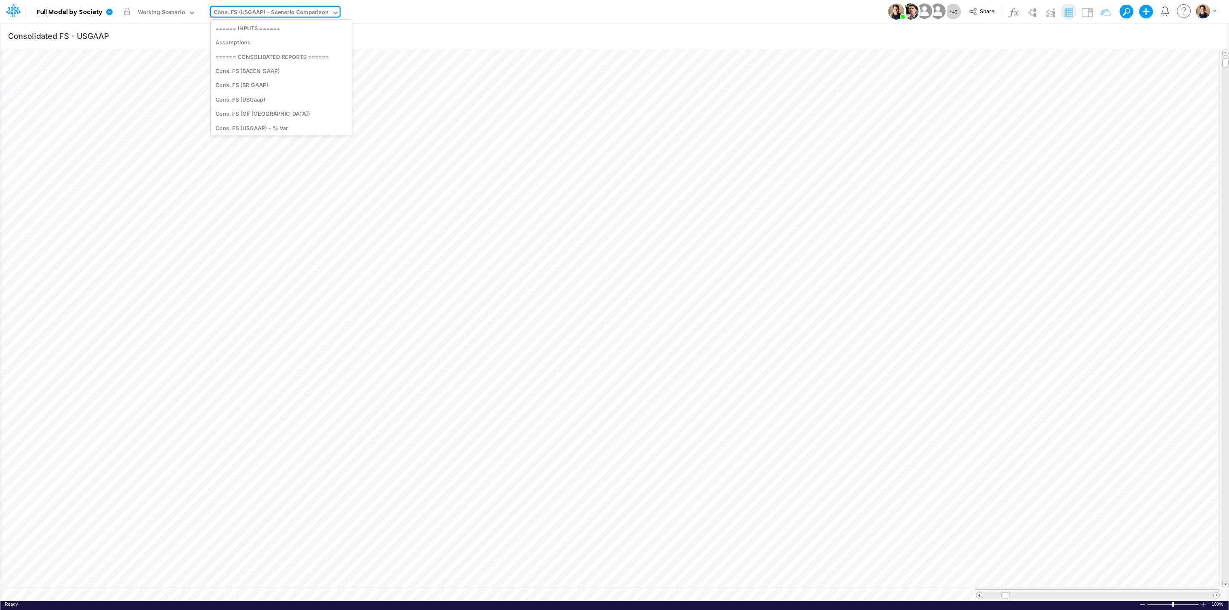
click at [285, 15] on div "Cons. FS (USGAAP) - Scenario Comparison" at bounding box center [271, 13] width 115 height 10
click at [277, 55] on div "====== CONSOLIDATED REPORTS ======" at bounding box center [281, 56] width 141 height 14
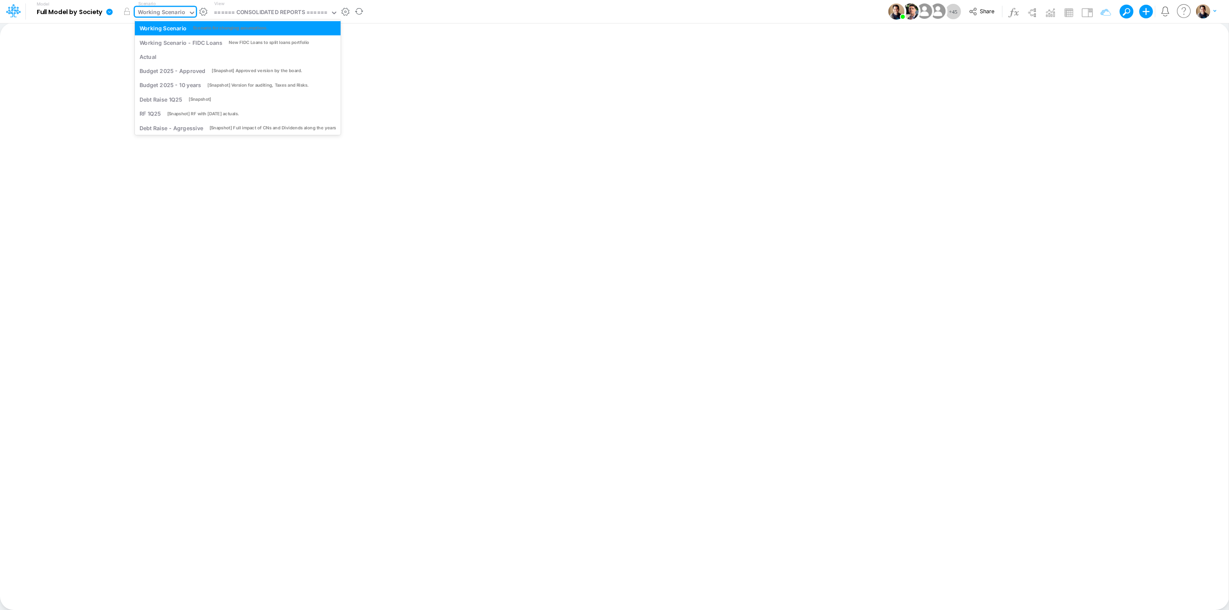
click at [150, 11] on div "Working Scenario" at bounding box center [161, 13] width 47 height 10
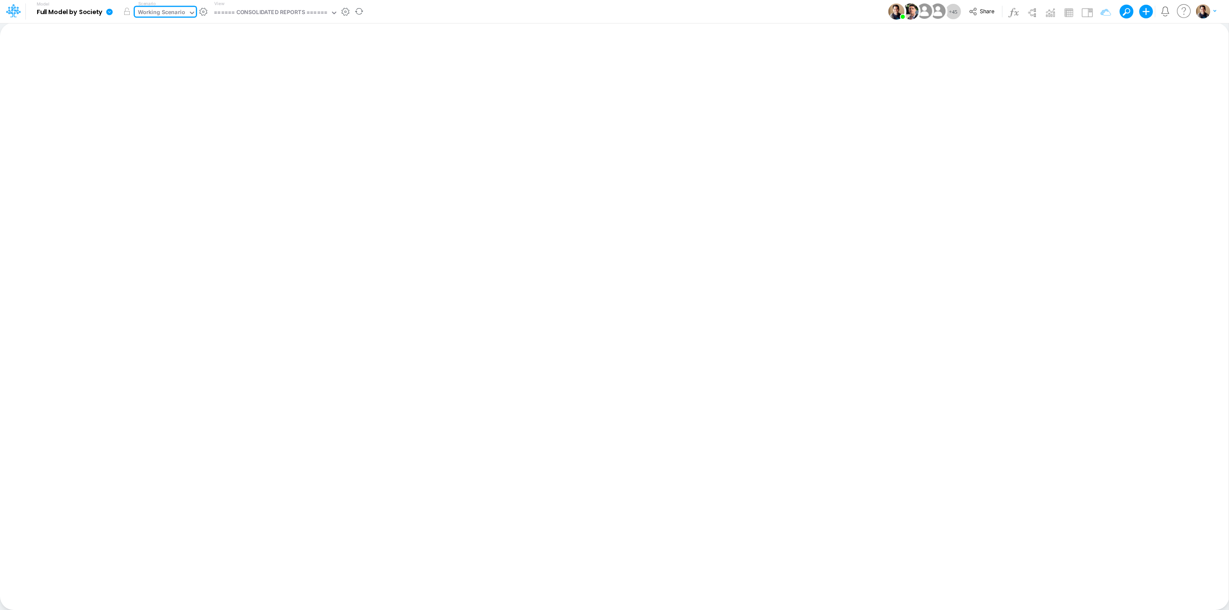
click at [165, 8] on div "Working Scenario" at bounding box center [161, 13] width 47 height 10
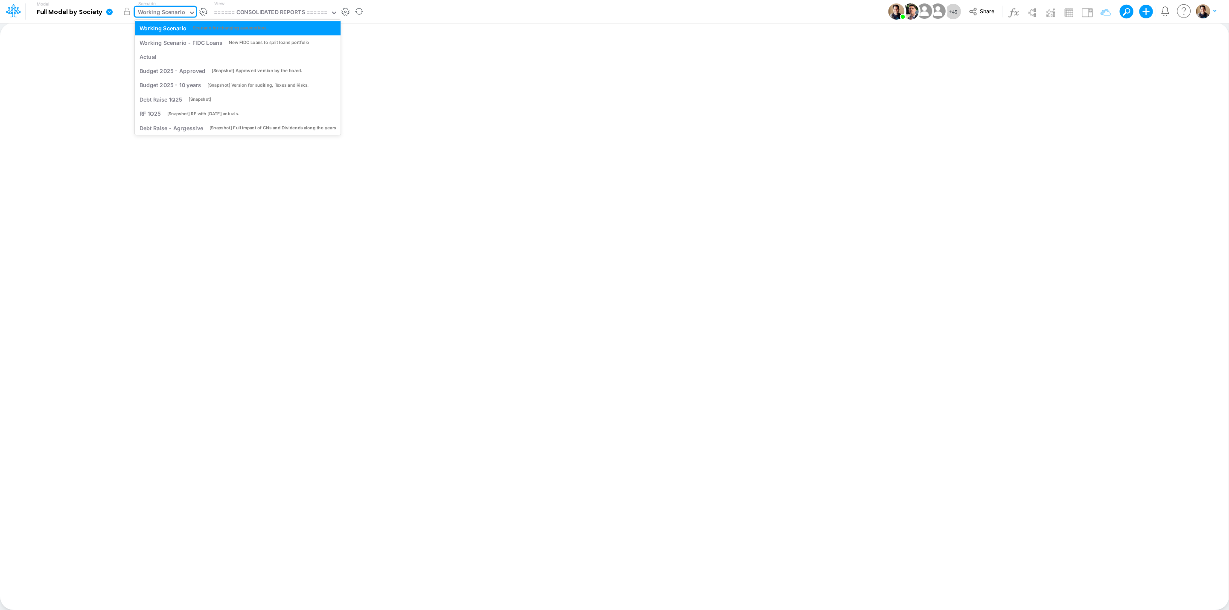
click at [159, 10] on div "Working Scenario" at bounding box center [161, 13] width 47 height 10
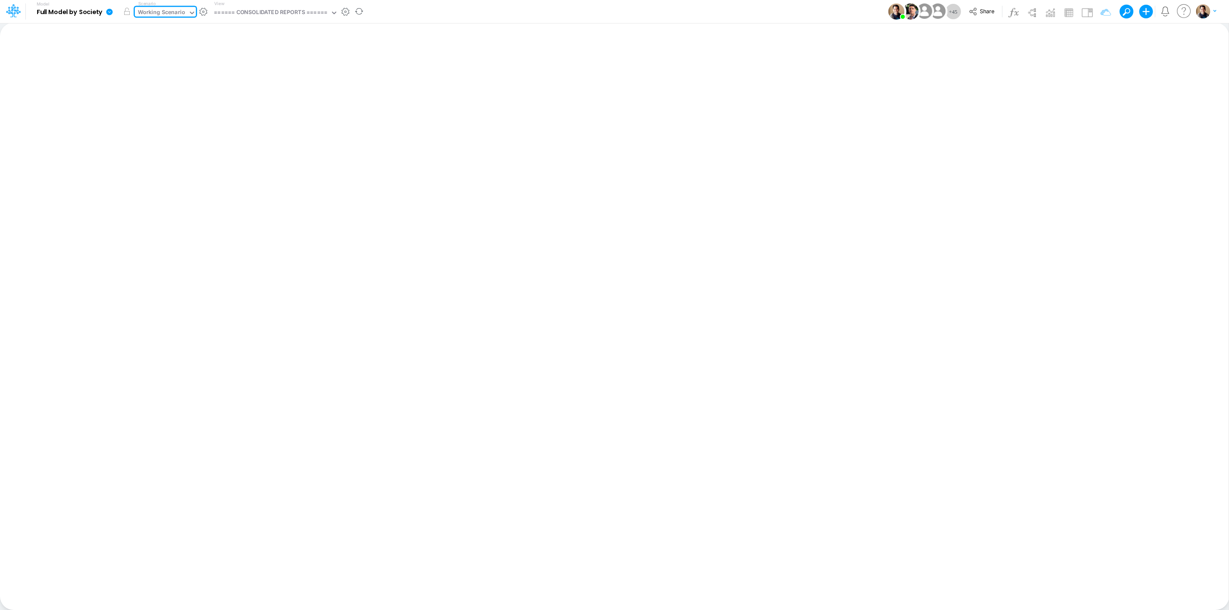
click at [160, 3] on div "Scenario option Debt Raise - Aggressive 2, selected. 0 results available. Selec…" at bounding box center [167, 11] width 64 height 22
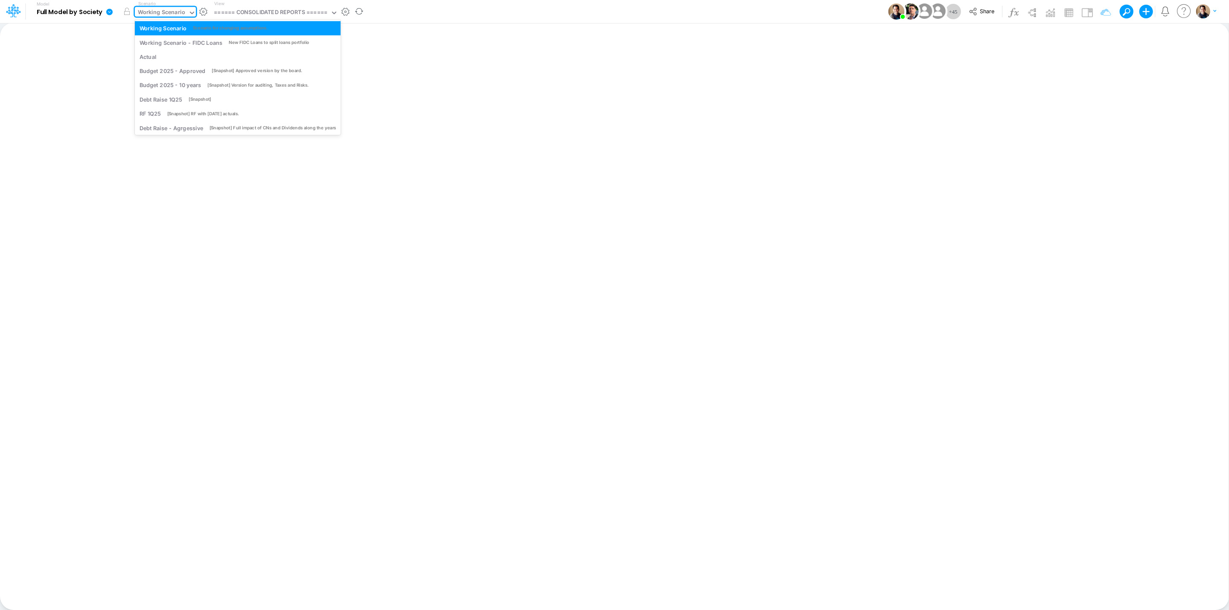
click at [161, 8] on div "Working Scenario" at bounding box center [161, 13] width 47 height 10
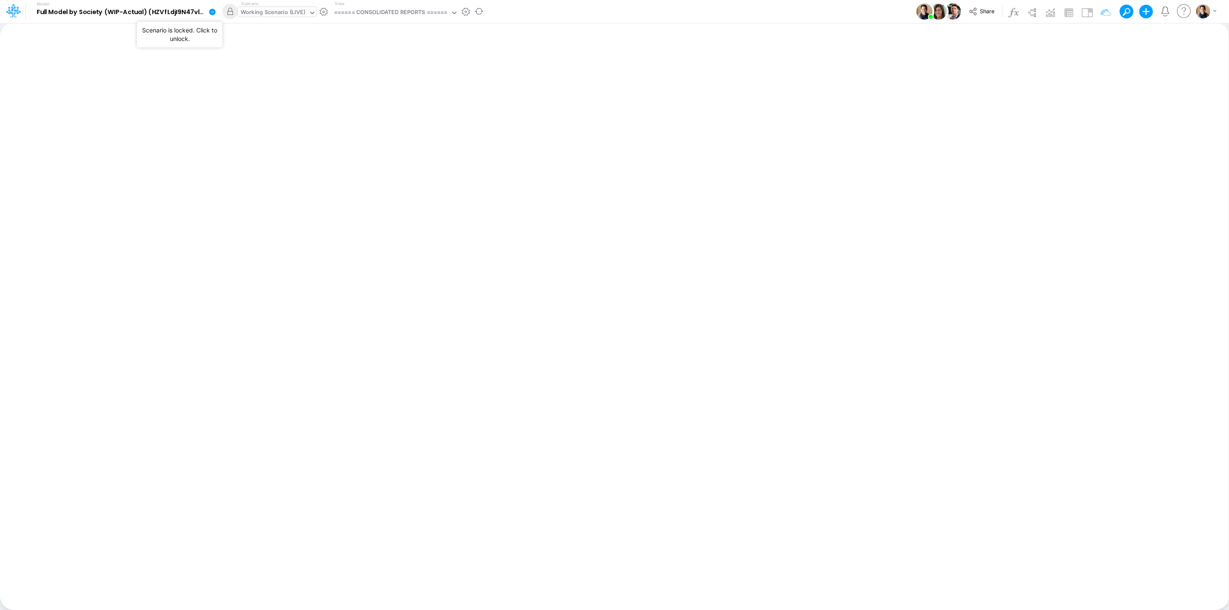
click at [288, 12] on div "Working Scenario (LIVE)" at bounding box center [273, 13] width 64 height 10
